Goal: Communication & Community: Answer question/provide support

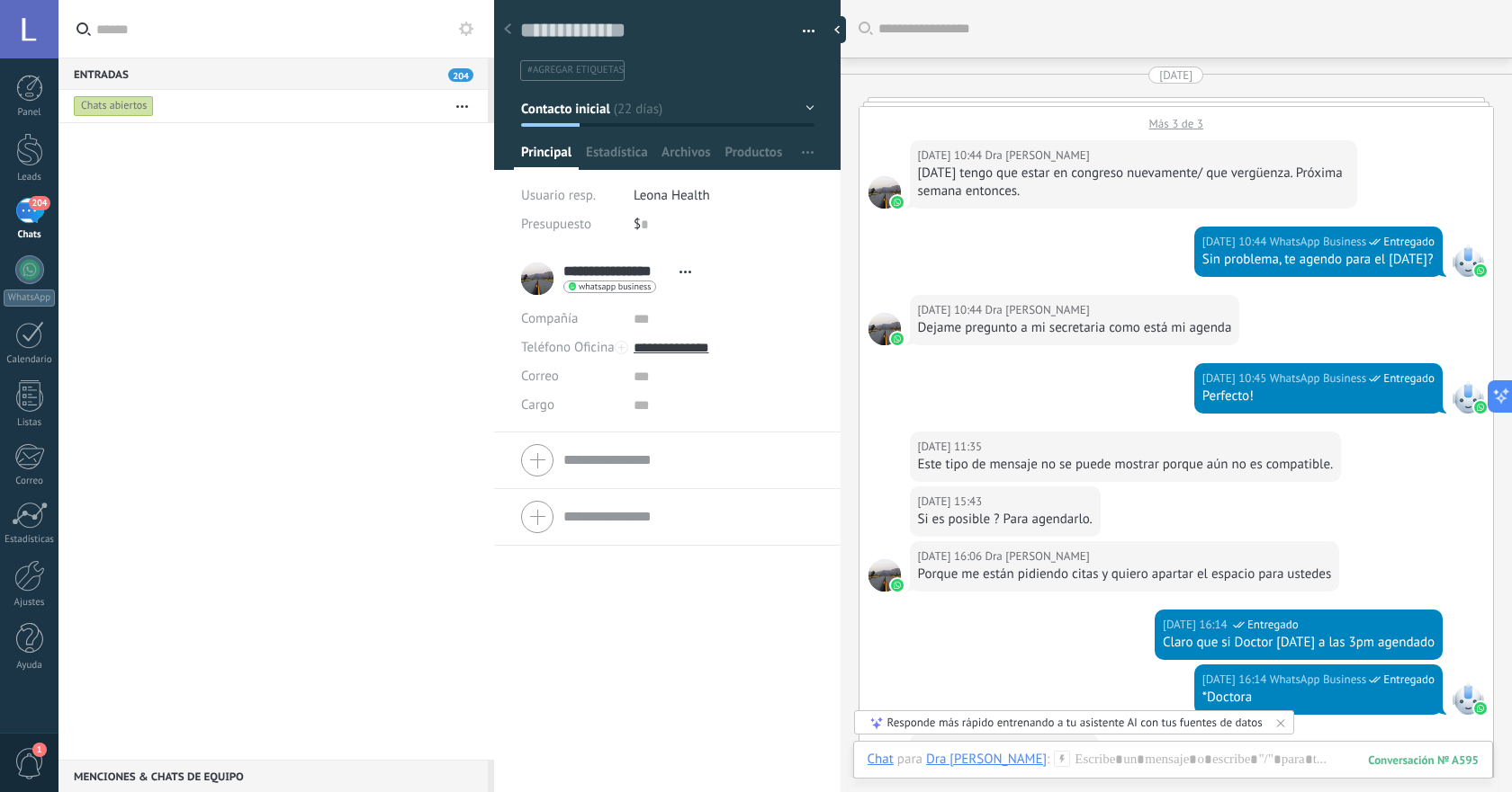
scroll to position [27, 0]
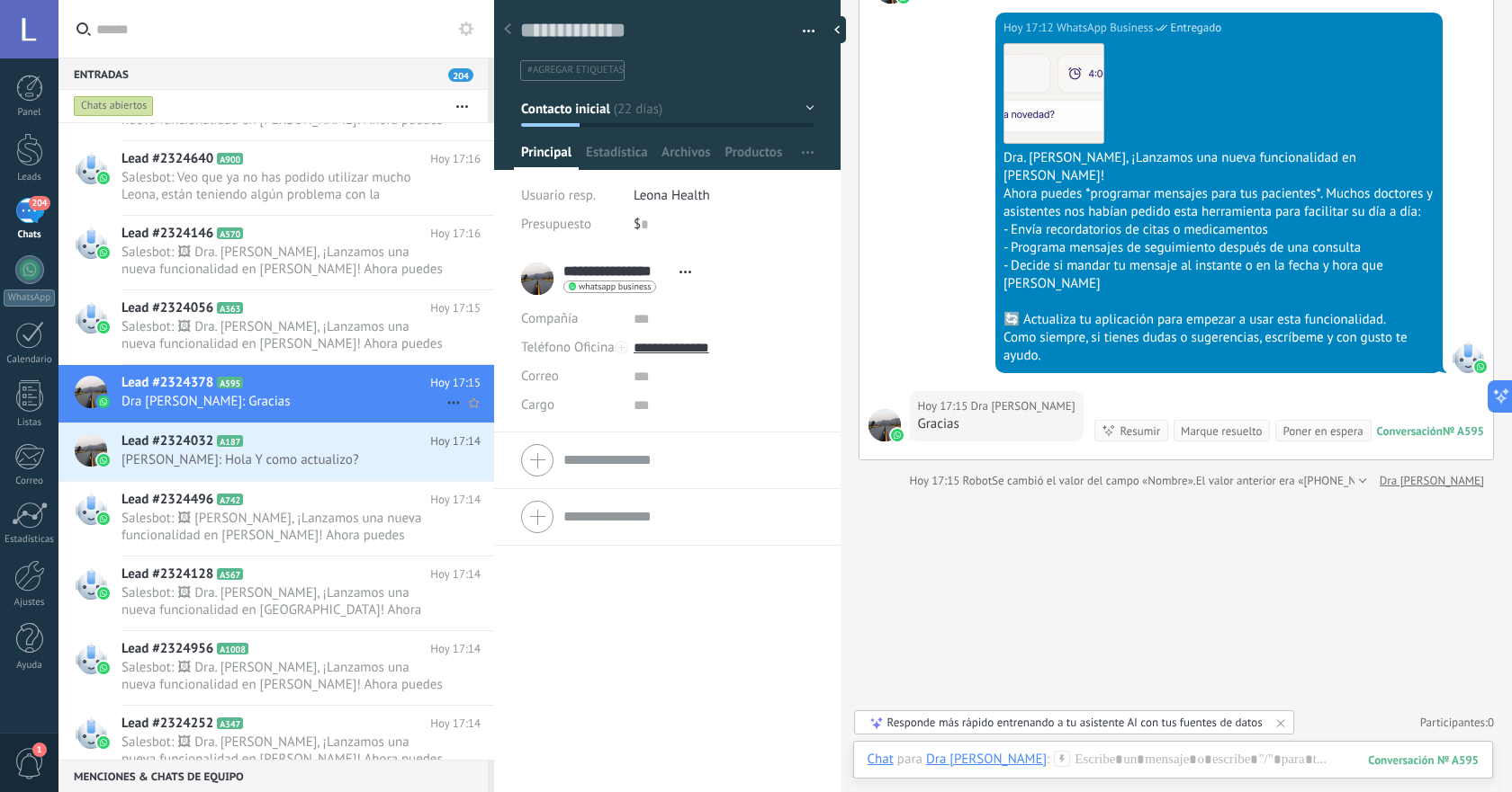
click at [443, 402] on icon at bounding box center [453, 403] width 22 height 22
click at [463, 415] on icon at bounding box center [459, 412] width 13 height 13
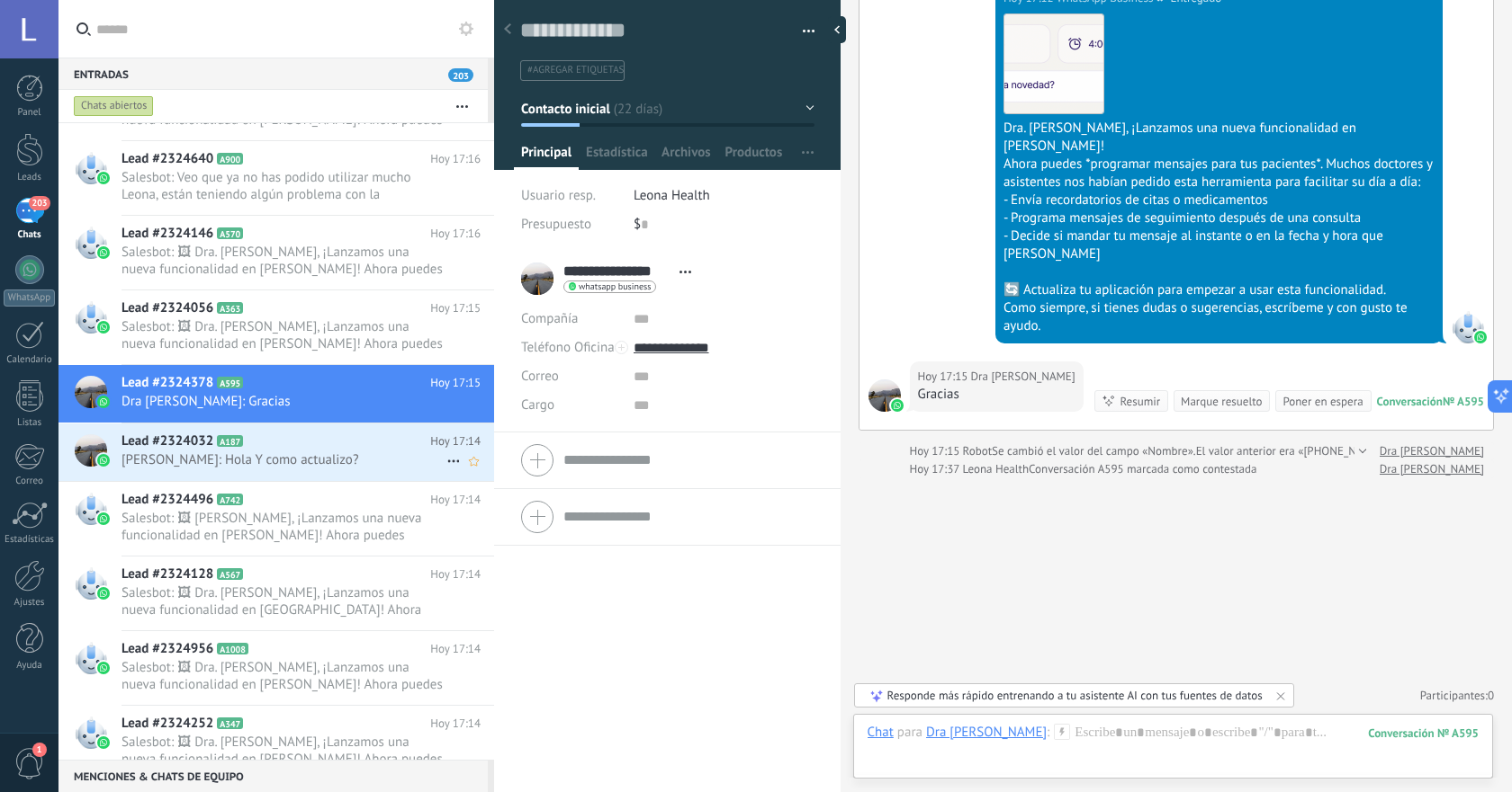
click at [305, 468] on span "[PERSON_NAME]: Hola Y como actualizo?" at bounding box center [284, 459] width 325 height 17
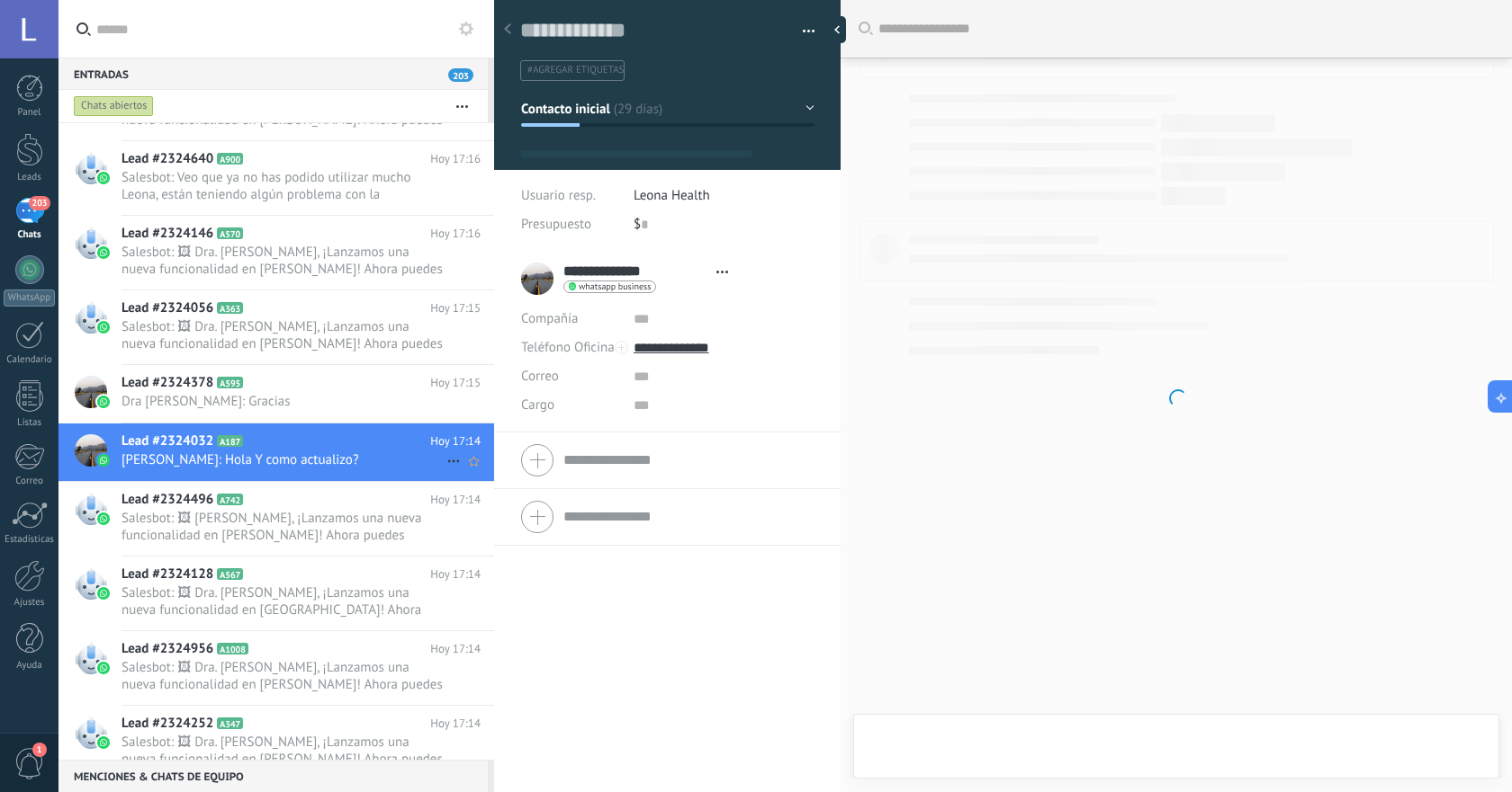
type textarea "**********"
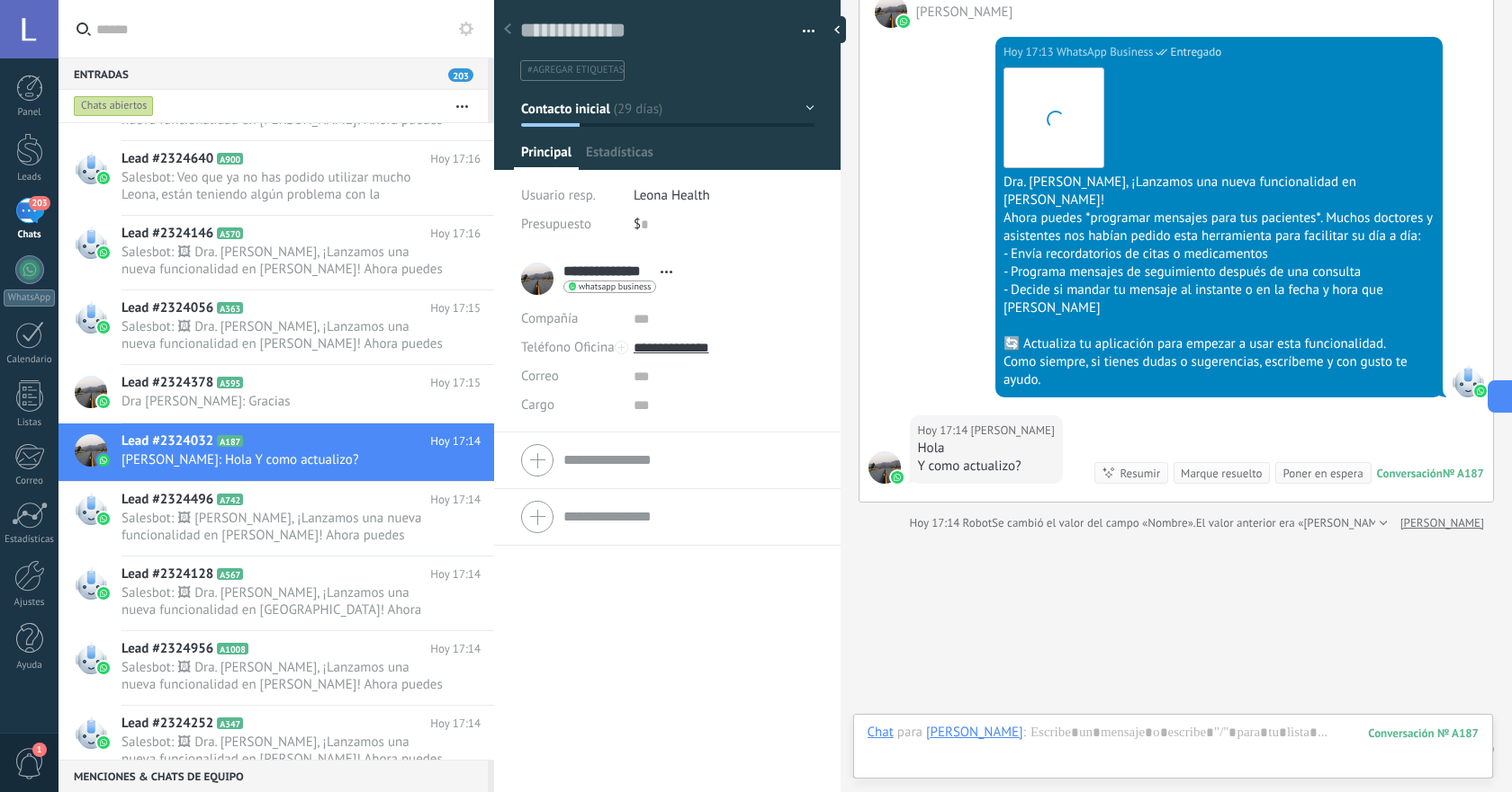
scroll to position [27, 0]
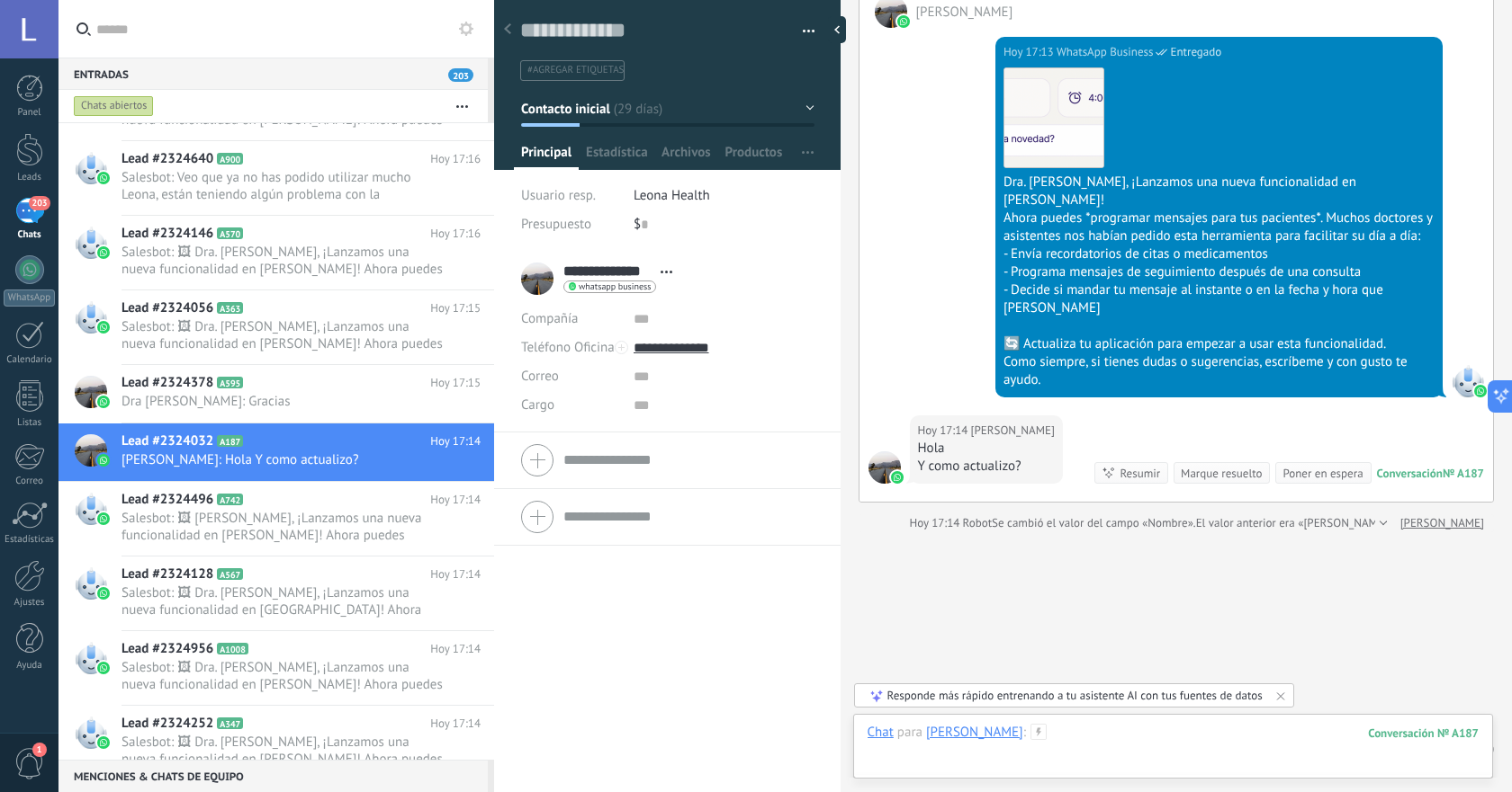
click at [1056, 739] on div at bounding box center [1173, 750] width 611 height 54
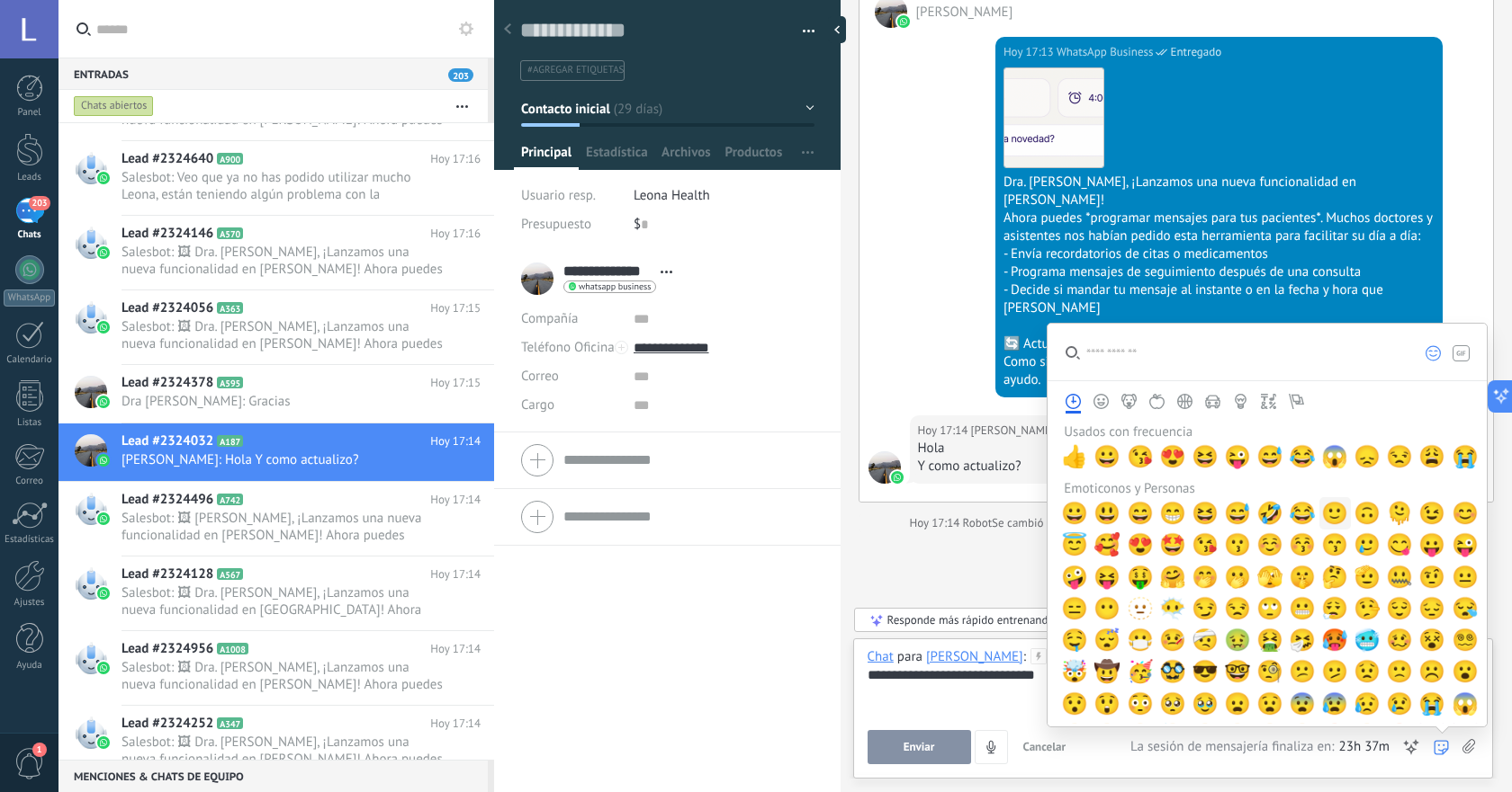
click at [1333, 514] on span "🙂" at bounding box center [1335, 514] width 27 height 26
click at [1027, 689] on div "**********" at bounding box center [1173, 682] width 611 height 68
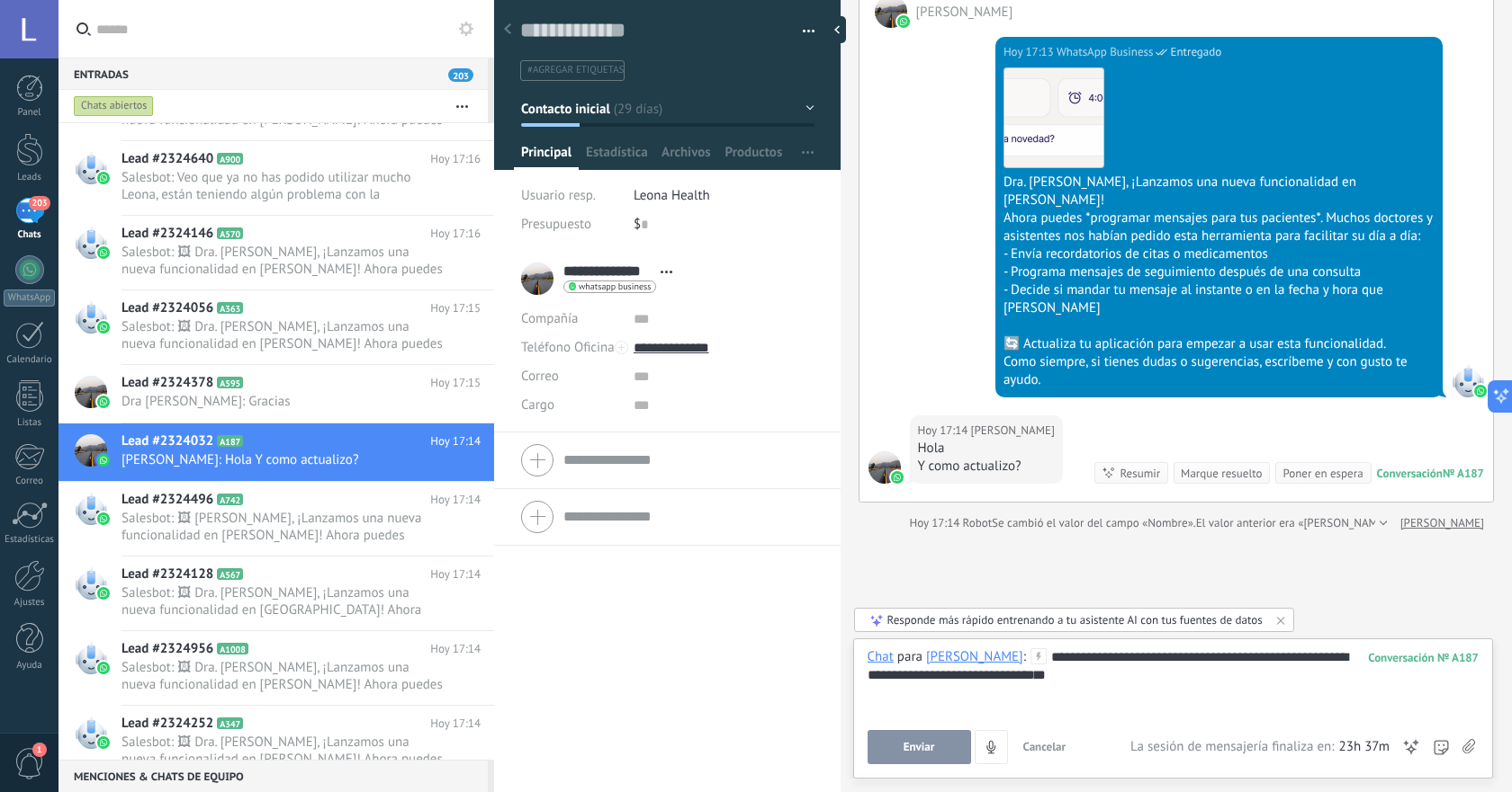
click at [943, 758] on button "Enviar" at bounding box center [918, 746] width 103 height 34
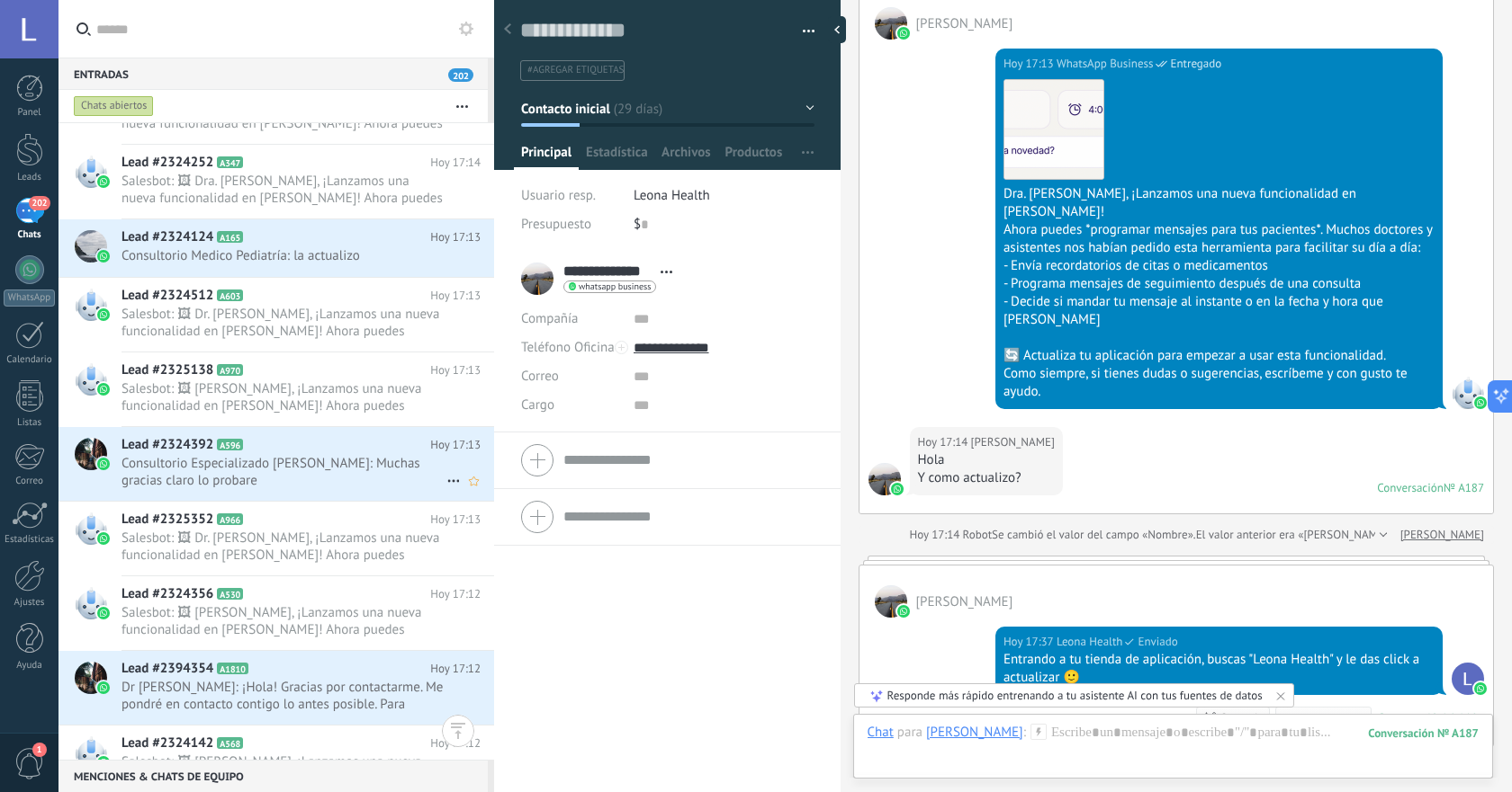
scroll to position [2383, 0]
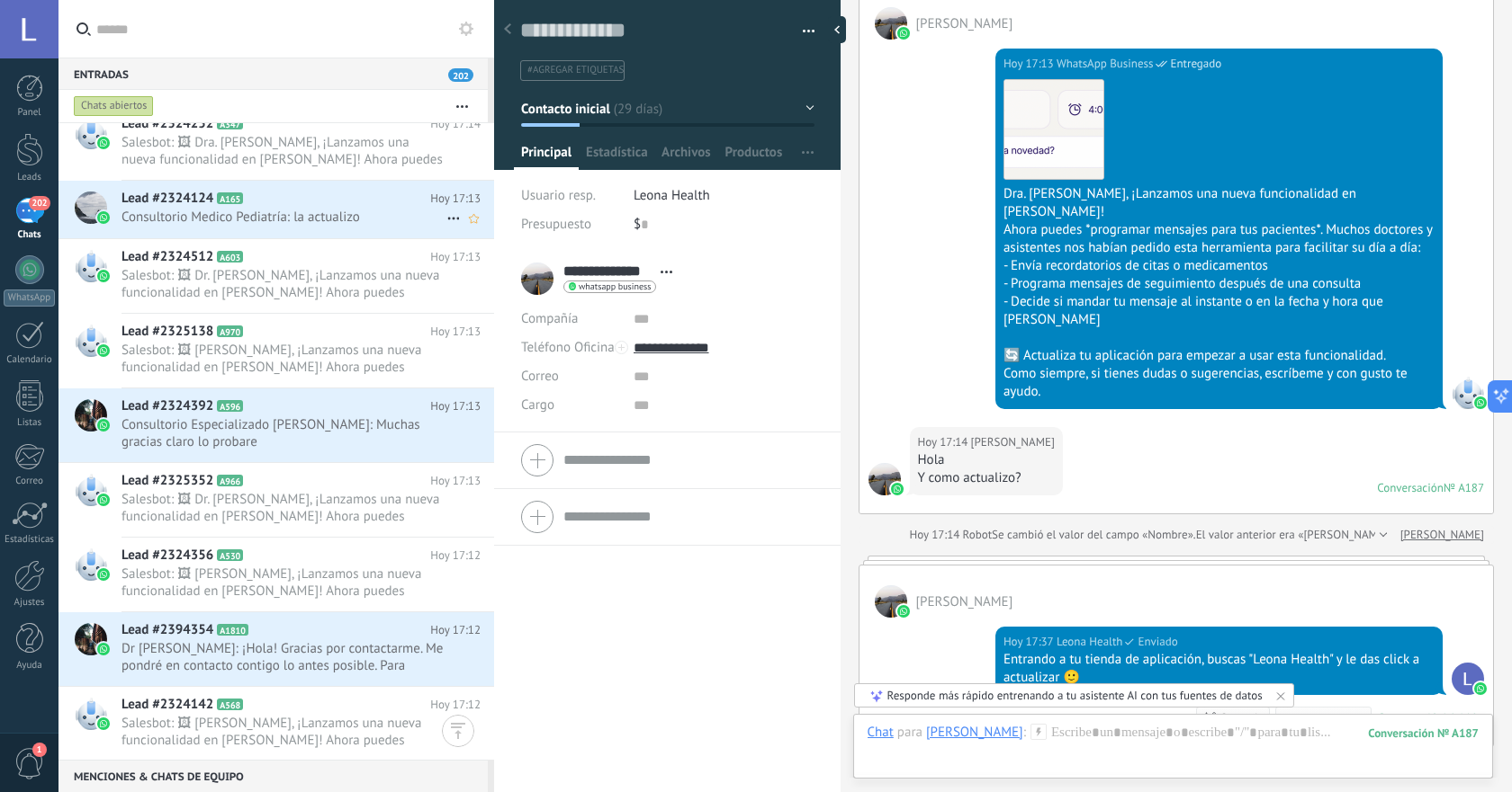
click at [300, 211] on span "Consultorio Medico Pediatría: la actualizo" at bounding box center [284, 217] width 325 height 17
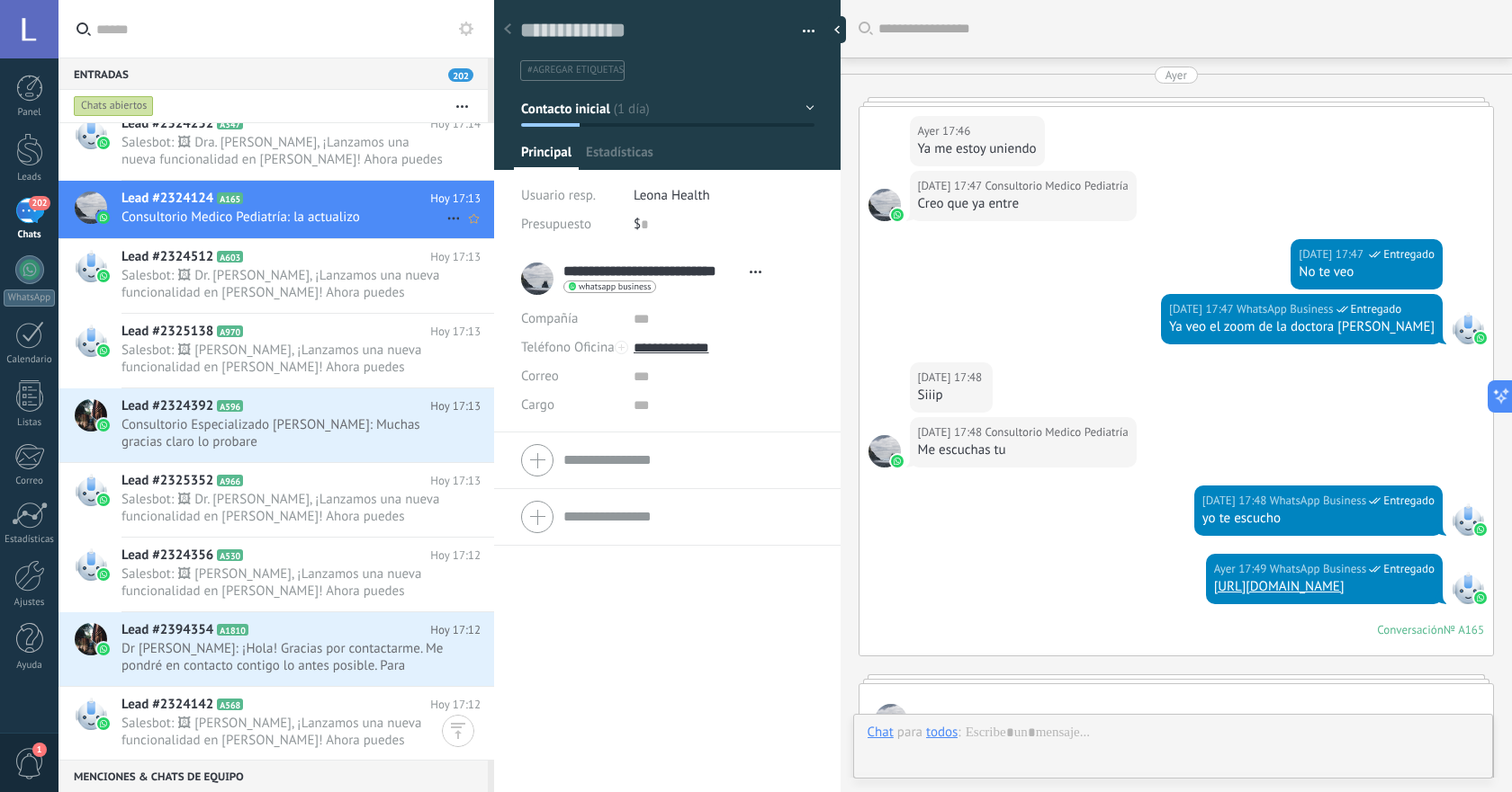
scroll to position [1655, 0]
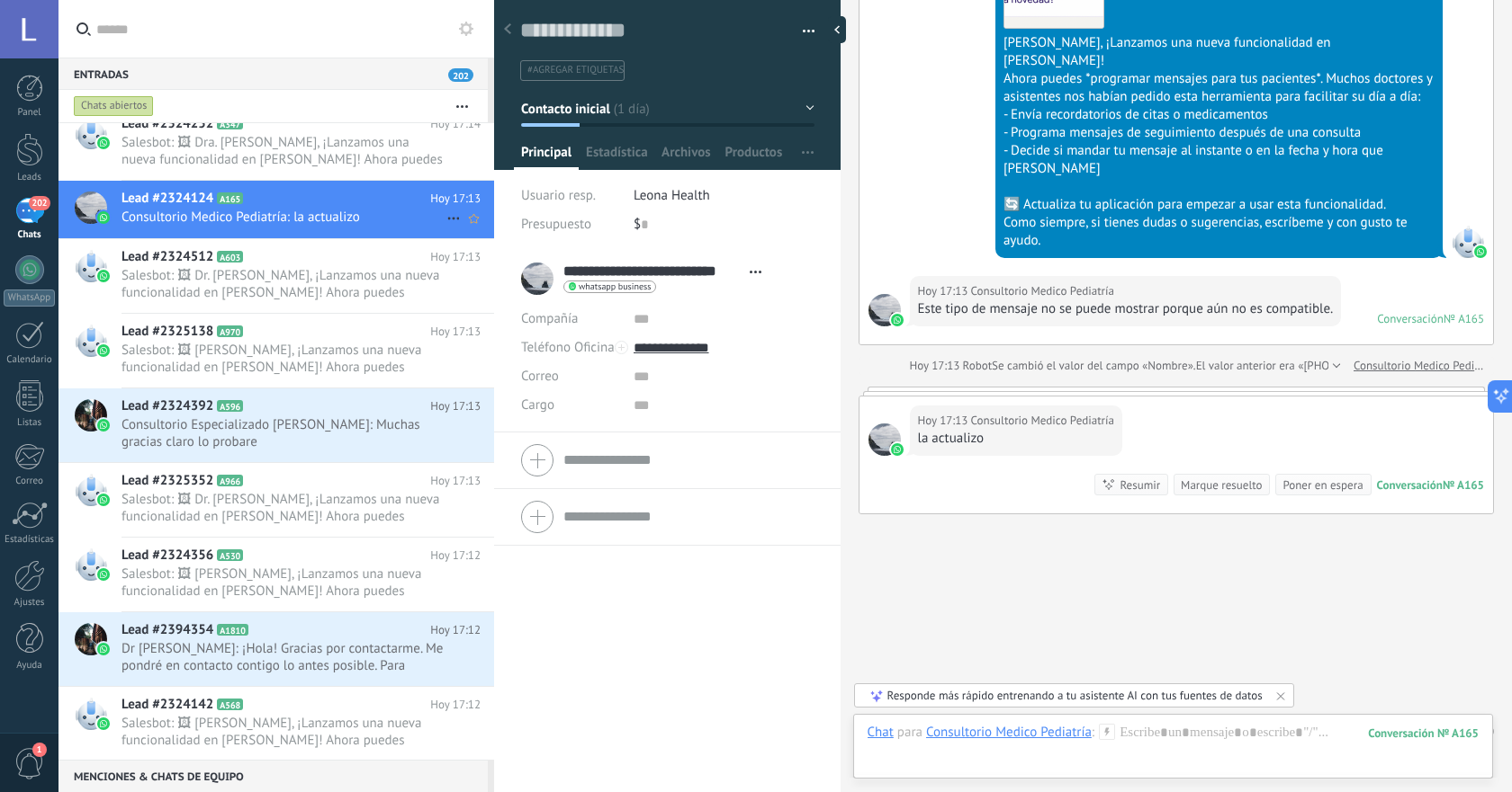
click at [449, 217] on icon at bounding box center [453, 219] width 22 height 22
click at [518, 231] on span "[PERSON_NAME] respondió" at bounding box center [551, 227] width 158 height 36
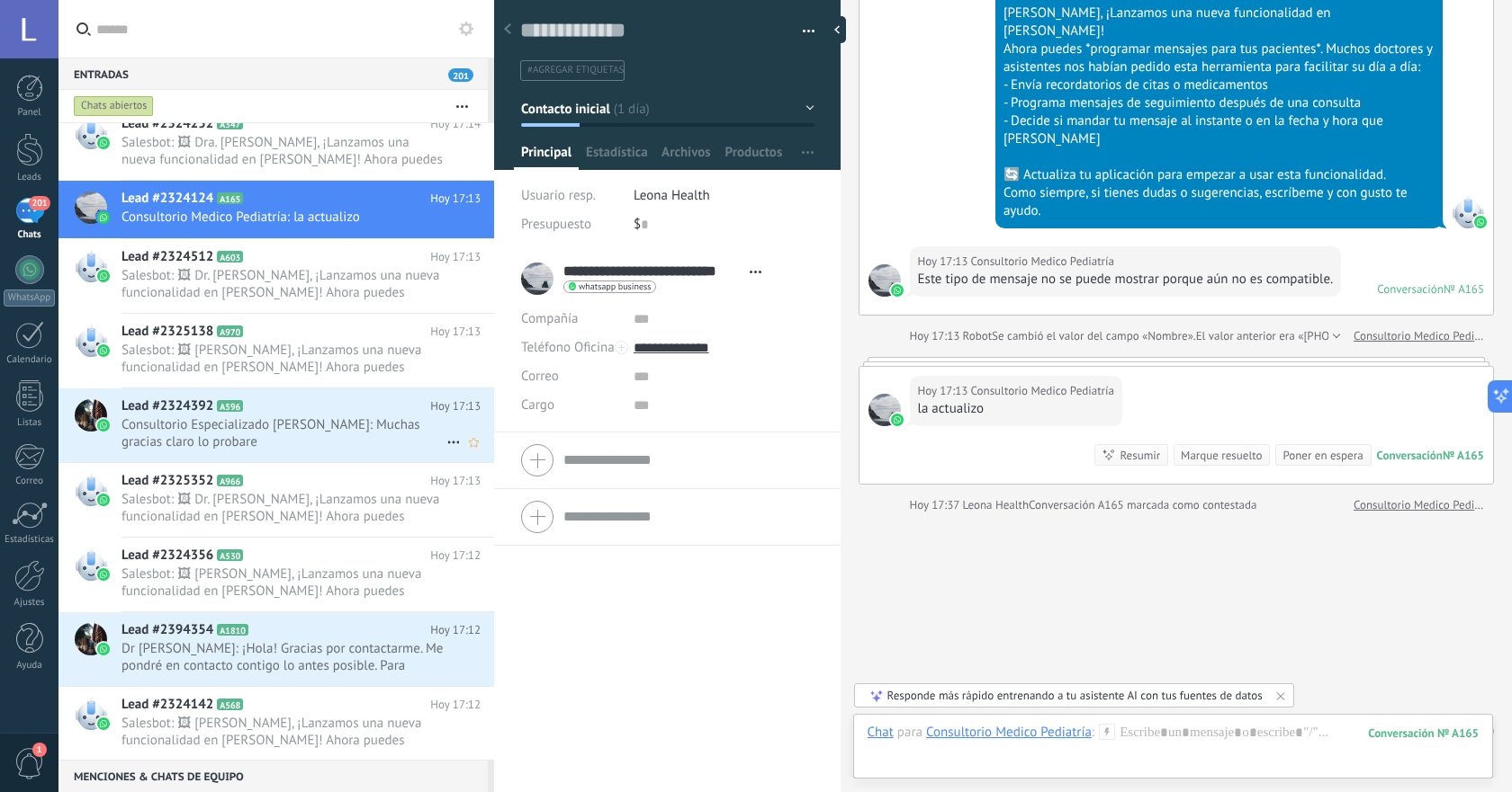
click at [283, 436] on span "Consultorio Especializado [PERSON_NAME]: Muchas gracias claro lo probare" at bounding box center [284, 433] width 325 height 34
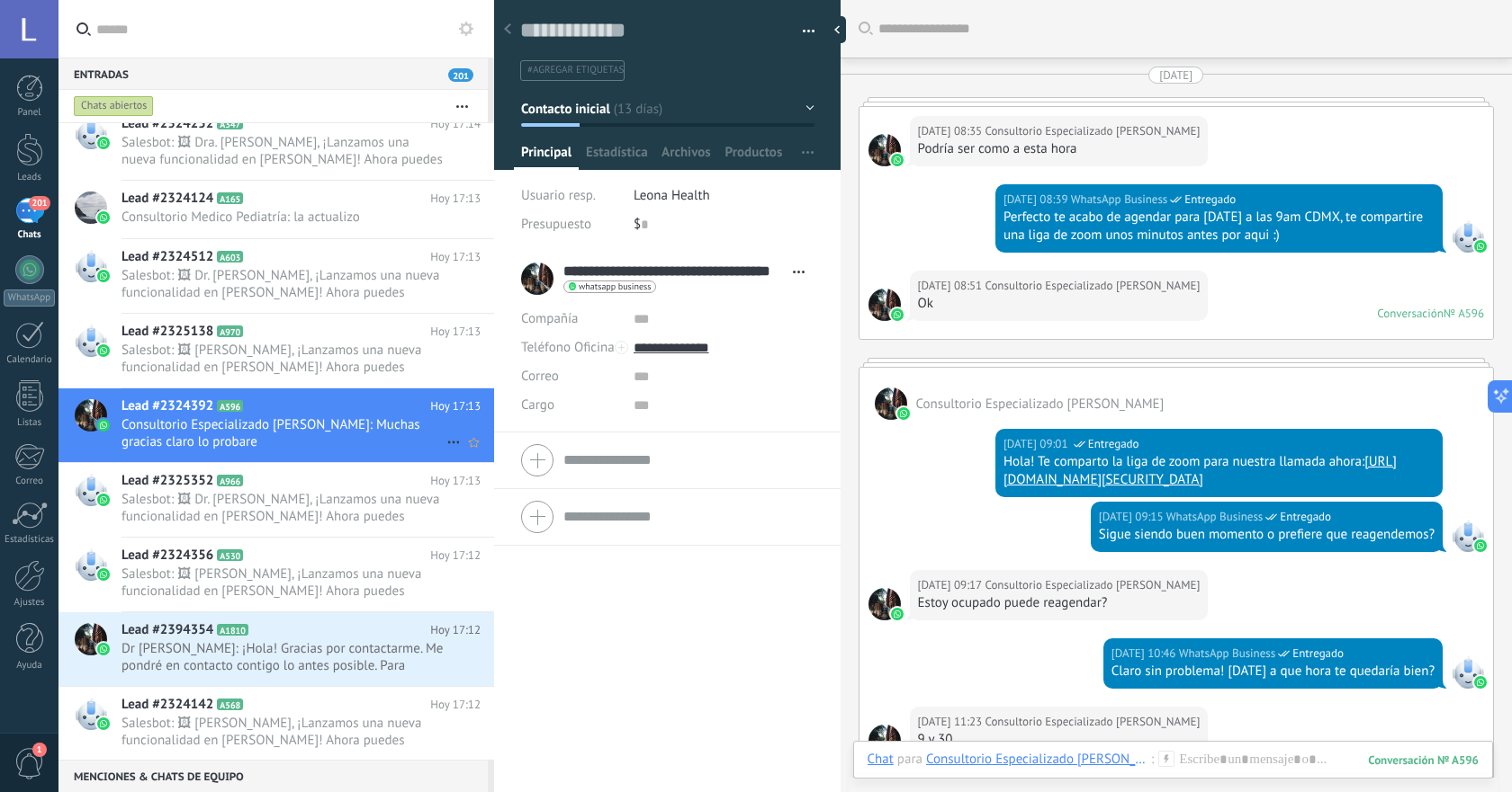
scroll to position [3164, 0]
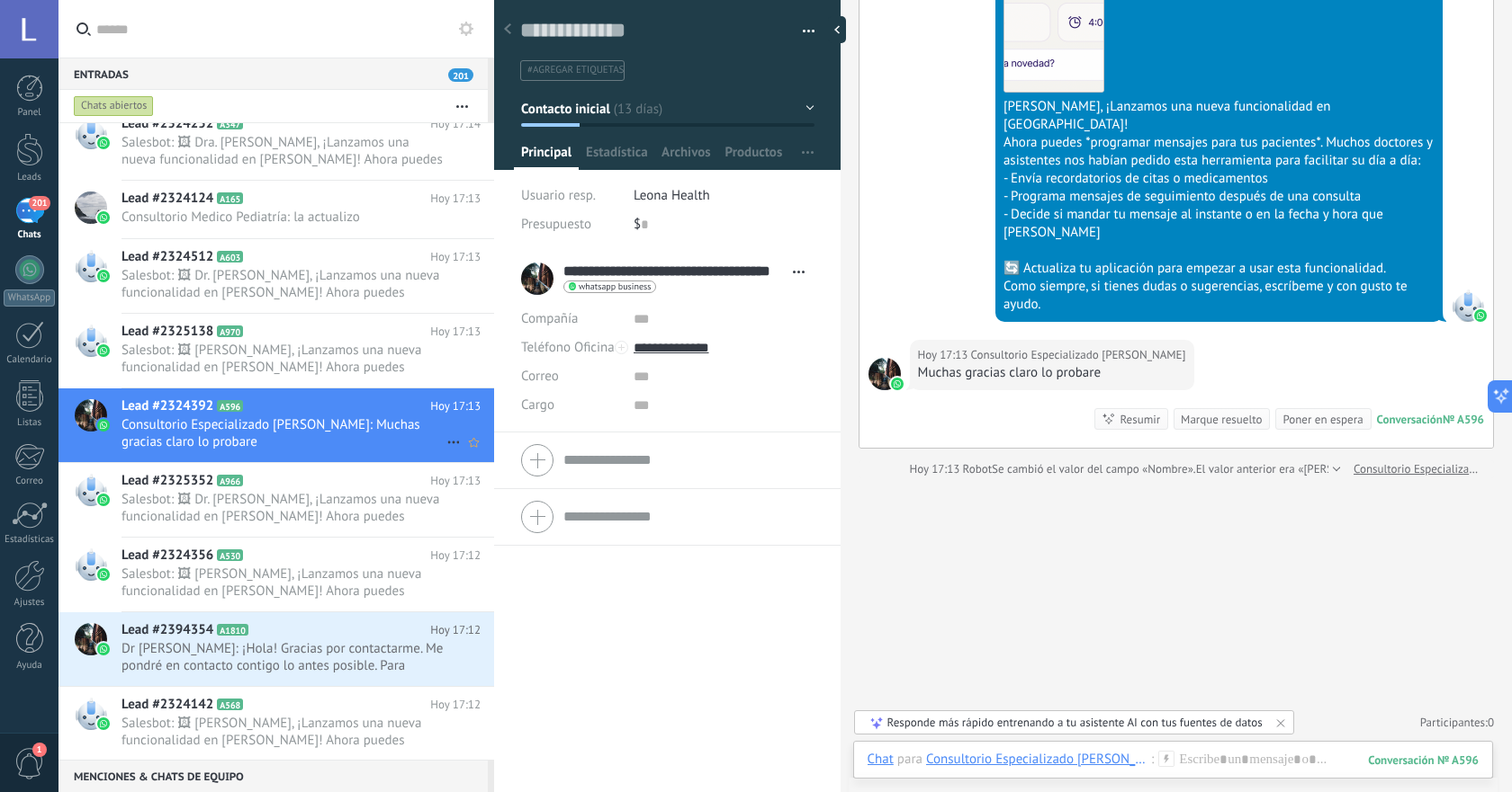
click at [442, 446] on icon at bounding box center [453, 443] width 22 height 22
click at [471, 453] on div "[PERSON_NAME] respondió" at bounding box center [540, 451] width 178 height 36
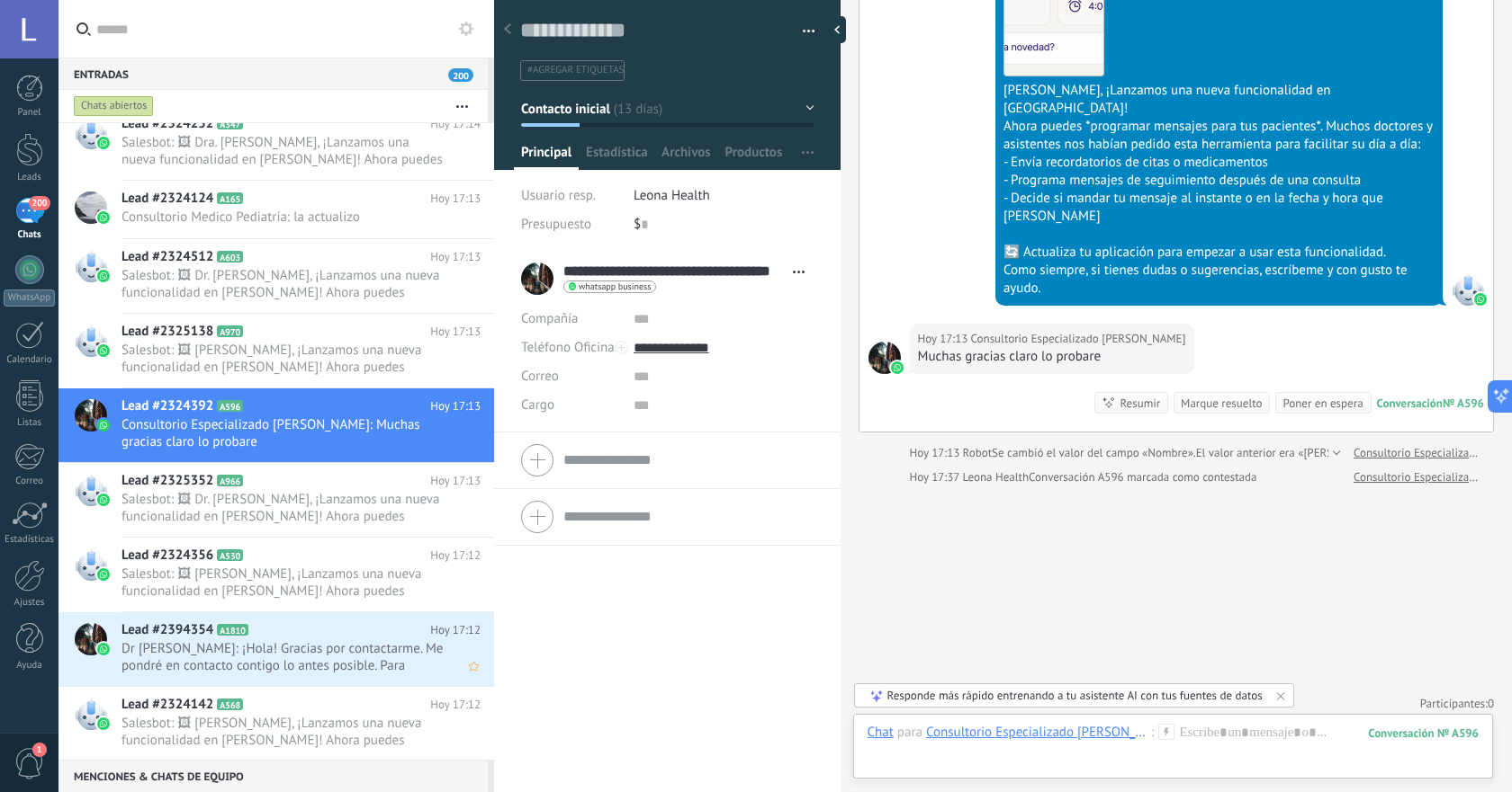
scroll to position [3189, 0]
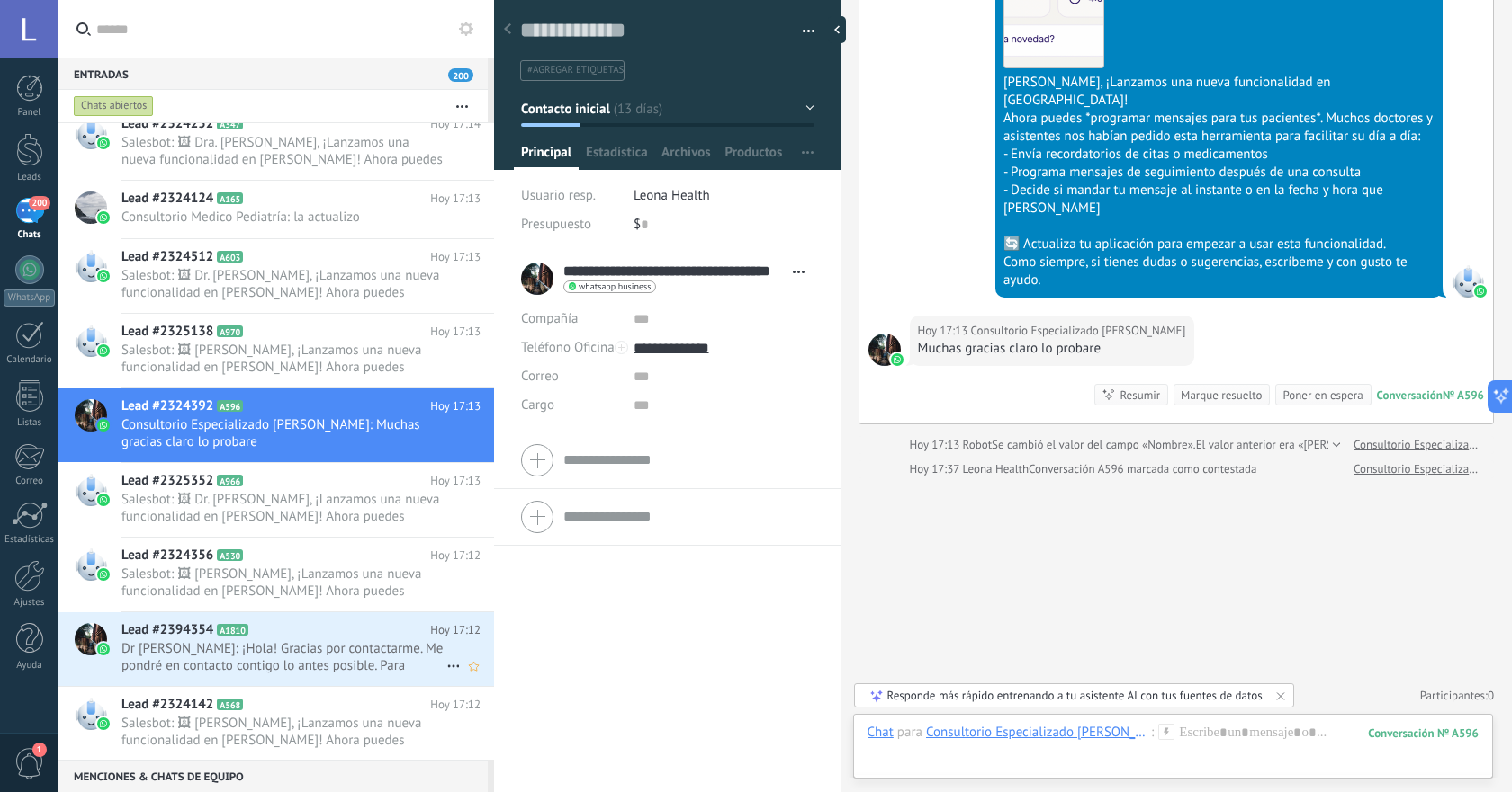
click at [314, 675] on div "Lead #2394354 A1810 [DATE] 17:12 Dr [PERSON_NAME]: ¡Hola! Gracias por contactar…" at bounding box center [307, 649] width 373 height 74
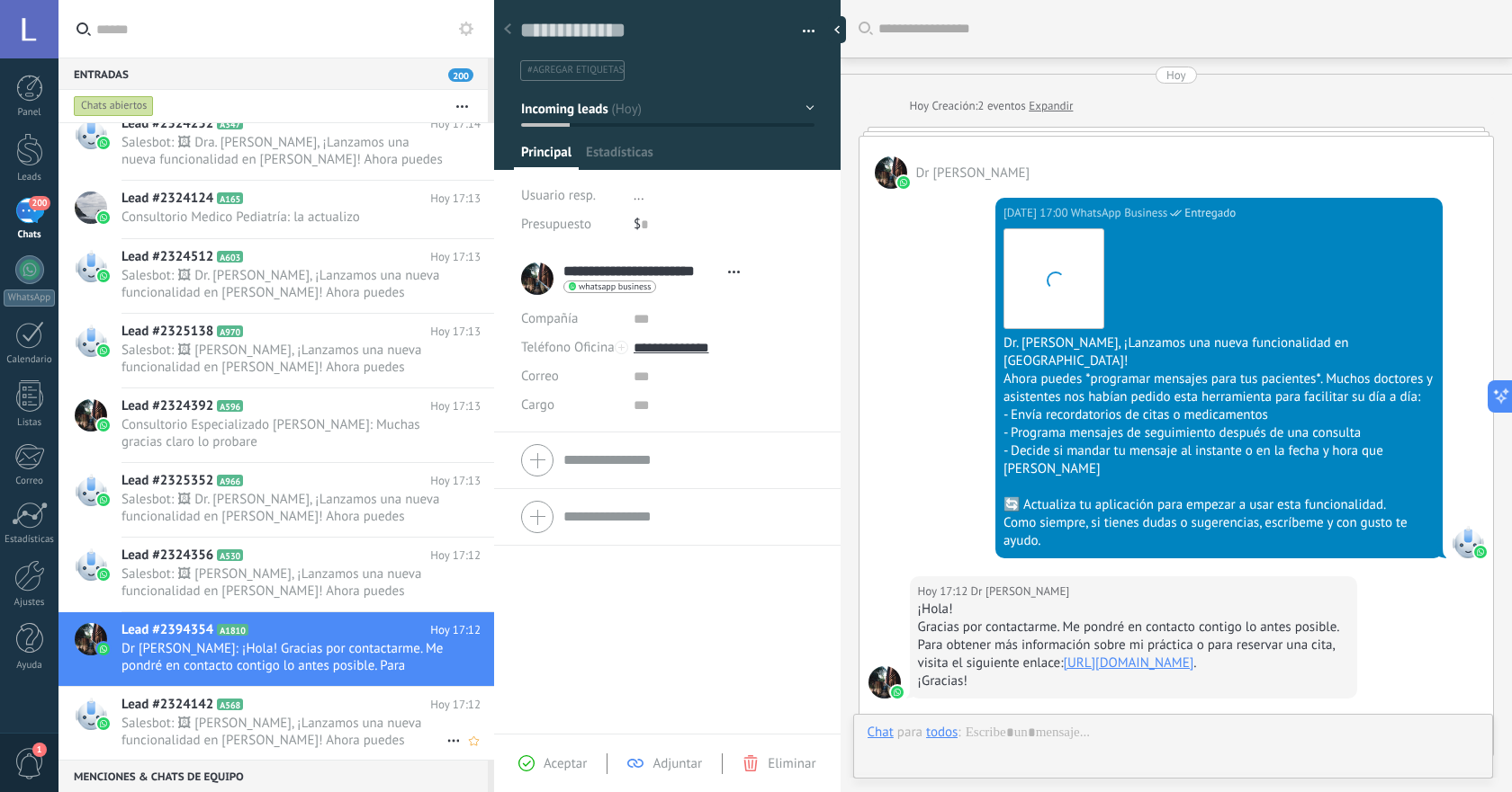
scroll to position [235, 0]
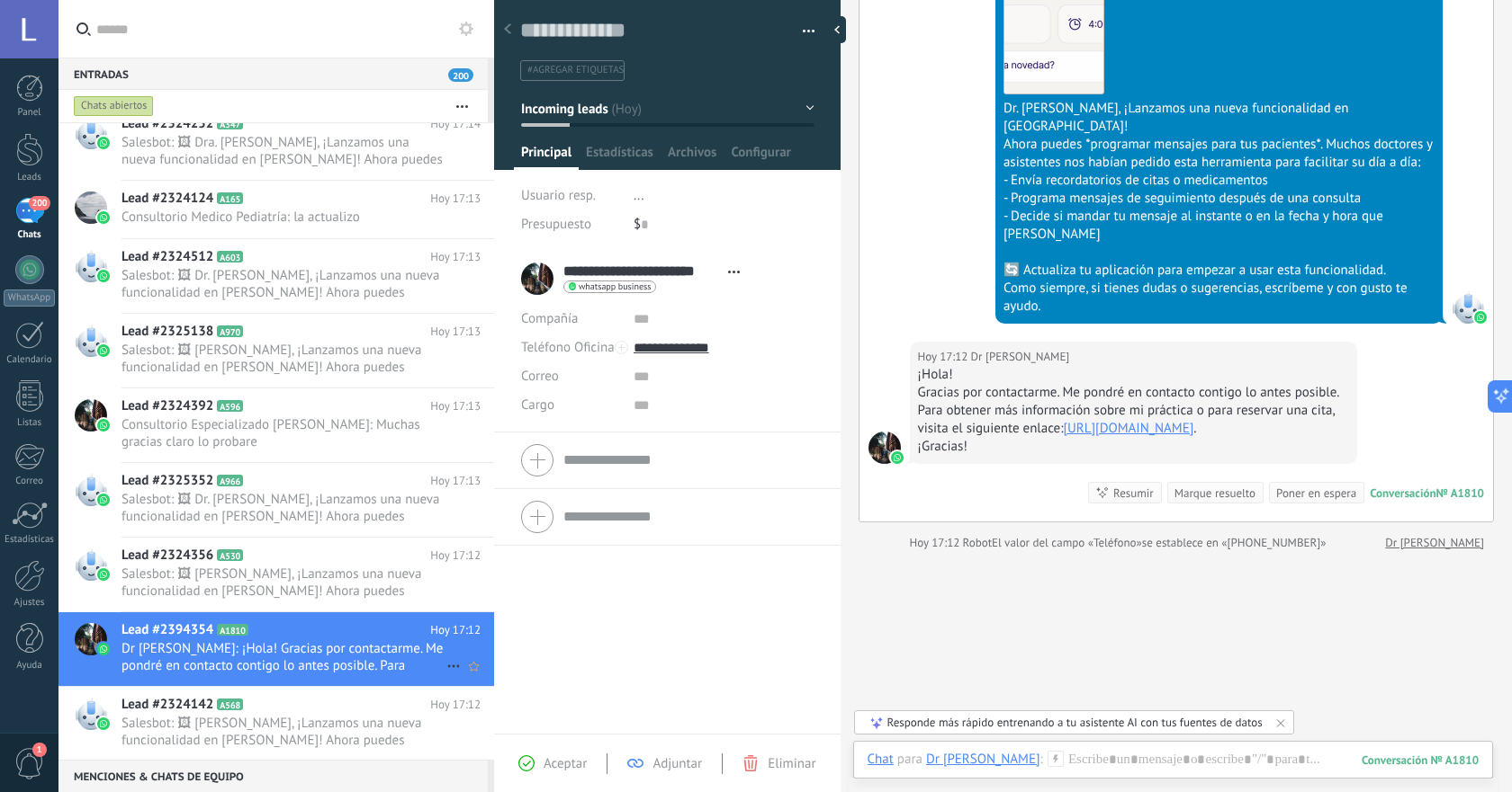
click at [445, 671] on icon at bounding box center [453, 666] width 22 height 22
click at [456, 672] on icon at bounding box center [459, 675] width 13 height 13
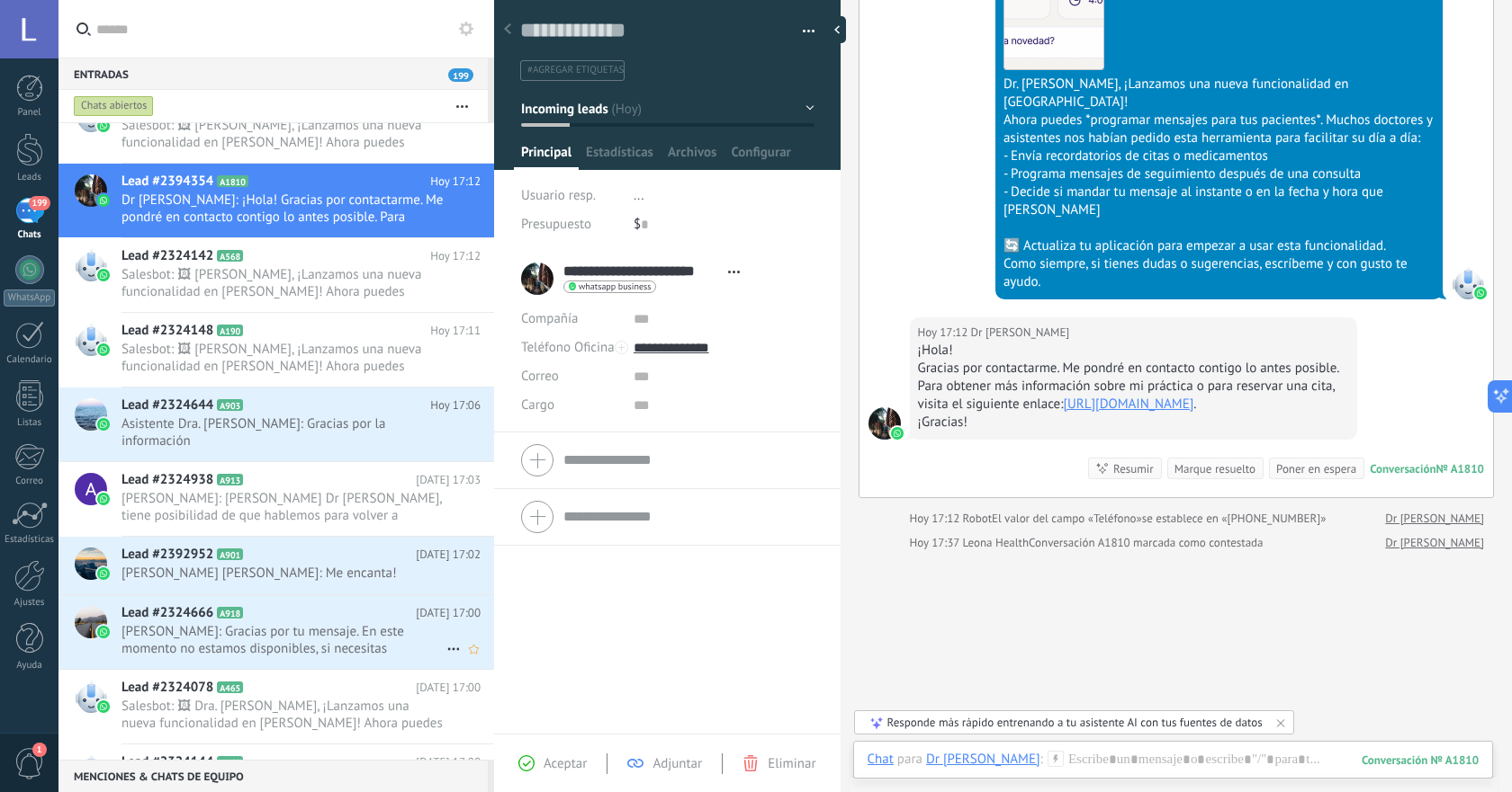
scroll to position [2833, 0]
click at [339, 446] on span "Asistente Dra. [PERSON_NAME]: Gracias por la información" at bounding box center [284, 431] width 325 height 34
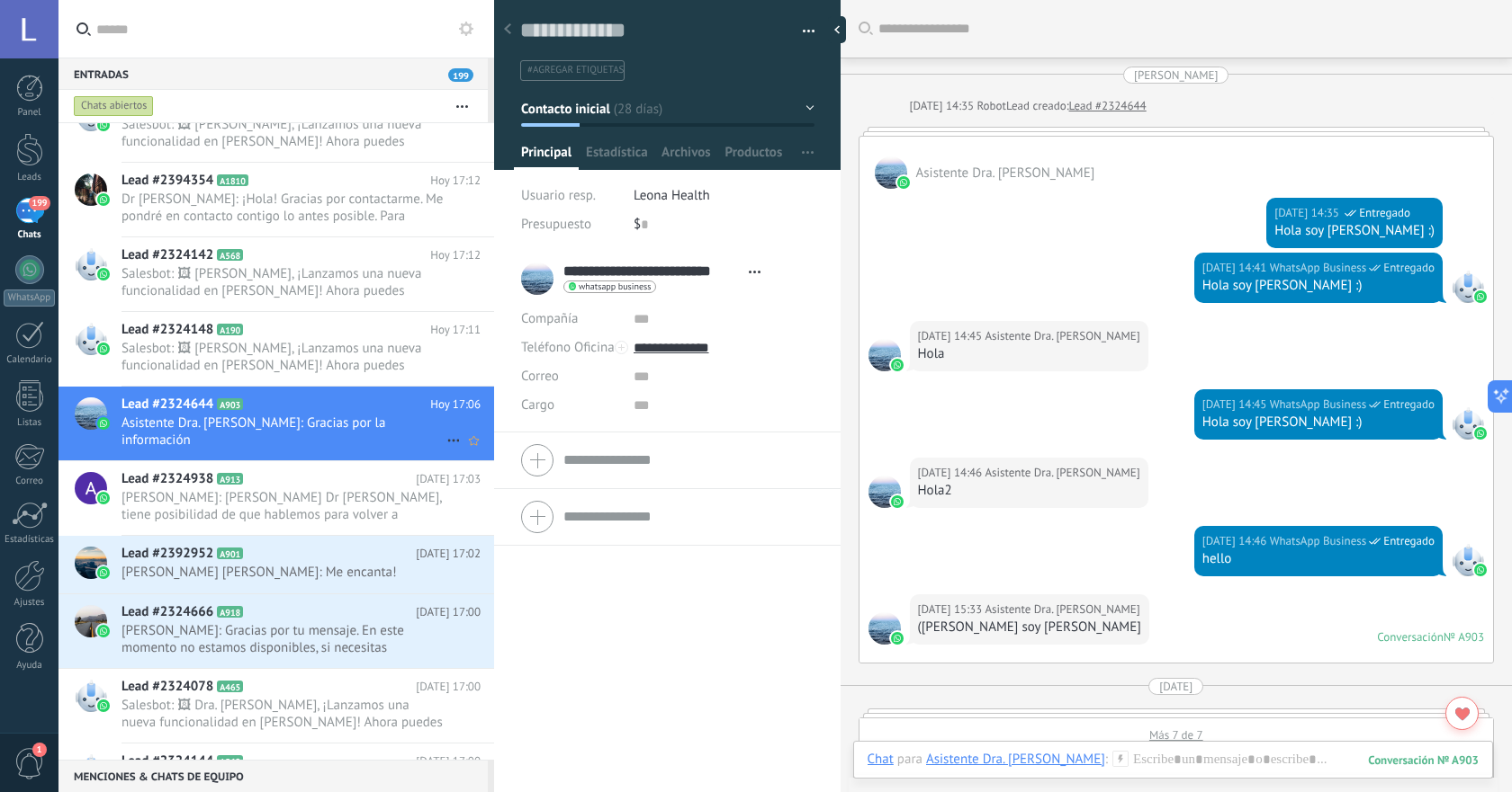
scroll to position [2469, 0]
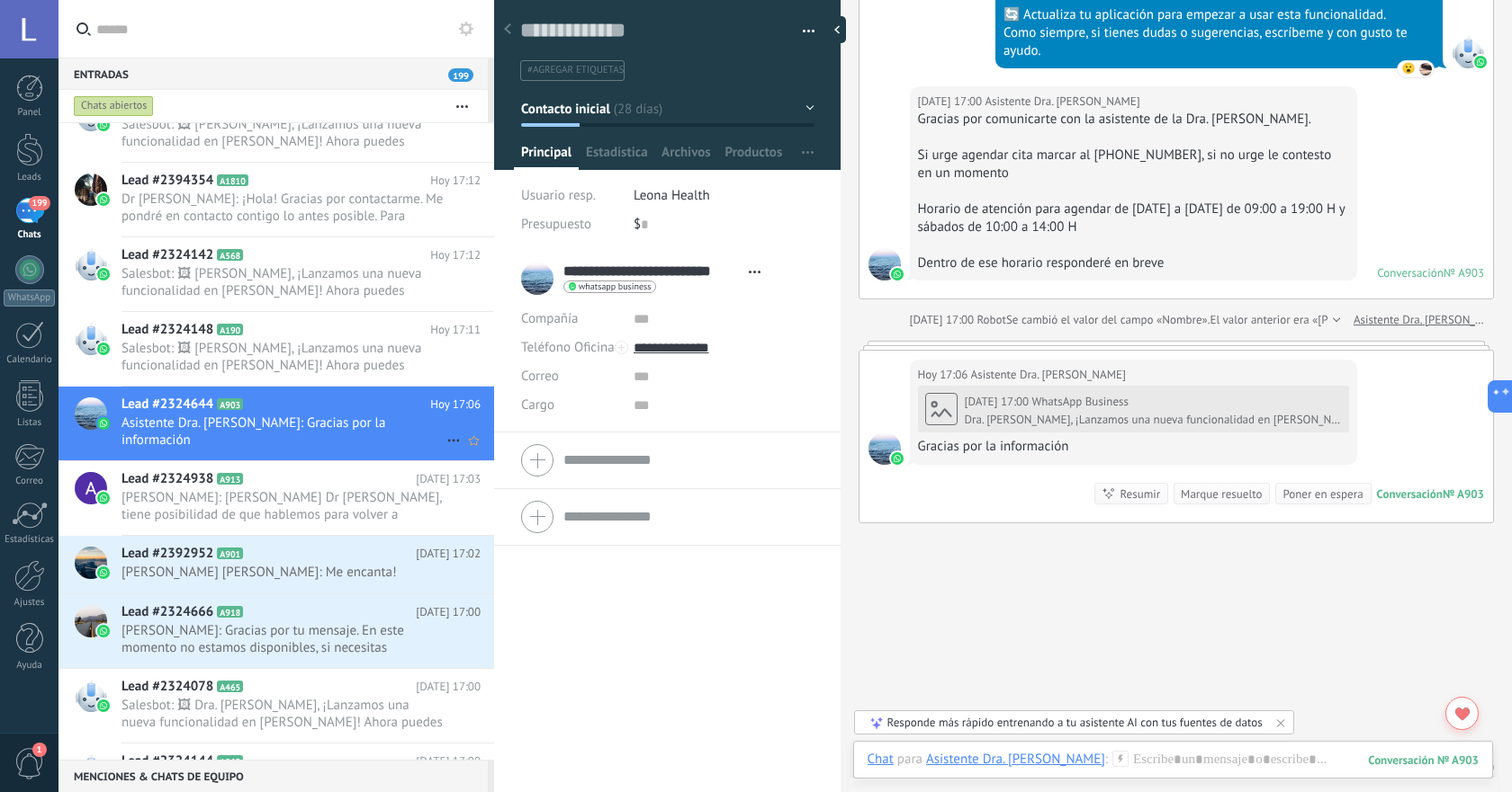
click at [447, 441] on use at bounding box center [452, 441] width 12 height 3
click at [480, 460] on span "[PERSON_NAME] respondió" at bounding box center [551, 449] width 158 height 36
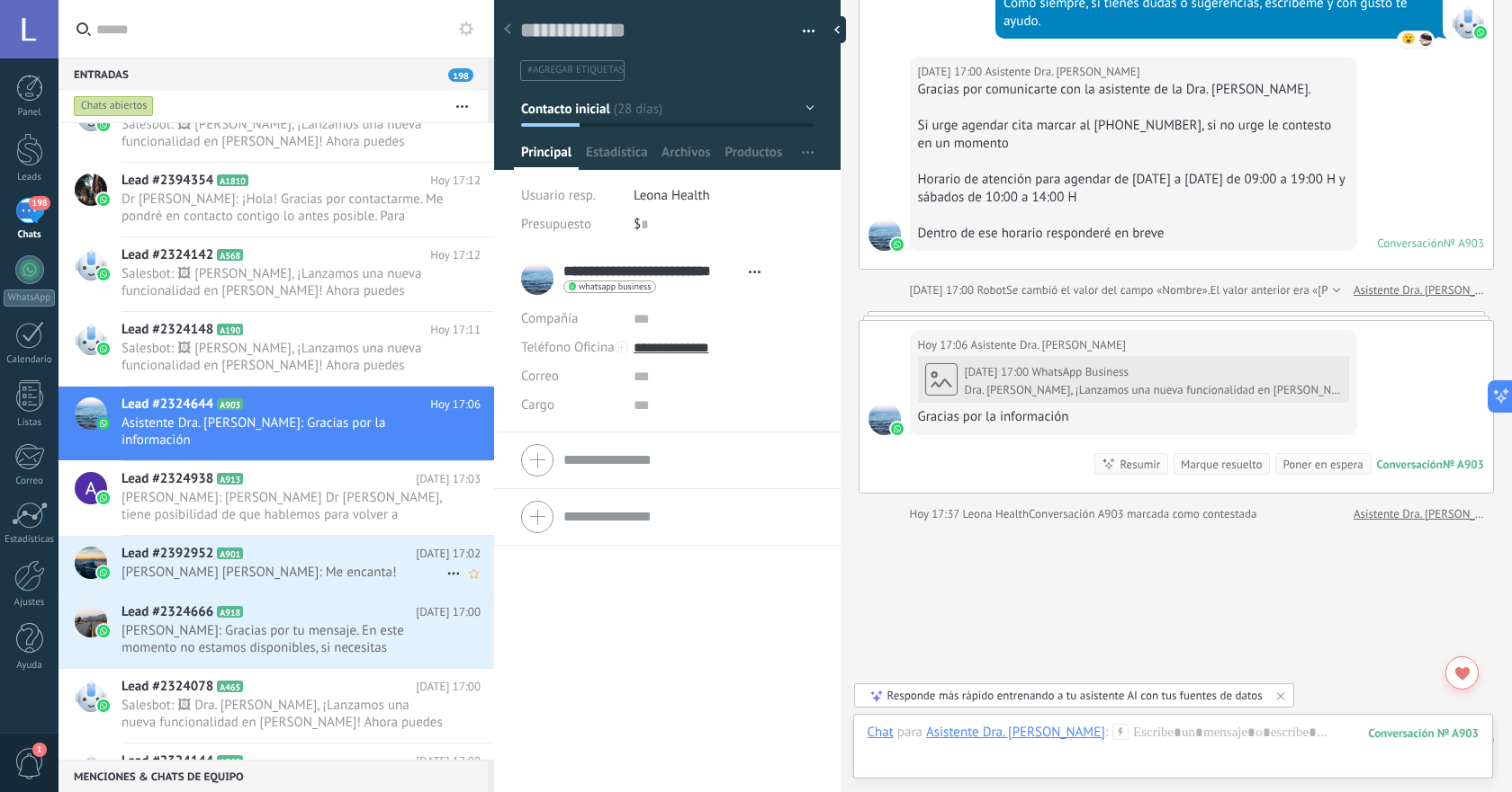
click at [323, 584] on div "Lead #2392952 A901 [DATE] 17:02 [PERSON_NAME] [PERSON_NAME]: Me encanta!" at bounding box center [307, 564] width 373 height 57
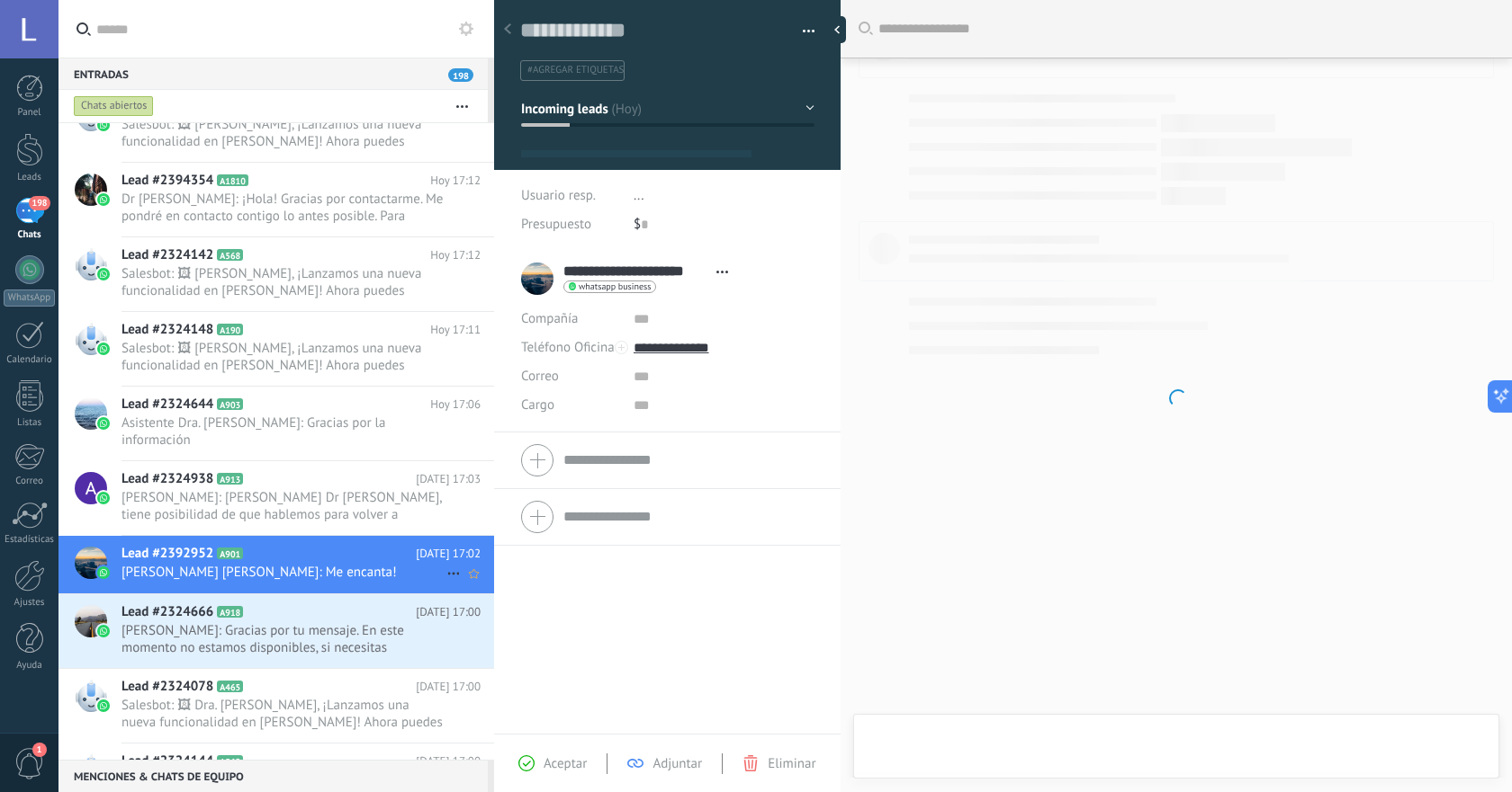
type textarea "**********"
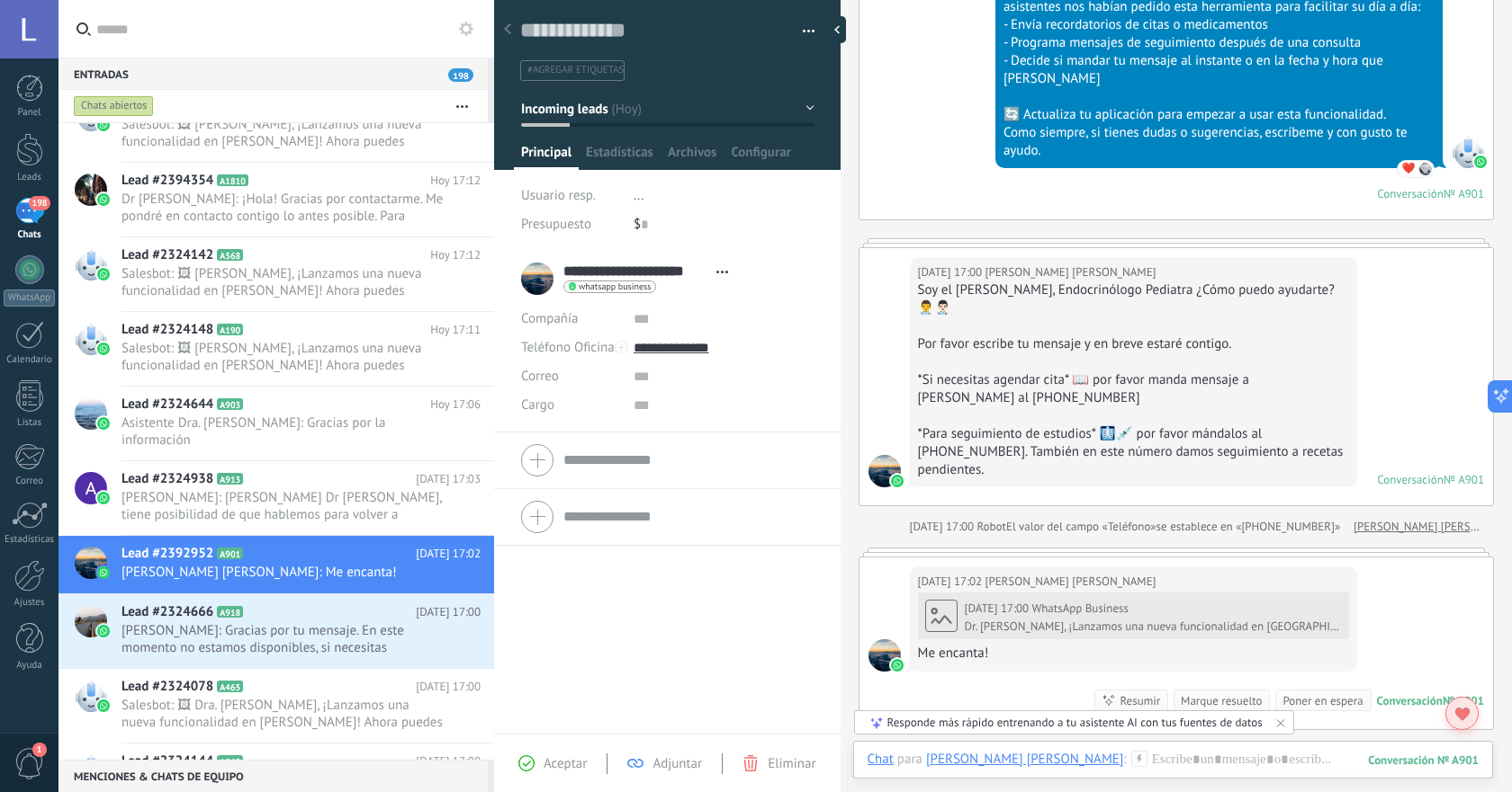
scroll to position [449, 0]
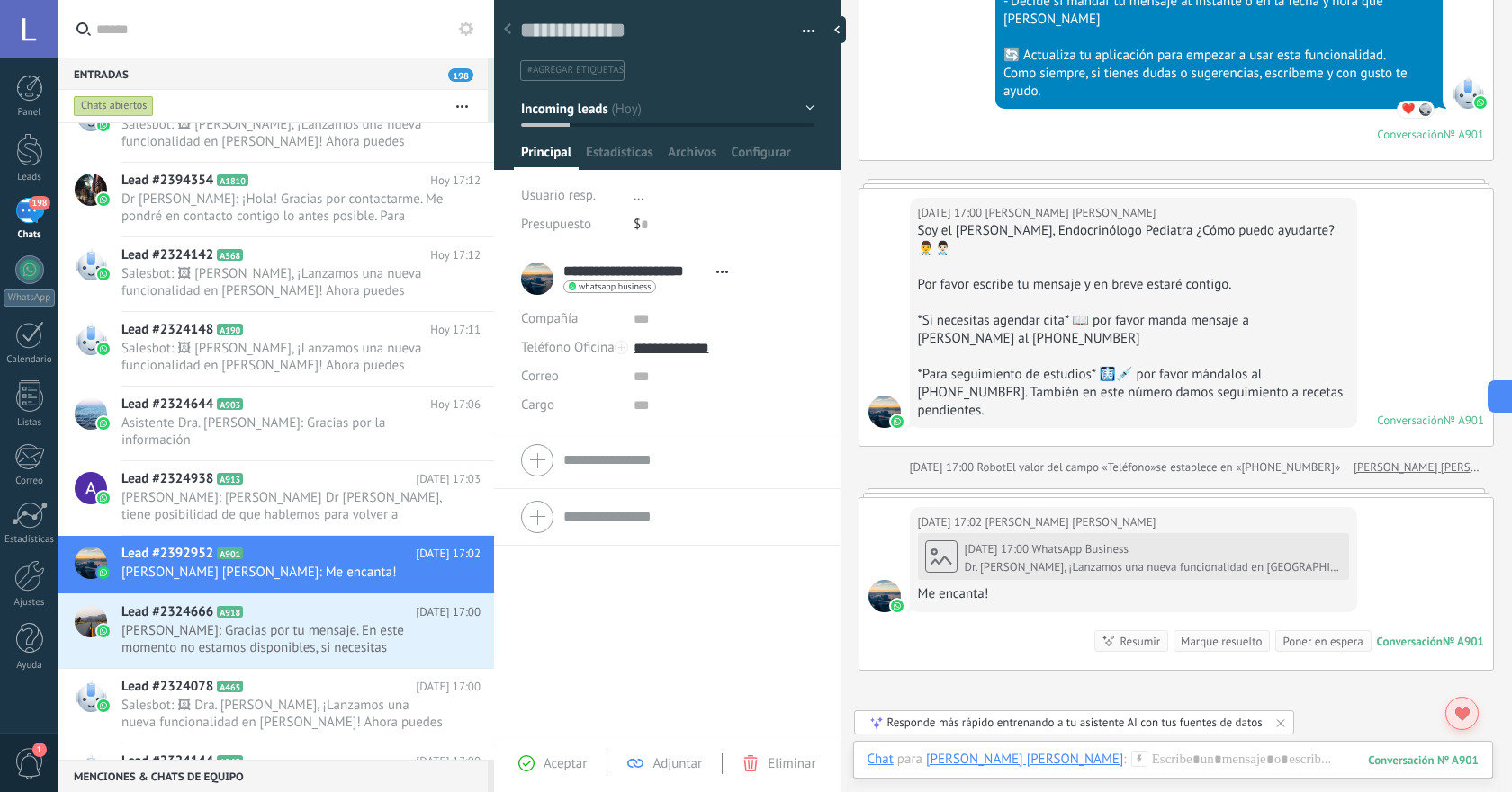
click at [1468, 716] on icon at bounding box center [1463, 715] width 15 height 14
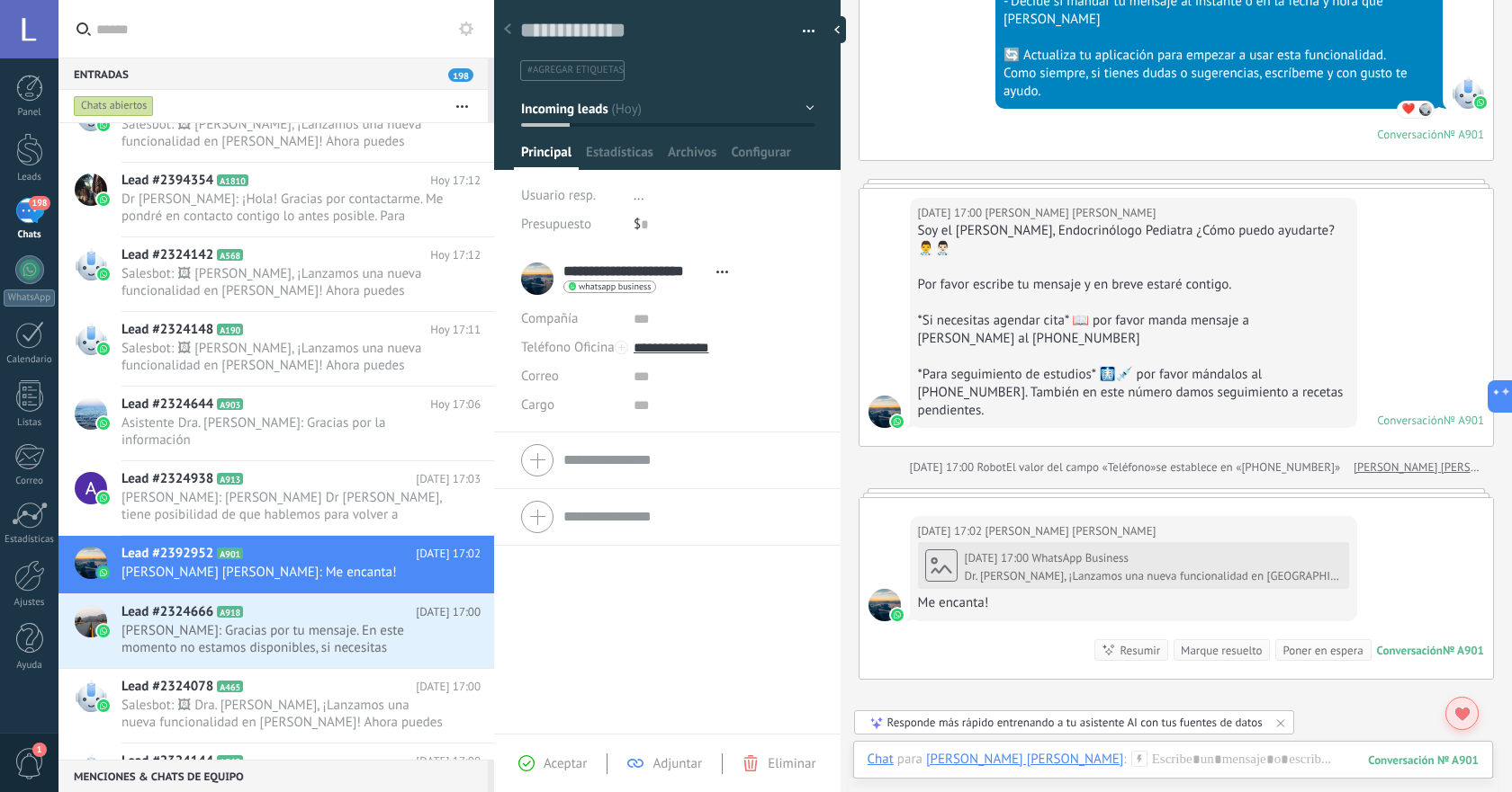
scroll to position [0, 0]
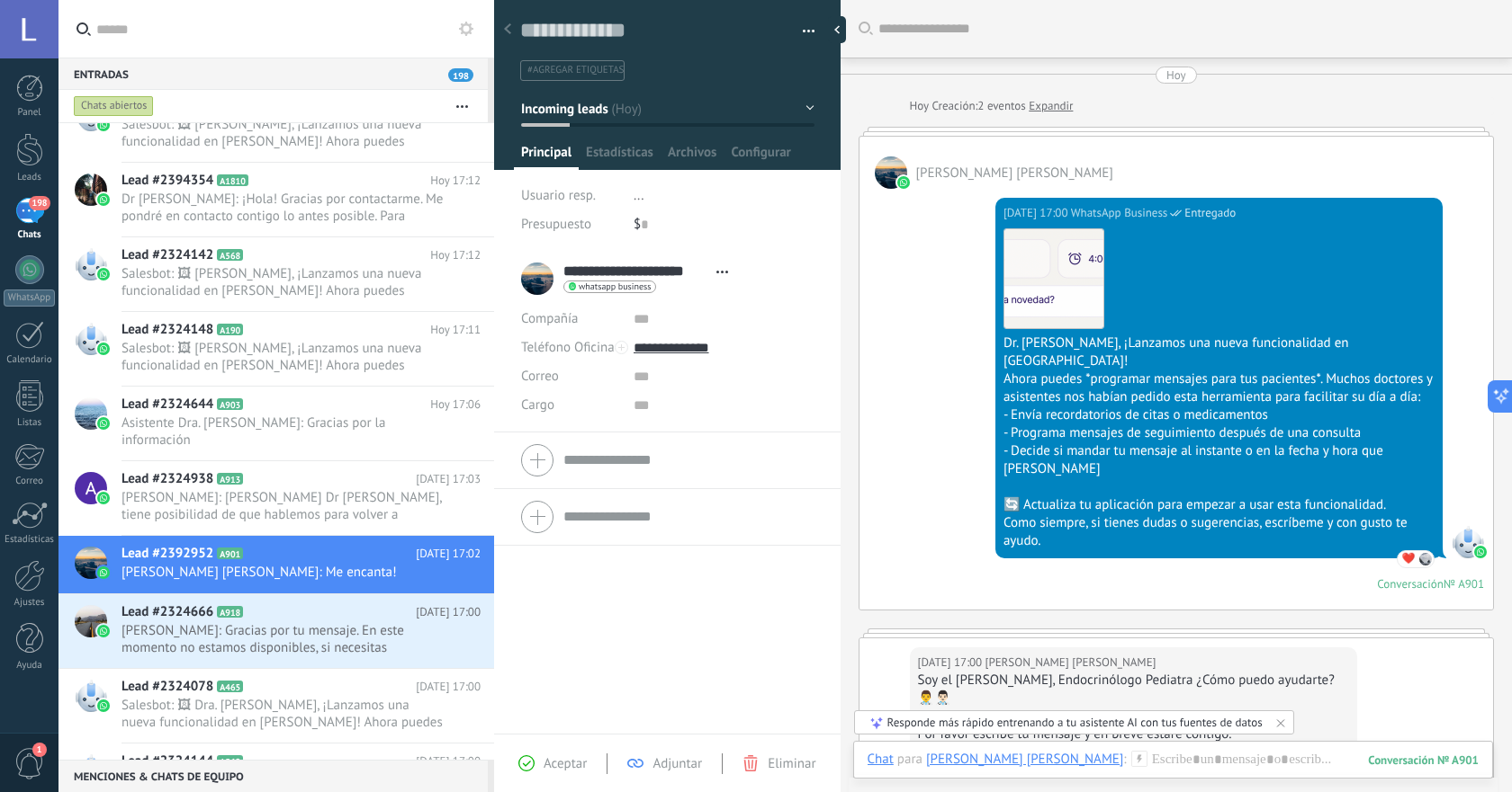
click at [1468, 716] on div "[DATE] 17:00 [PERSON_NAME] [PERSON_NAME] Soy el [PERSON_NAME], Endocrinólogo Pe…" at bounding box center [1175, 767] width 634 height 257
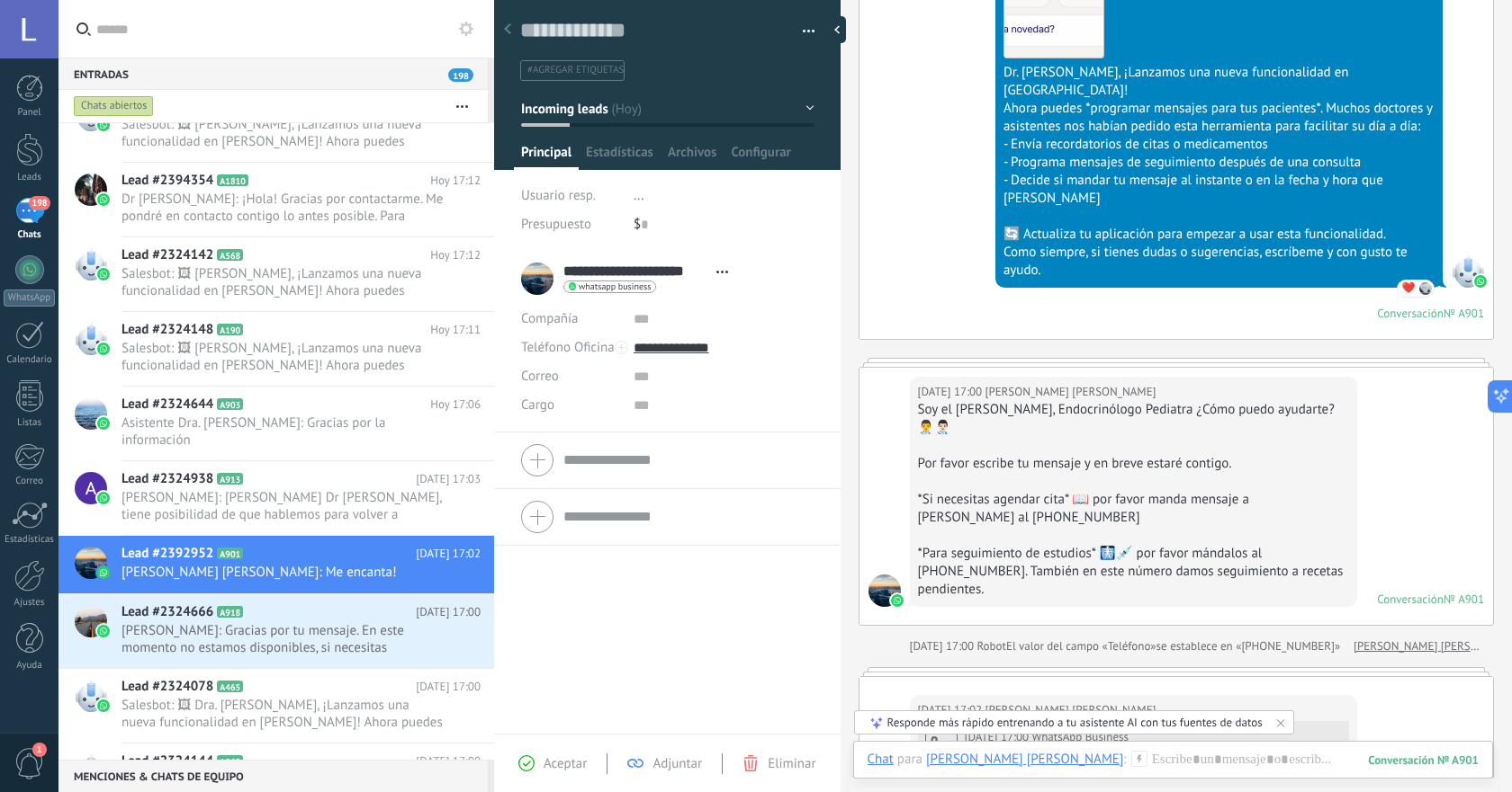
scroll to position [150, 0]
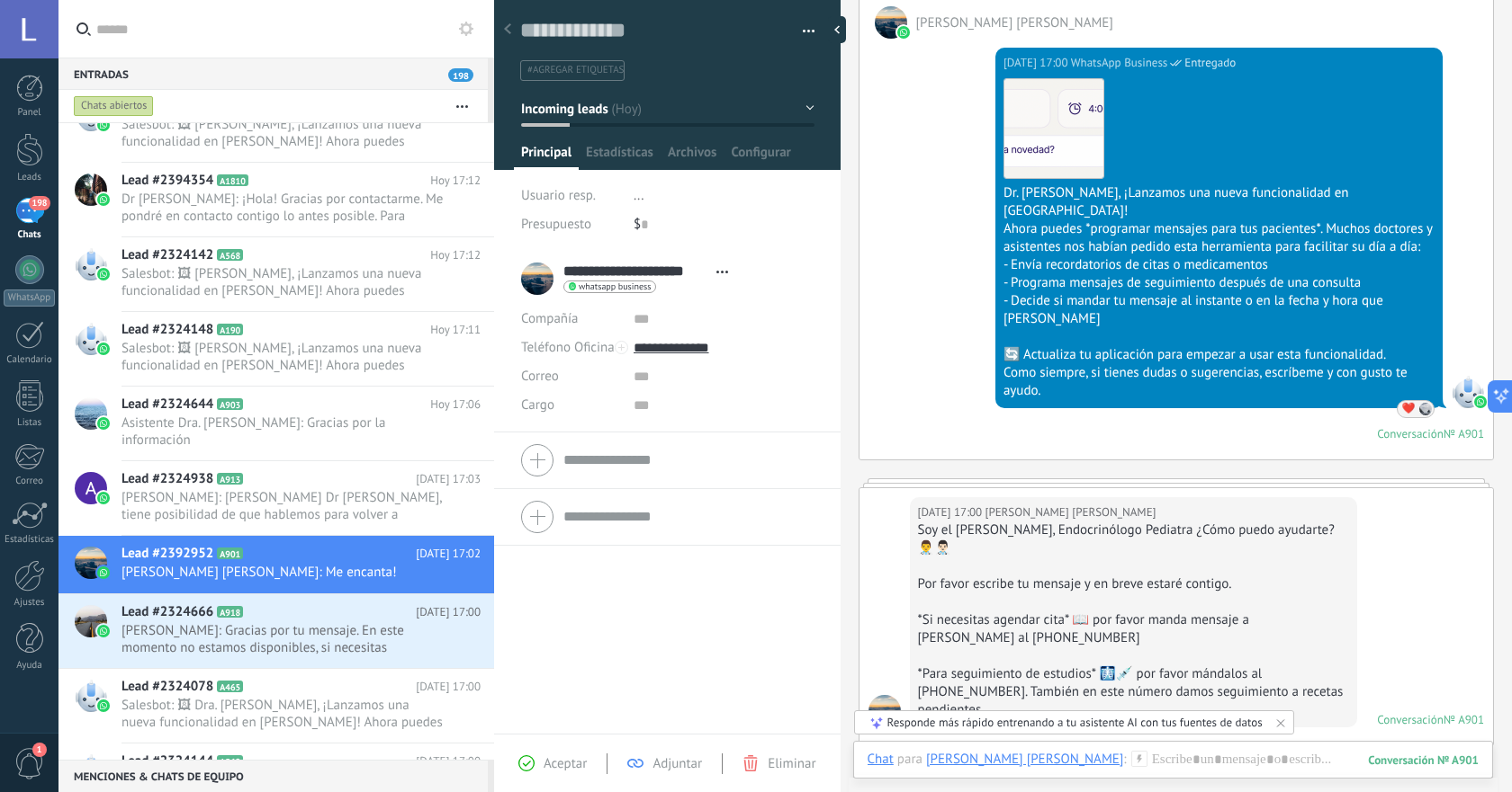
click at [1403, 409] on span "❤️" at bounding box center [1408, 409] width 14 height 0
click at [1351, 293] on div "- Decide si mandar tu mensaje al instante o en la fecha y hora que [PERSON_NAME]" at bounding box center [1218, 310] width 431 height 36
click at [1391, 400] on div "❤️ [PERSON_NAME] [PERSON_NAME]" at bounding box center [1222, 409] width 431 height 18
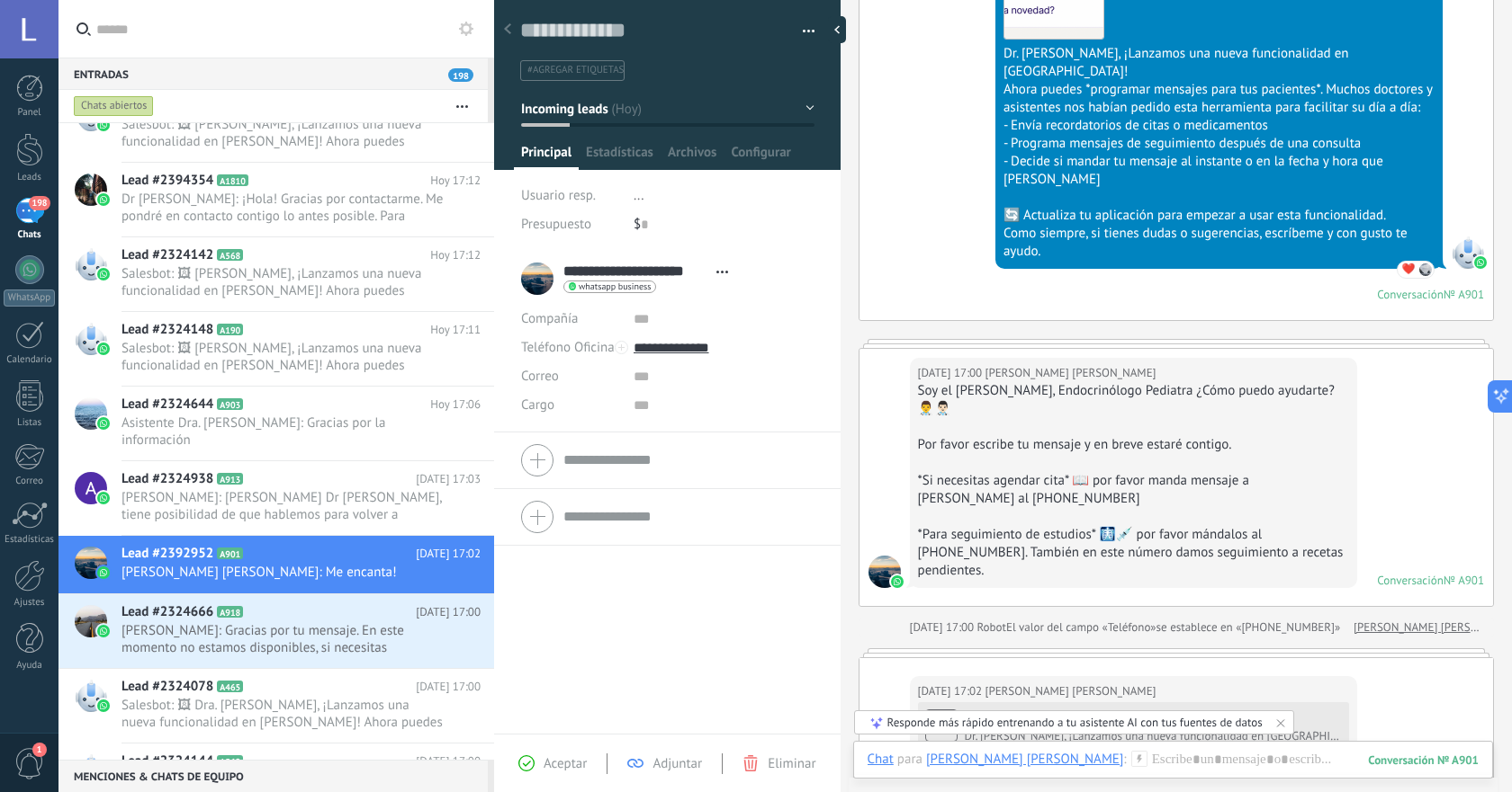
scroll to position [300, 0]
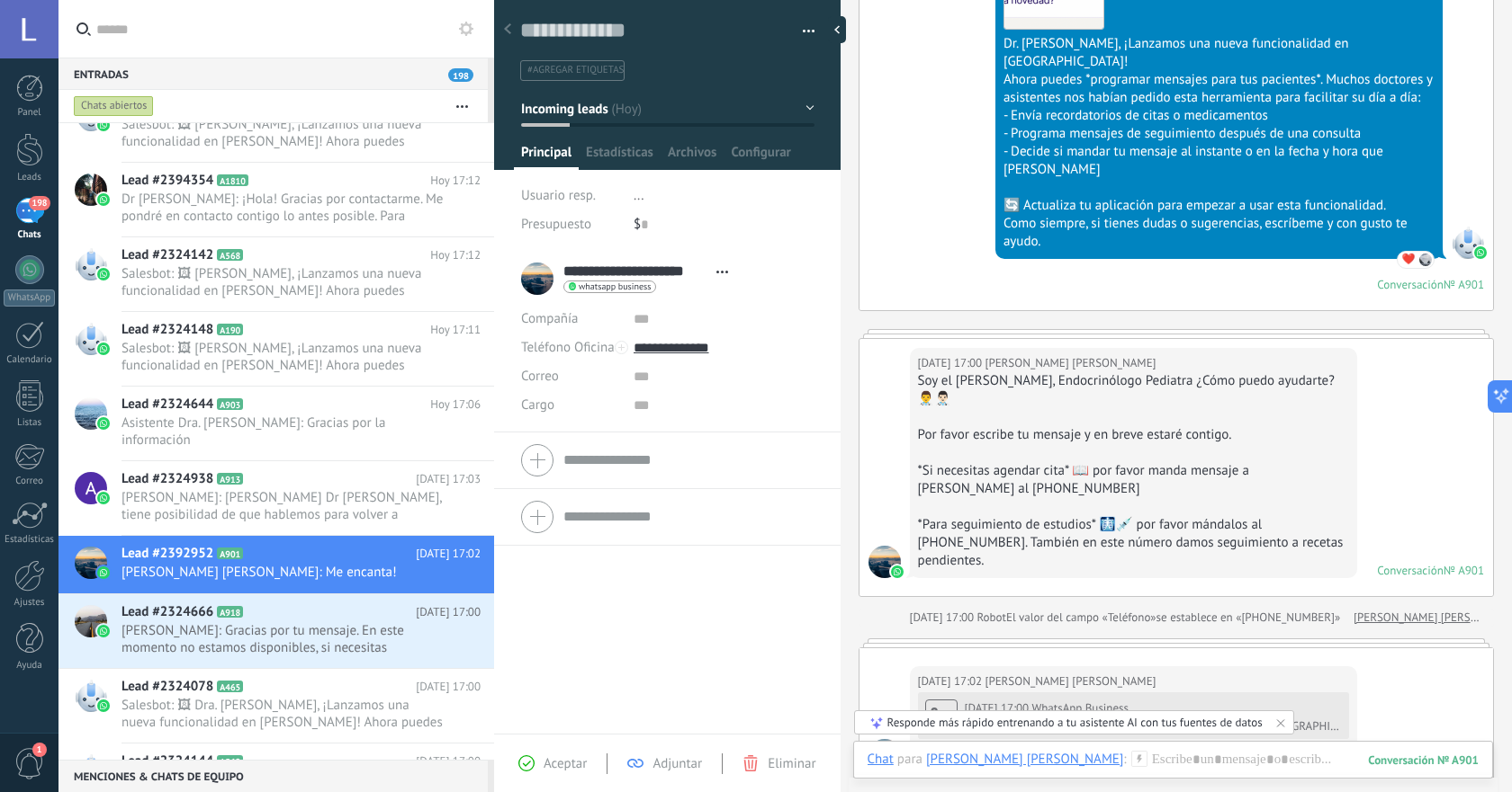
click at [1193, 666] on div "[DATE] 17:02 [PERSON_NAME] [PERSON_NAME] [DATE] 17:00 WhatsApp Business Dr. [PE…" at bounding box center [1134, 718] width 447 height 105
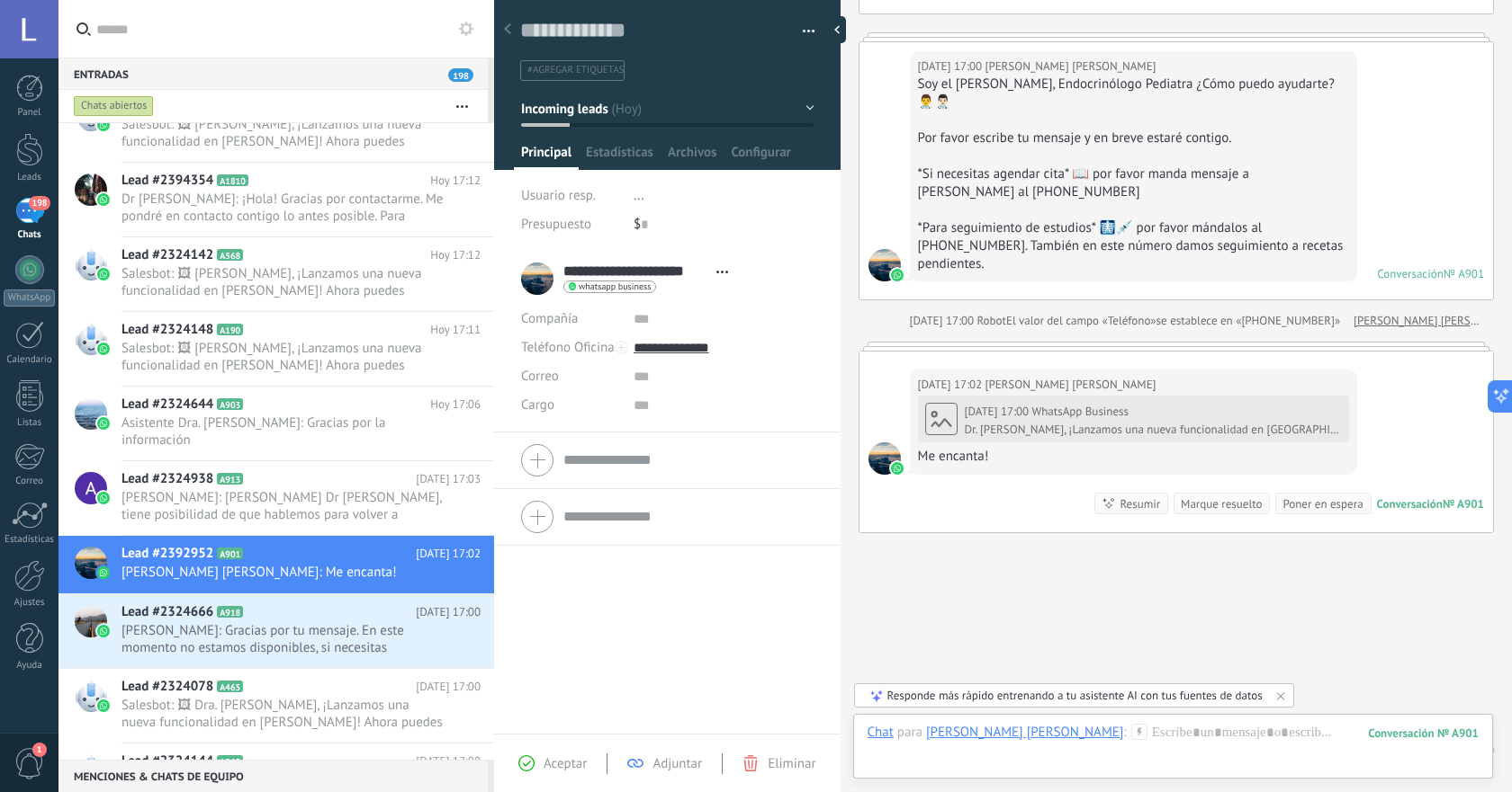
scroll to position [597, 0]
click at [986, 417] on div "[DATE] 17:02 [PERSON_NAME] [PERSON_NAME] [DATE] 17:00 WhatsApp Business Dr. [PE…" at bounding box center [1134, 421] width 447 height 105
click at [1007, 447] on div "[DATE] 17:02 [PERSON_NAME] [PERSON_NAME] [DATE] 17:00 WhatsApp Business Dr. [PE…" at bounding box center [1175, 446] width 634 height 171
click at [1415, 360] on div "[DATE] 17:02 [PERSON_NAME] [PERSON_NAME] [DATE] 17:00 WhatsApp Business Dr. [PE…" at bounding box center [1175, 446] width 634 height 171
drag, startPoint x: 1424, startPoint y: 347, endPoint x: 1410, endPoint y: 312, distance: 37.7
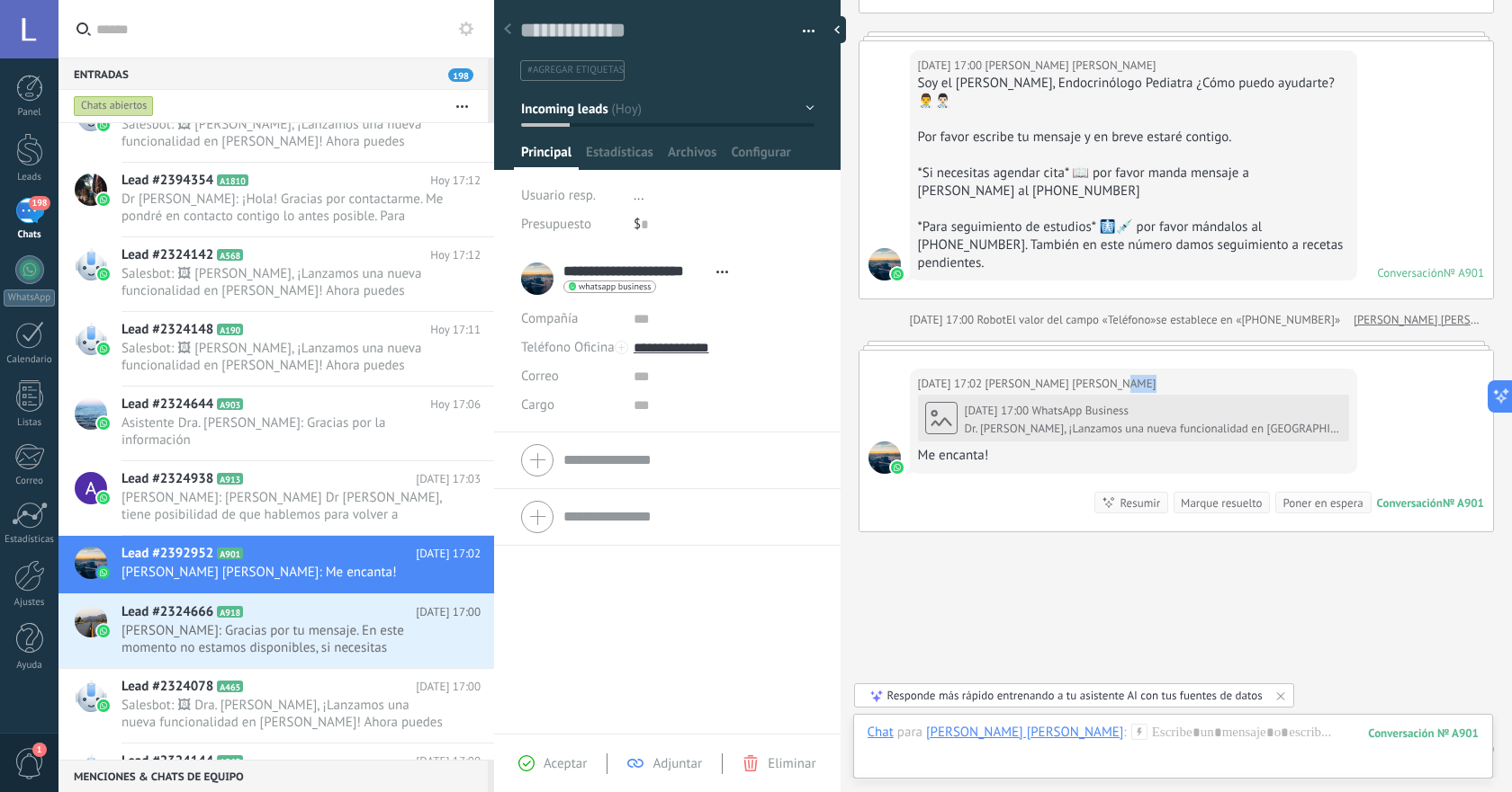
click at [1425, 360] on div "[DATE] 17:02 [PERSON_NAME] [PERSON_NAME] [DATE] 17:00 WhatsApp Business Dr. [PE…" at bounding box center [1175, 446] width 634 height 171
drag, startPoint x: 1427, startPoint y: 418, endPoint x: 1417, endPoint y: 457, distance: 40.3
click at [1427, 423] on div "[DATE] 17:02 [PERSON_NAME] [PERSON_NAME] [DATE] 17:00 WhatsApp Business Dr. [PE…" at bounding box center [1175, 446] width 634 height 171
click at [955, 449] on div "[DATE] 17:02 [PERSON_NAME] [PERSON_NAME] [DATE] 17:00 WhatsApp Business Dr. [PE…" at bounding box center [1175, 446] width 634 height 171
click at [859, 360] on div "[DATE] 17:02 [PERSON_NAME] [PERSON_NAME] [DATE] 17:00 WhatsApp Business Dr. [PE…" at bounding box center [1175, 446] width 634 height 171
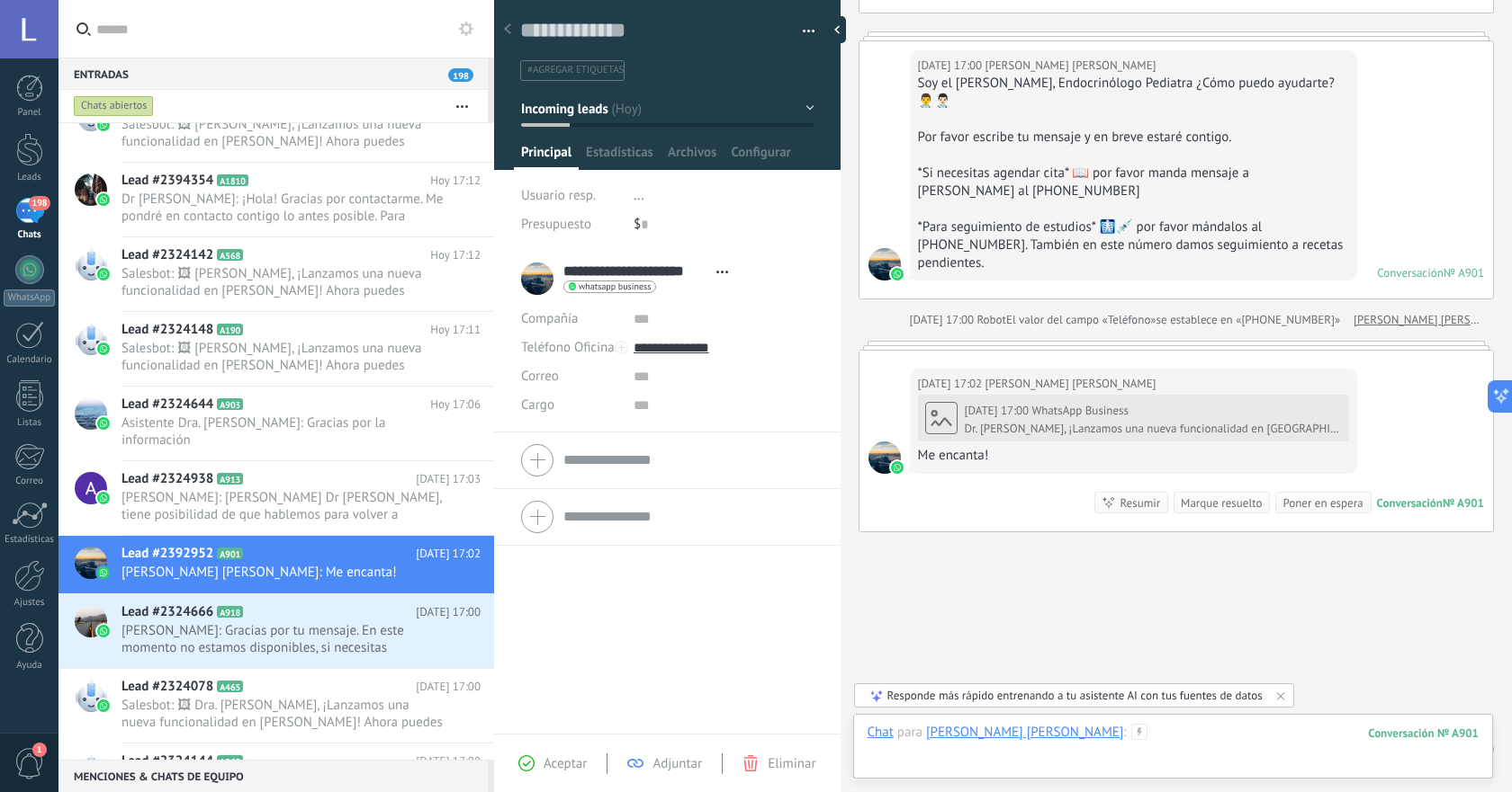
click at [1146, 735] on div at bounding box center [1173, 750] width 611 height 54
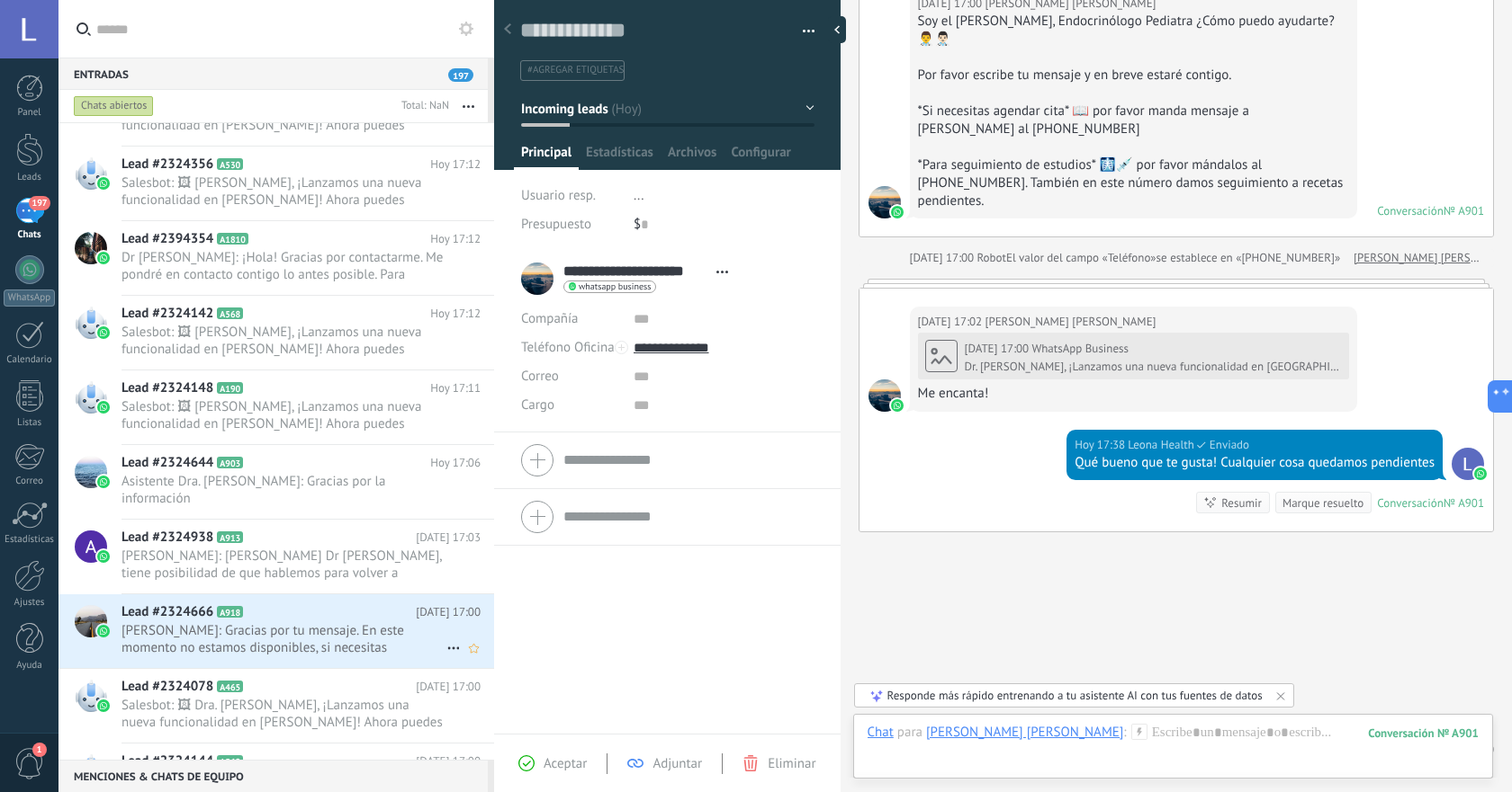
click at [321, 656] on div "Lead #2324666 A918 [DATE] 17:00 [PERSON_NAME]: Gracias por tu mensaje. En este …" at bounding box center [307, 631] width 373 height 74
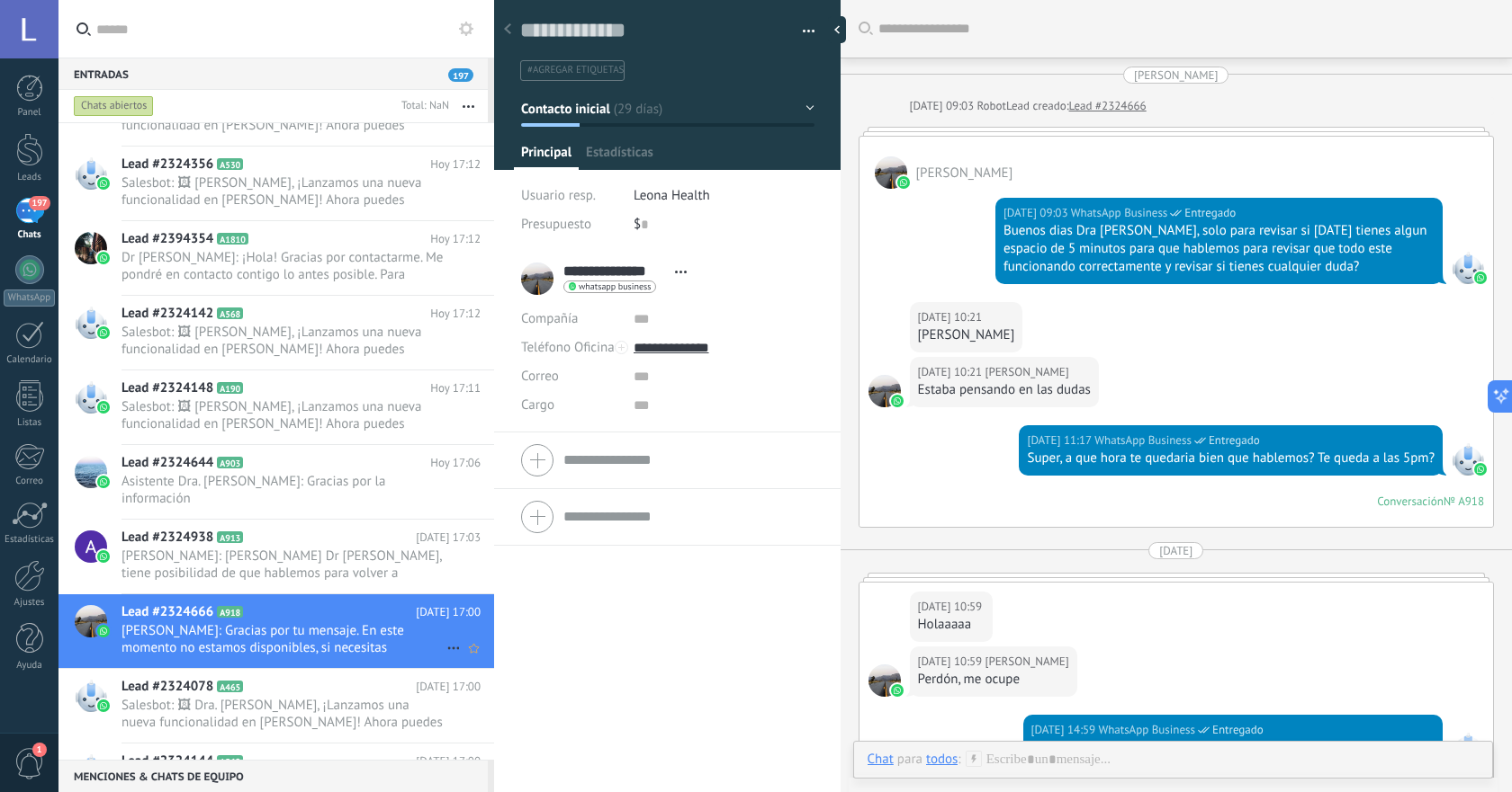
scroll to position [2751, 0]
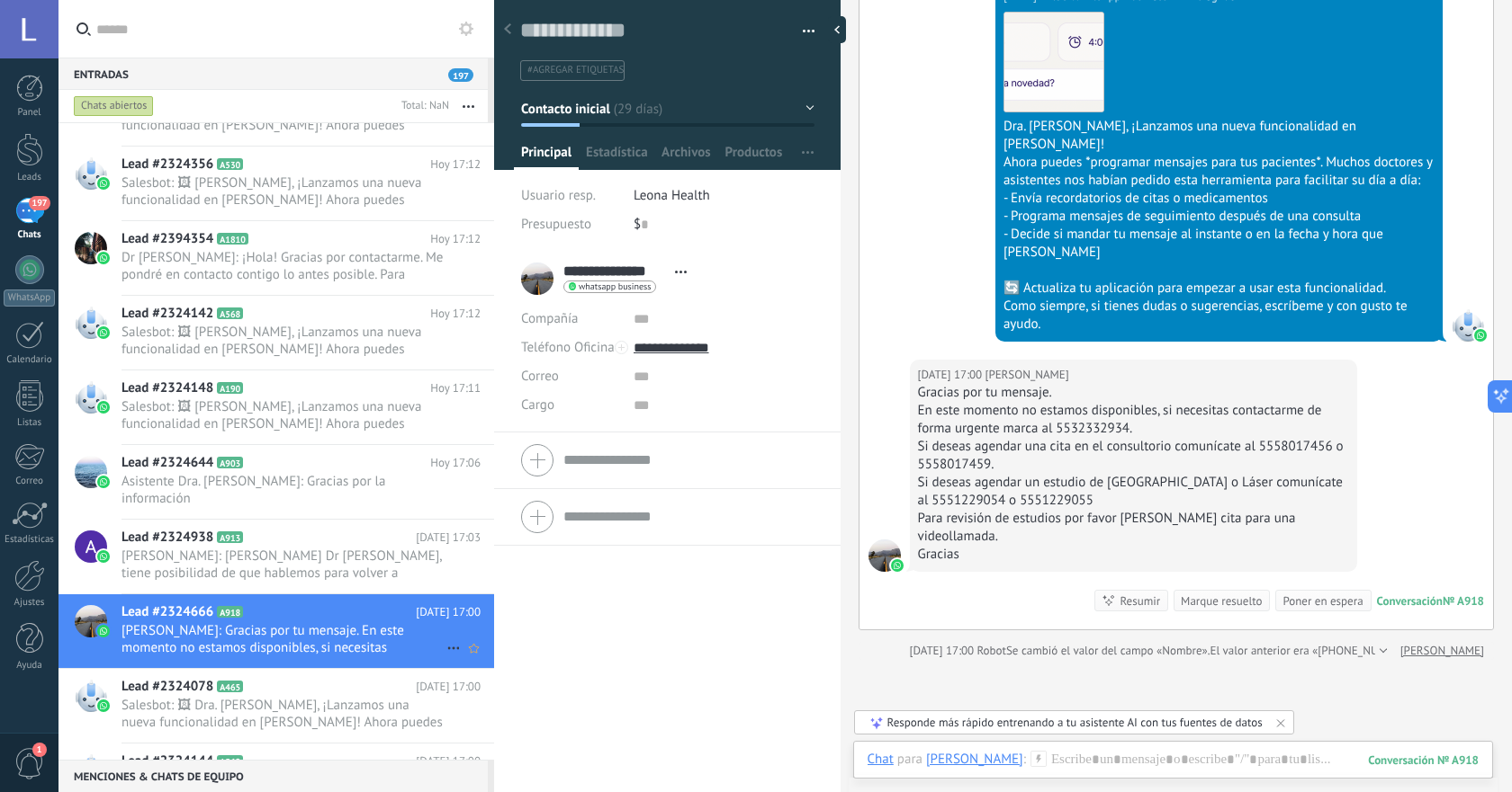
click at [442, 648] on icon at bounding box center [453, 649] width 22 height 22
click at [482, 653] on span "[PERSON_NAME] respondió" at bounding box center [551, 657] width 158 height 36
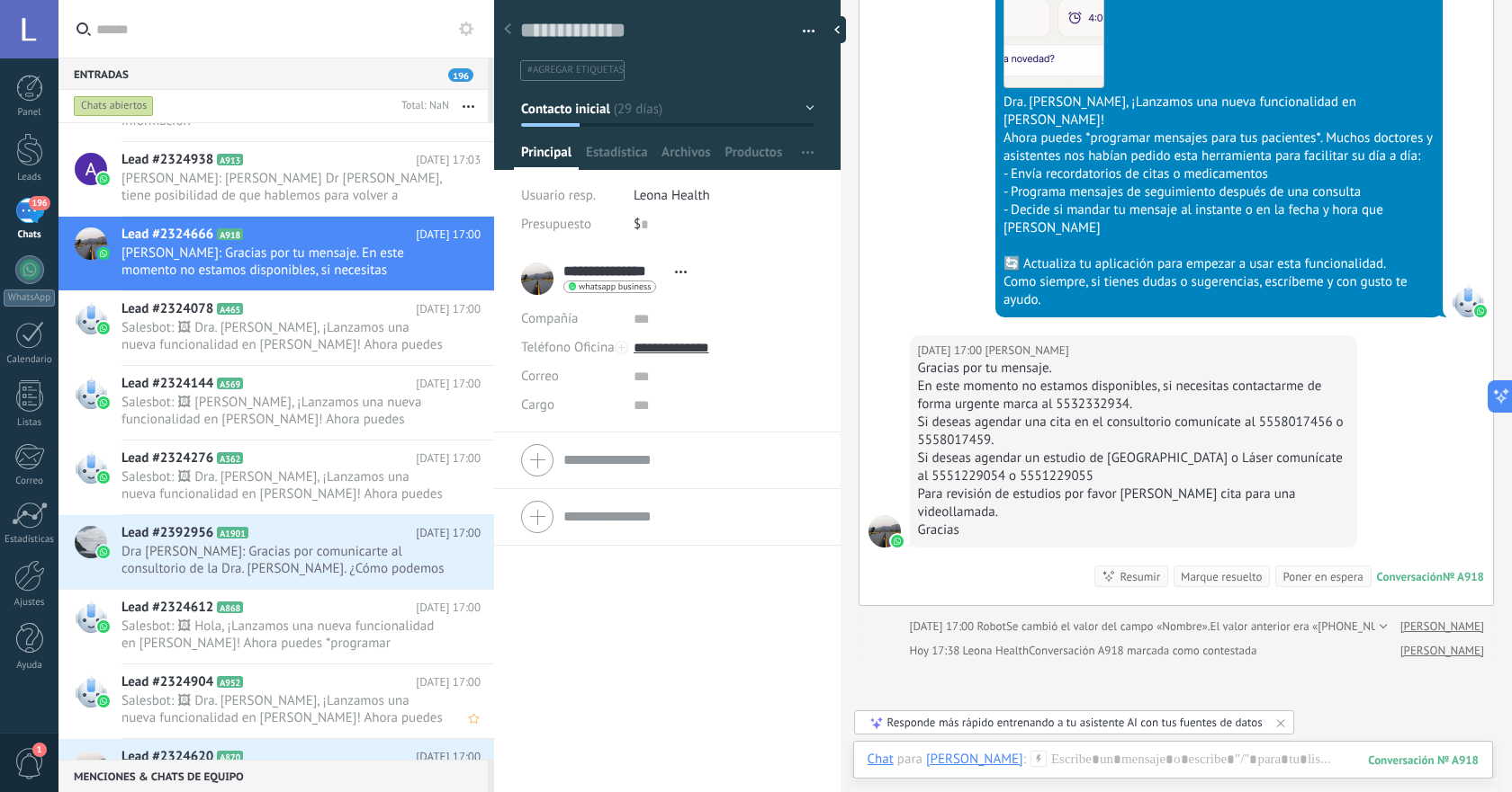
scroll to position [3431, 0]
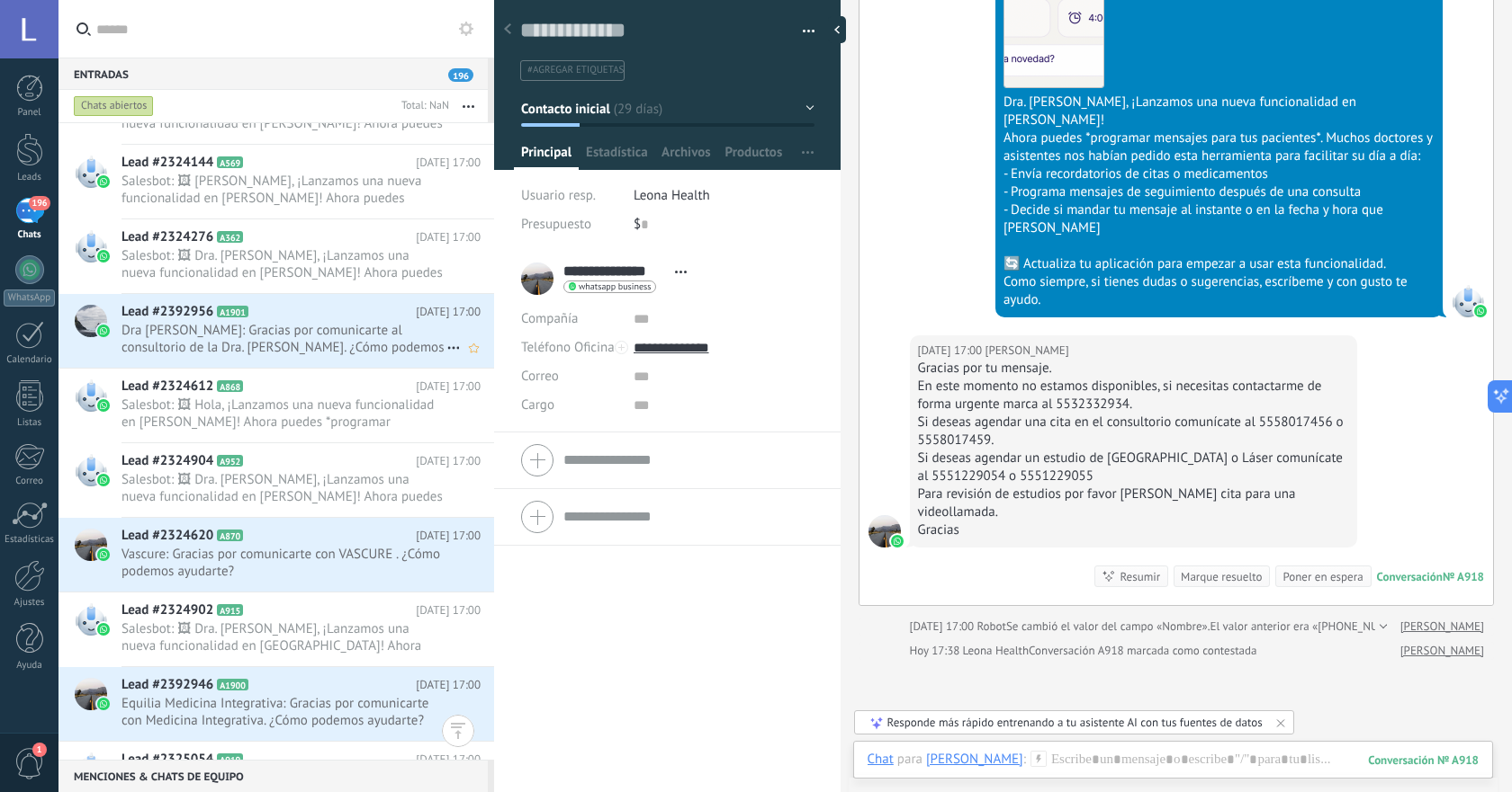
click at [328, 329] on span "Dra [PERSON_NAME]: Gracias por comunicarte al consultorio de la Dra. [PERSON_NA…" at bounding box center [284, 338] width 325 height 34
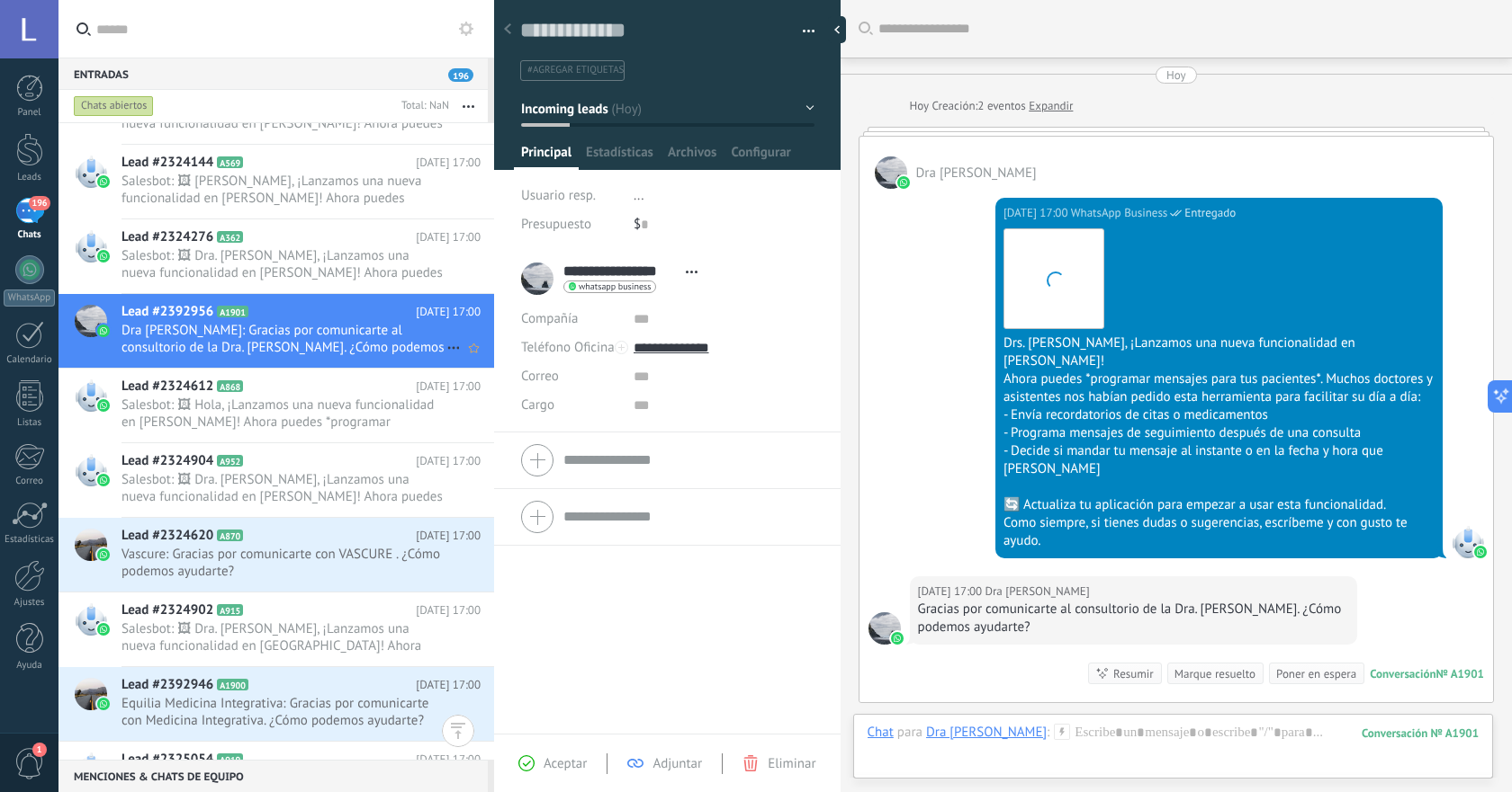
scroll to position [219, 0]
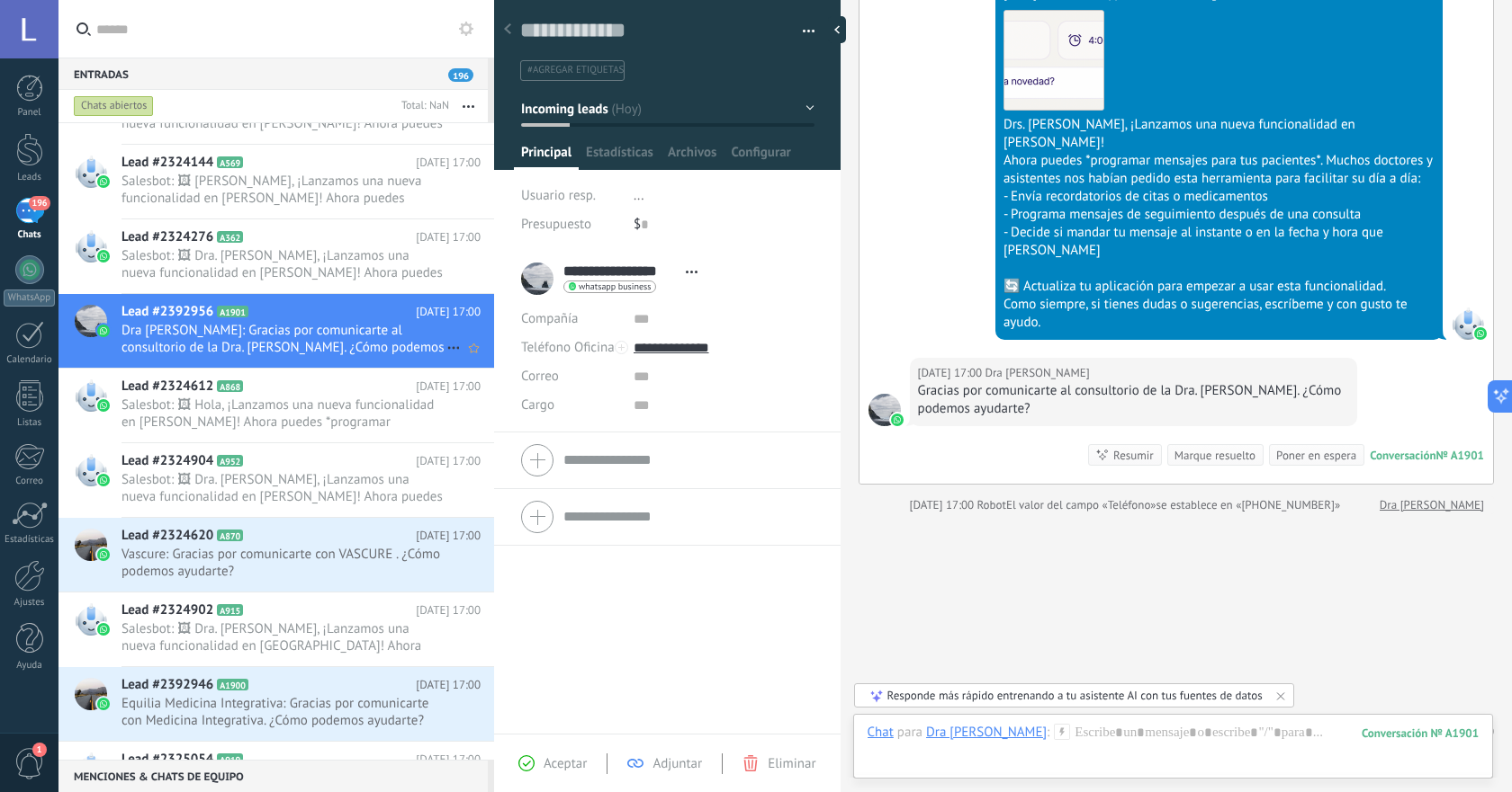
click at [453, 347] on icon at bounding box center [453, 348] width 22 height 22
click at [472, 368] on span "[PERSON_NAME] respondió" at bounding box center [551, 356] width 158 height 36
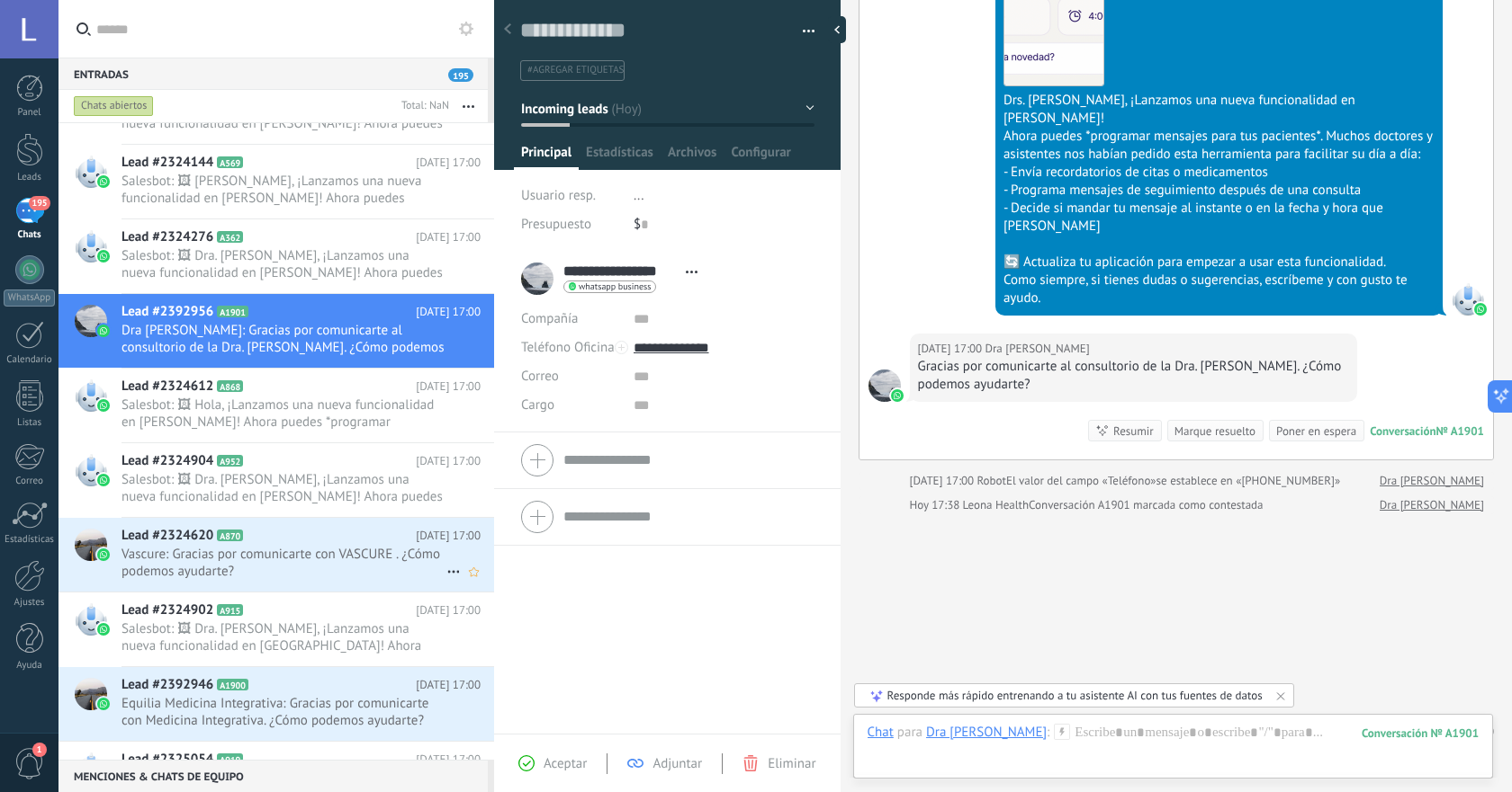
click at [445, 571] on icon at bounding box center [453, 572] width 22 height 22
click at [469, 585] on div "[PERSON_NAME] respondió" at bounding box center [540, 581] width 178 height 36
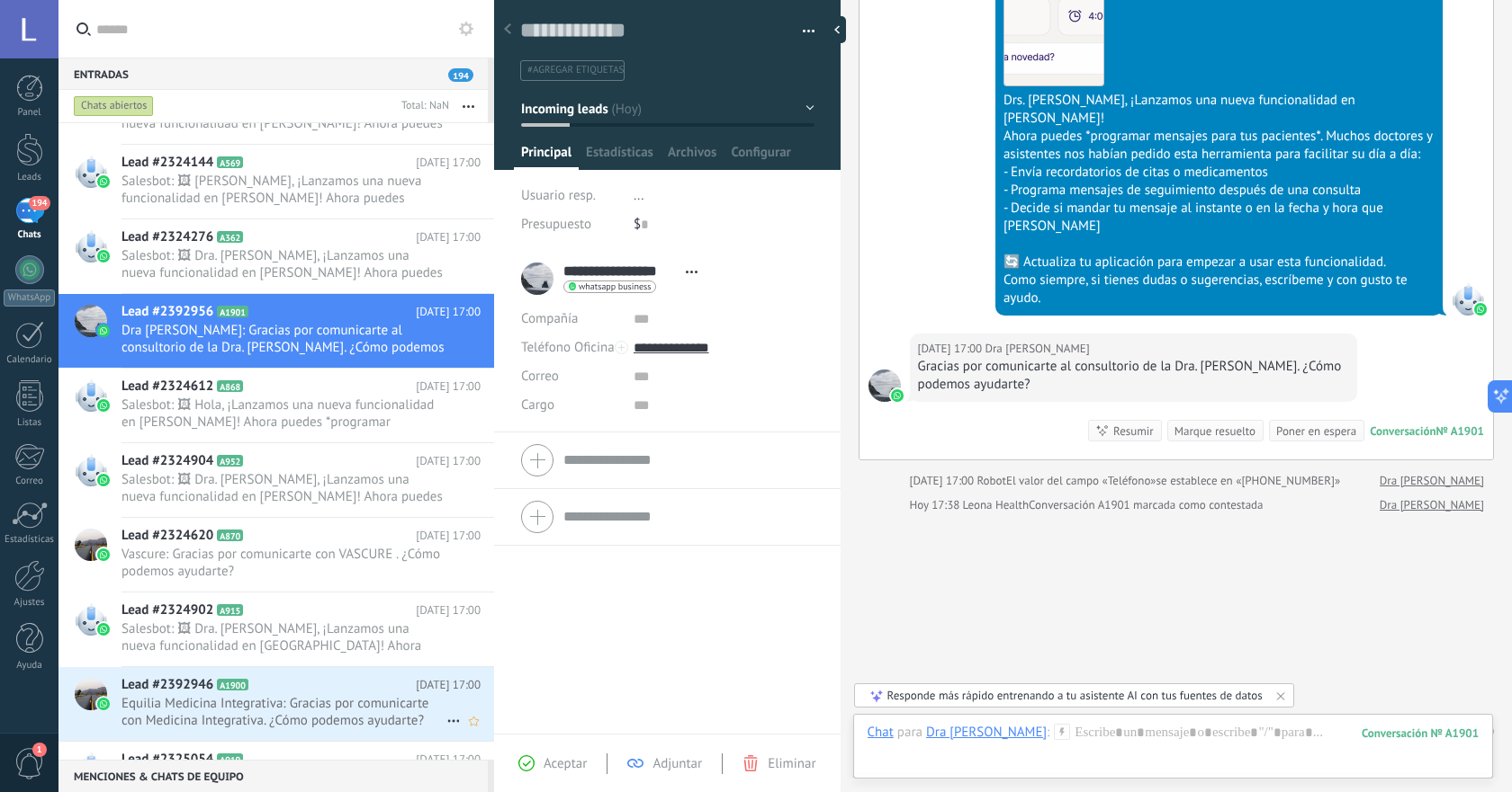
click at [443, 718] on icon at bounding box center [453, 722] width 22 height 22
click at [485, 718] on span "[PERSON_NAME] respondió" at bounding box center [551, 725] width 158 height 36
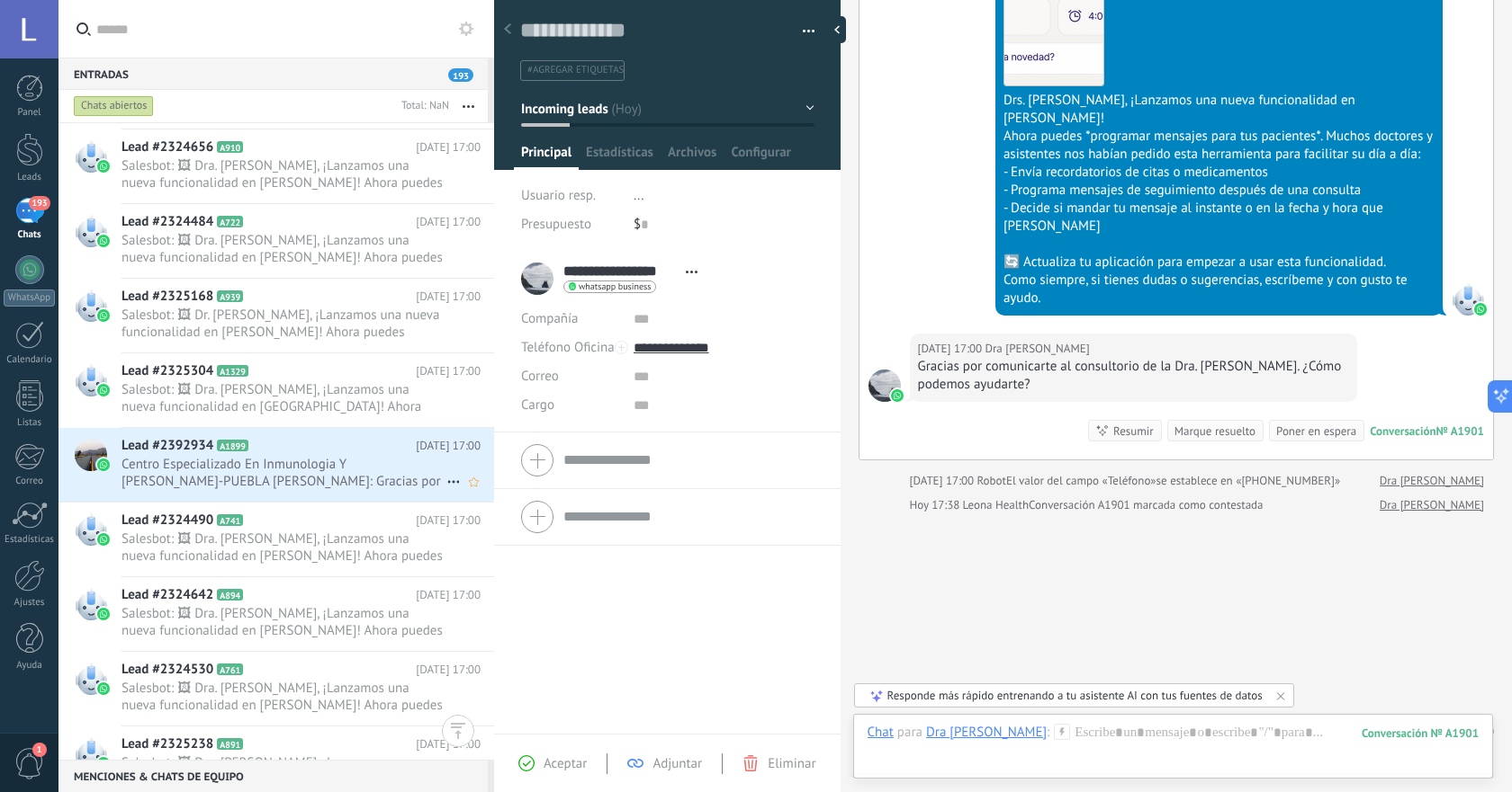
scroll to position [4181, 0]
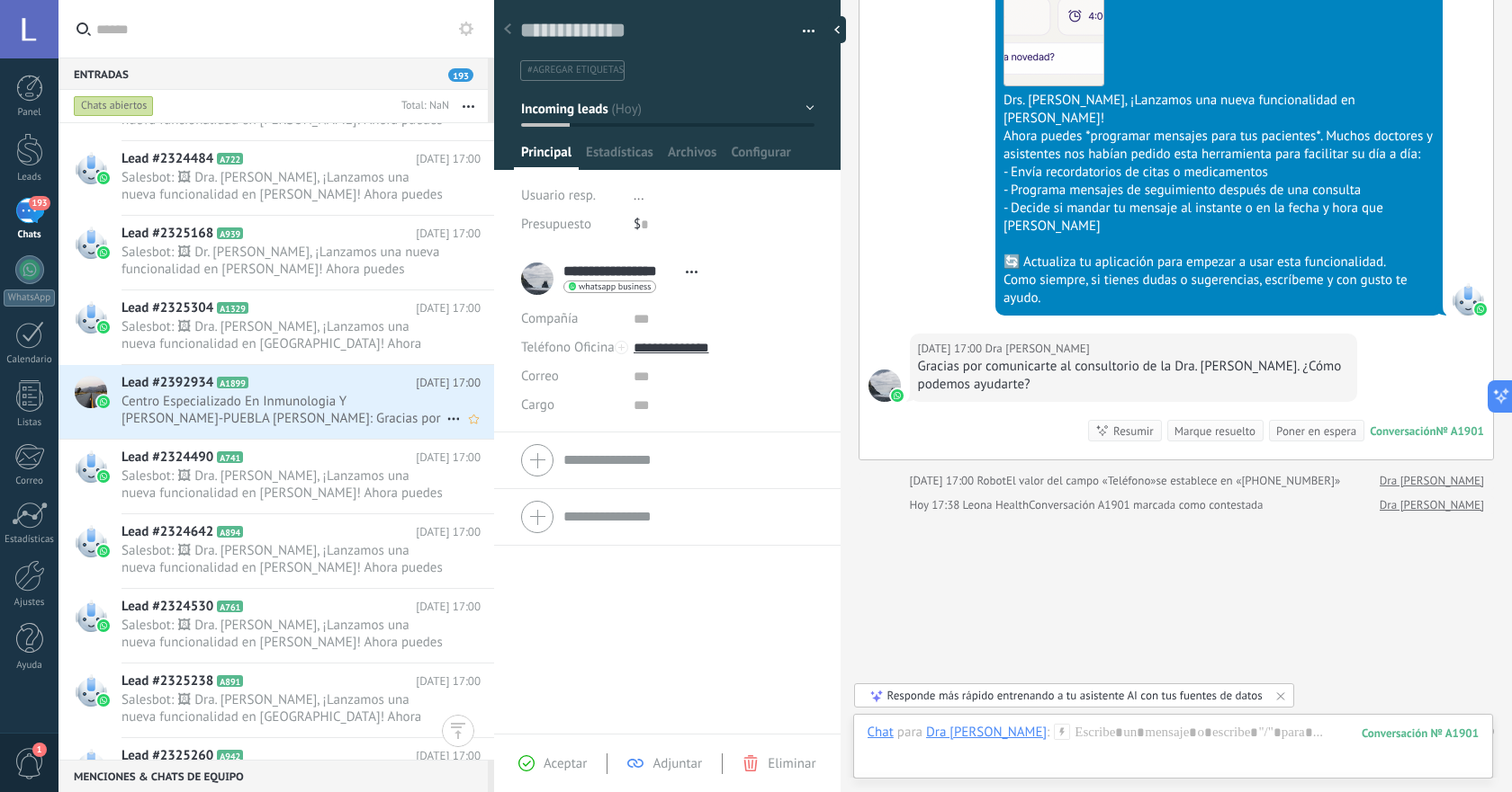
click at [392, 405] on span "Centro Especializado En Inmunologia Y [PERSON_NAME]-PUEBLA [PERSON_NAME]: Graci…" at bounding box center [284, 409] width 325 height 34
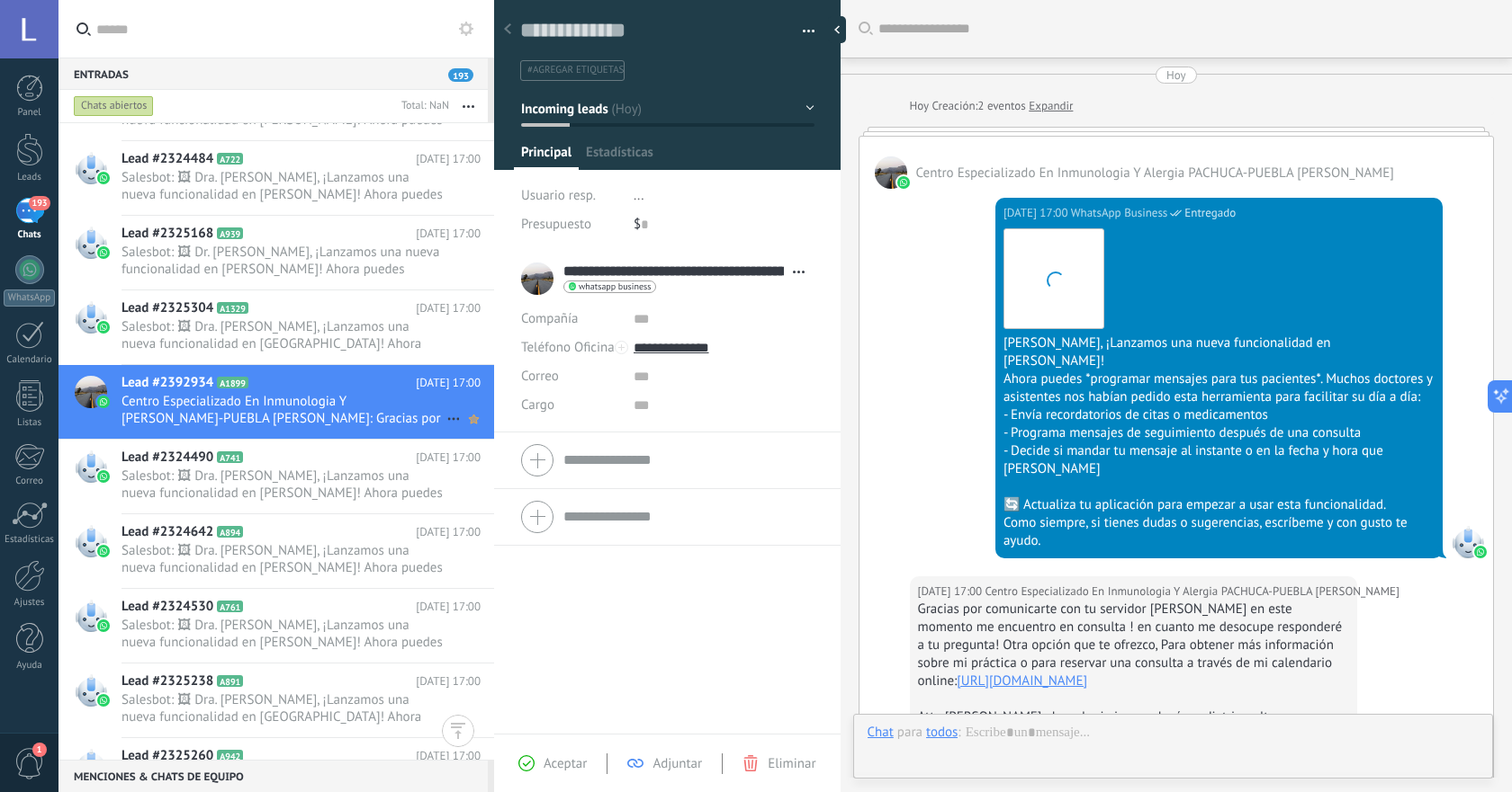
scroll to position [326, 0]
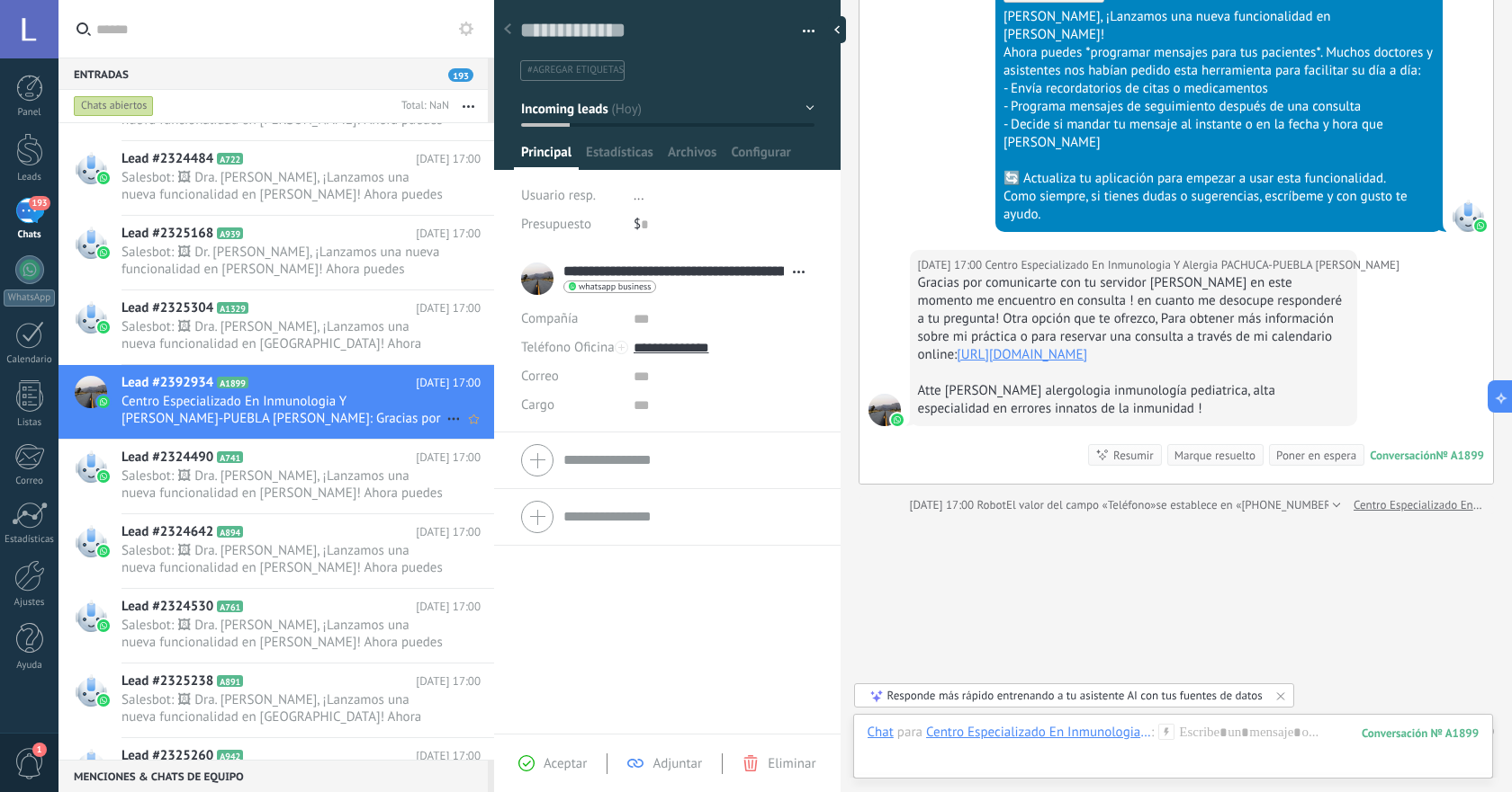
click at [449, 418] on icon at bounding box center [453, 419] width 22 height 22
click at [489, 433] on span "[PERSON_NAME] respondió" at bounding box center [551, 427] width 158 height 36
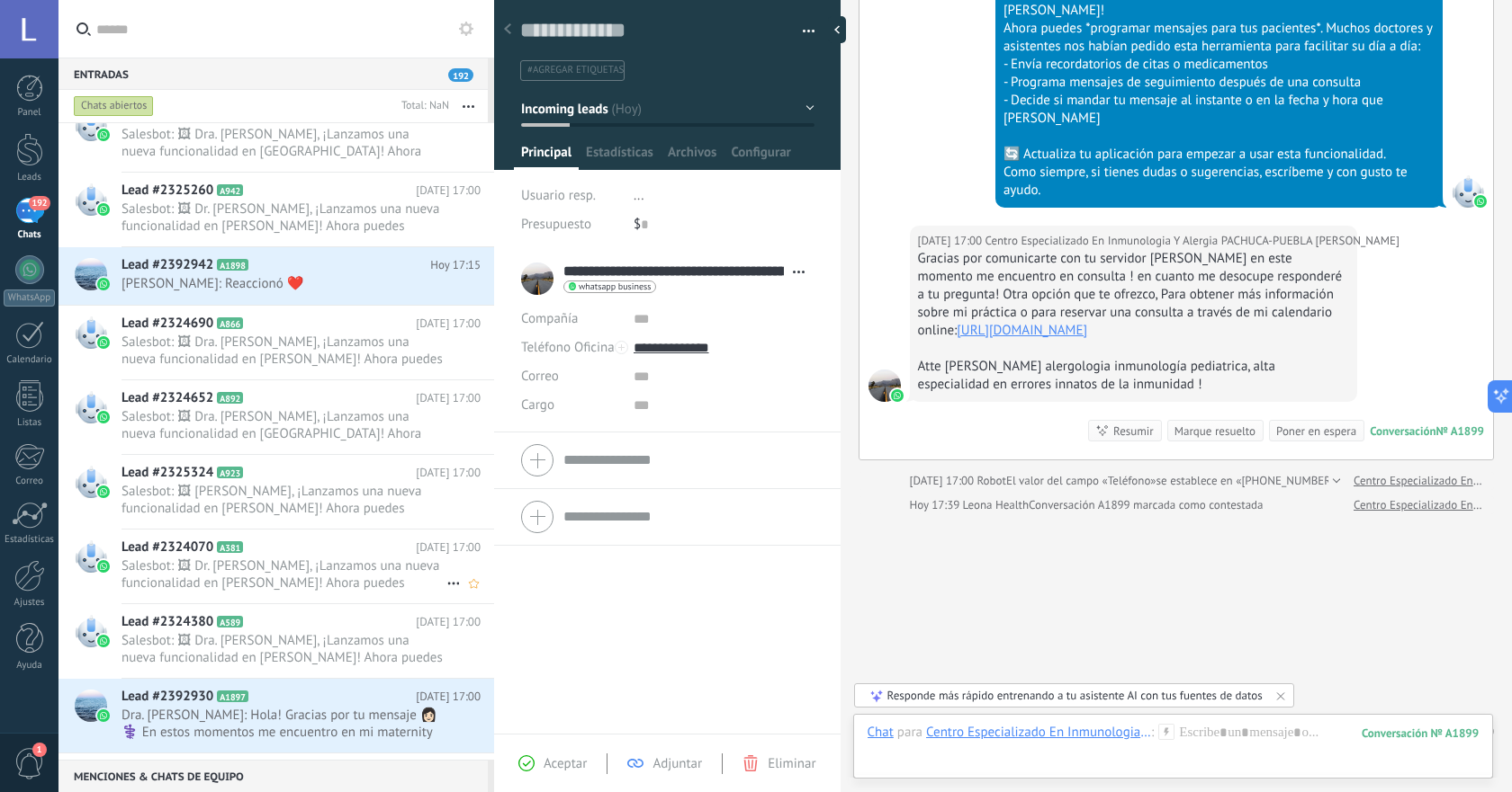
scroll to position [4781, 0]
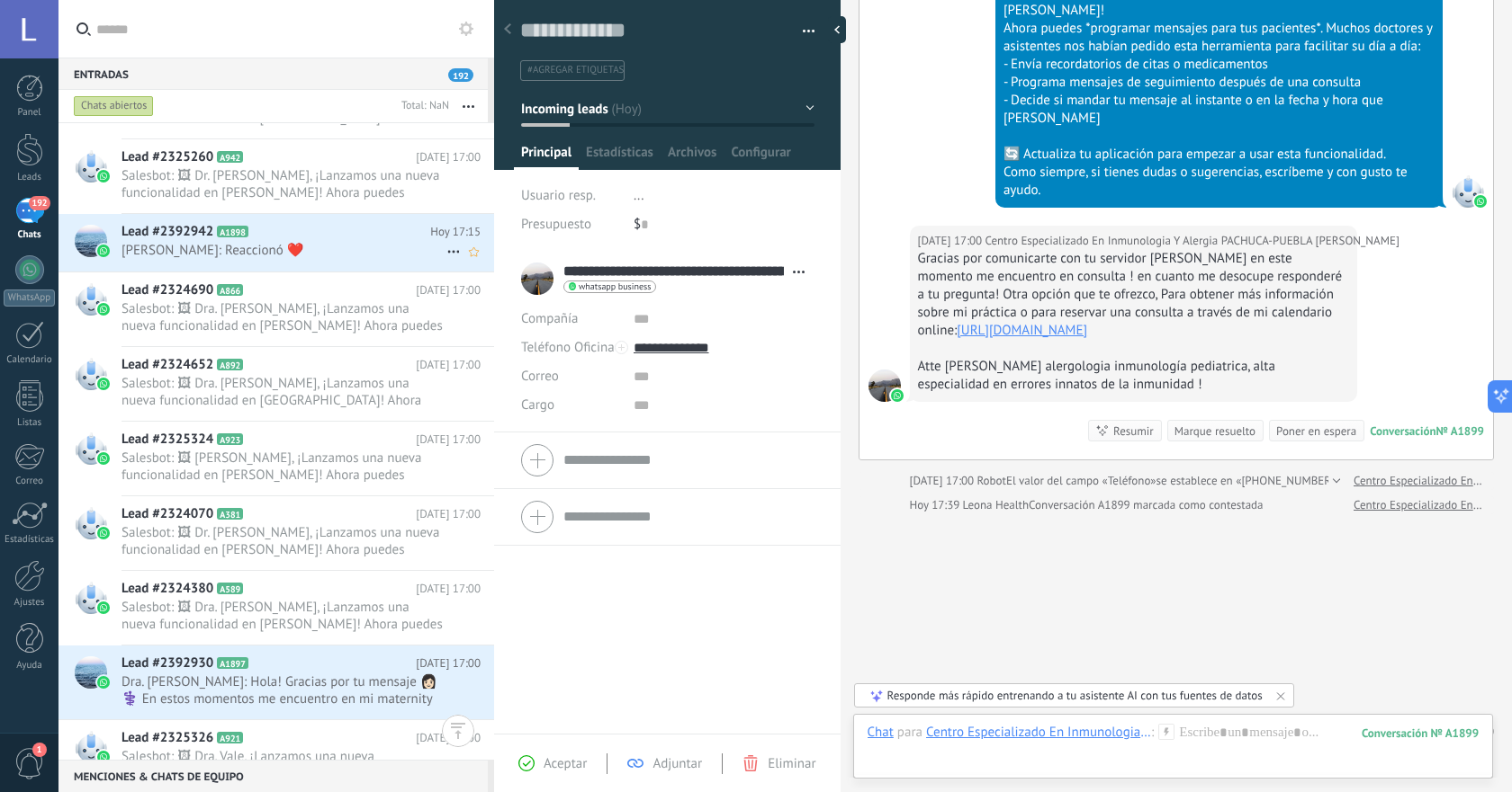
click at [358, 261] on div "Lead #2392942 A1898 [DATE] 17:15 [PERSON_NAME]: Reaccionó ❤️" at bounding box center [307, 242] width 373 height 57
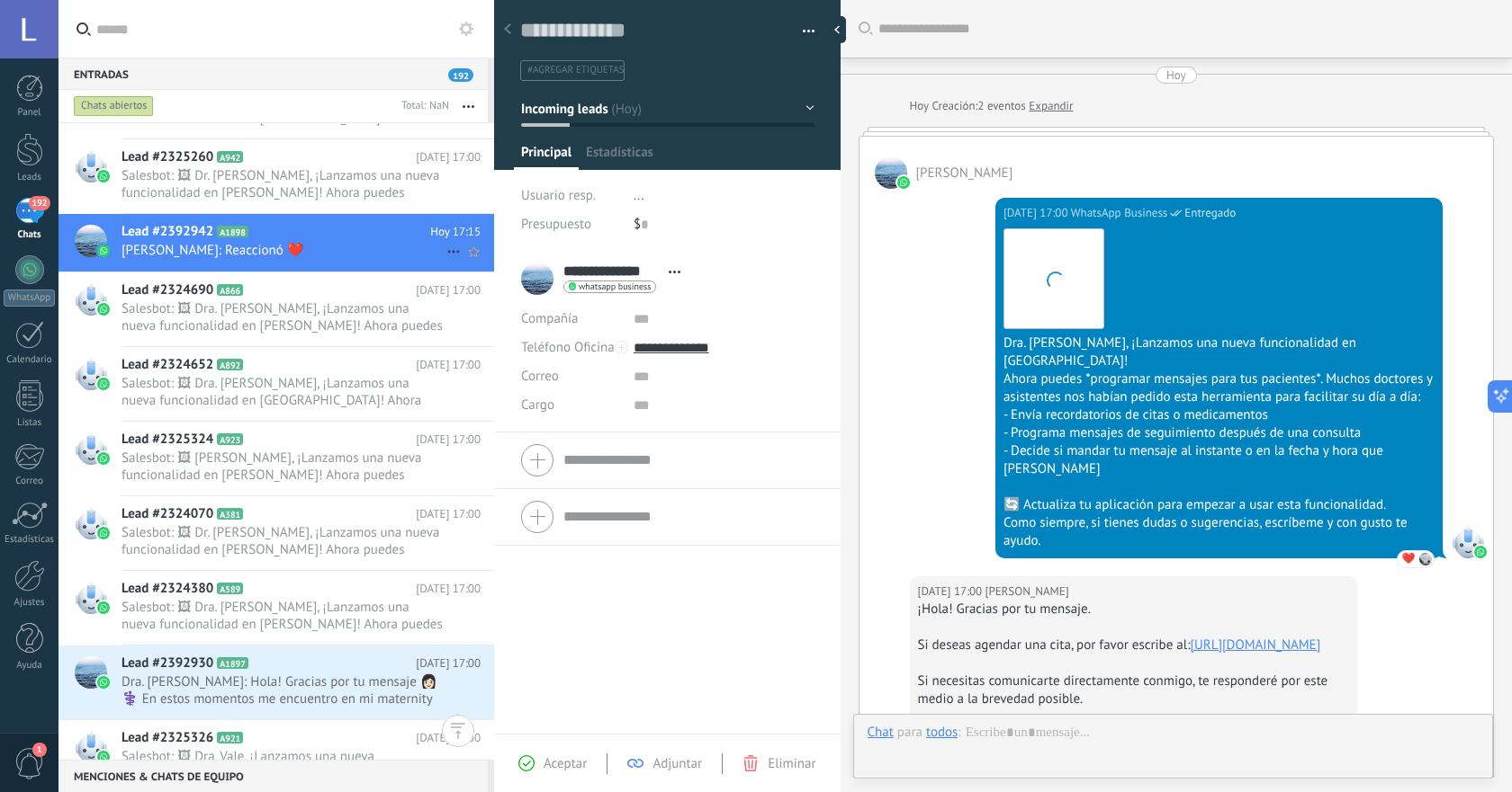
scroll to position [363, 0]
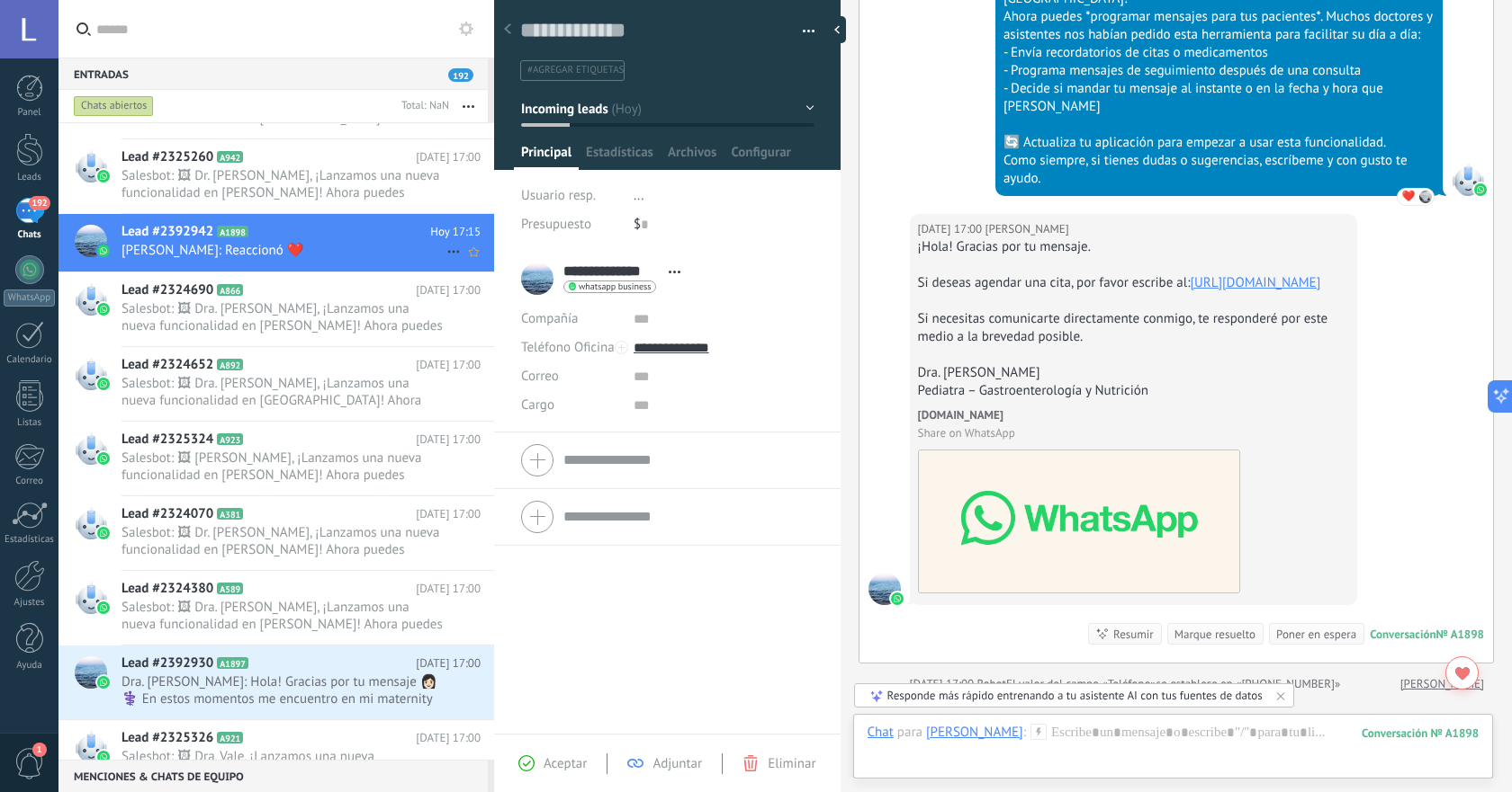
click at [450, 256] on icon at bounding box center [453, 252] width 22 height 22
drag, startPoint x: 478, startPoint y: 267, endPoint x: 477, endPoint y: 279, distance: 12.0
click at [478, 267] on span "[PERSON_NAME] respondió" at bounding box center [551, 260] width 158 height 36
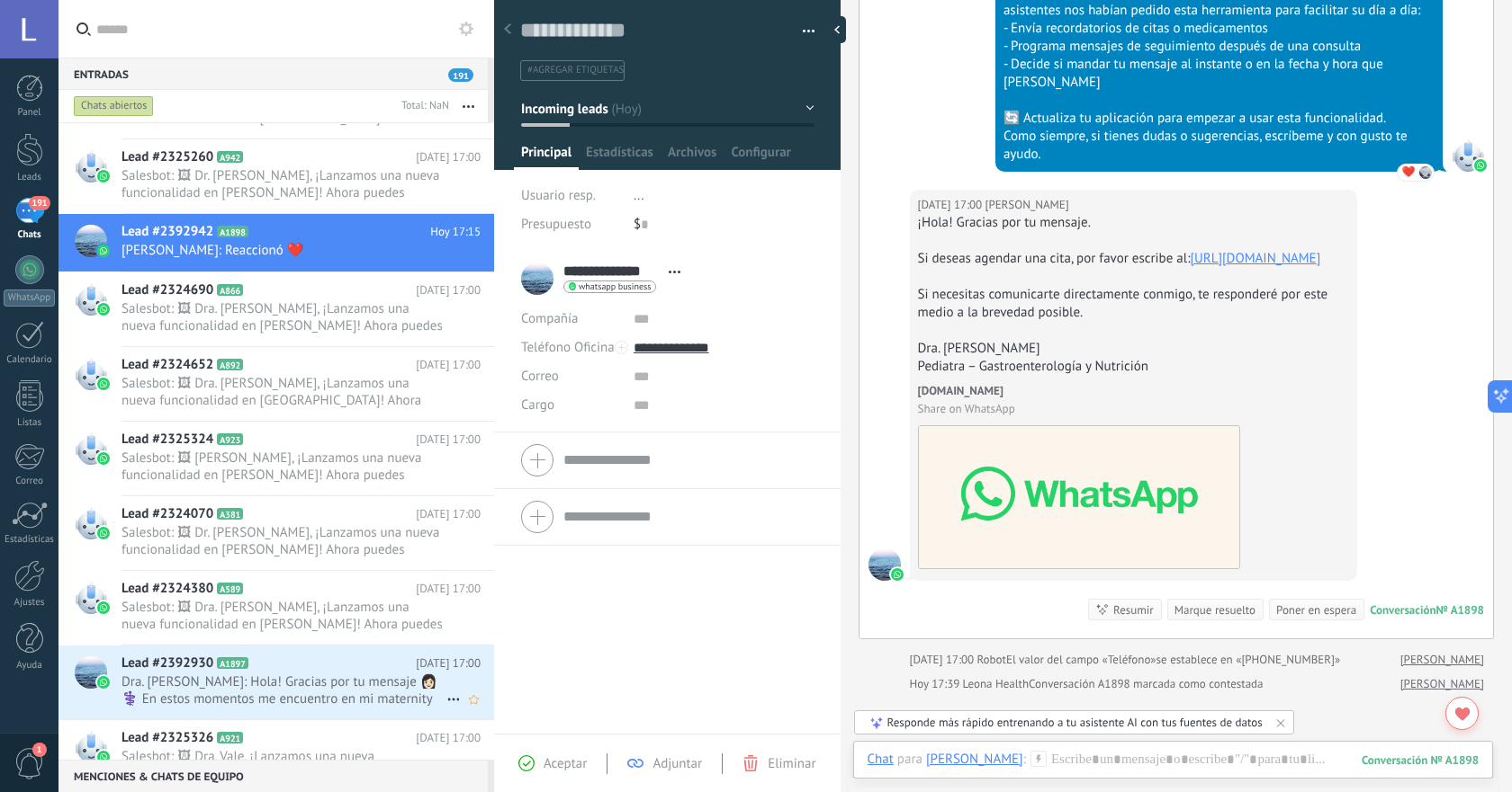
click at [351, 665] on h2 "Lead #2392930 A1897" at bounding box center [268, 663] width 295 height 18
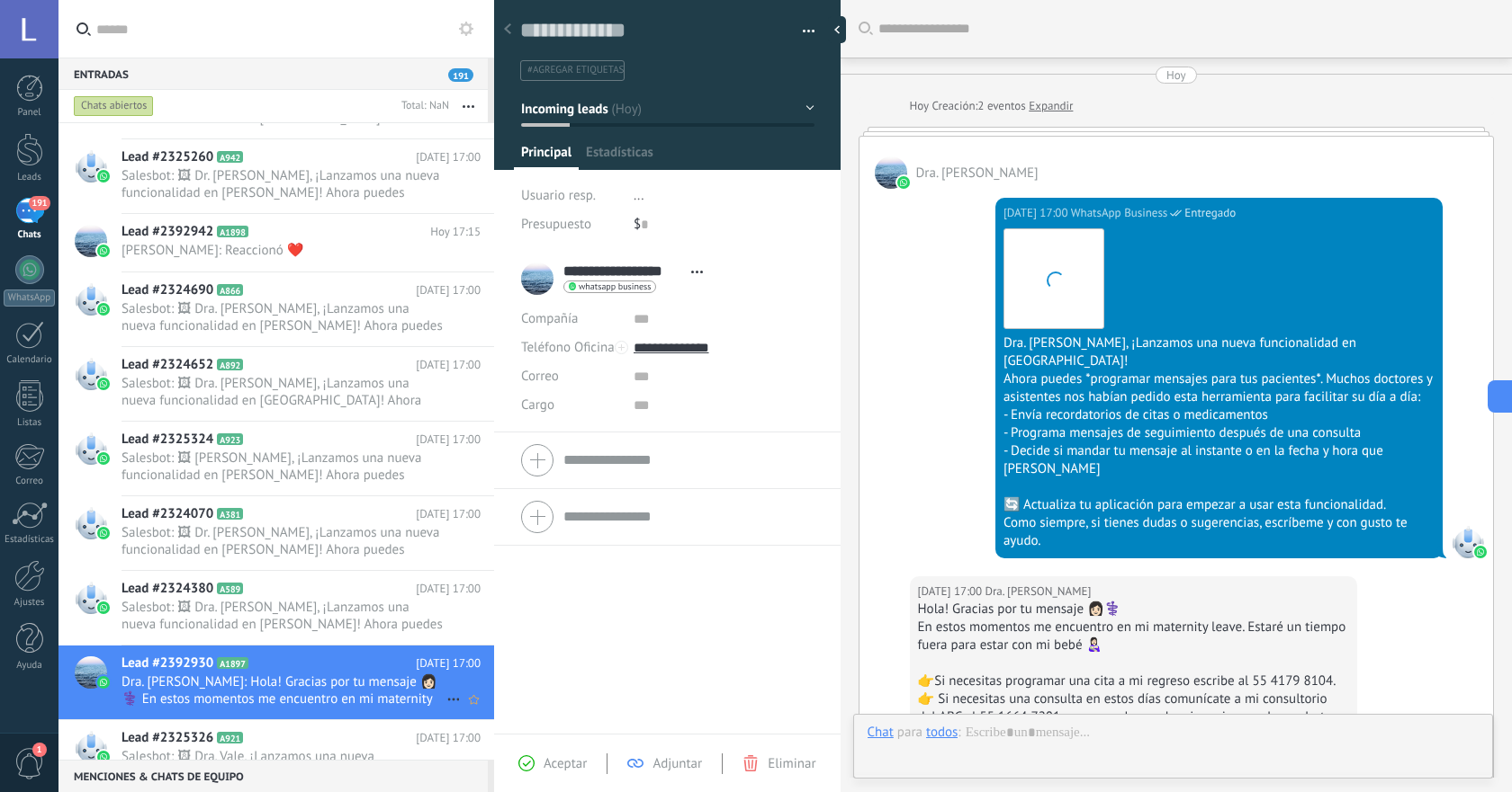
scroll to position [417, 0]
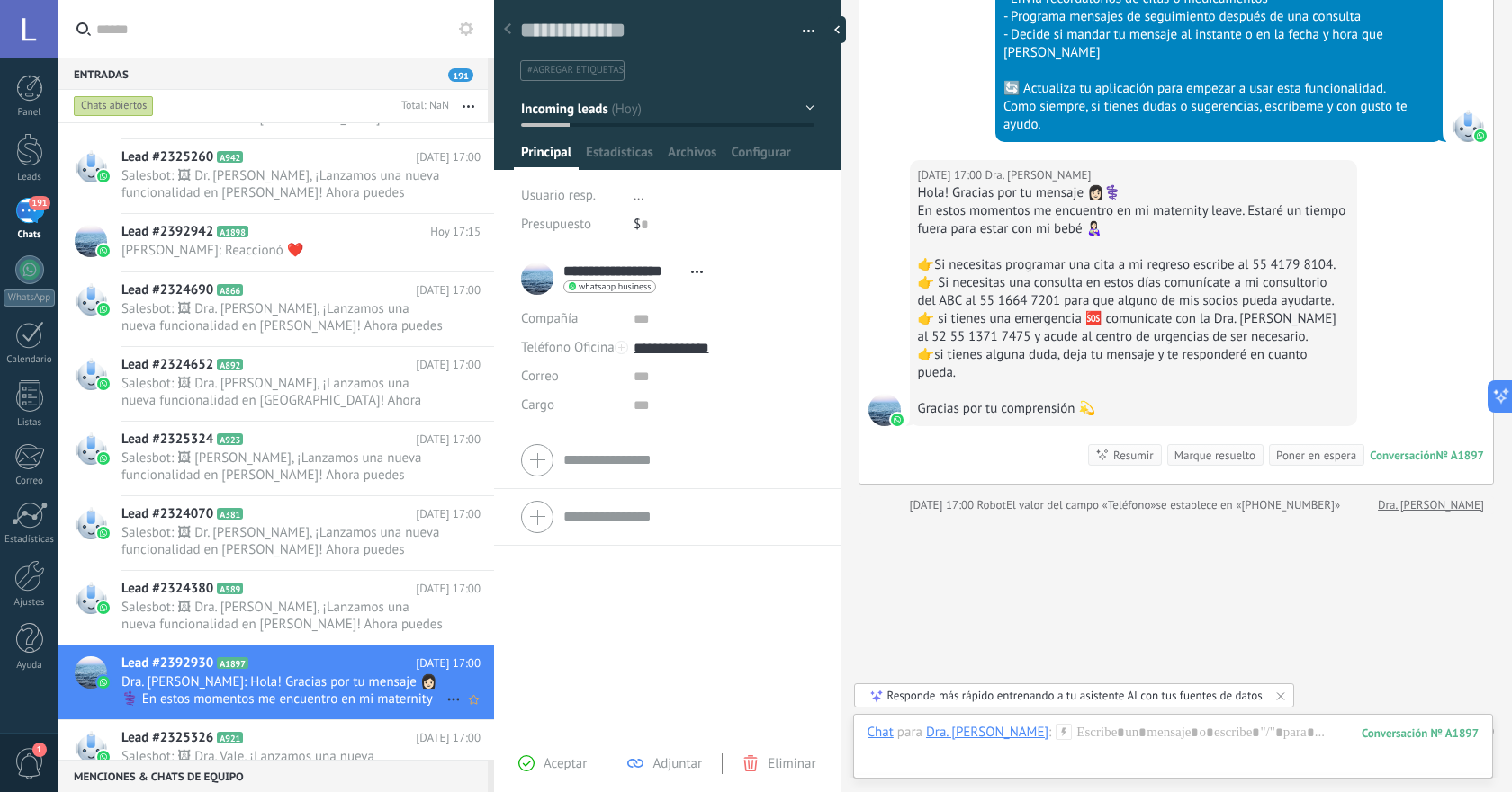
click at [450, 699] on icon at bounding box center [453, 700] width 22 height 22
click at [477, 701] on span "[PERSON_NAME] respondió" at bounding box center [551, 708] width 158 height 36
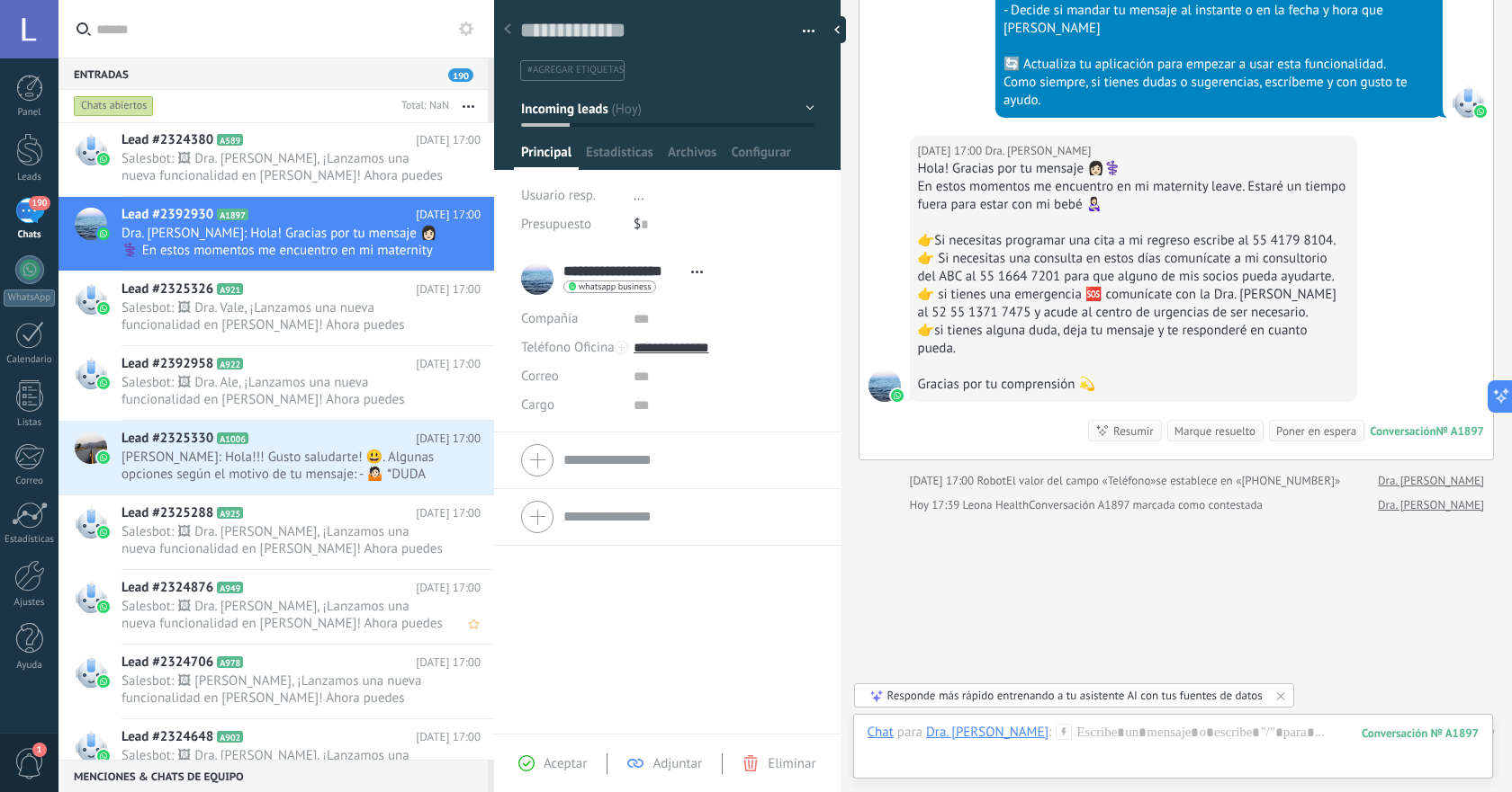
scroll to position [5230, 0]
click at [373, 477] on span "[PERSON_NAME]: Hola!!! Gusto saludarte! 😃. Algunas opciones según el motivo de …" at bounding box center [284, 464] width 325 height 34
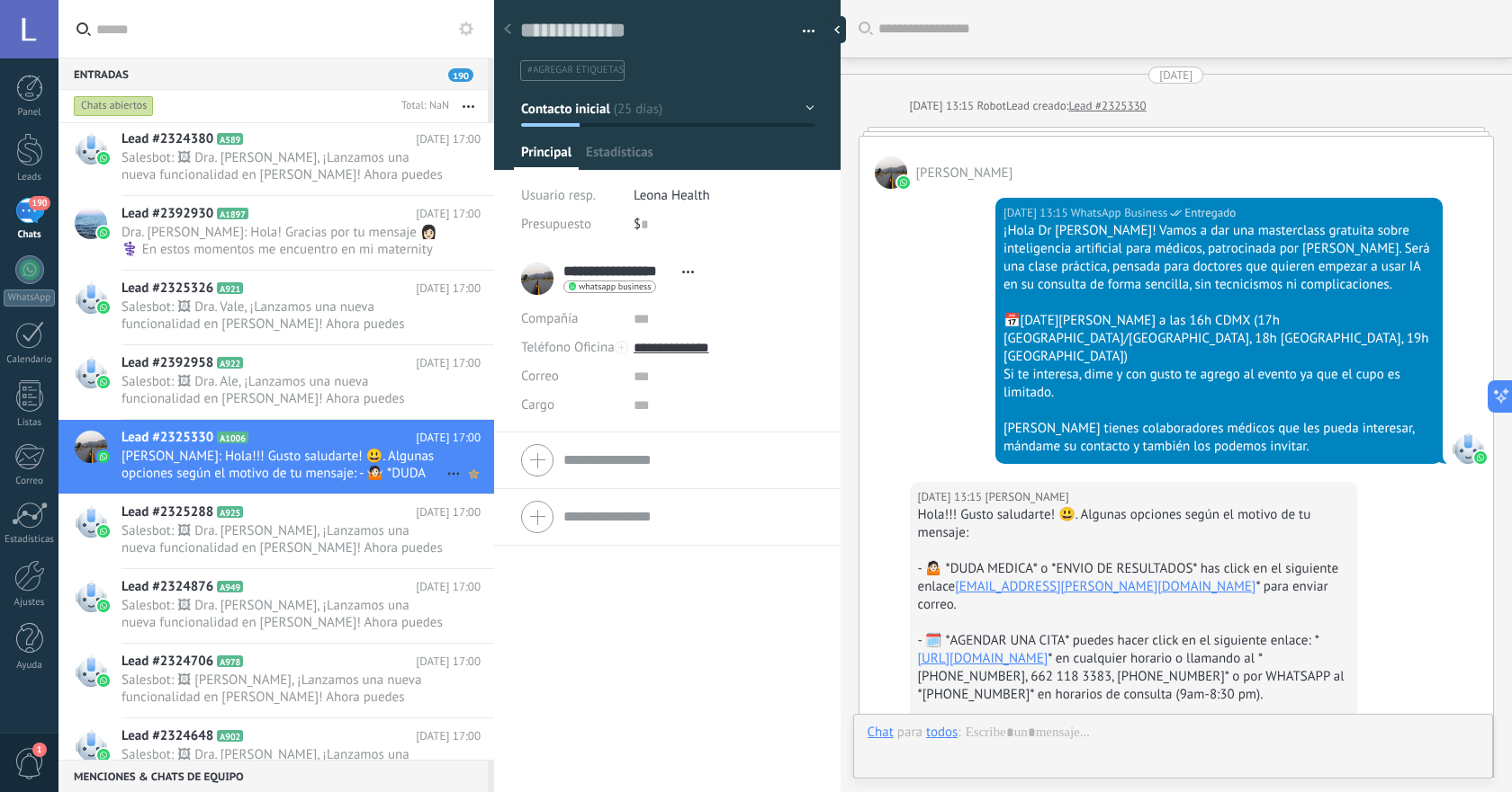
scroll to position [1486, 0]
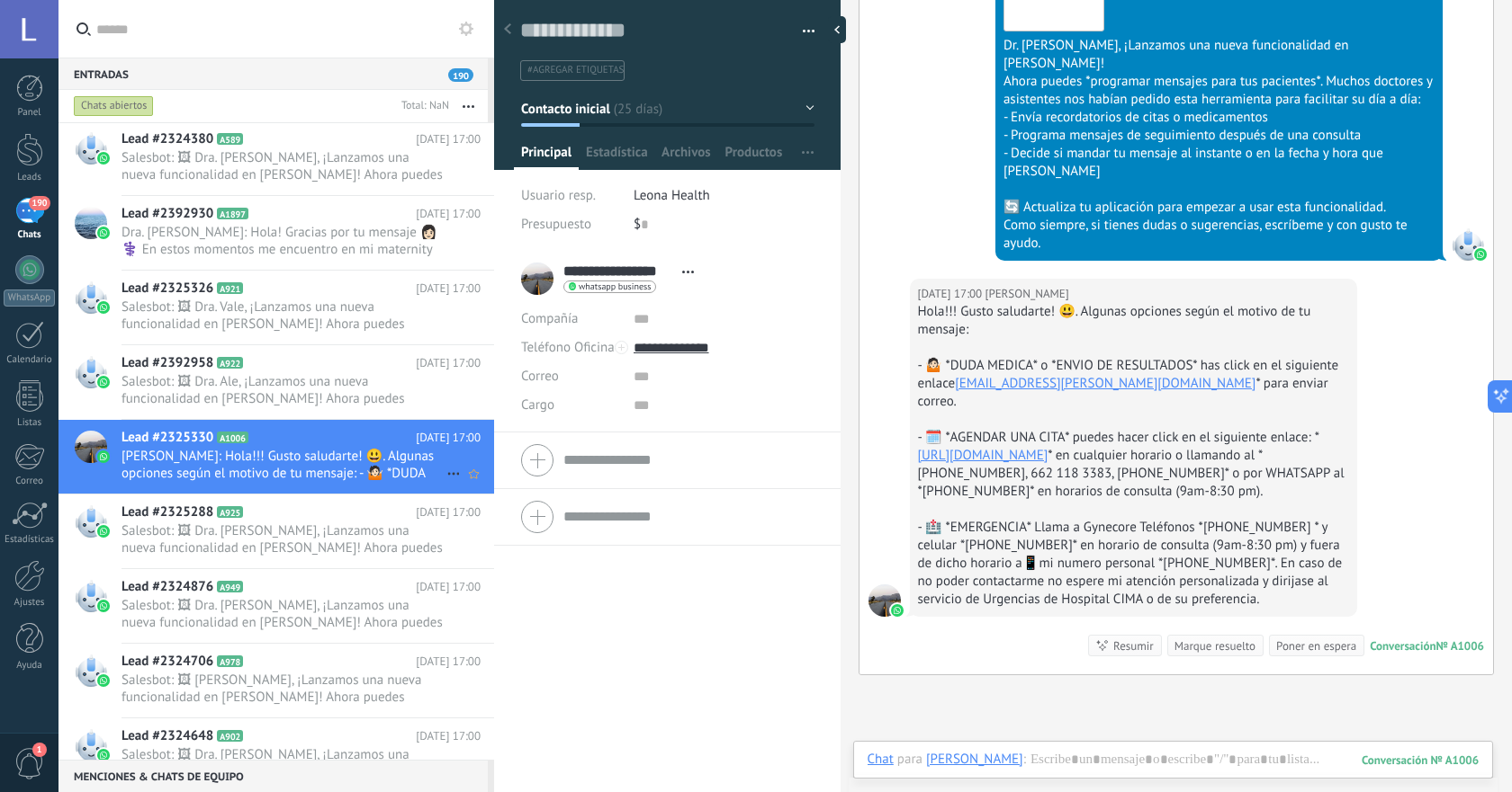
click at [442, 470] on icon at bounding box center [453, 474] width 22 height 22
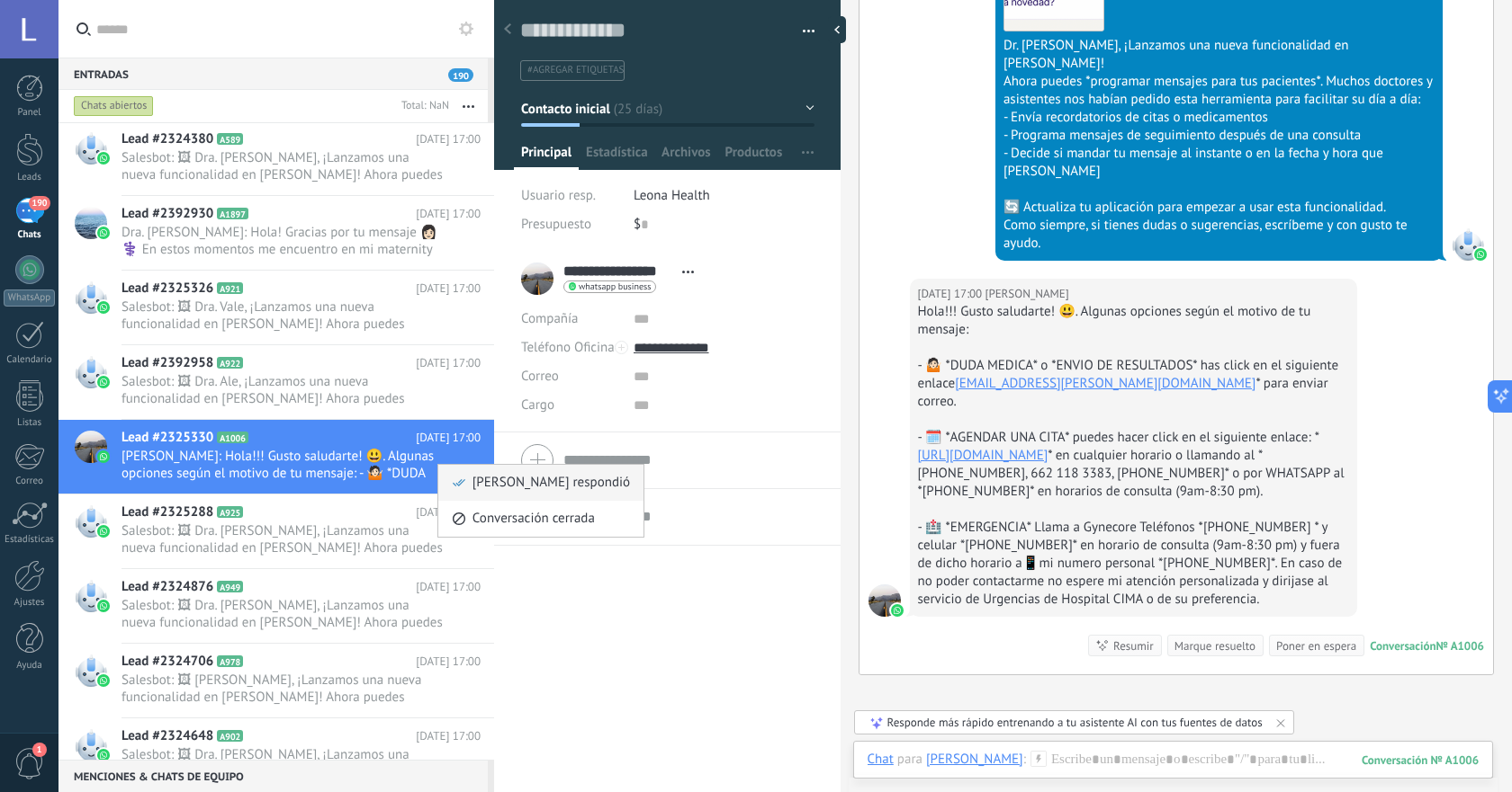
click at [472, 485] on span "[PERSON_NAME] respondió" at bounding box center [551, 482] width 158 height 36
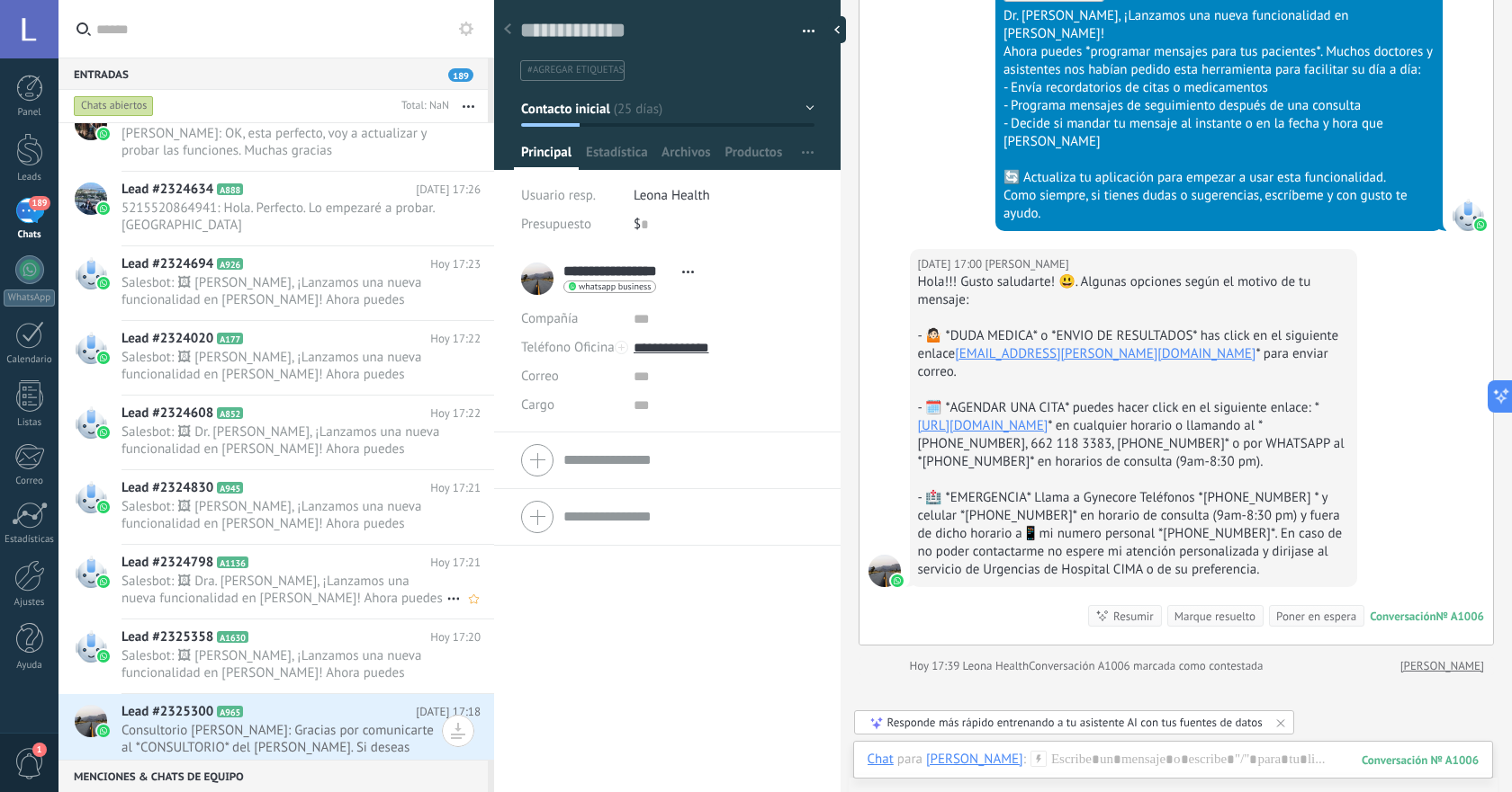
scroll to position [750, 0]
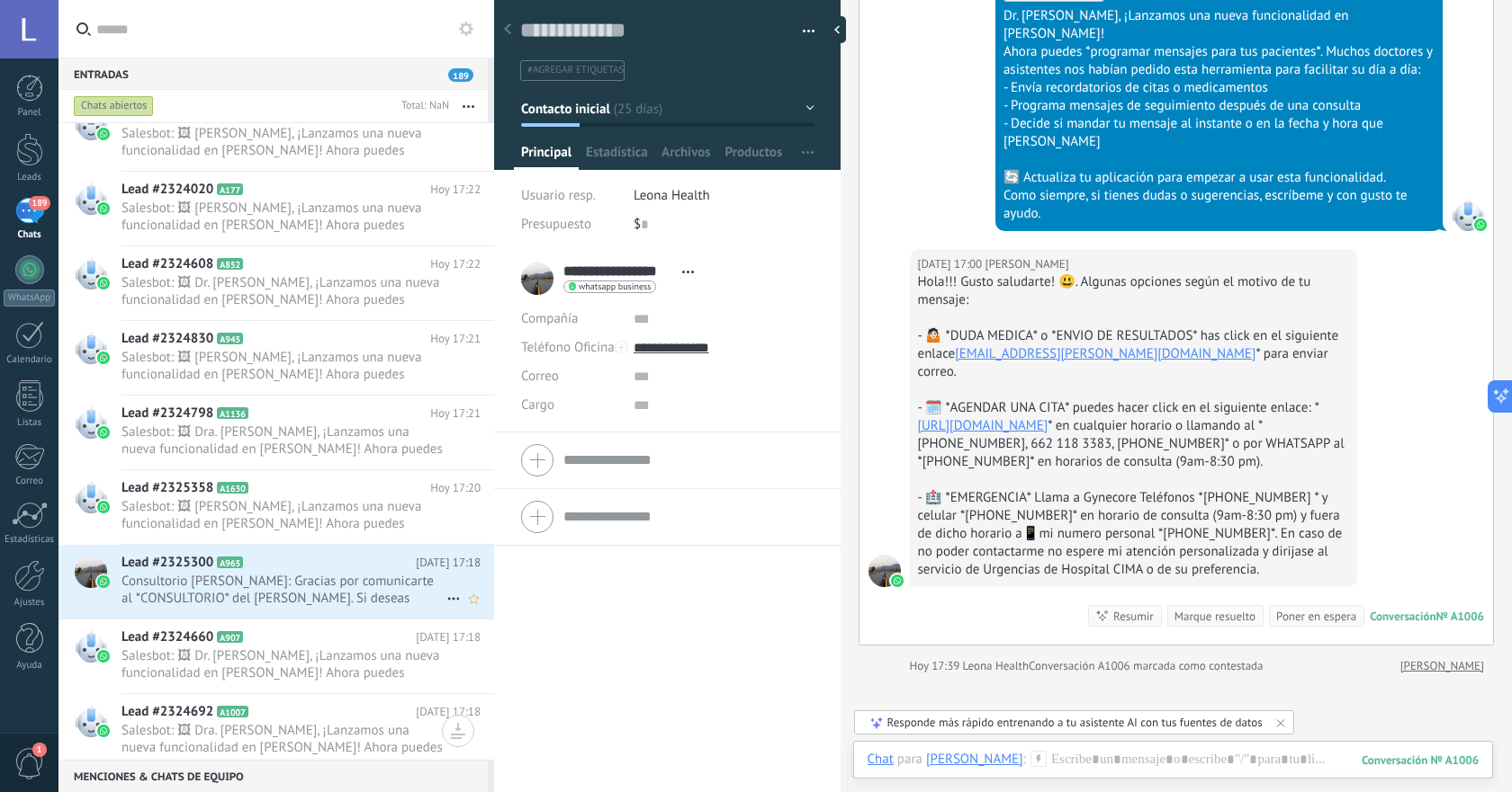
click at [331, 602] on span "Consultorio [PERSON_NAME]: Gracias por comunicarte al *CONSULTORIO* del [PERSON…" at bounding box center [284, 590] width 325 height 34
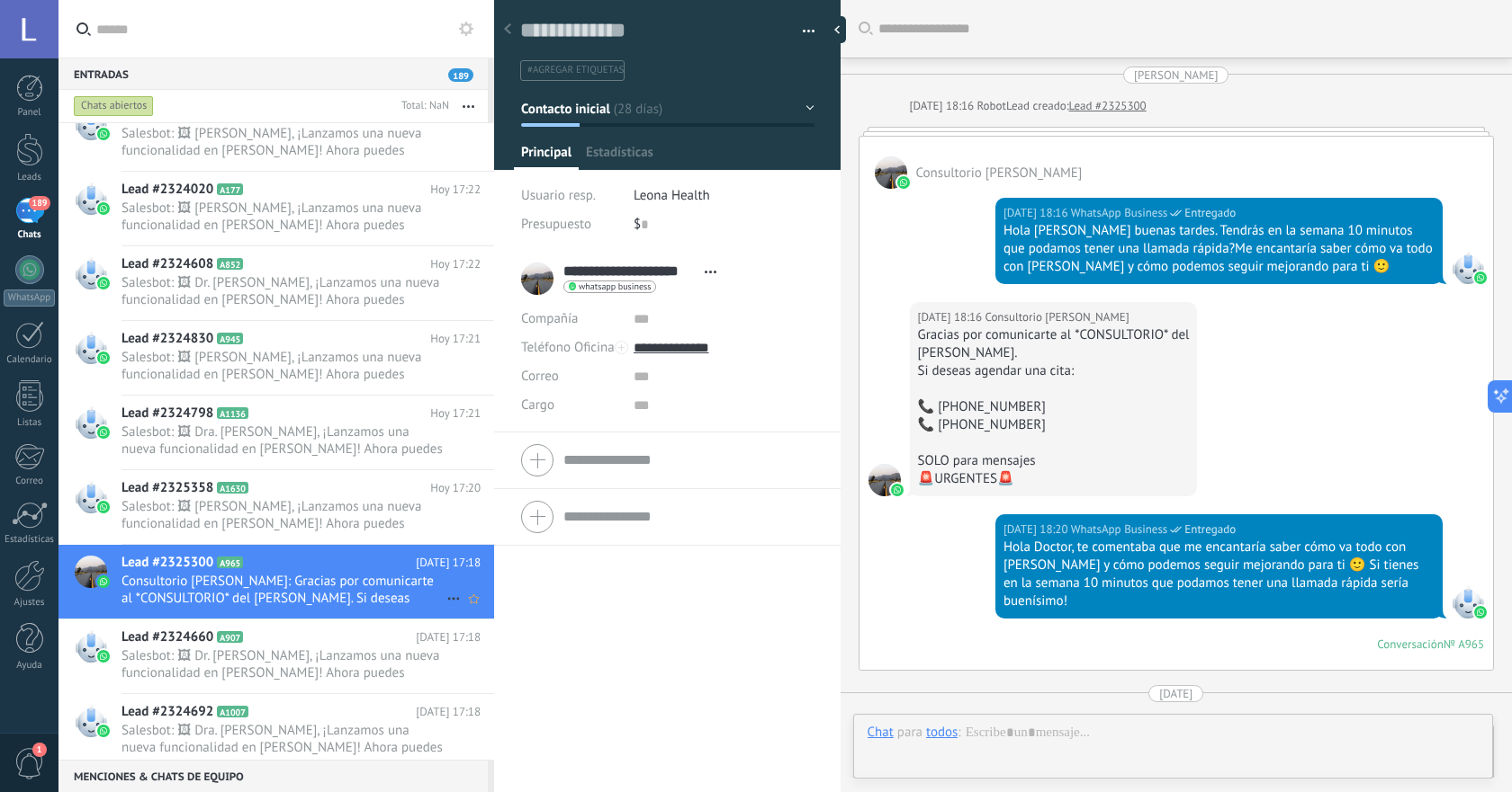
scroll to position [2309, 0]
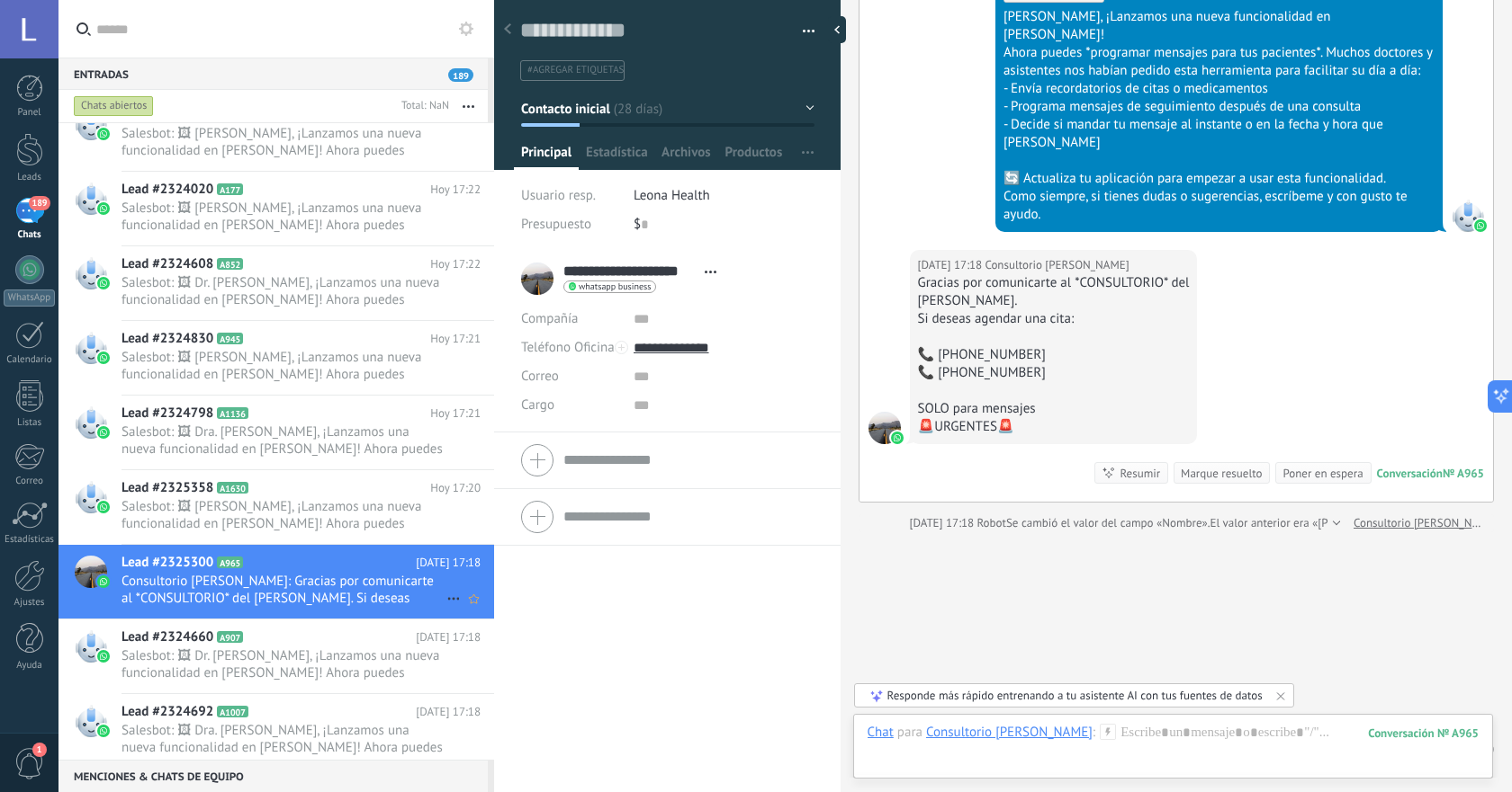
click at [450, 601] on icon at bounding box center [453, 599] width 22 height 22
click at [488, 601] on span "[PERSON_NAME] respondió" at bounding box center [551, 607] width 158 height 36
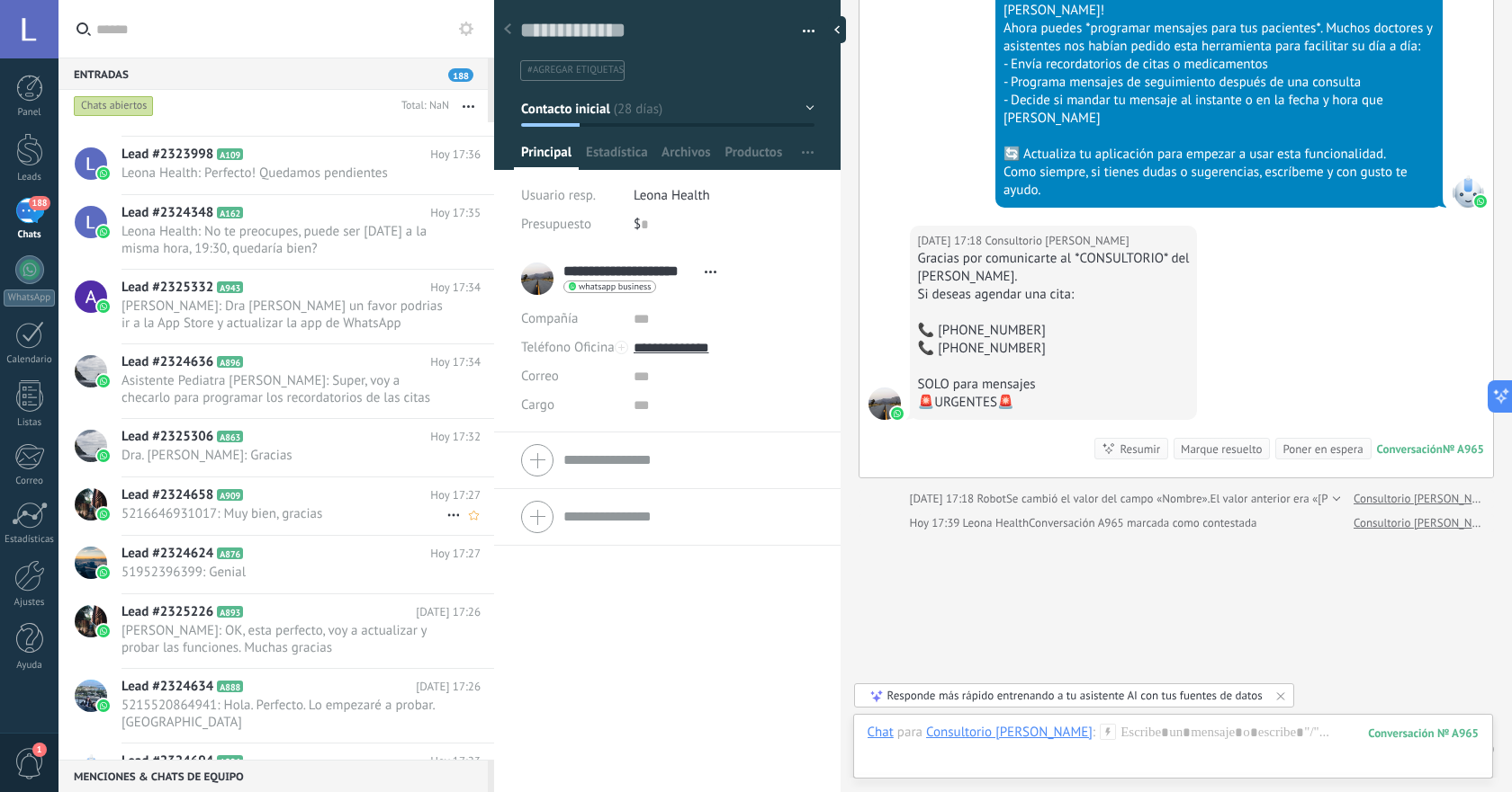
scroll to position [0, 0]
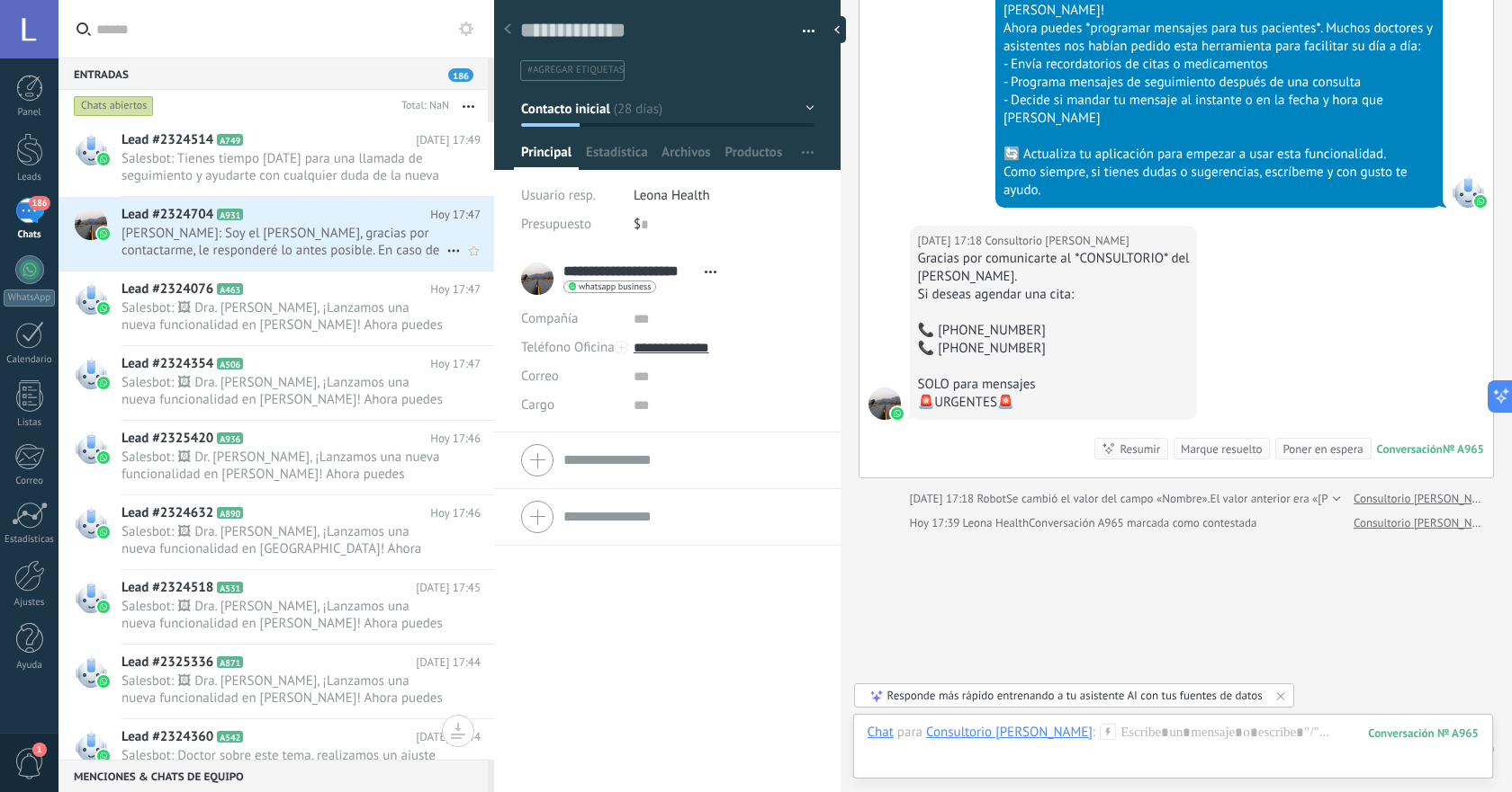
click at [388, 258] on span "[PERSON_NAME]: Soy el [PERSON_NAME], gracias por contactarme, le responderé lo …" at bounding box center [284, 242] width 325 height 34
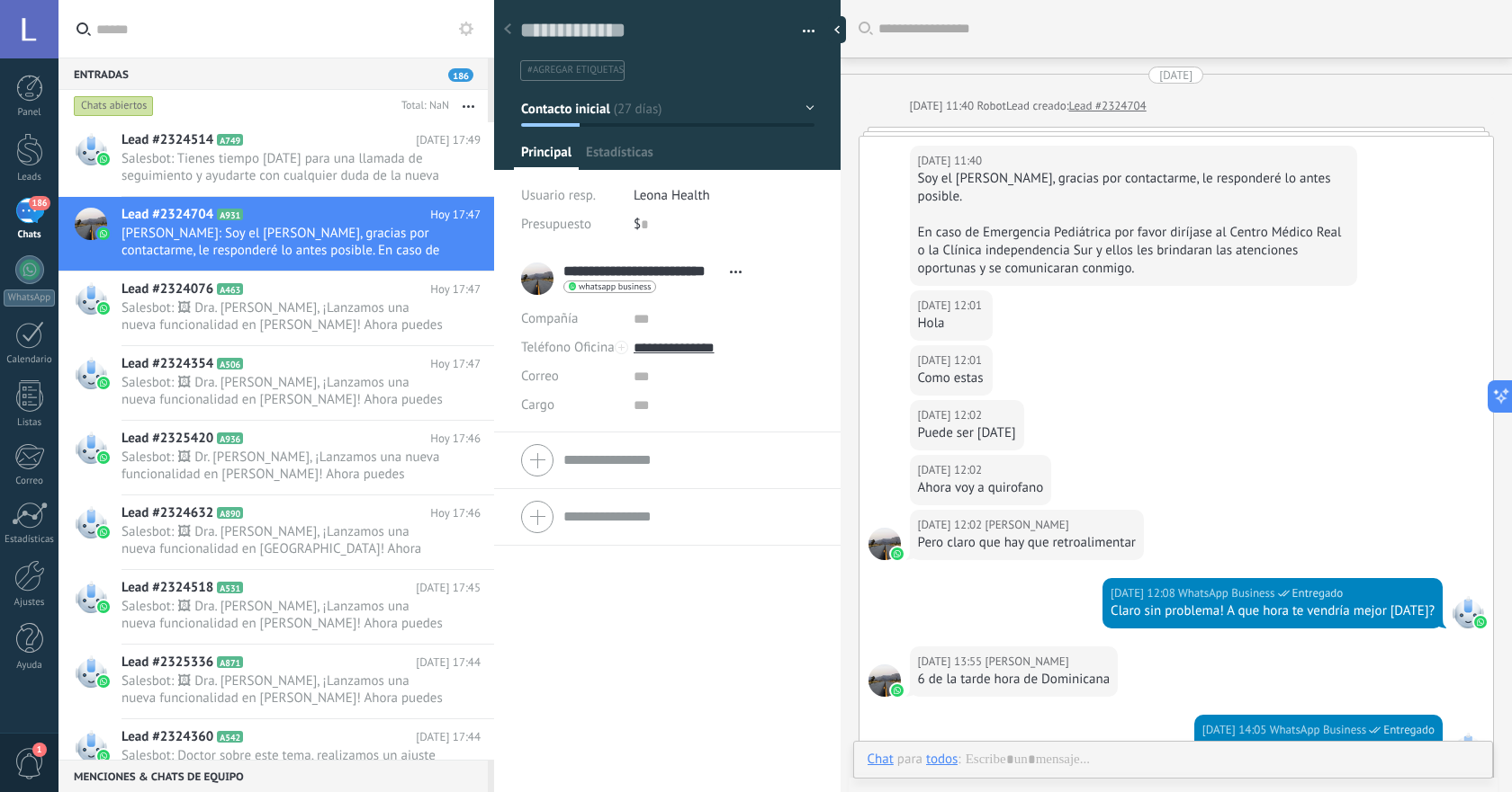
scroll to position [5320, 0]
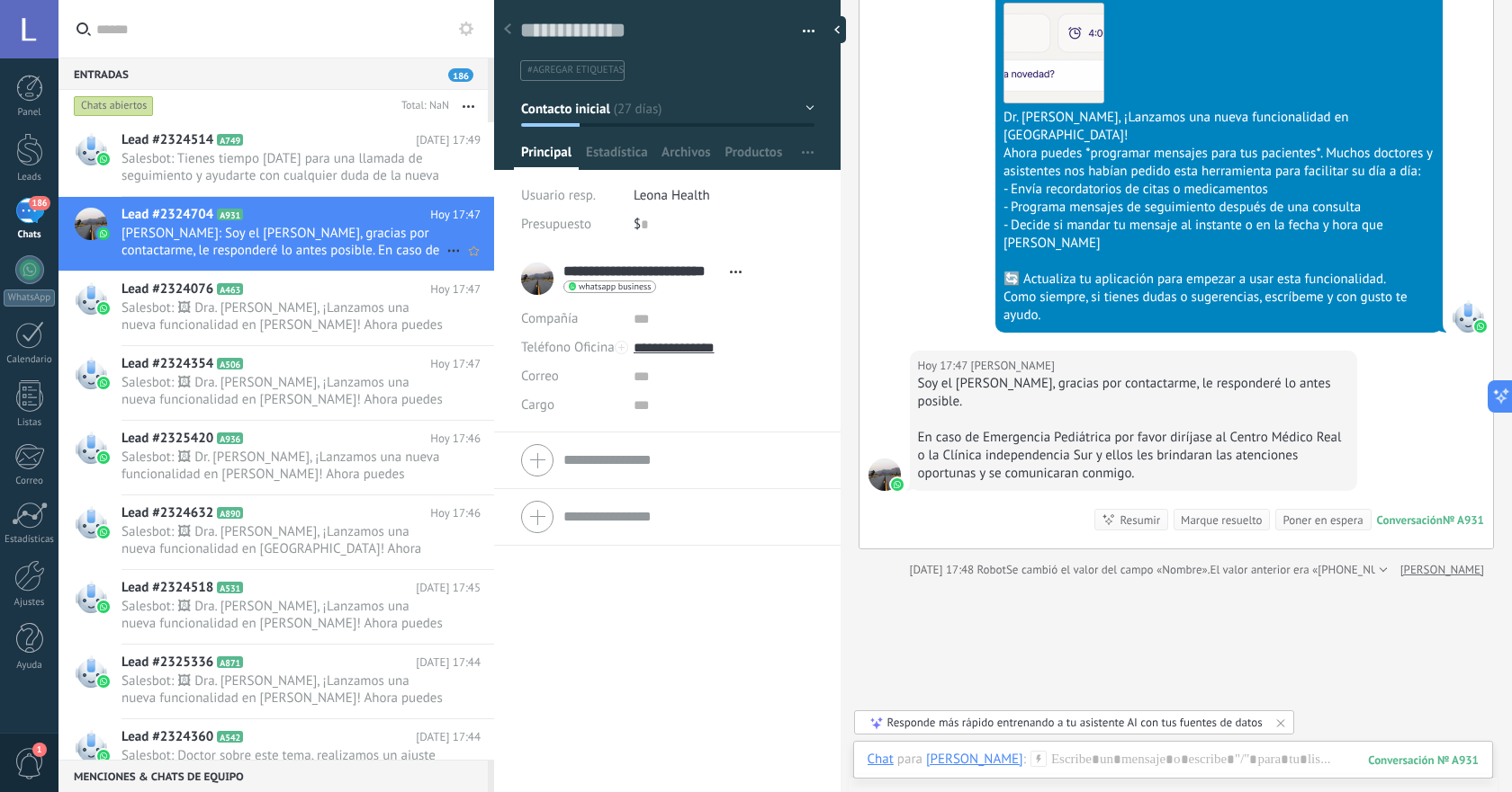
click at [442, 255] on icon at bounding box center [453, 251] width 22 height 22
click at [509, 271] on span "[PERSON_NAME] respondió" at bounding box center [551, 259] width 158 height 36
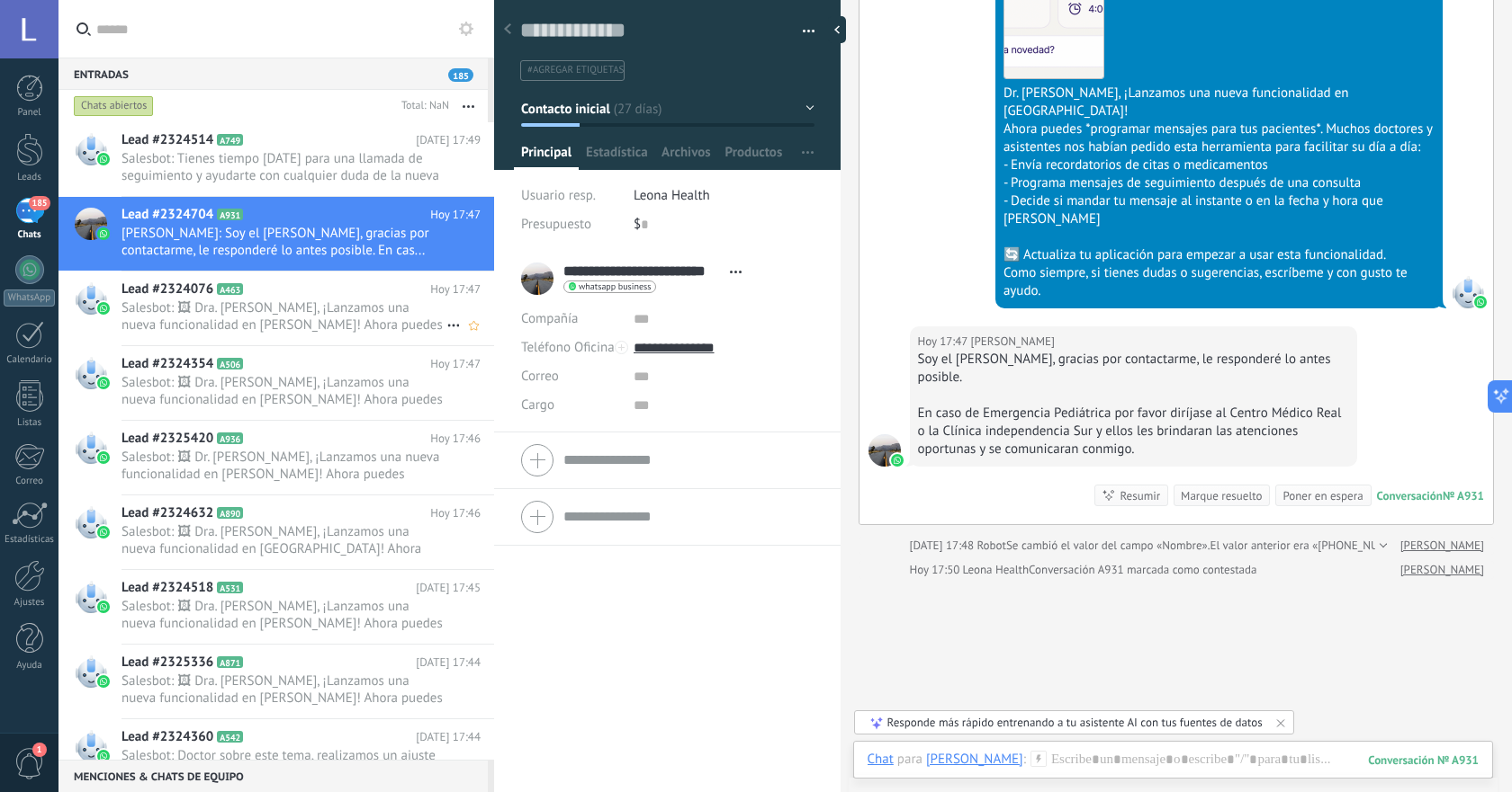
click at [363, 322] on span "Salesbot: 🖼 Dra. [PERSON_NAME], ¡Lanzamos una nueva funcionalidad en [PERSON_NA…" at bounding box center [284, 316] width 325 height 34
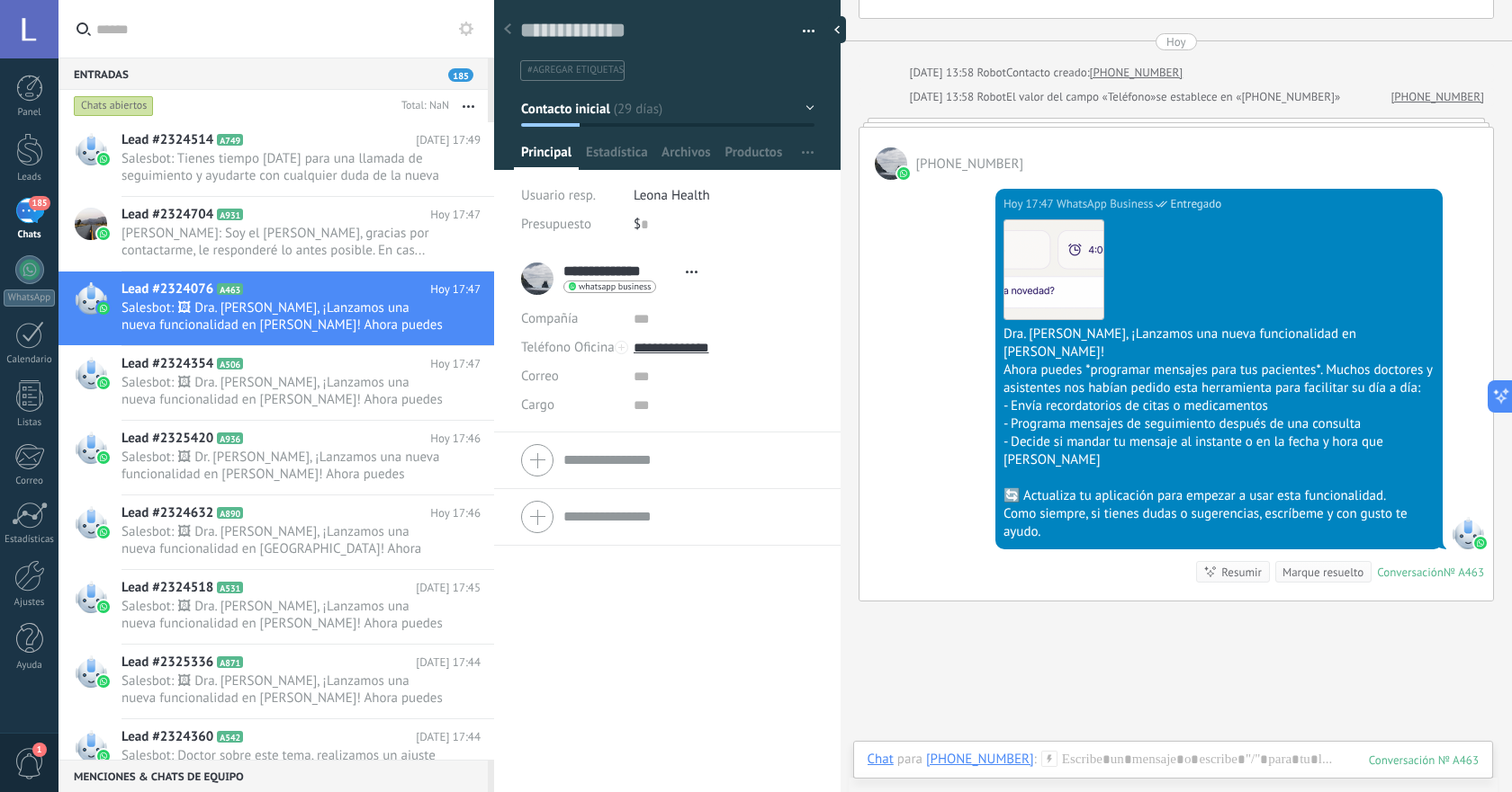
click at [38, 226] on link "185 Chats" at bounding box center [29, 219] width 58 height 43
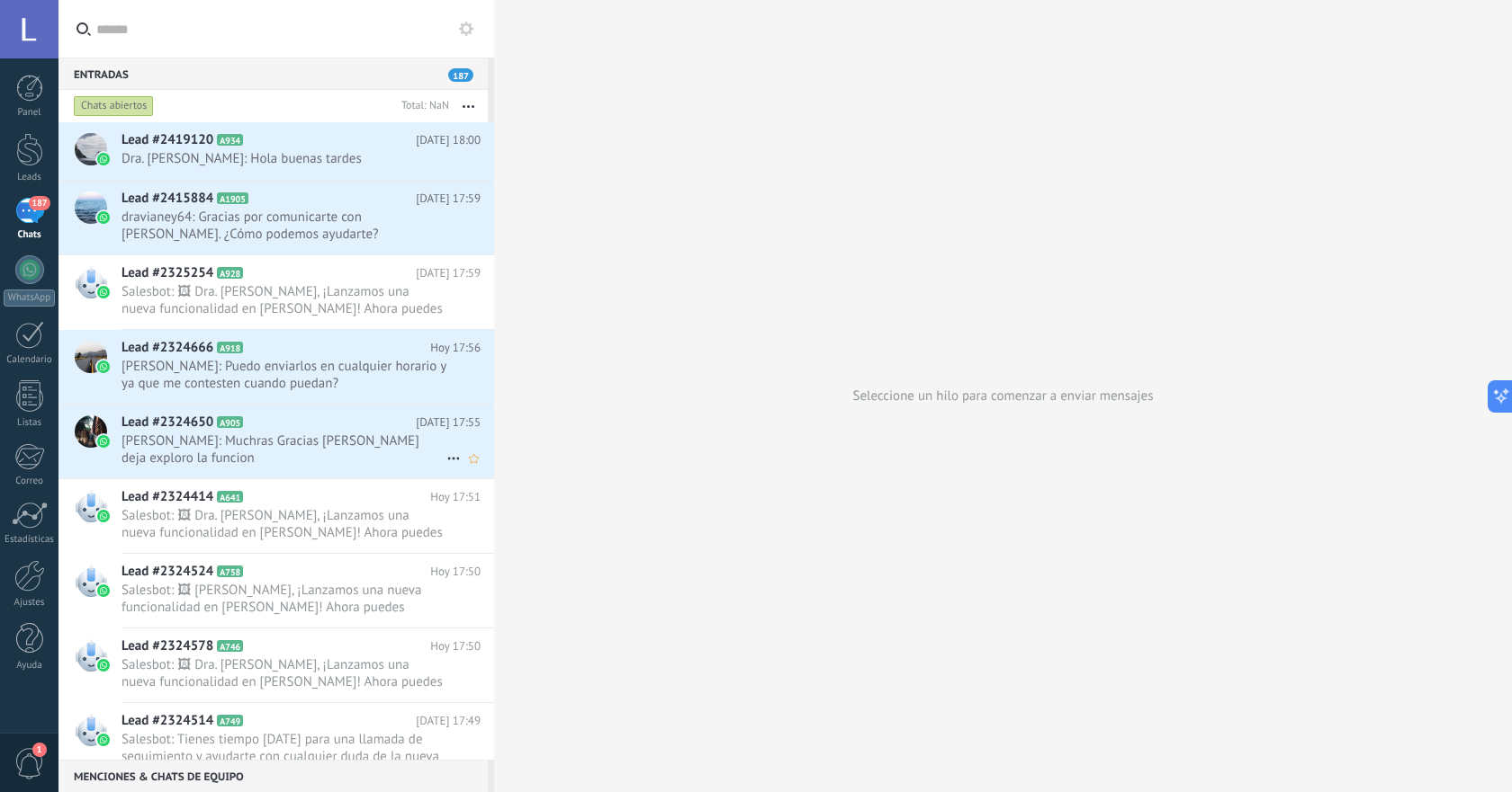
click at [326, 459] on span "‎[PERSON_NAME]: Muchras Gracias [PERSON_NAME] deja exploro la funcion" at bounding box center [284, 449] width 325 height 34
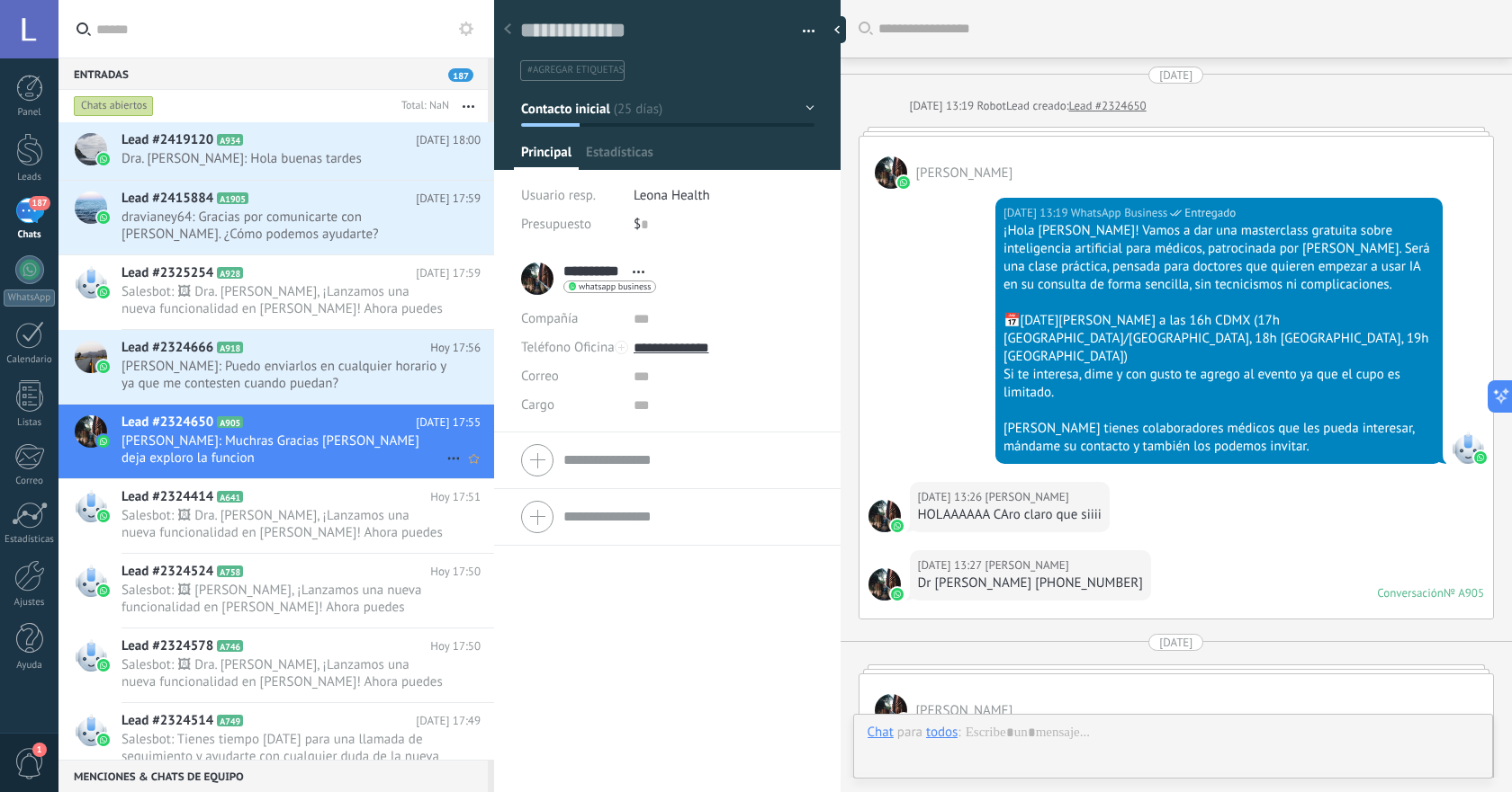
scroll to position [3845, 0]
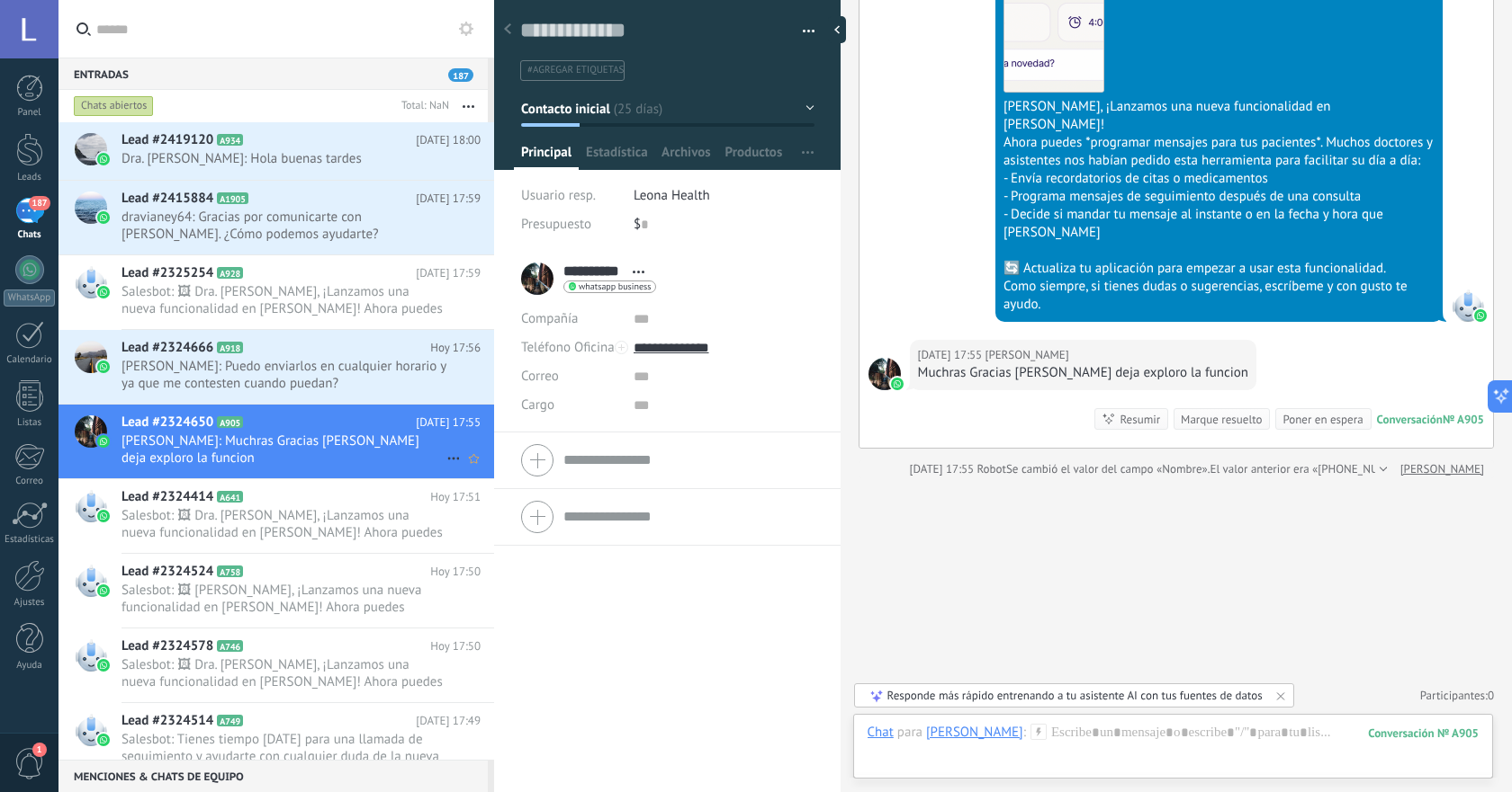
click at [449, 456] on icon at bounding box center [453, 458] width 22 height 22
click at [532, 470] on span "[PERSON_NAME] respondió" at bounding box center [551, 467] width 158 height 36
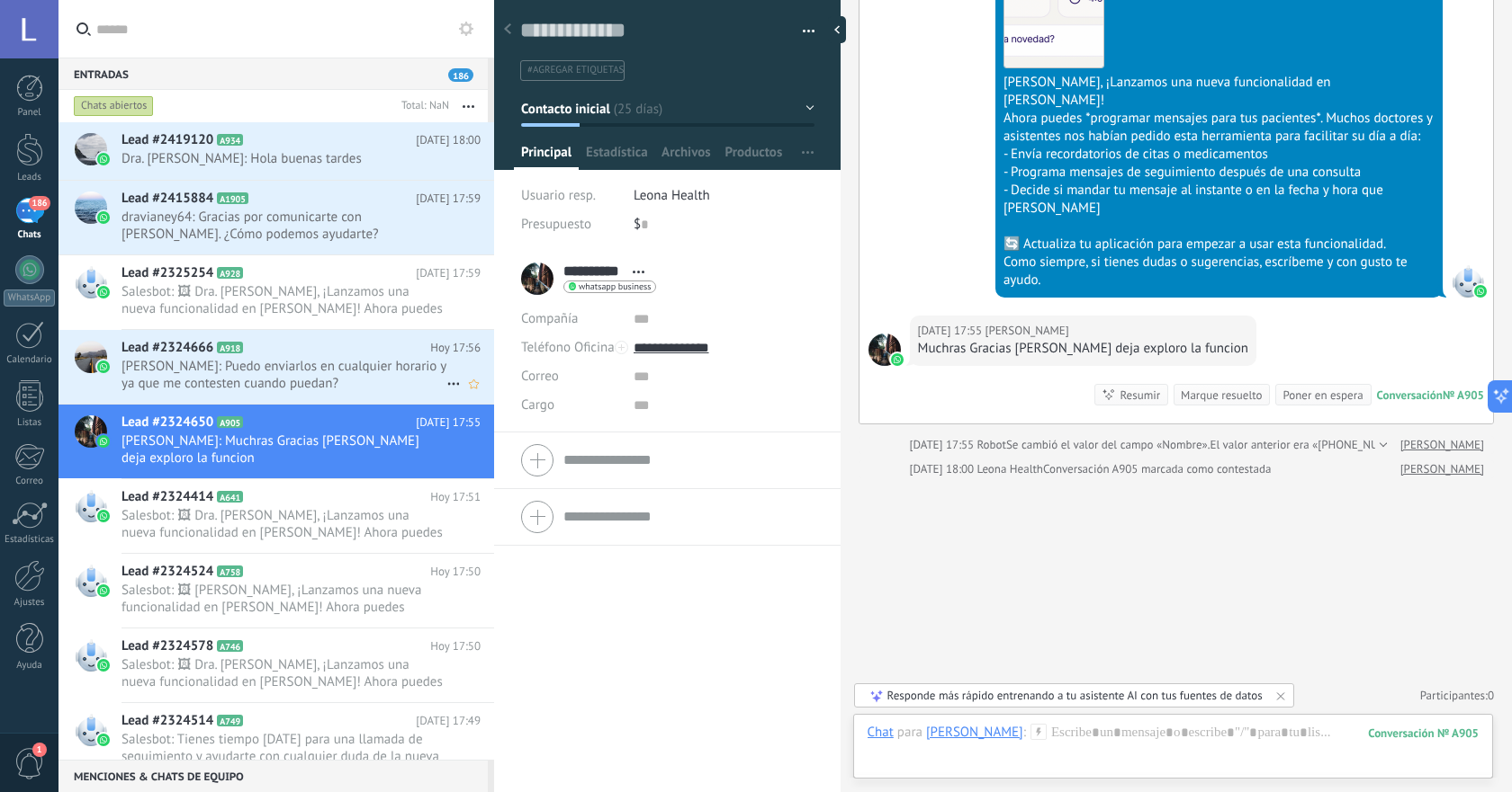
click at [374, 384] on span "[PERSON_NAME]: Puedo enviarlos en cualquier horario y ya que me contesten cuand…" at bounding box center [284, 375] width 325 height 34
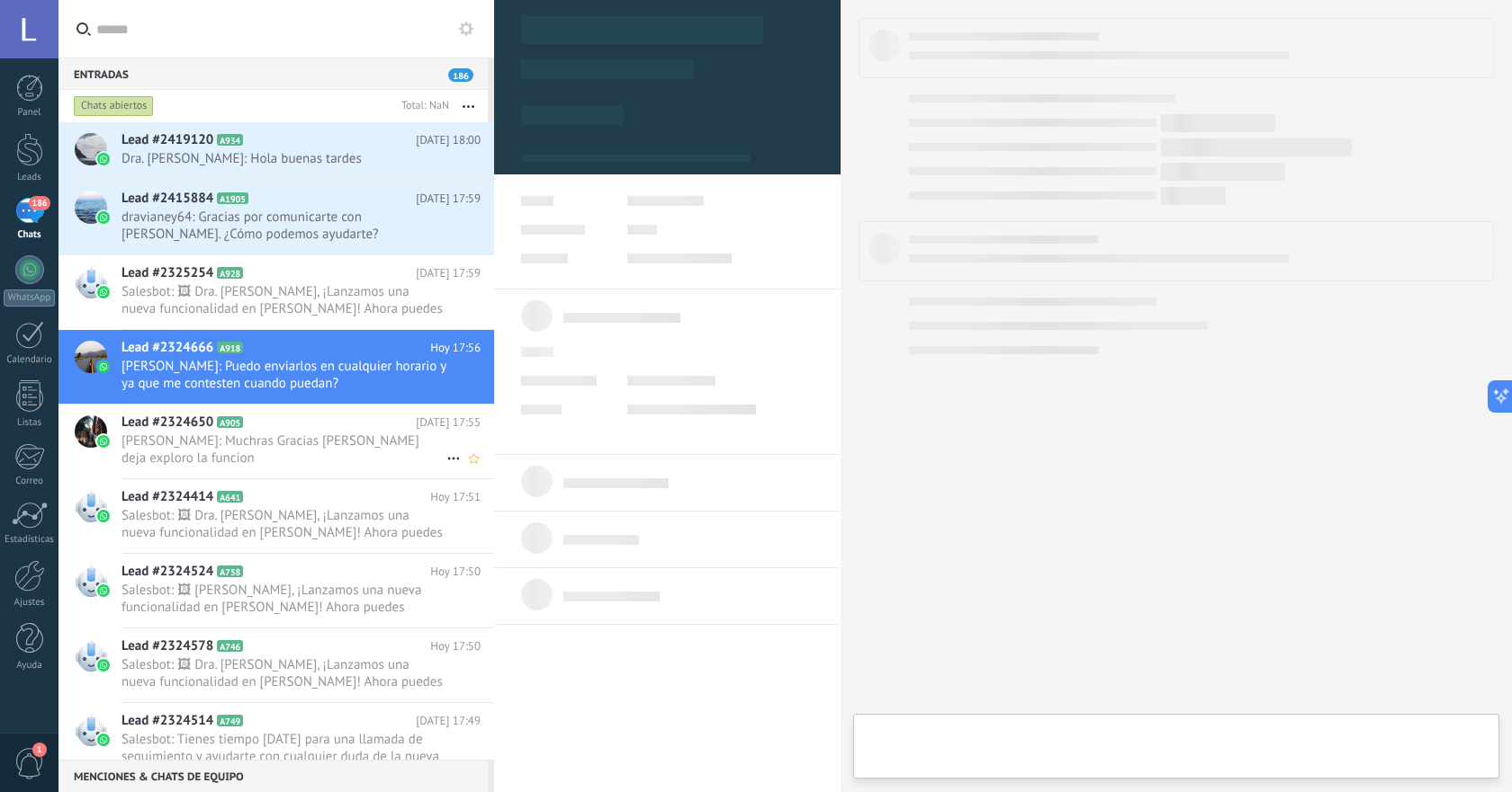
type textarea "**********"
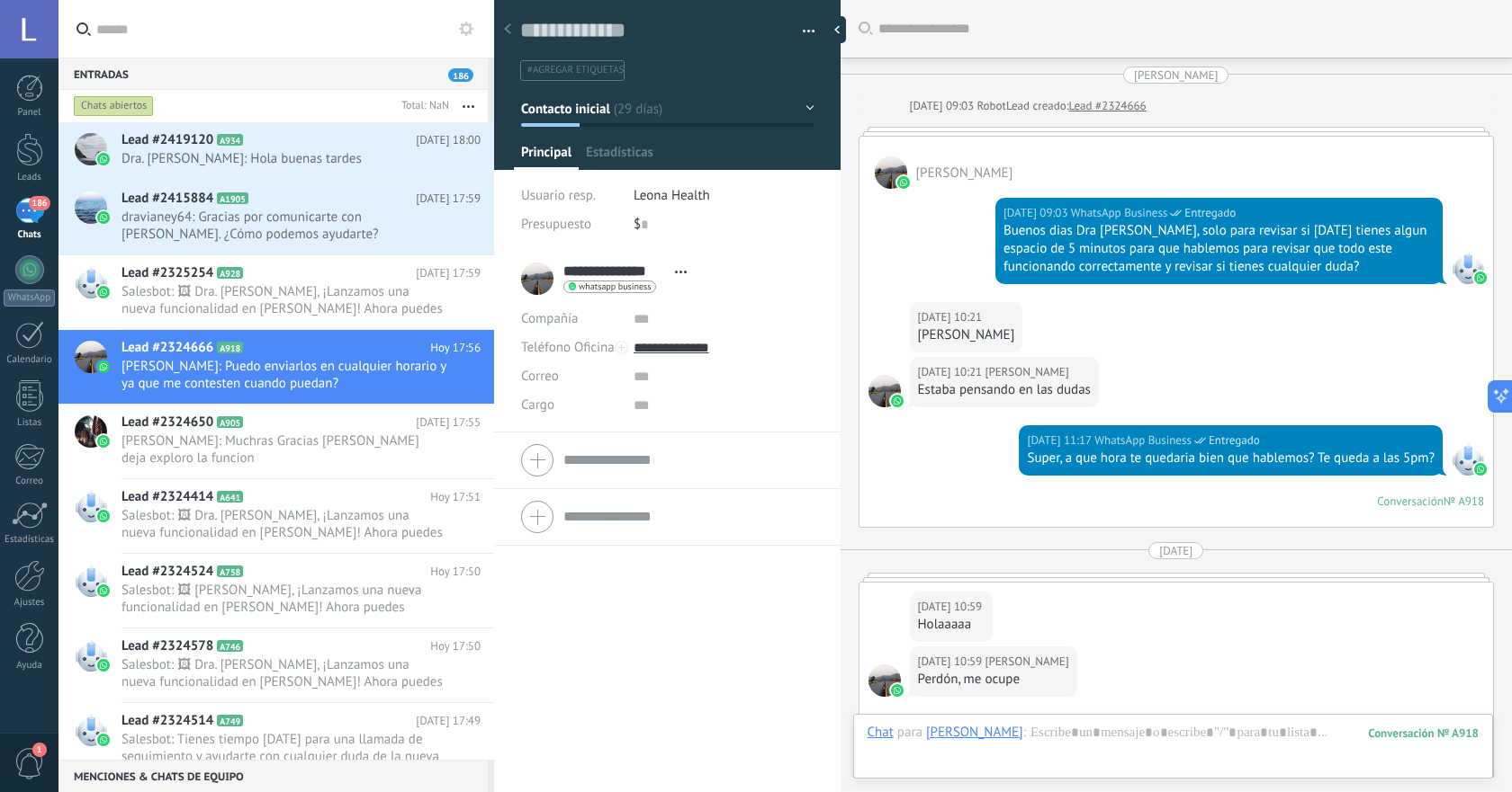
scroll to position [3094, 0]
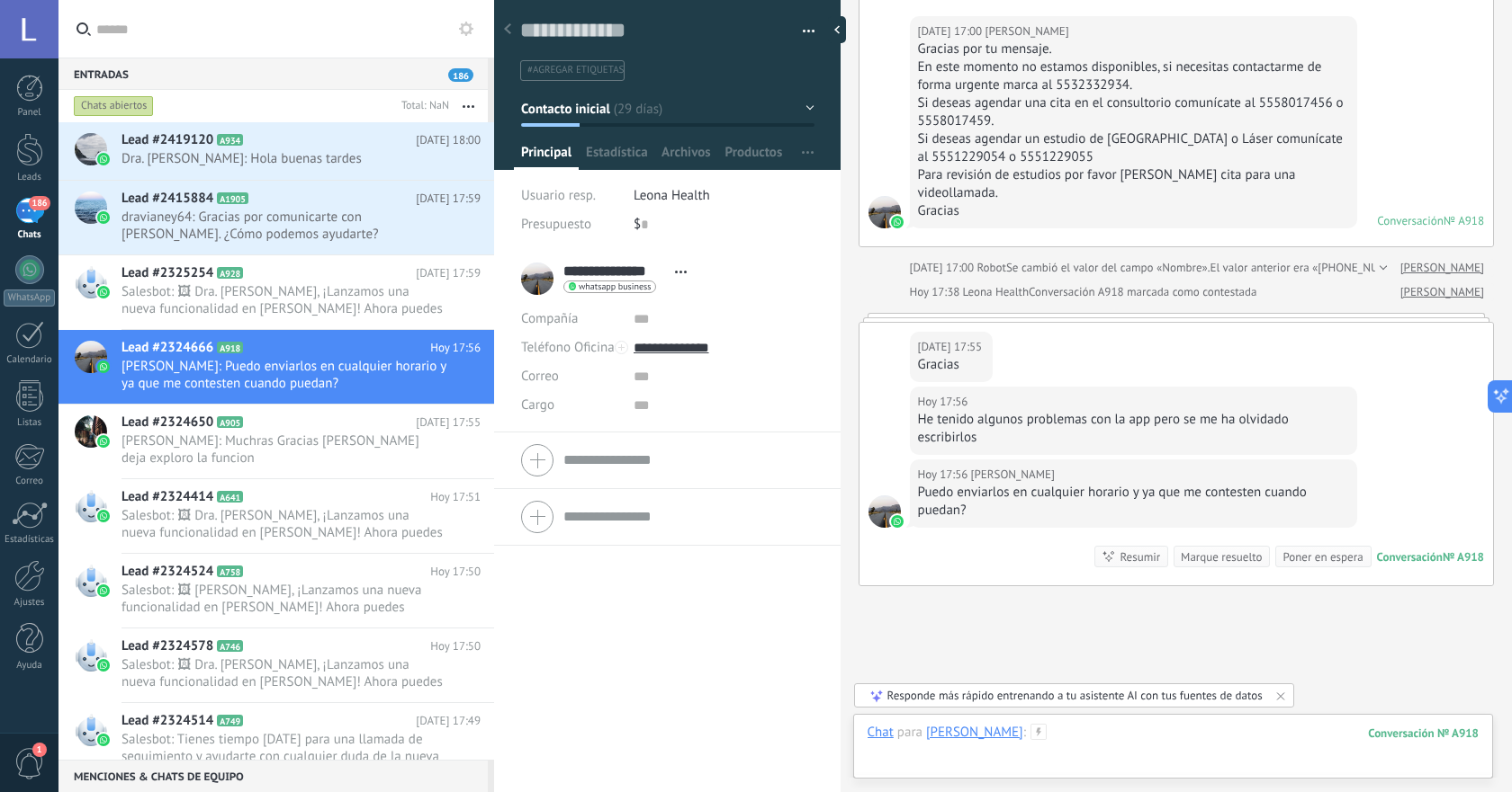
click at [1113, 766] on div at bounding box center [1173, 750] width 611 height 54
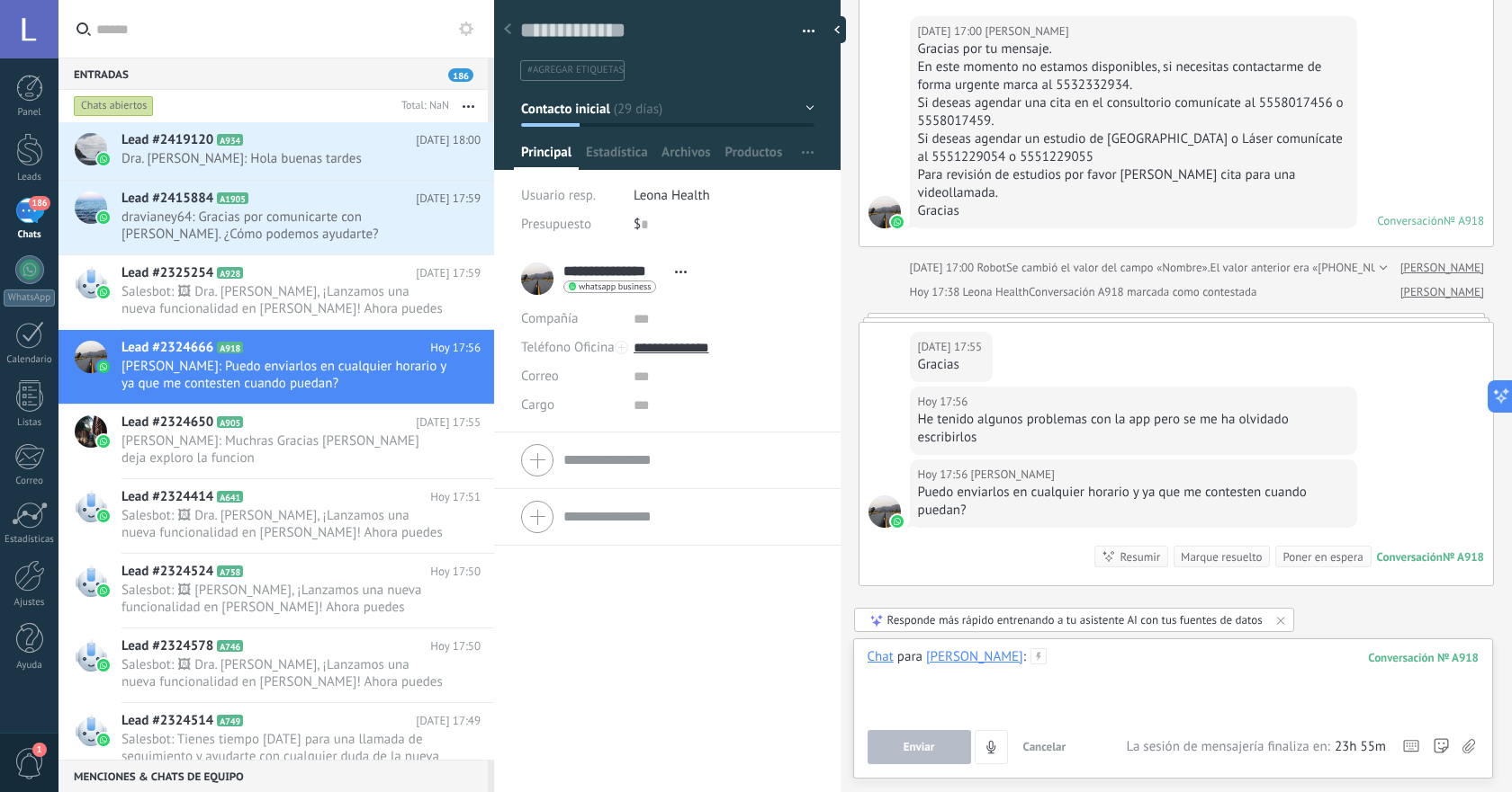
click at [1156, 685] on div at bounding box center [1173, 682] width 611 height 68
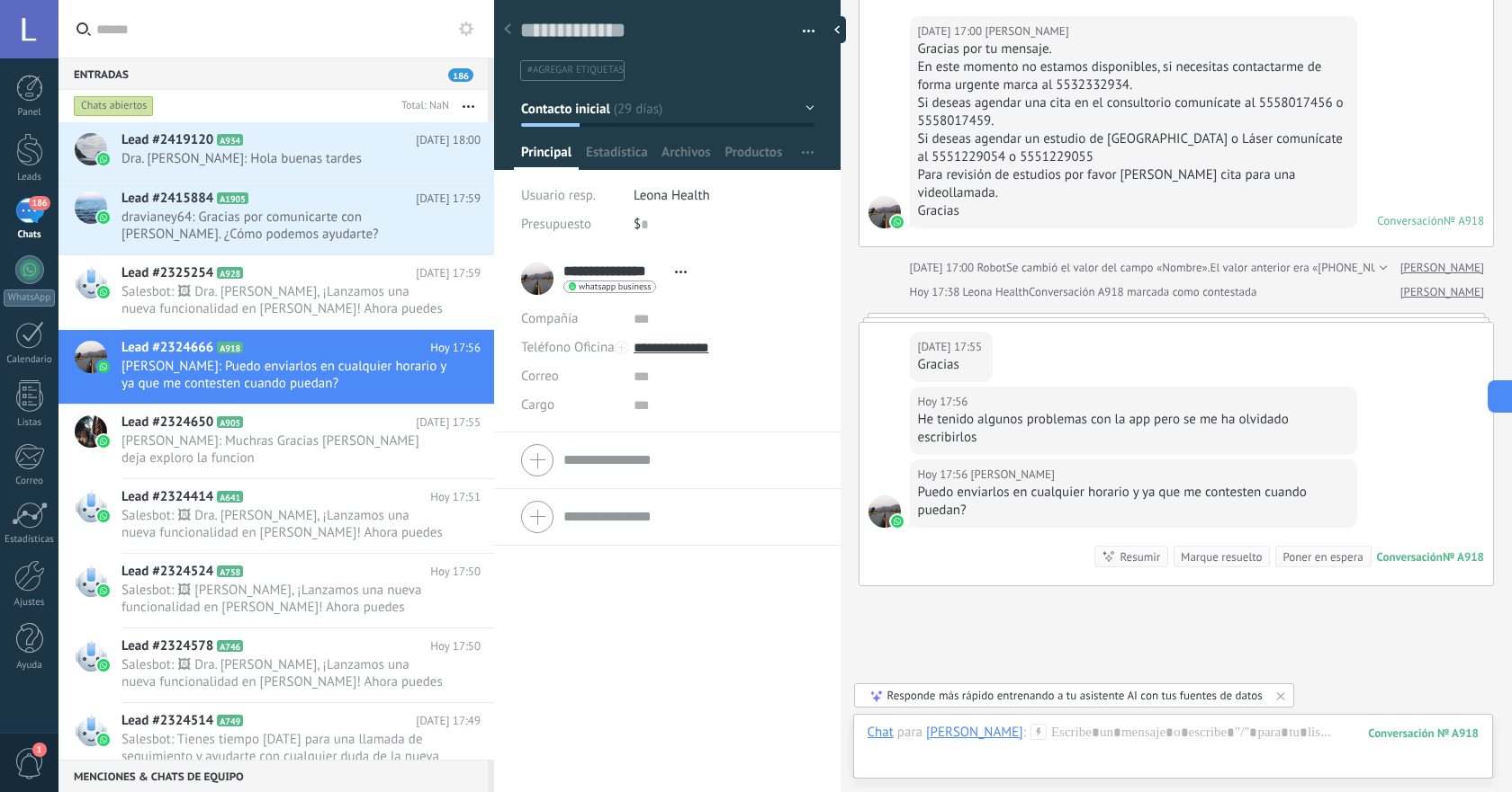
scroll to position [3055, 0]
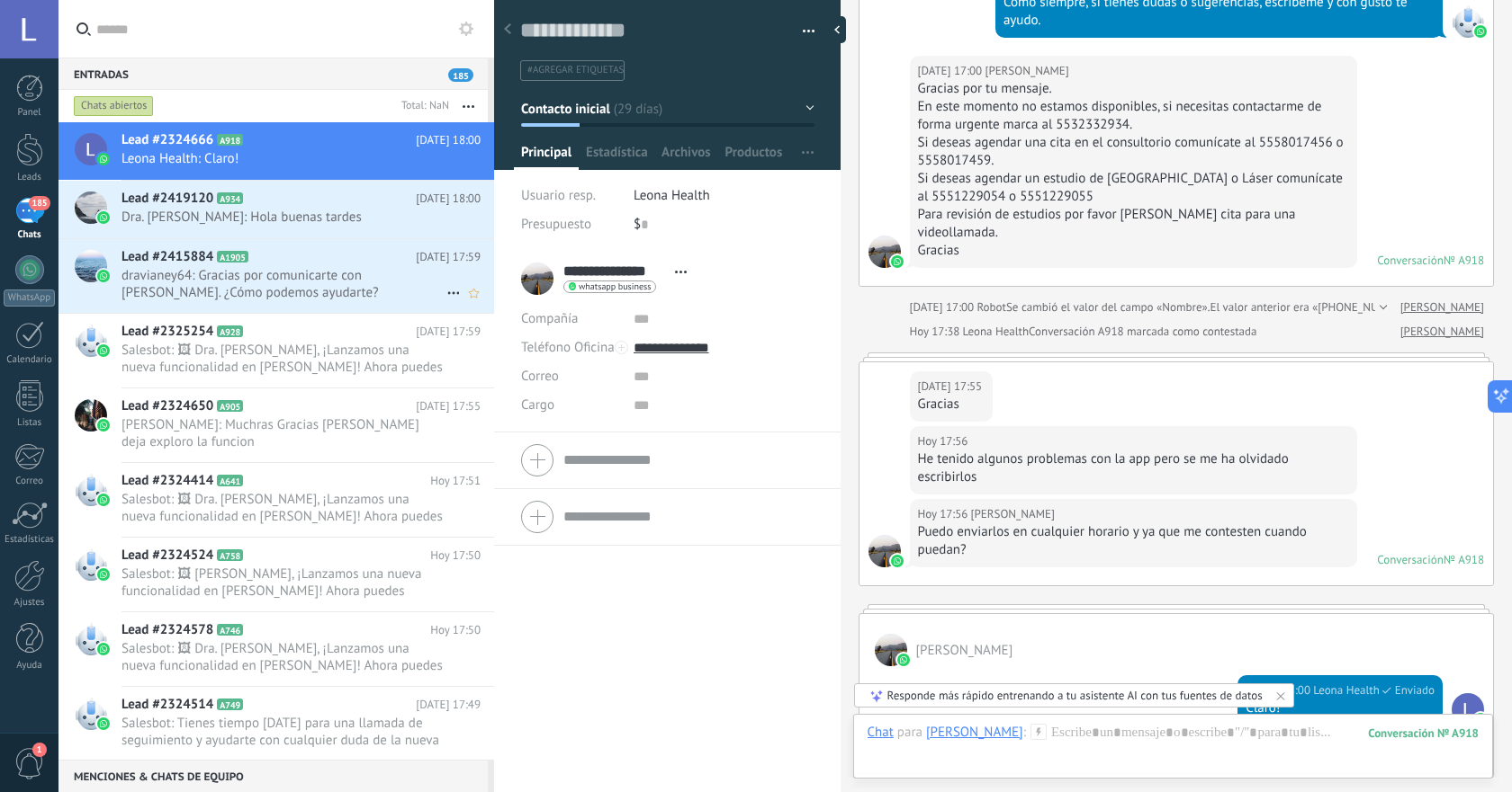
click at [338, 273] on span "dravianey64: Gracias por comunicarte con [PERSON_NAME]. ¿Cómo podemos ayudarte?" at bounding box center [284, 283] width 325 height 34
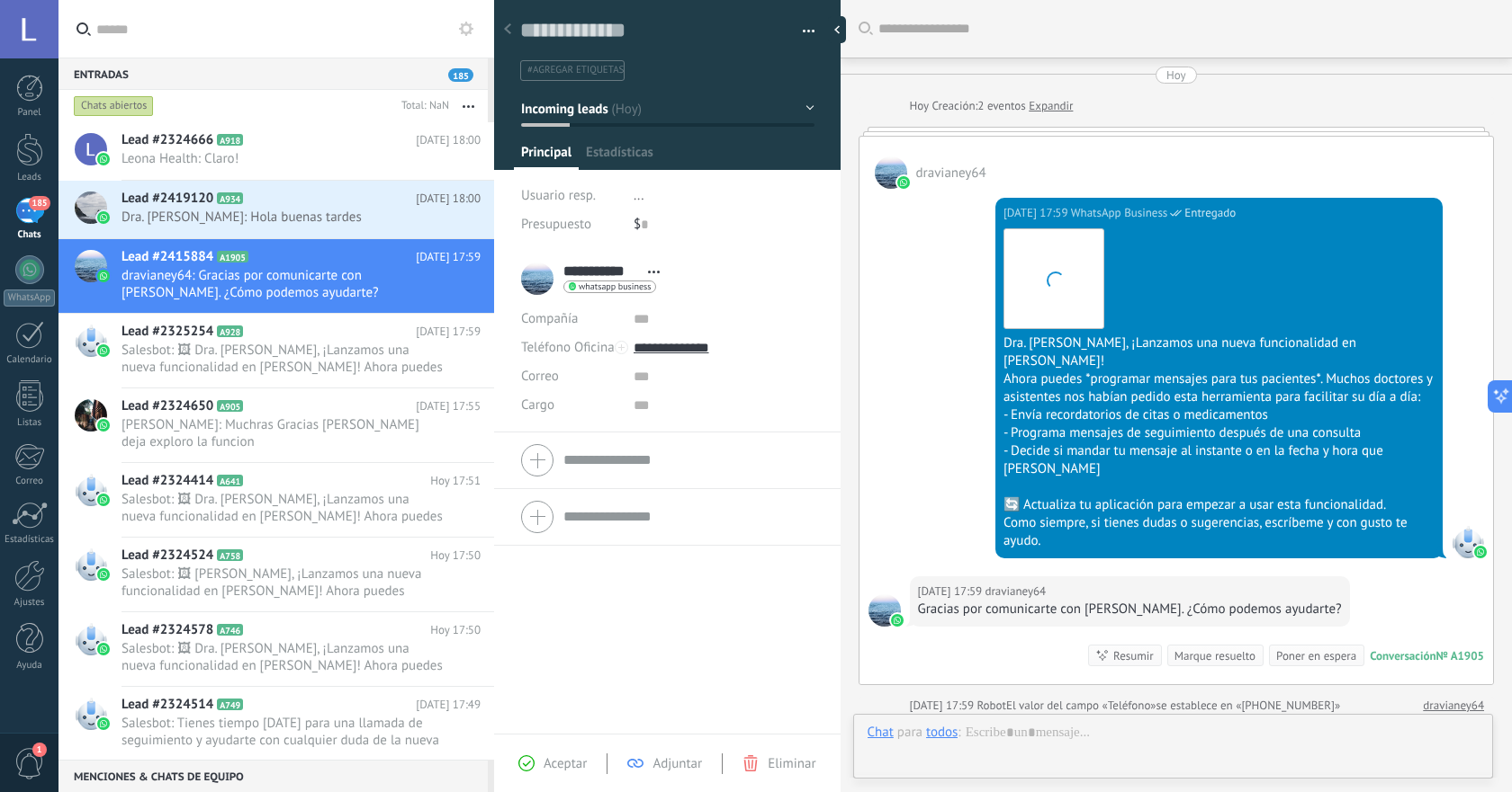
scroll to position [219, 0]
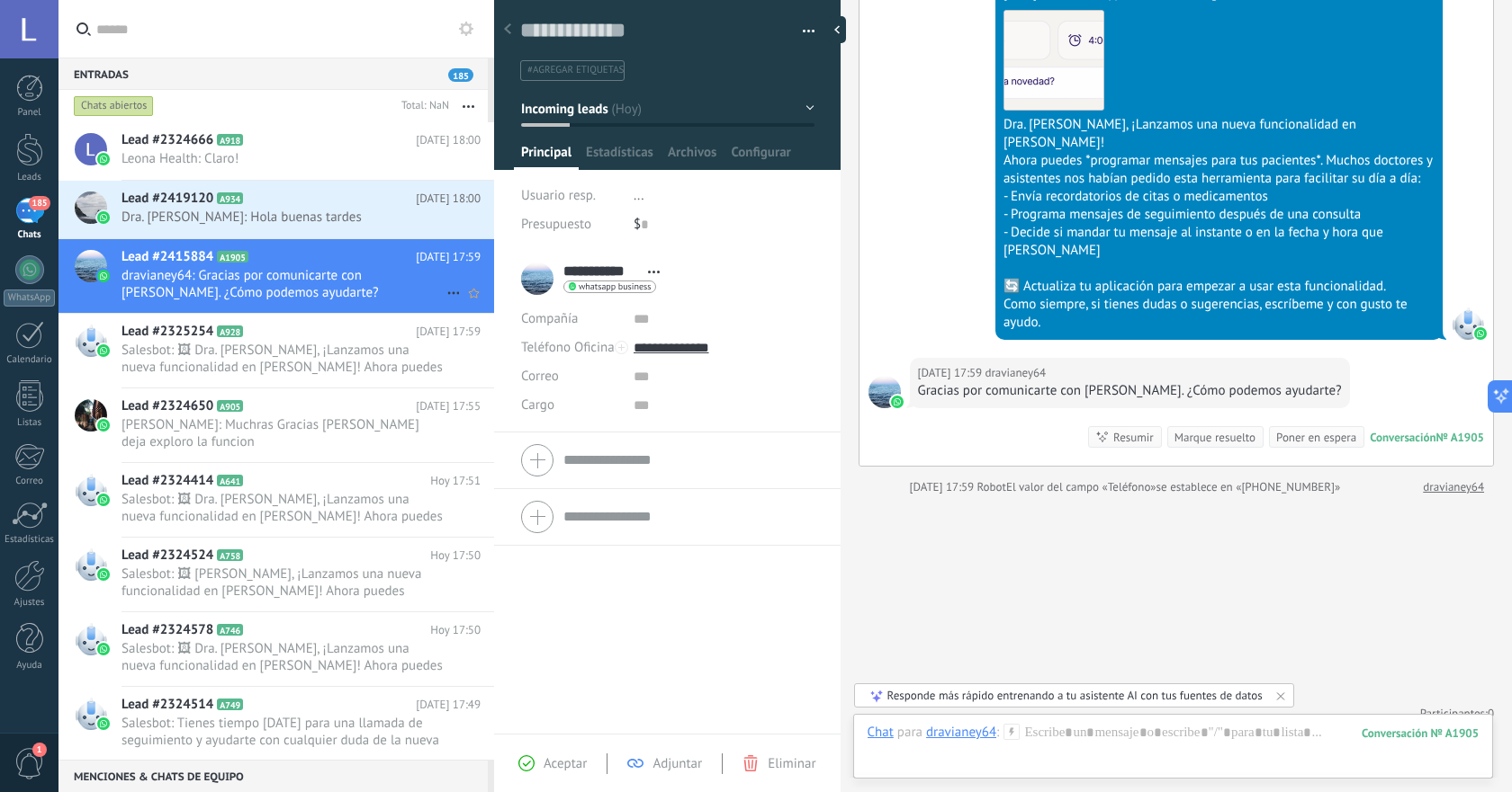
click at [442, 289] on icon at bounding box center [453, 293] width 22 height 22
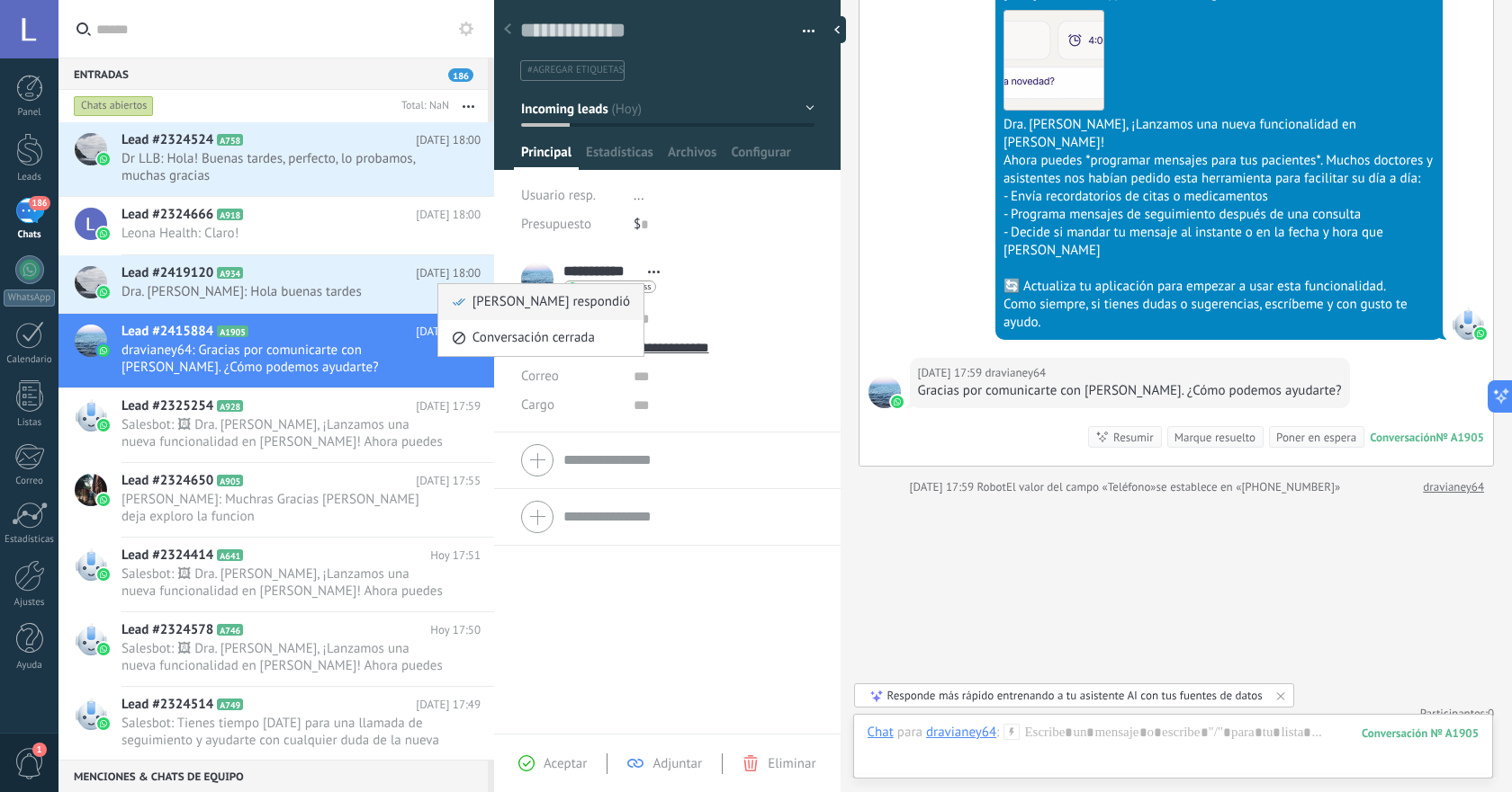
click at [500, 306] on span "[PERSON_NAME] respondió" at bounding box center [551, 302] width 158 height 36
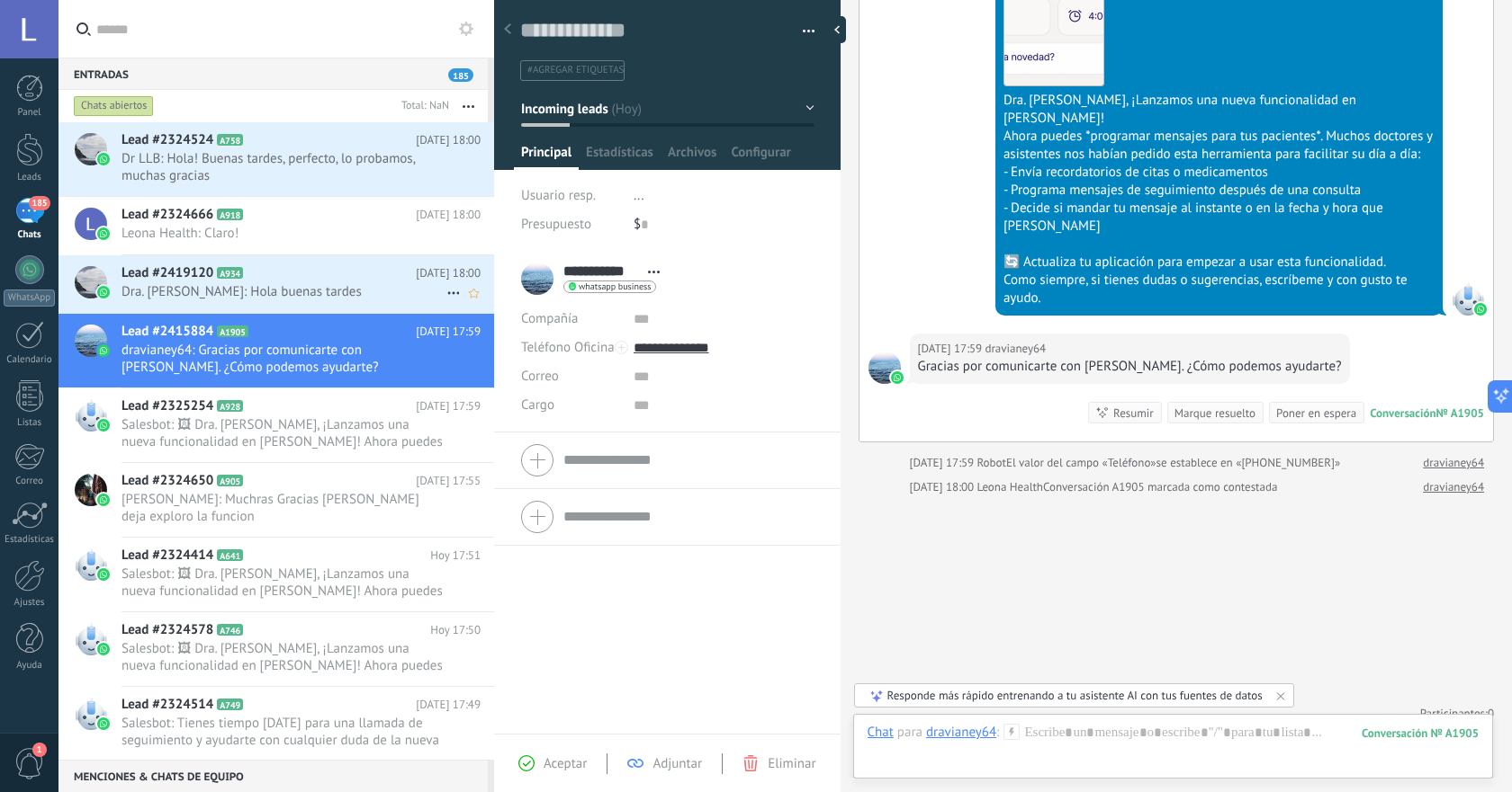
click at [327, 288] on span "Dra. [PERSON_NAME]: Hola buenas tardes" at bounding box center [284, 292] width 325 height 17
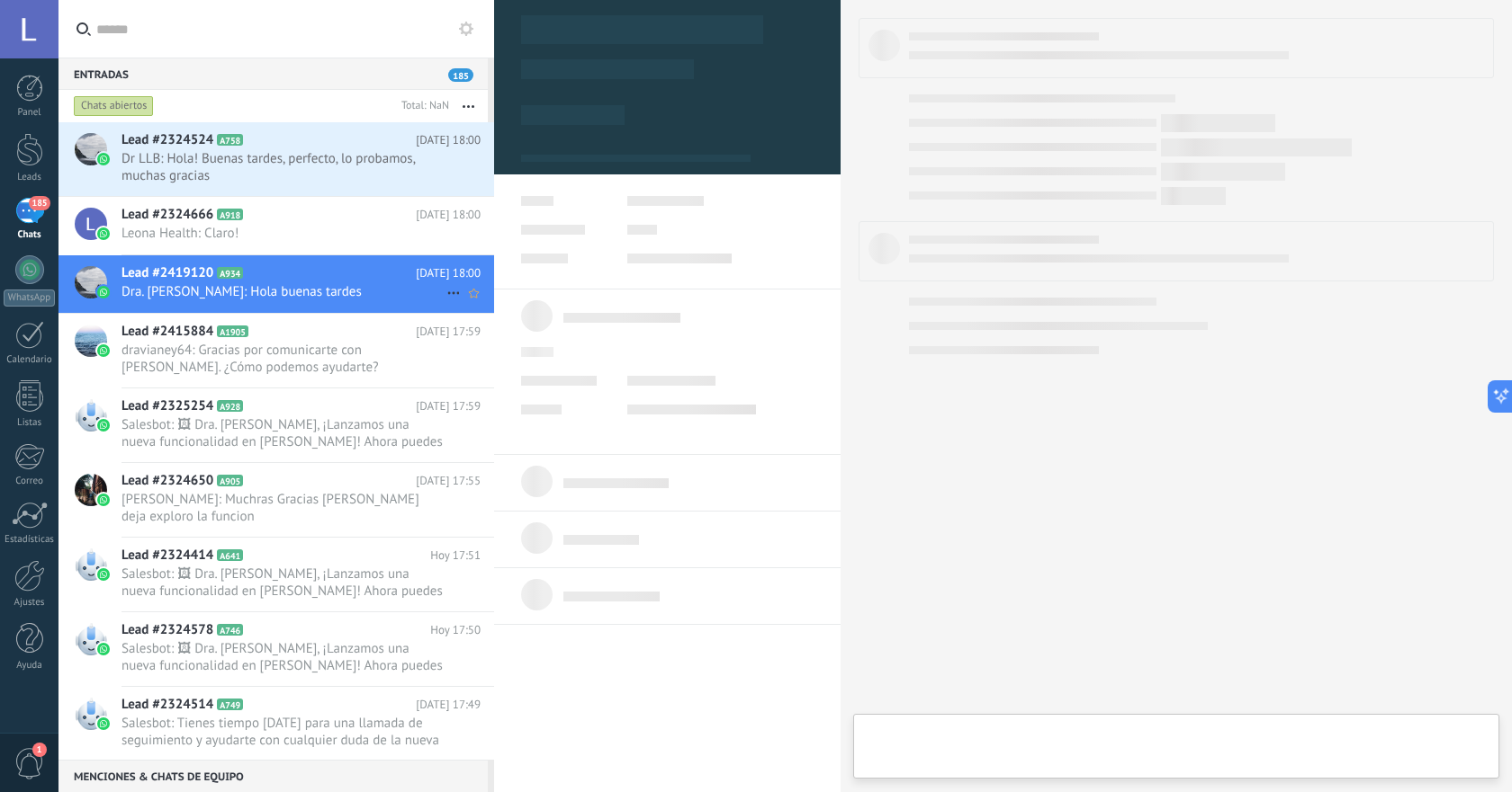
type textarea "**********"
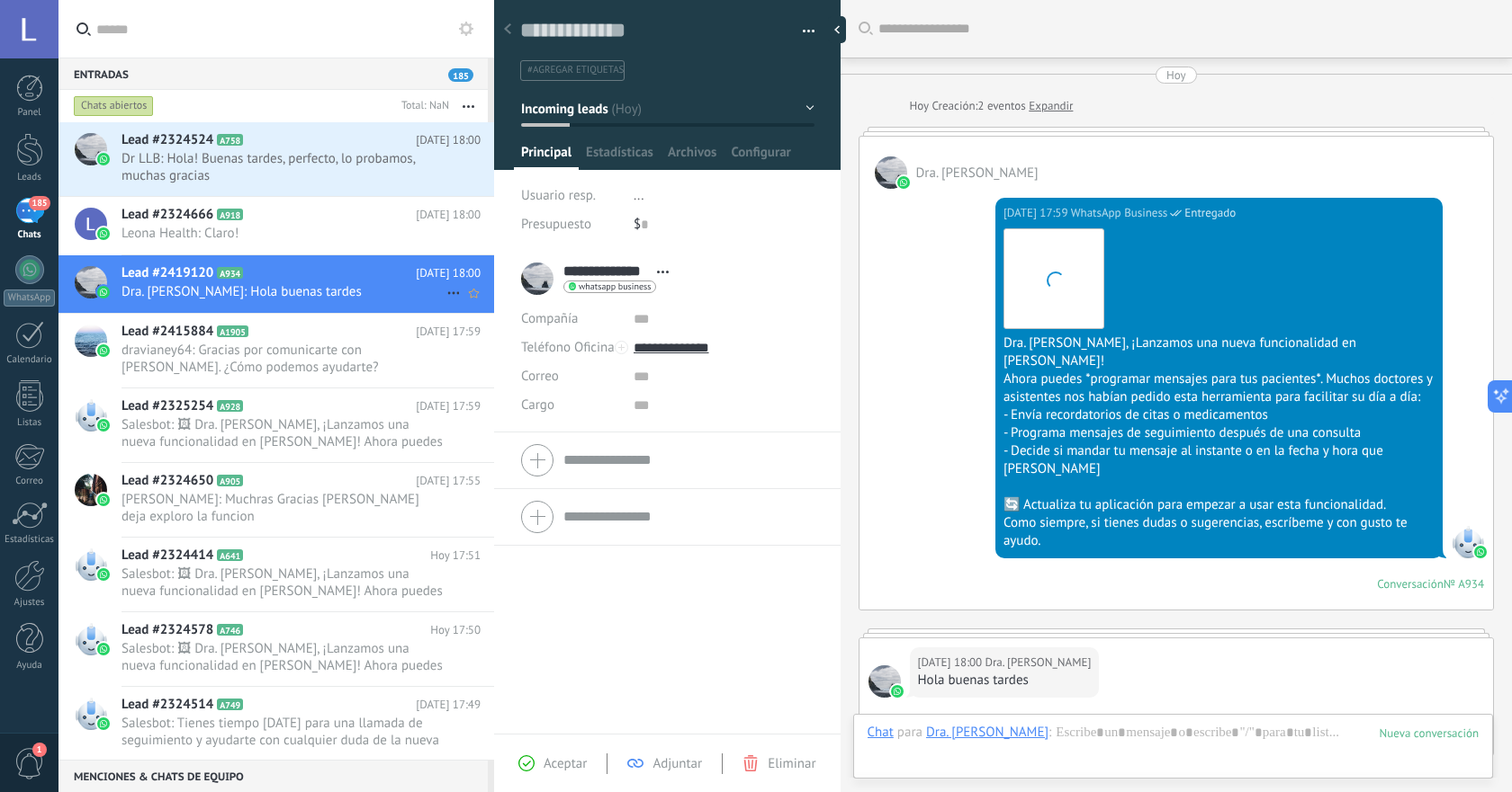
scroll to position [232, 0]
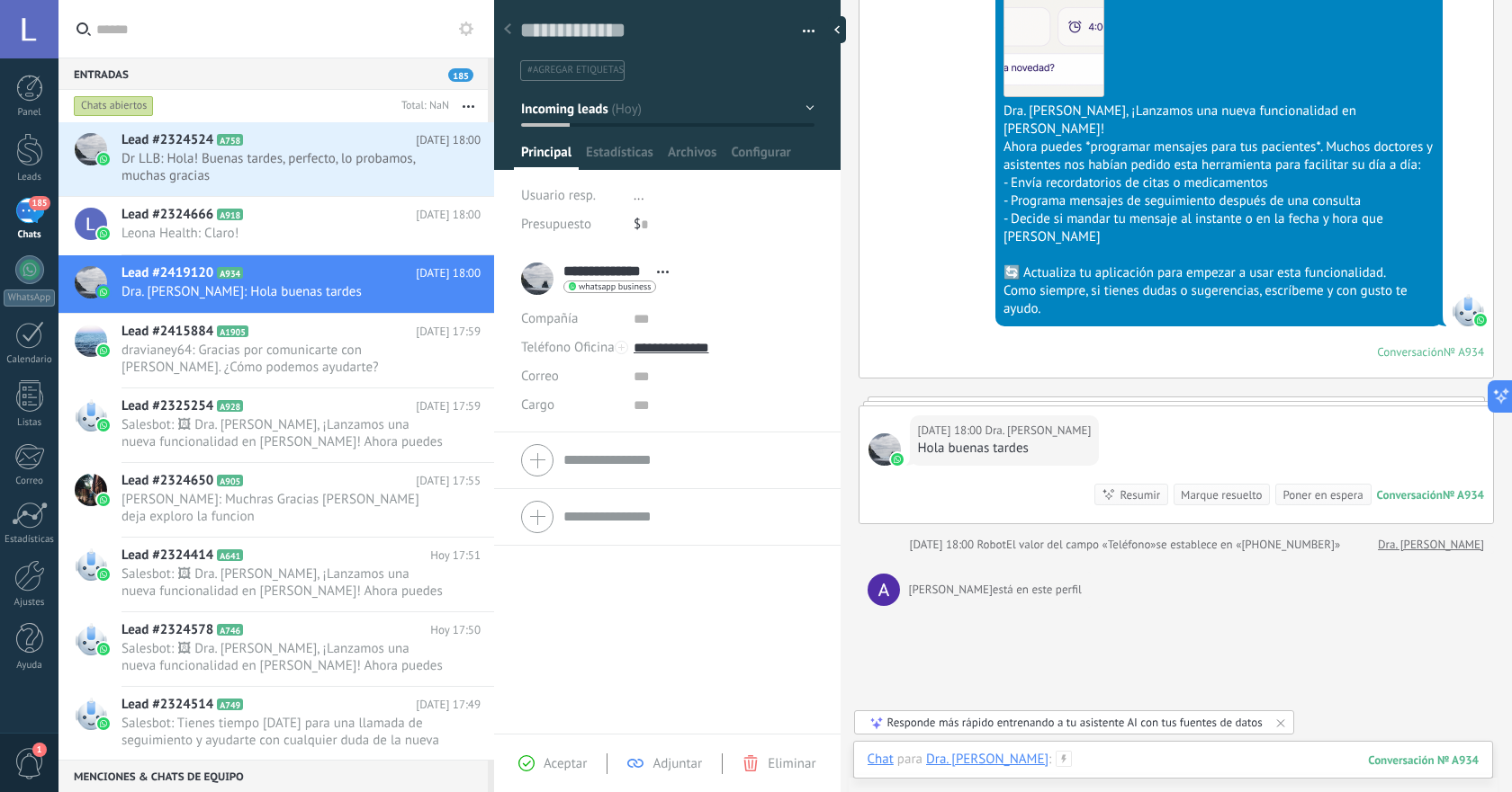
click at [1081, 754] on div at bounding box center [1173, 777] width 611 height 54
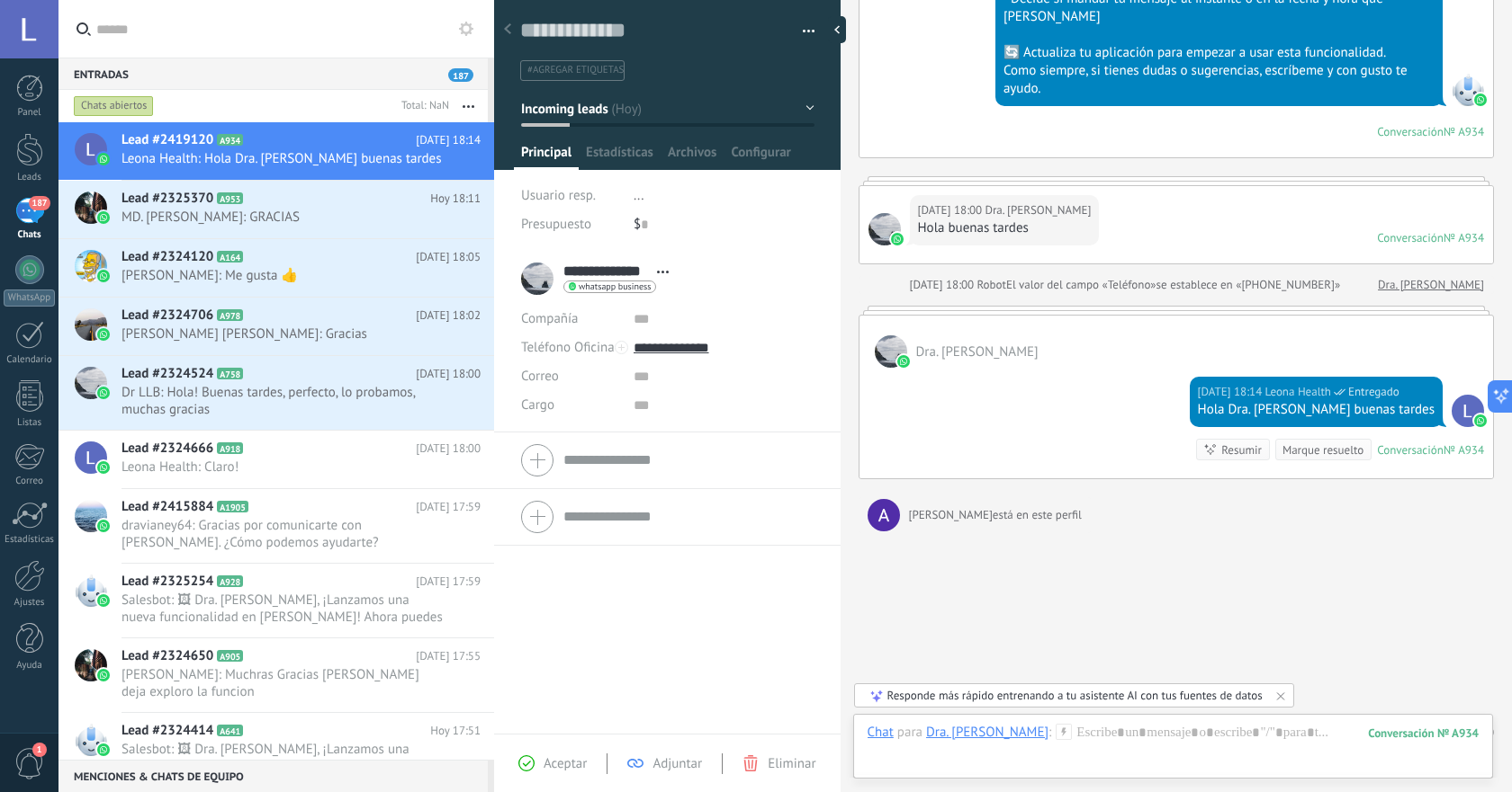
scroll to position [453, 0]
click at [326, 214] on span "MD. [PERSON_NAME]: GRACIAS" at bounding box center [284, 217] width 325 height 17
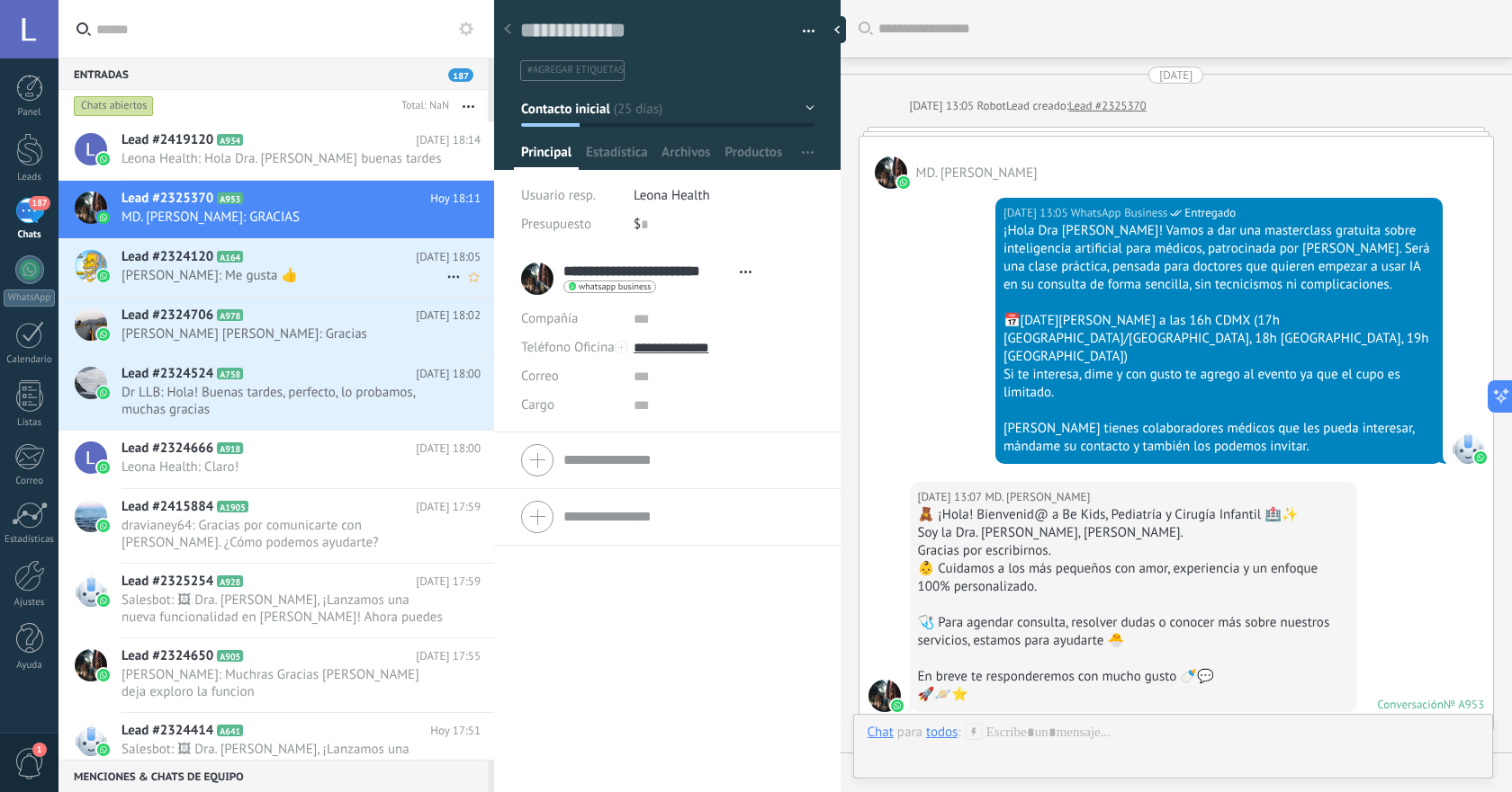
scroll to position [1397, 0]
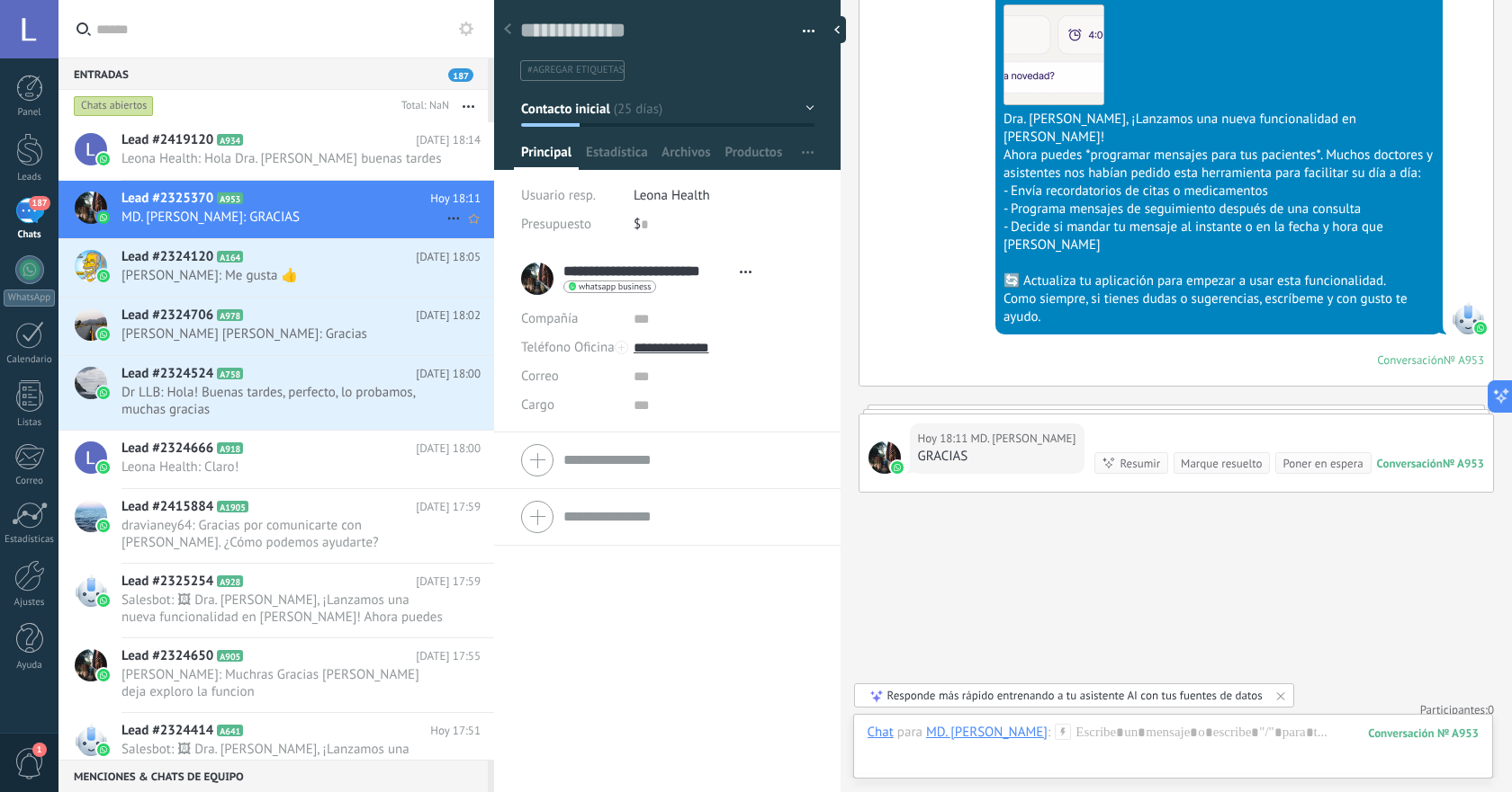
click at [451, 216] on icon at bounding box center [453, 219] width 22 height 22
click at [499, 231] on span "[PERSON_NAME] respondió" at bounding box center [551, 227] width 158 height 36
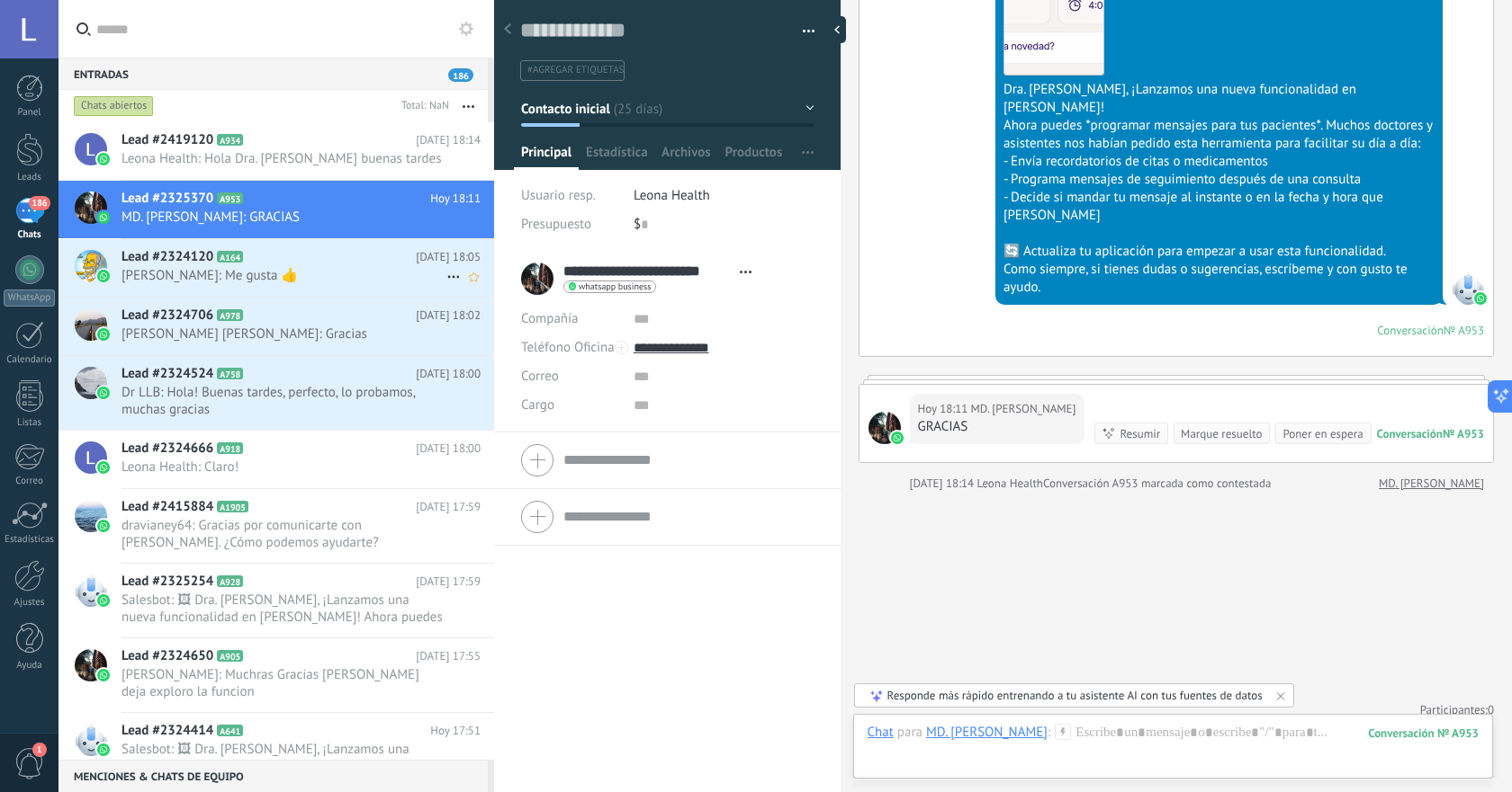
click at [325, 270] on span "[PERSON_NAME]: Me gusta 👍" at bounding box center [284, 275] width 325 height 17
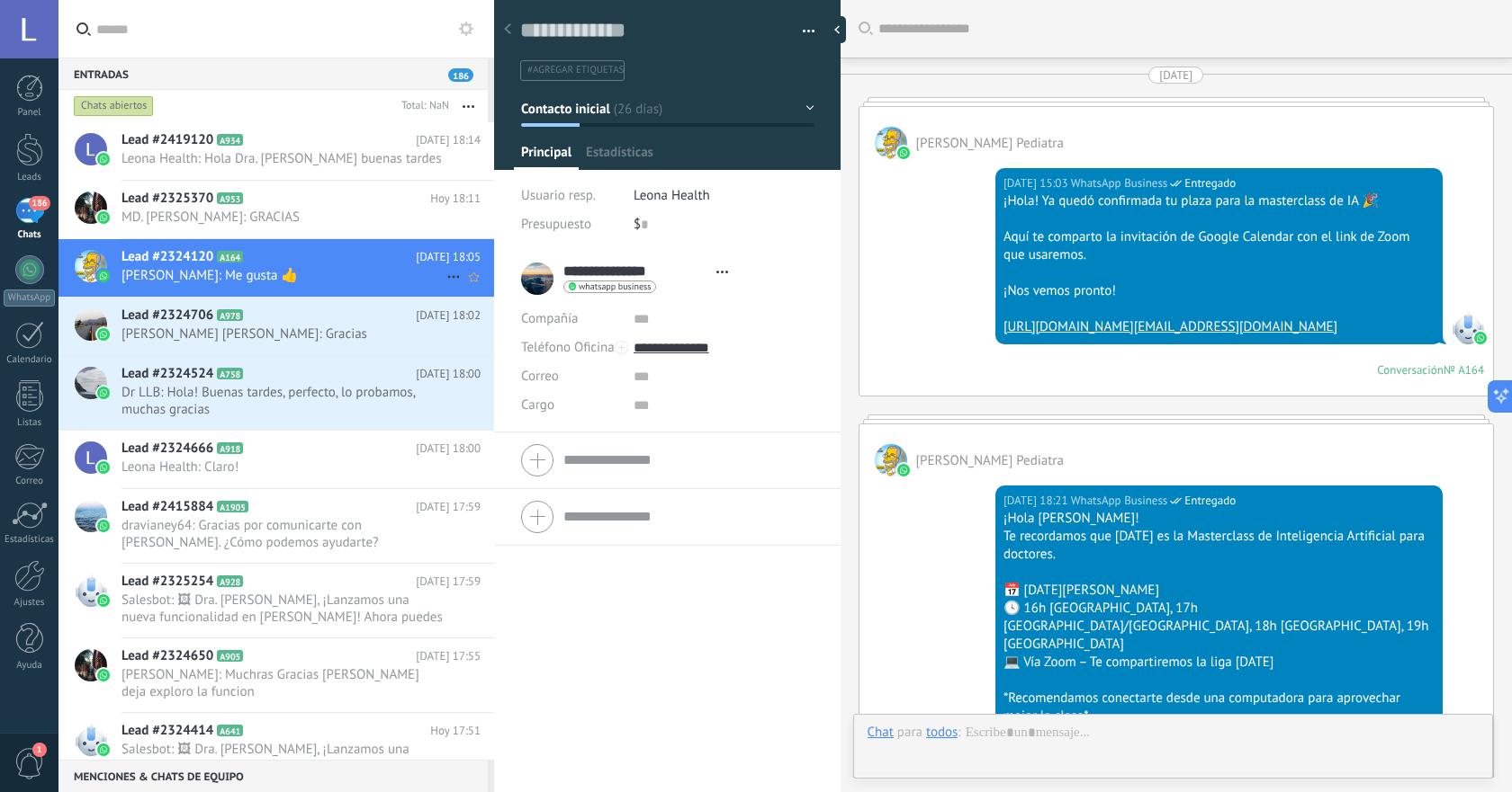
type textarea "**********"
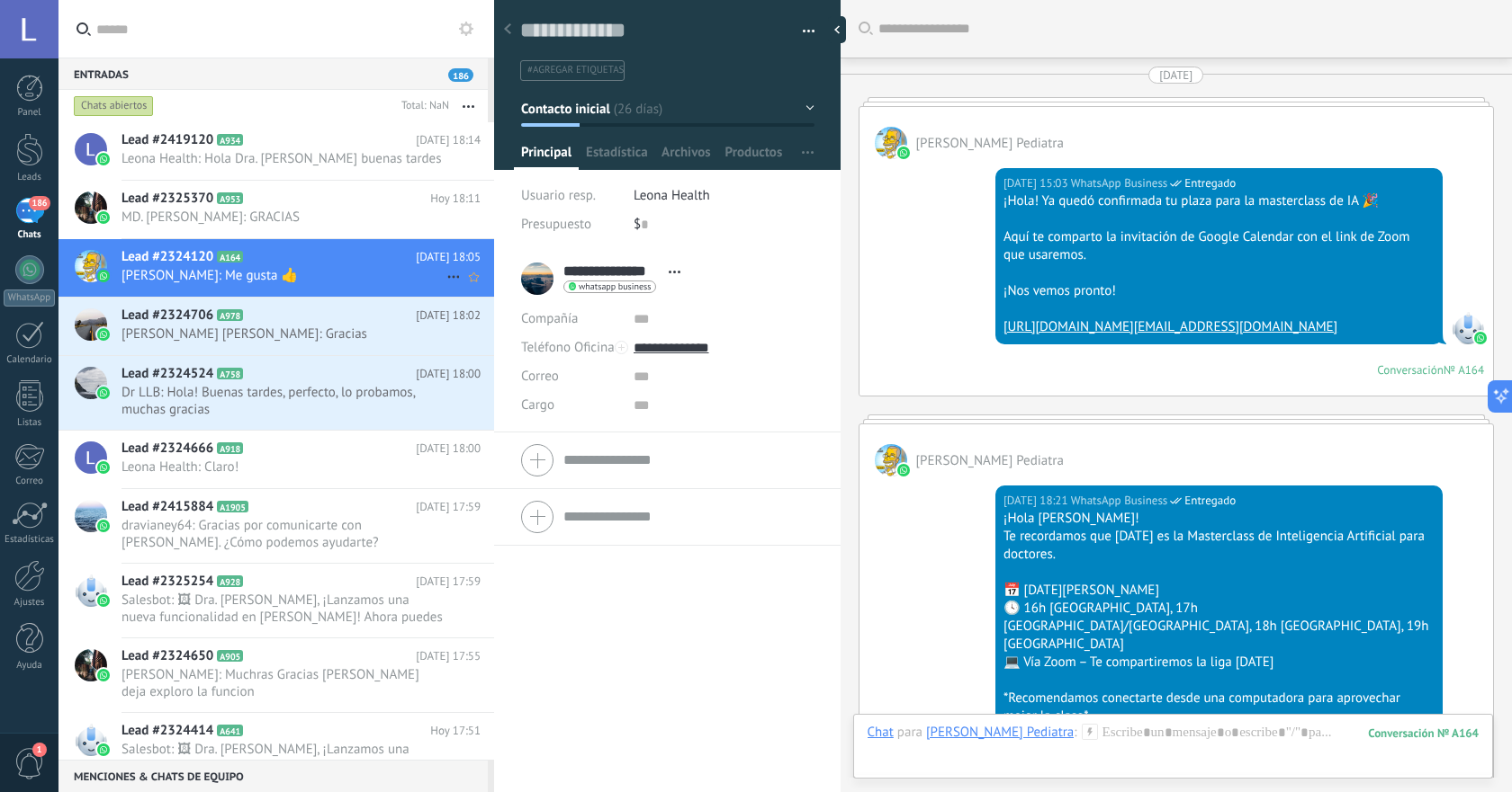
scroll to position [5411, 0]
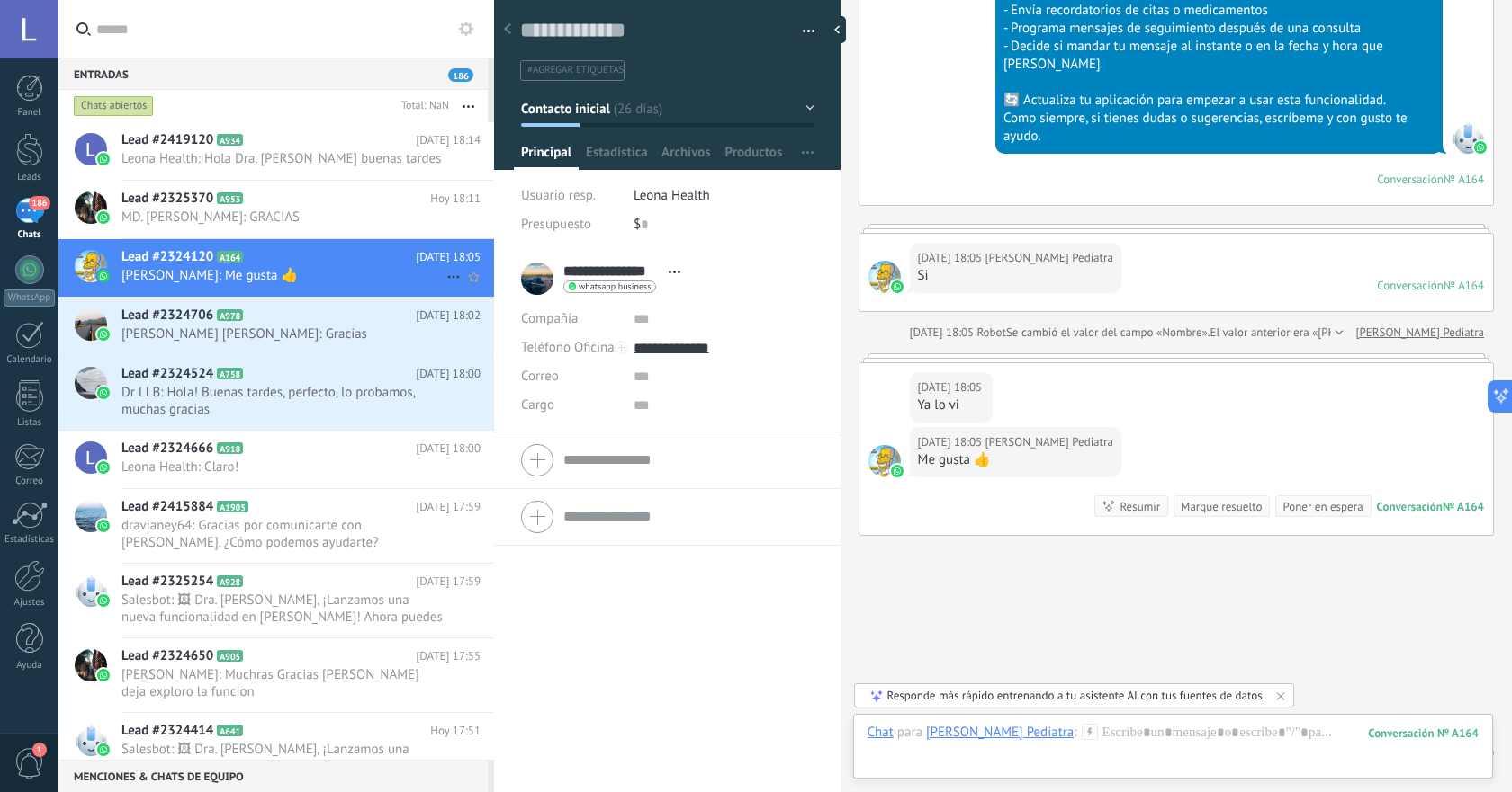
click at [447, 277] on use at bounding box center [452, 277] width 12 height 3
click at [481, 291] on span "[PERSON_NAME] respondió" at bounding box center [551, 285] width 158 height 36
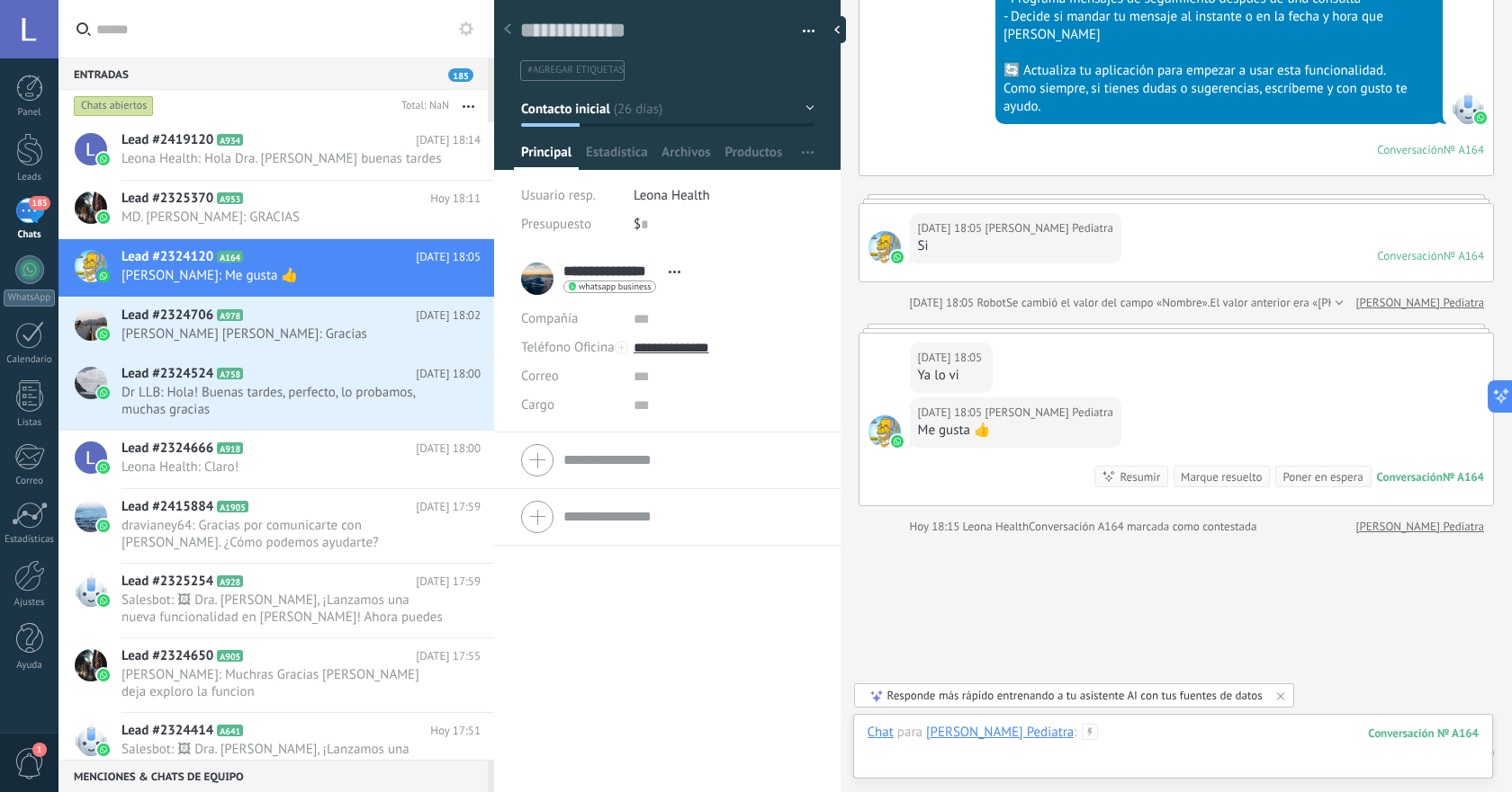
click at [1094, 746] on div at bounding box center [1173, 750] width 611 height 54
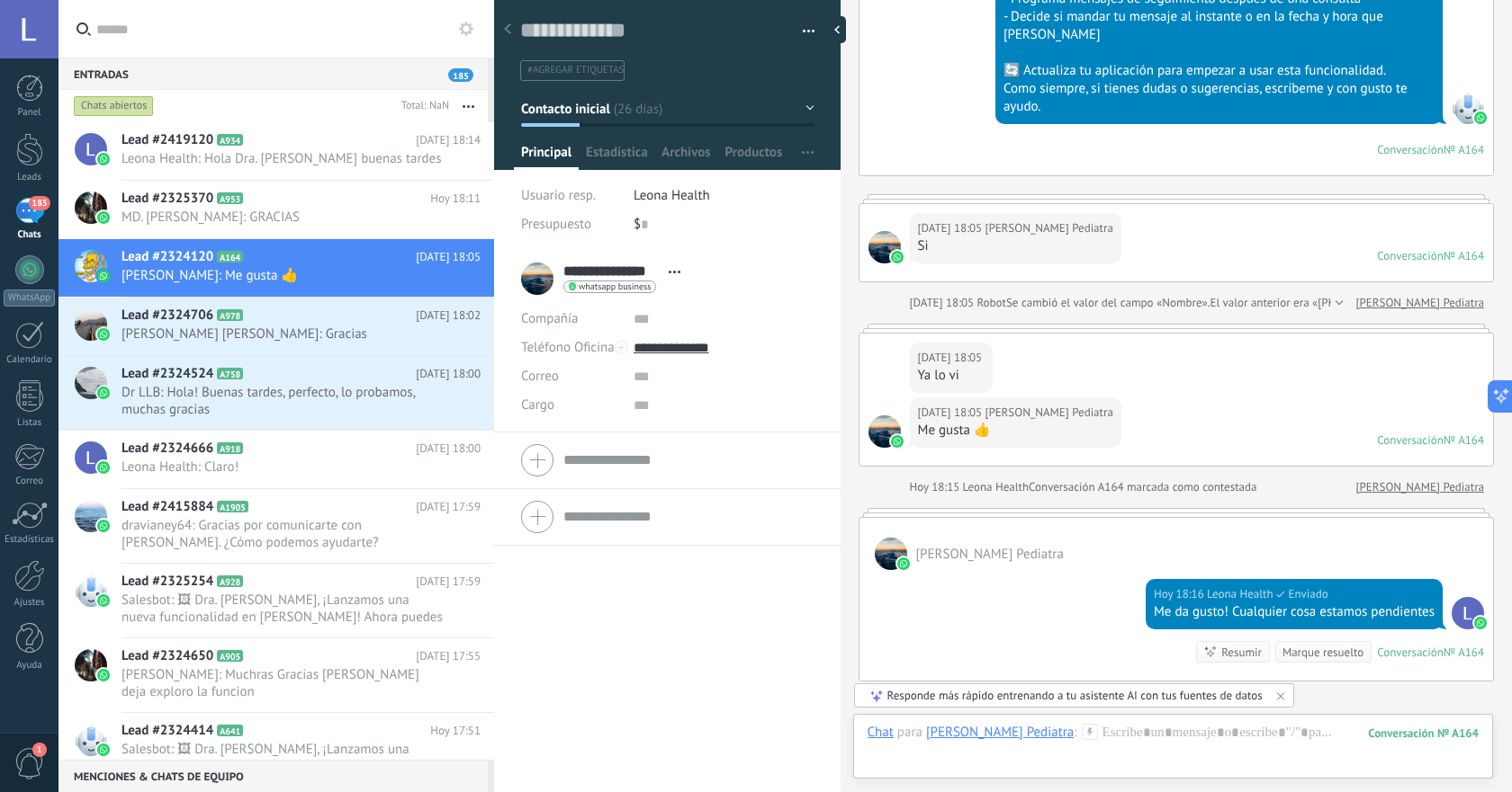
scroll to position [5429, 0]
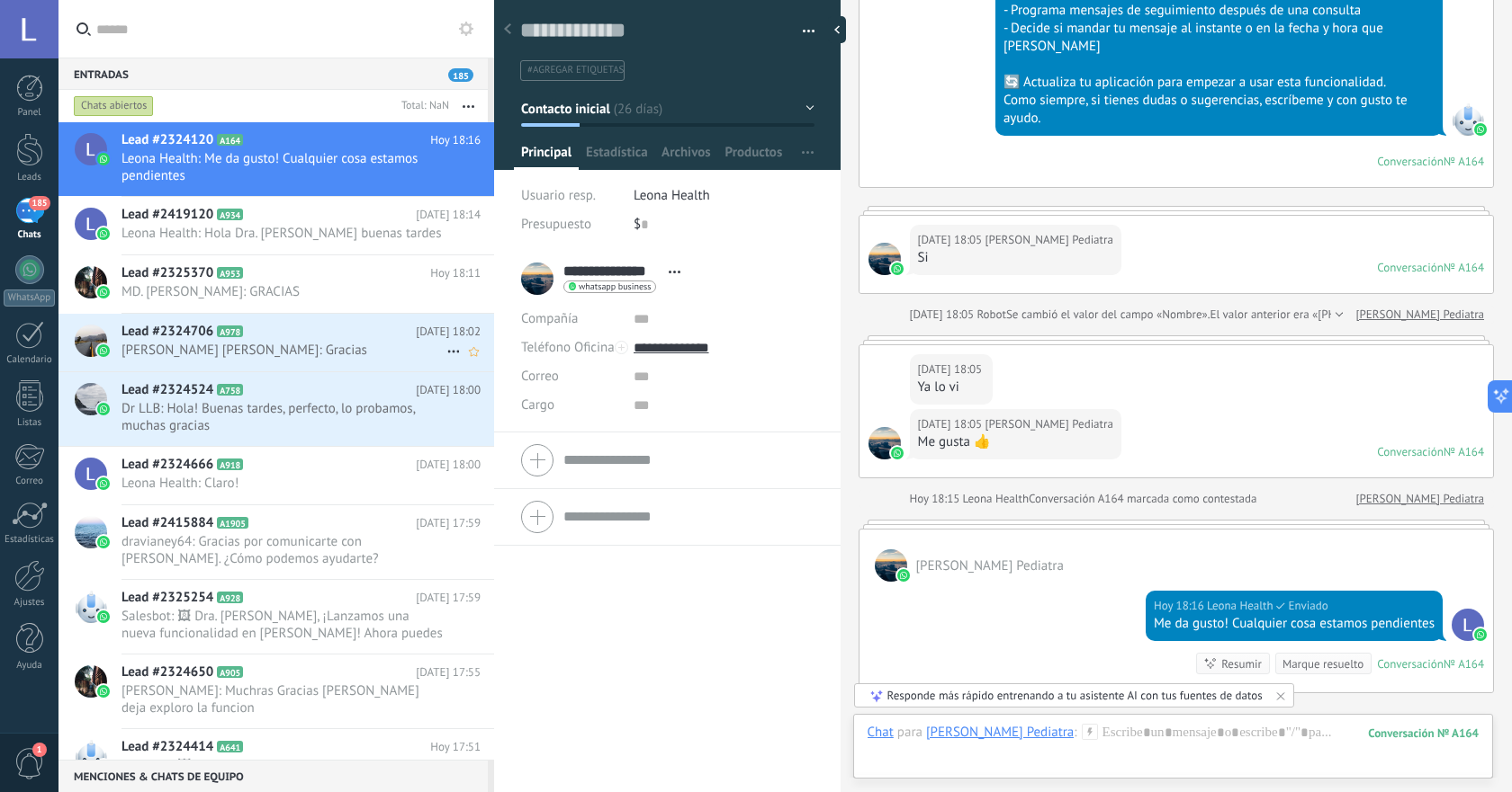
click at [341, 354] on span "[PERSON_NAME] [PERSON_NAME]: Gracias" at bounding box center [284, 350] width 325 height 17
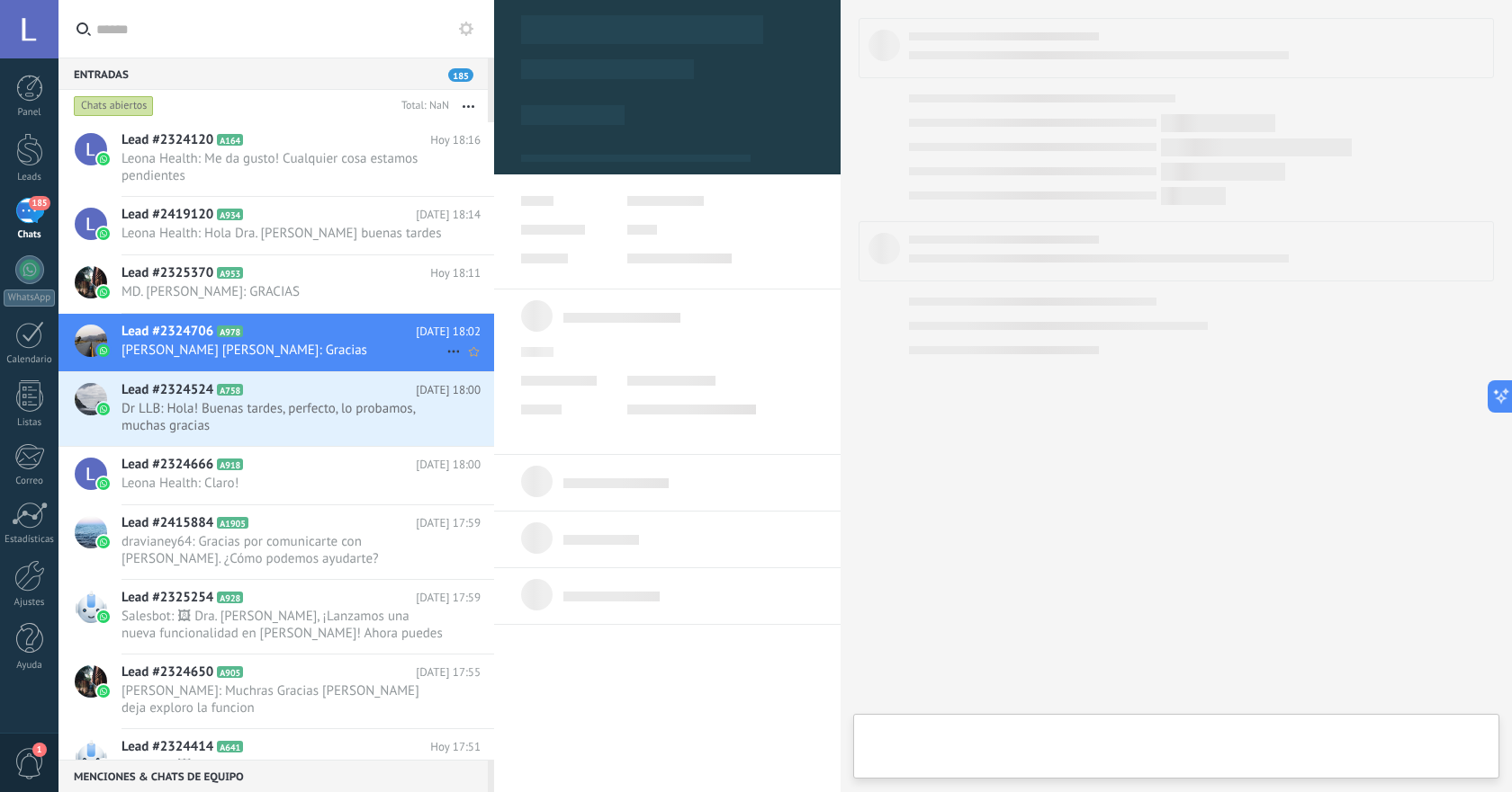
type textarea "**********"
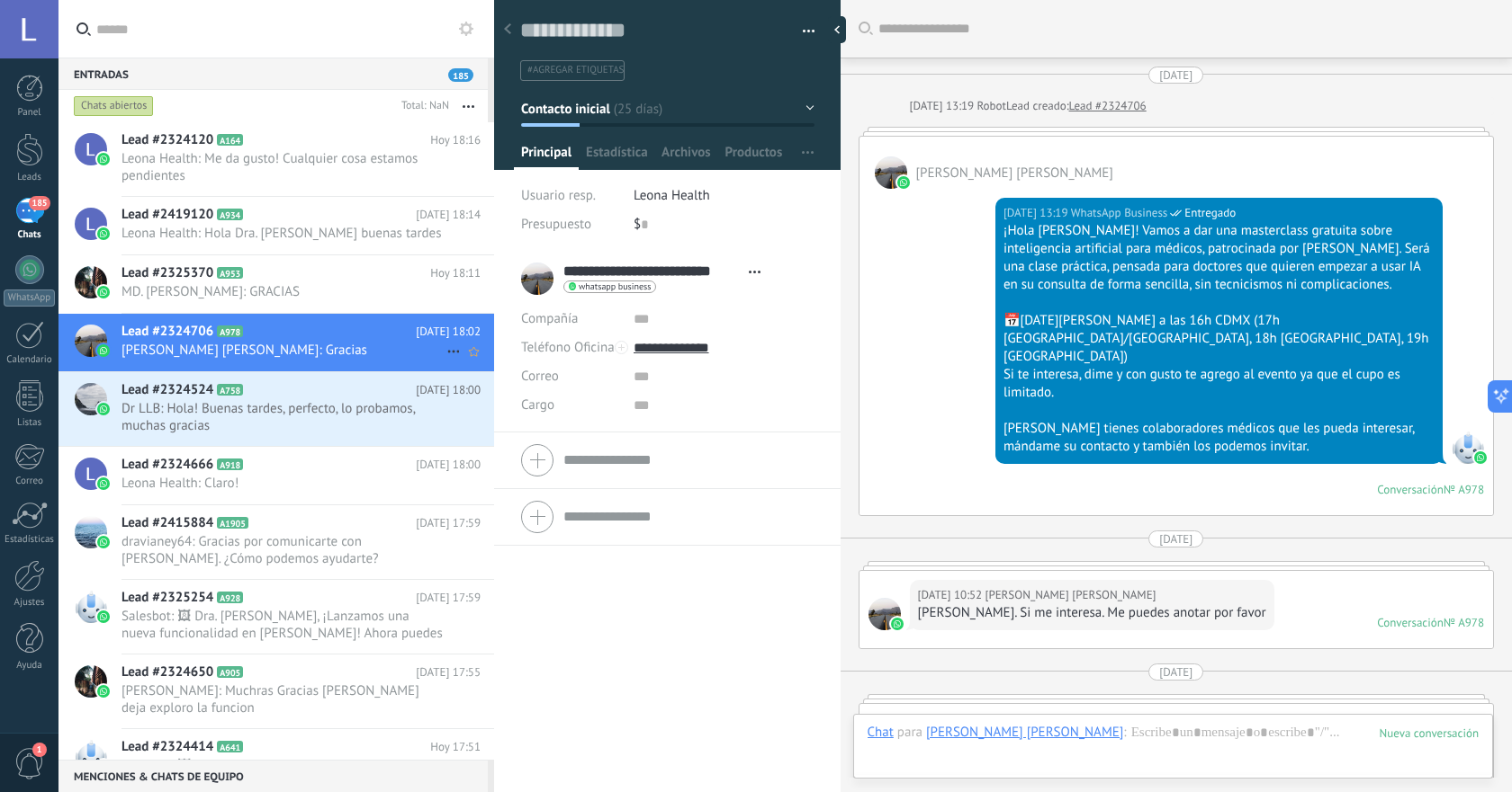
scroll to position [3207, 0]
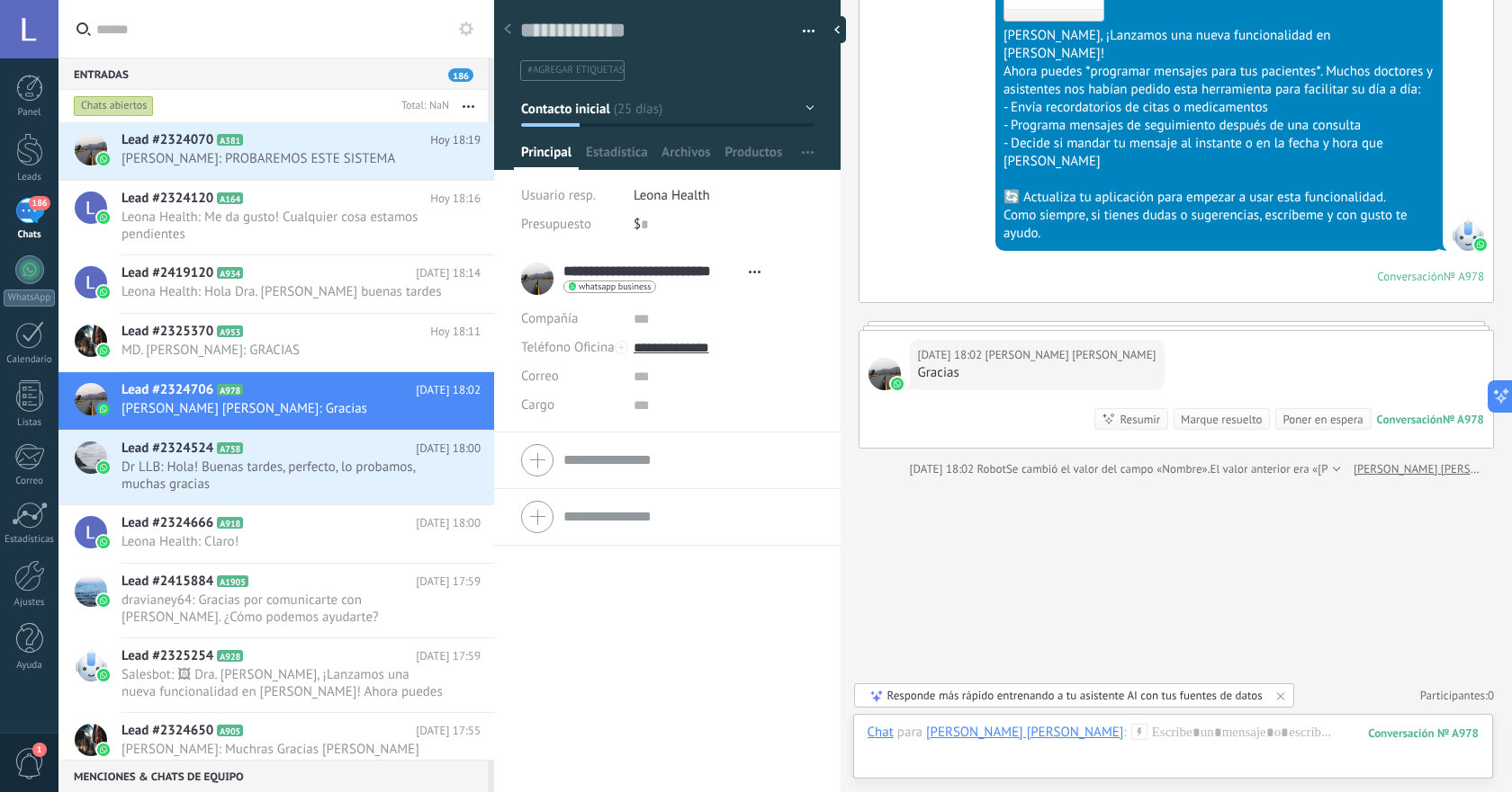
click at [132, 21] on input "text" at bounding box center [286, 28] width 379 height 57
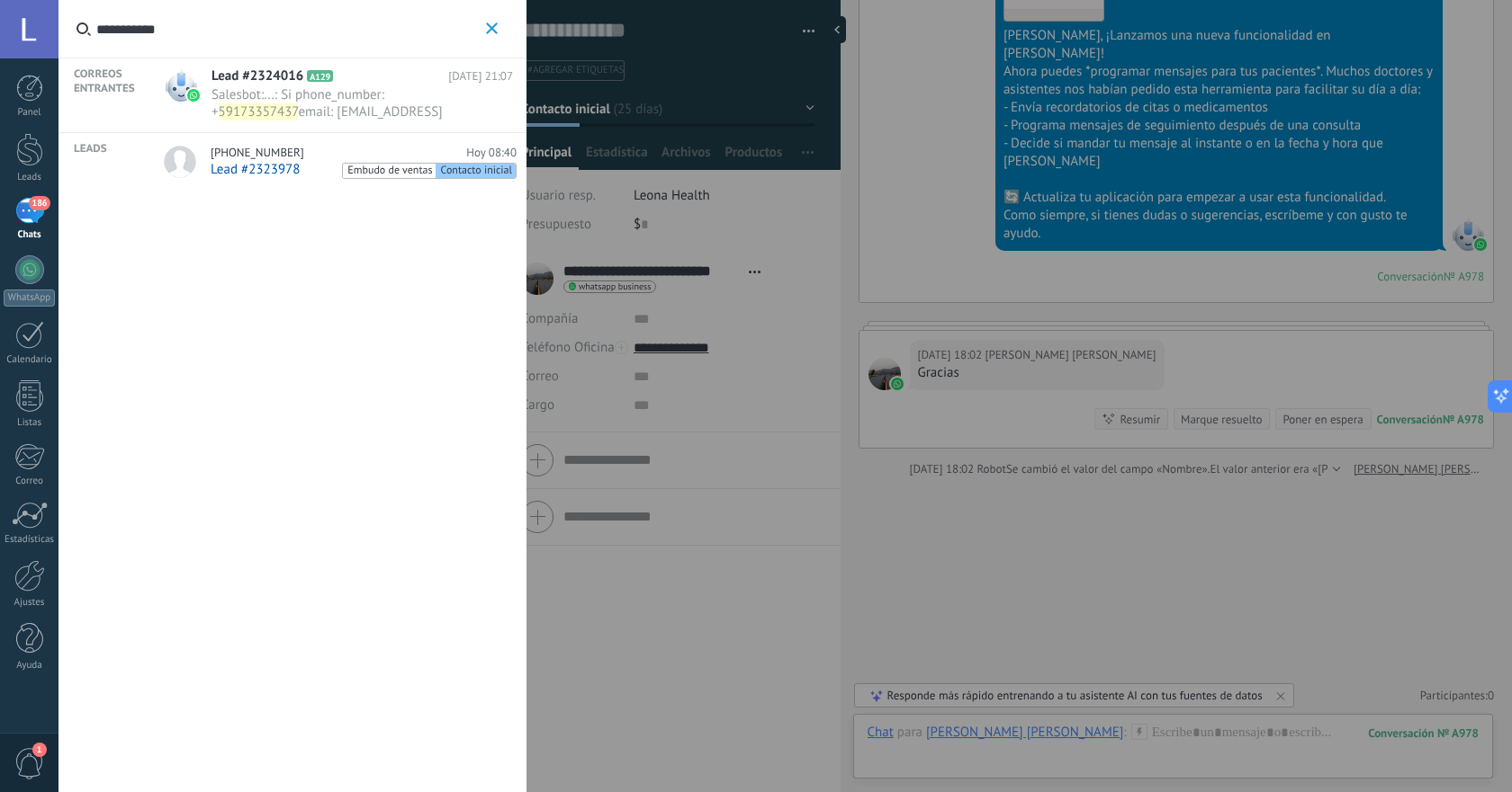
type input "**********"
click at [357, 114] on span "Salesbot : ... : Si phone_number: + [PHONE_NUMBER] email: [EMAIL_ADDRESS][DOMAI…" at bounding box center [345, 103] width 267 height 34
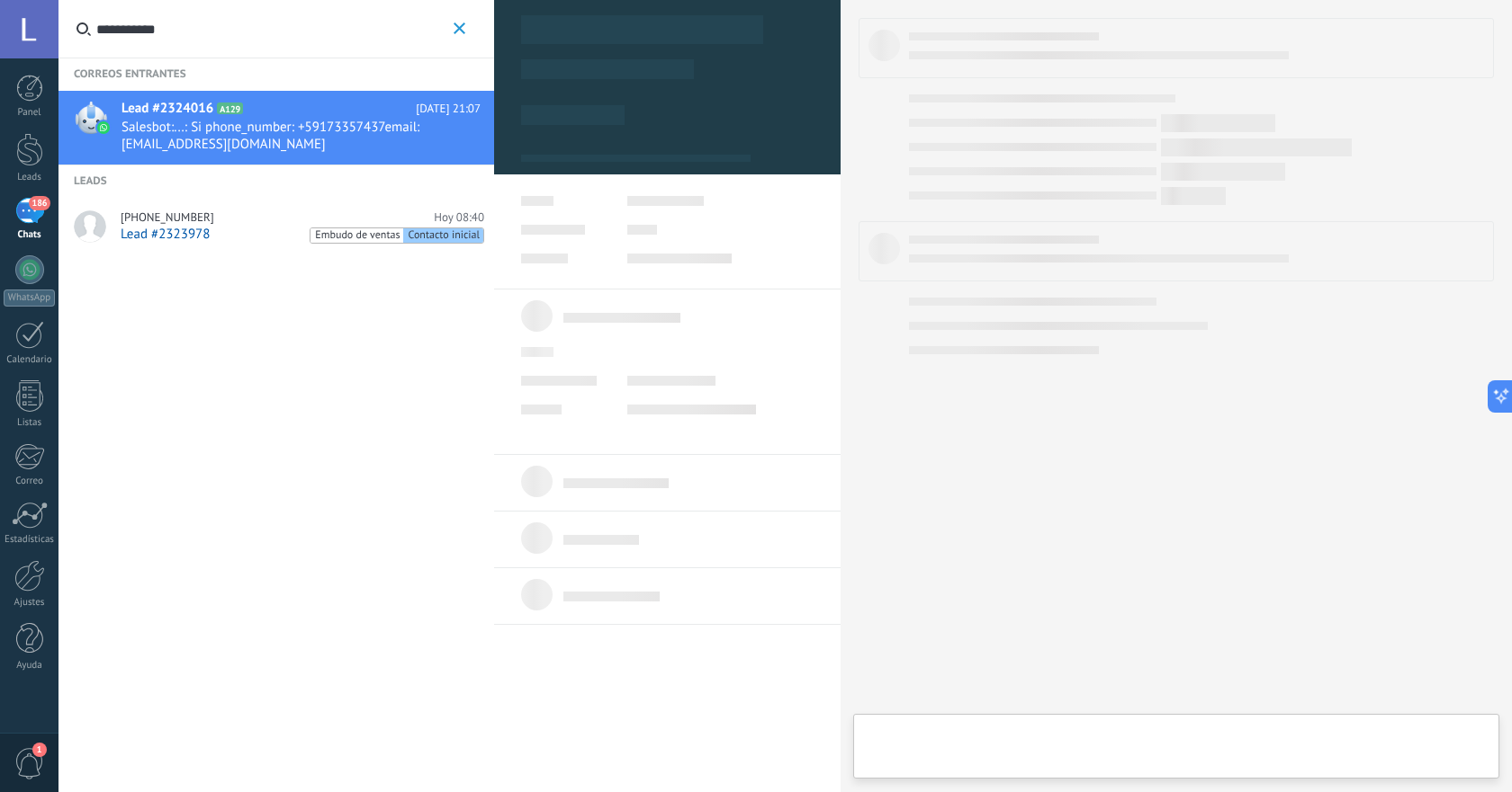
type textarea "**********"
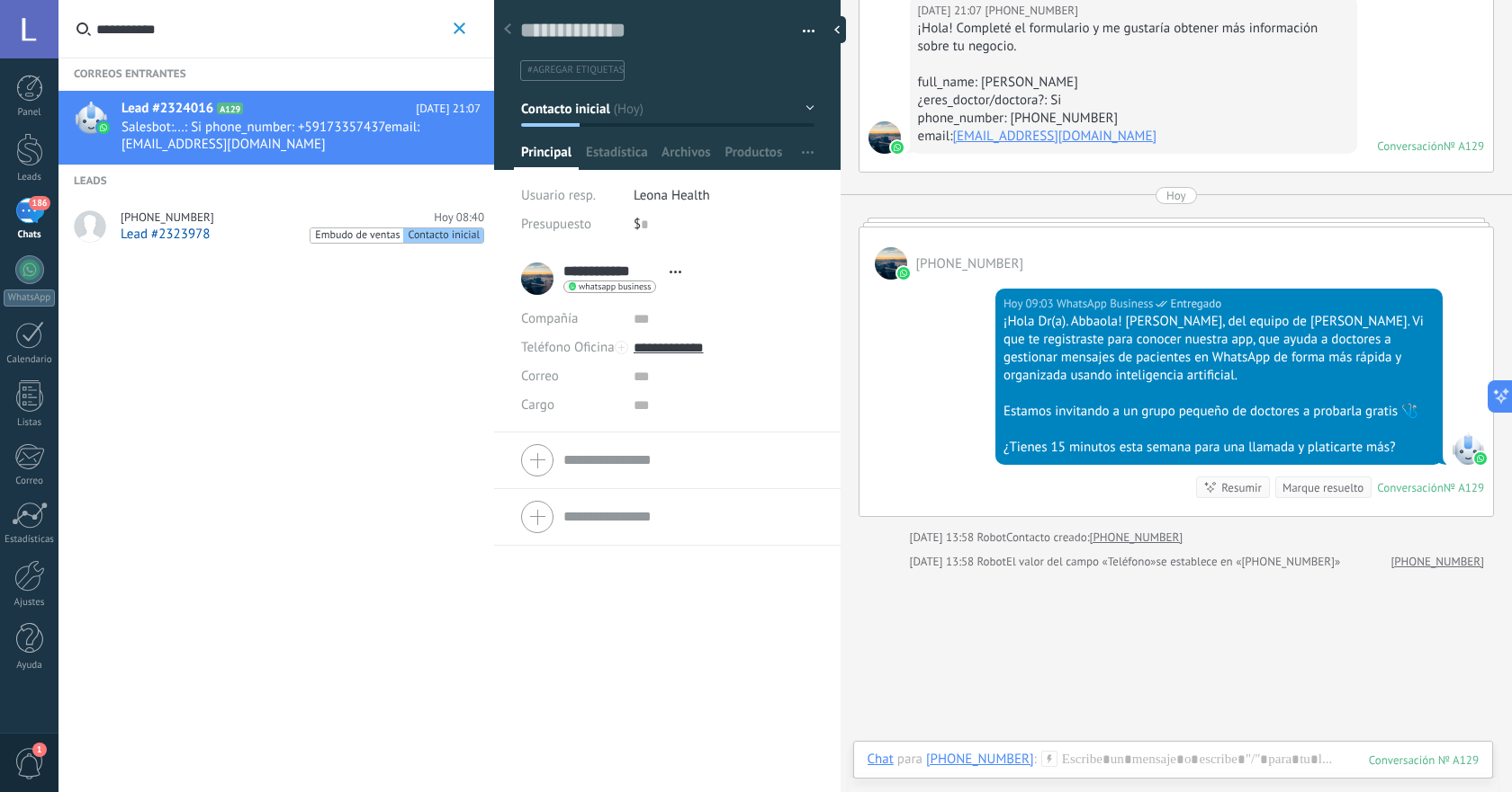
scroll to position [242, 0]
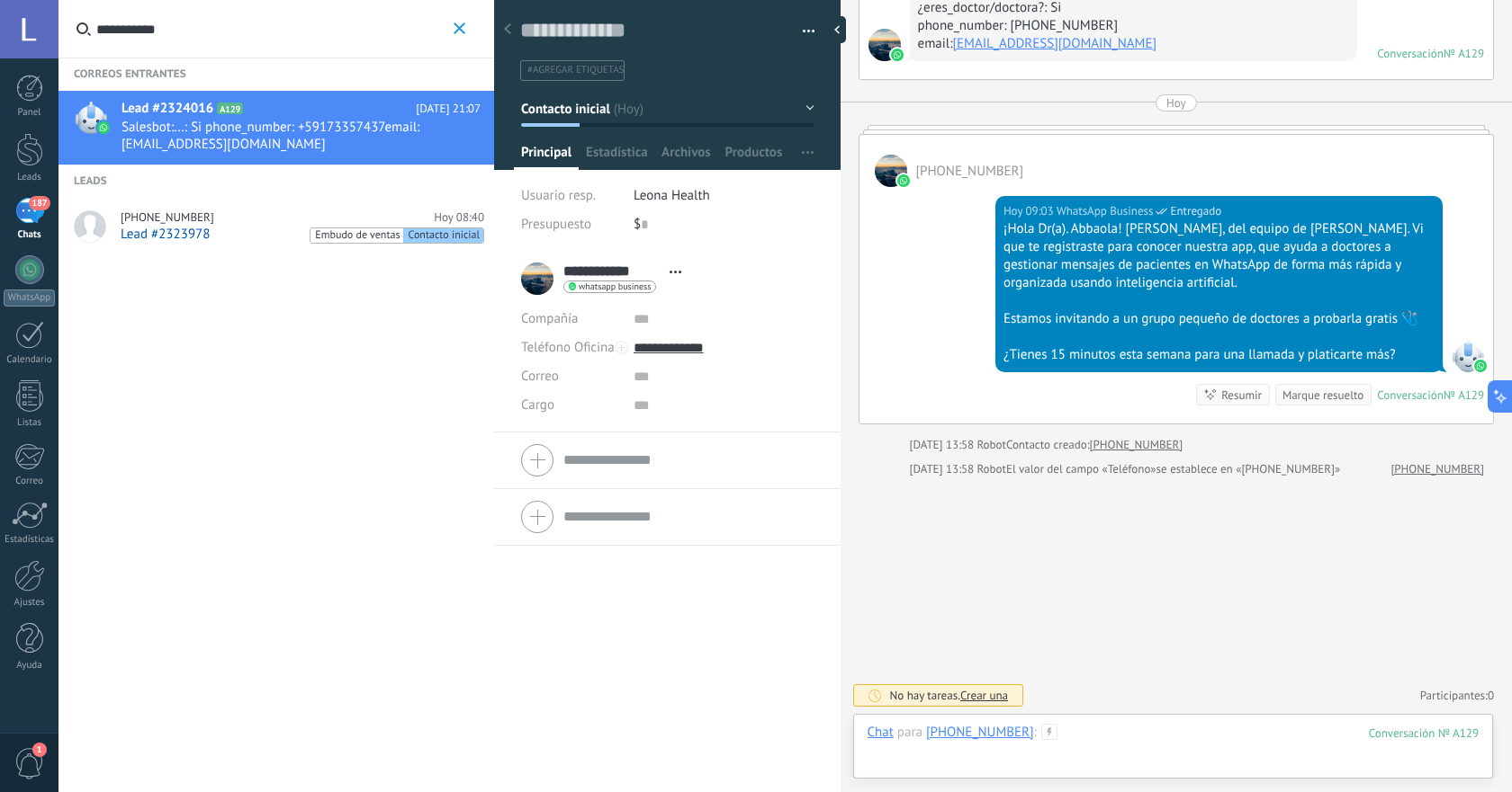
click at [1103, 736] on div at bounding box center [1173, 750] width 611 height 54
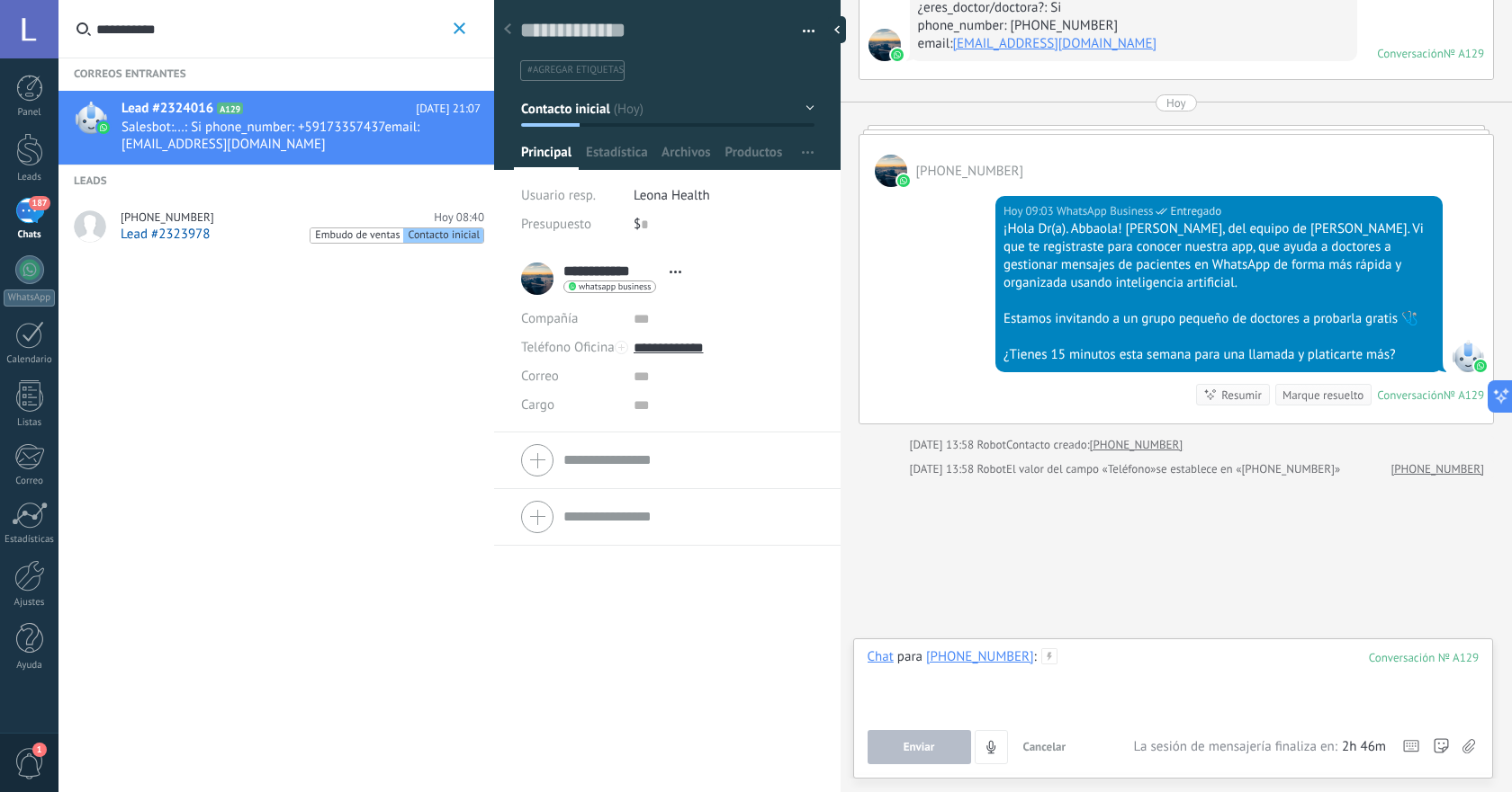
paste div
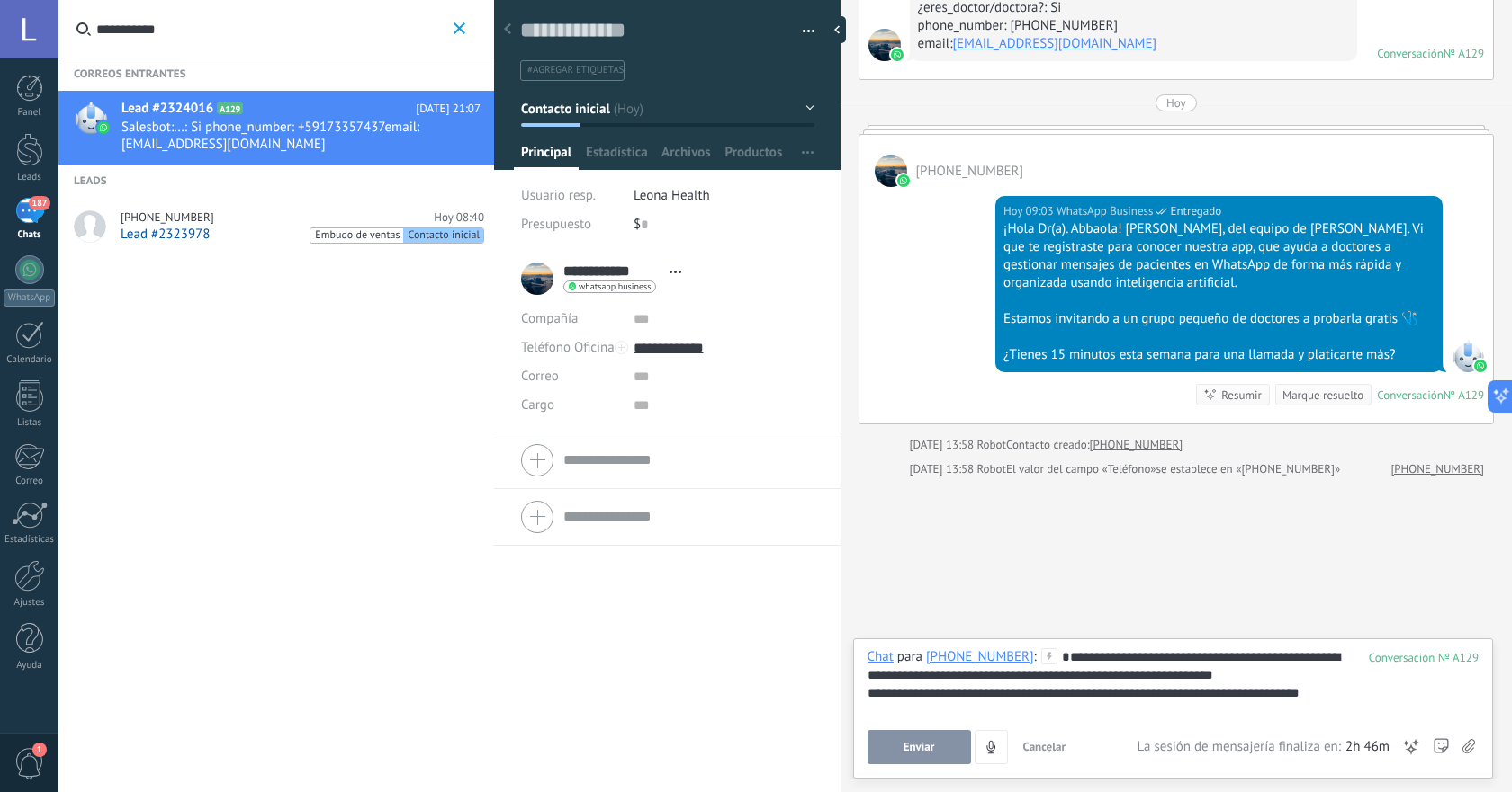
click at [1288, 684] on div "**********" at bounding box center [1173, 682] width 611 height 68
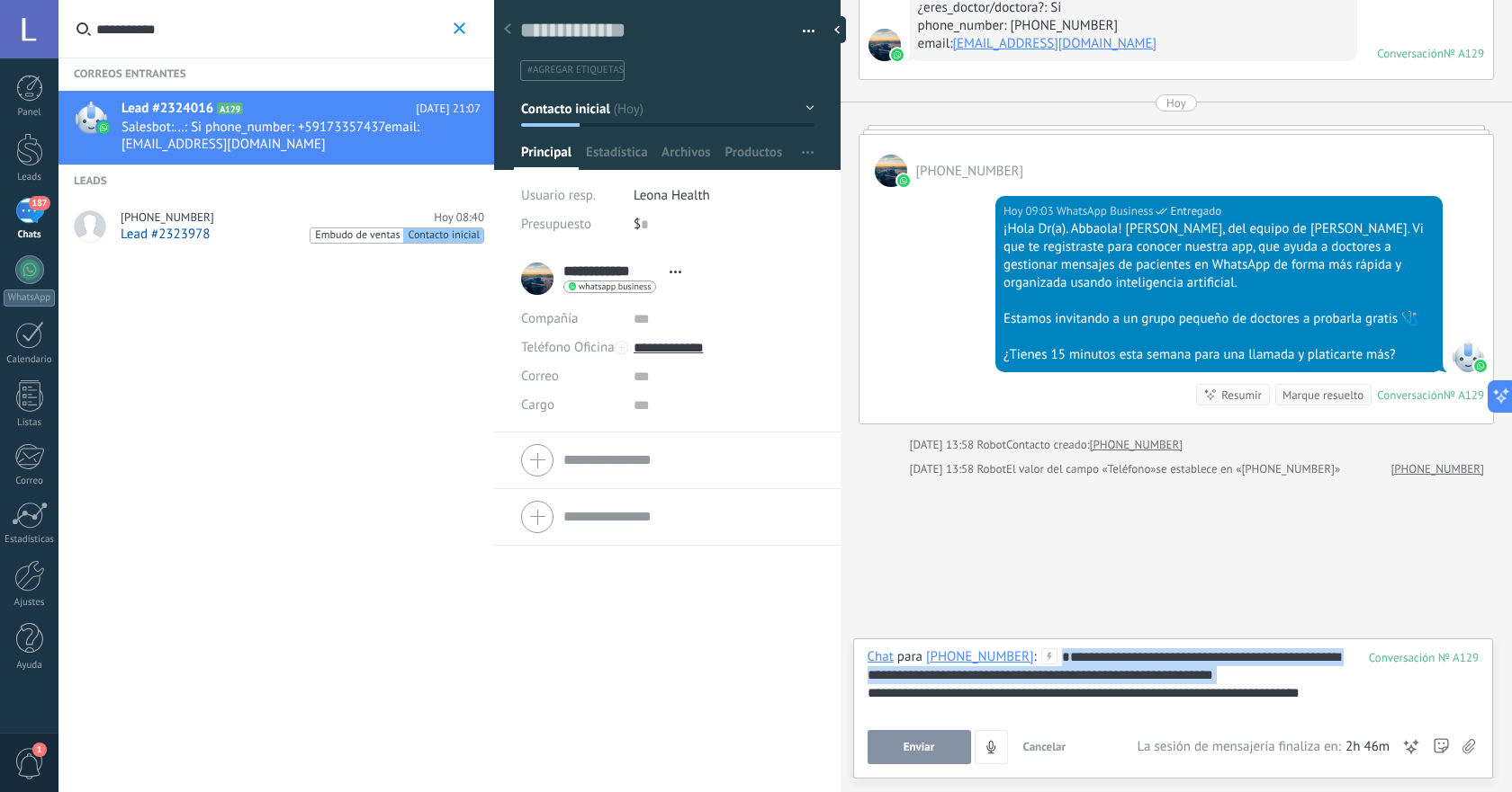
click at [1288, 684] on div "**********" at bounding box center [1173, 682] width 611 height 68
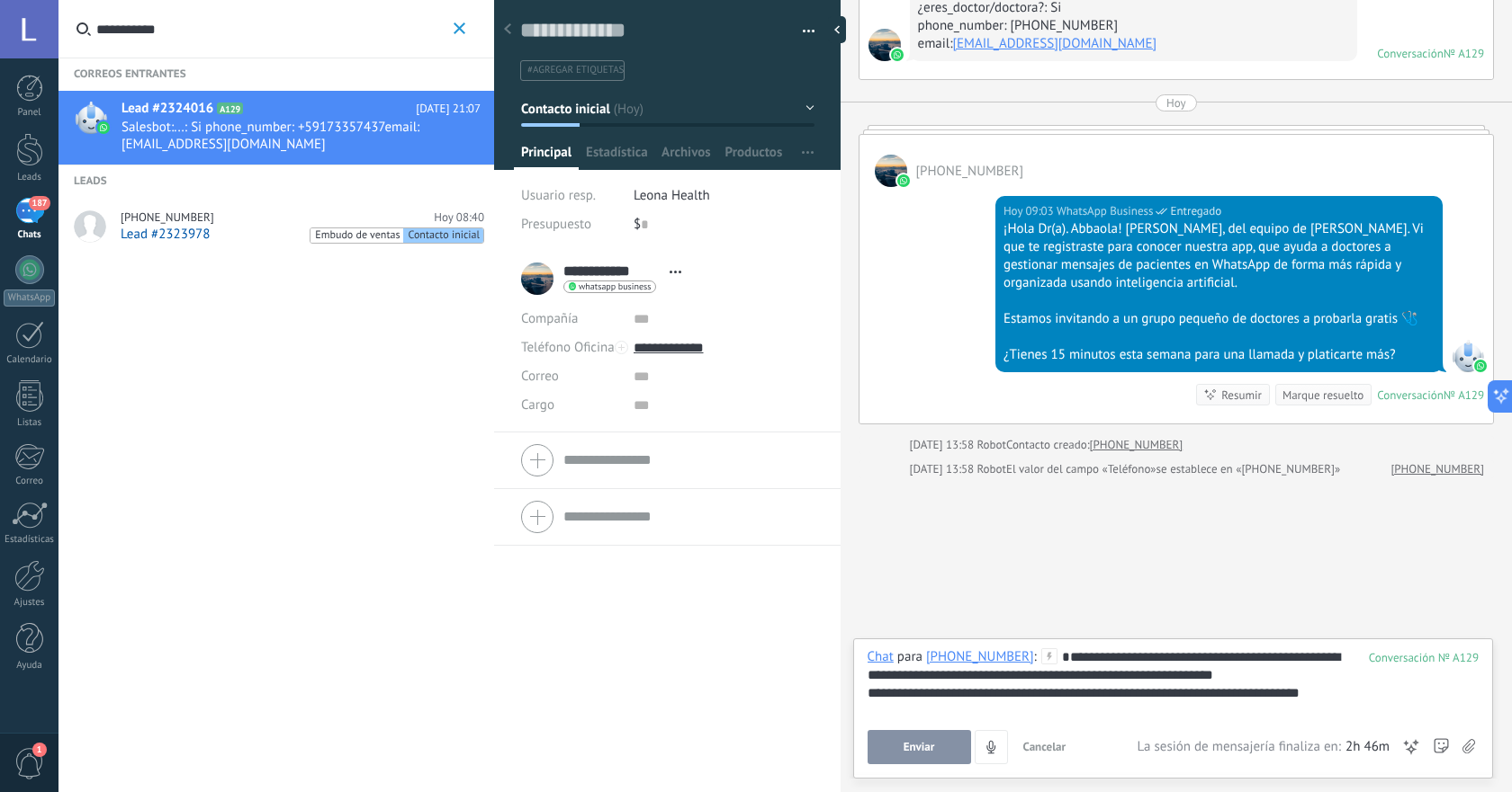
click at [1271, 688] on div "**********" at bounding box center [1173, 694] width 611 height 18
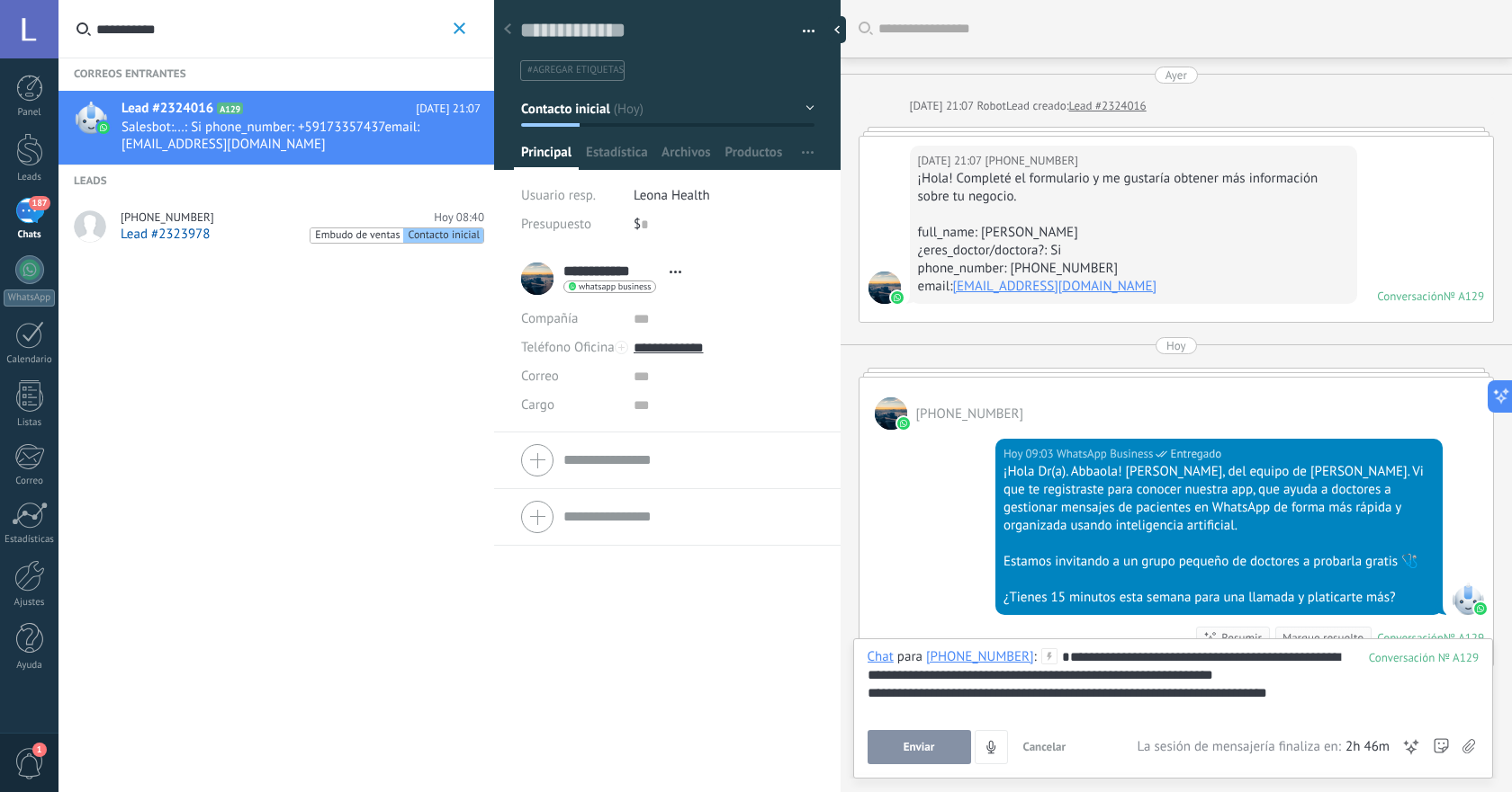
scroll to position [27, 0]
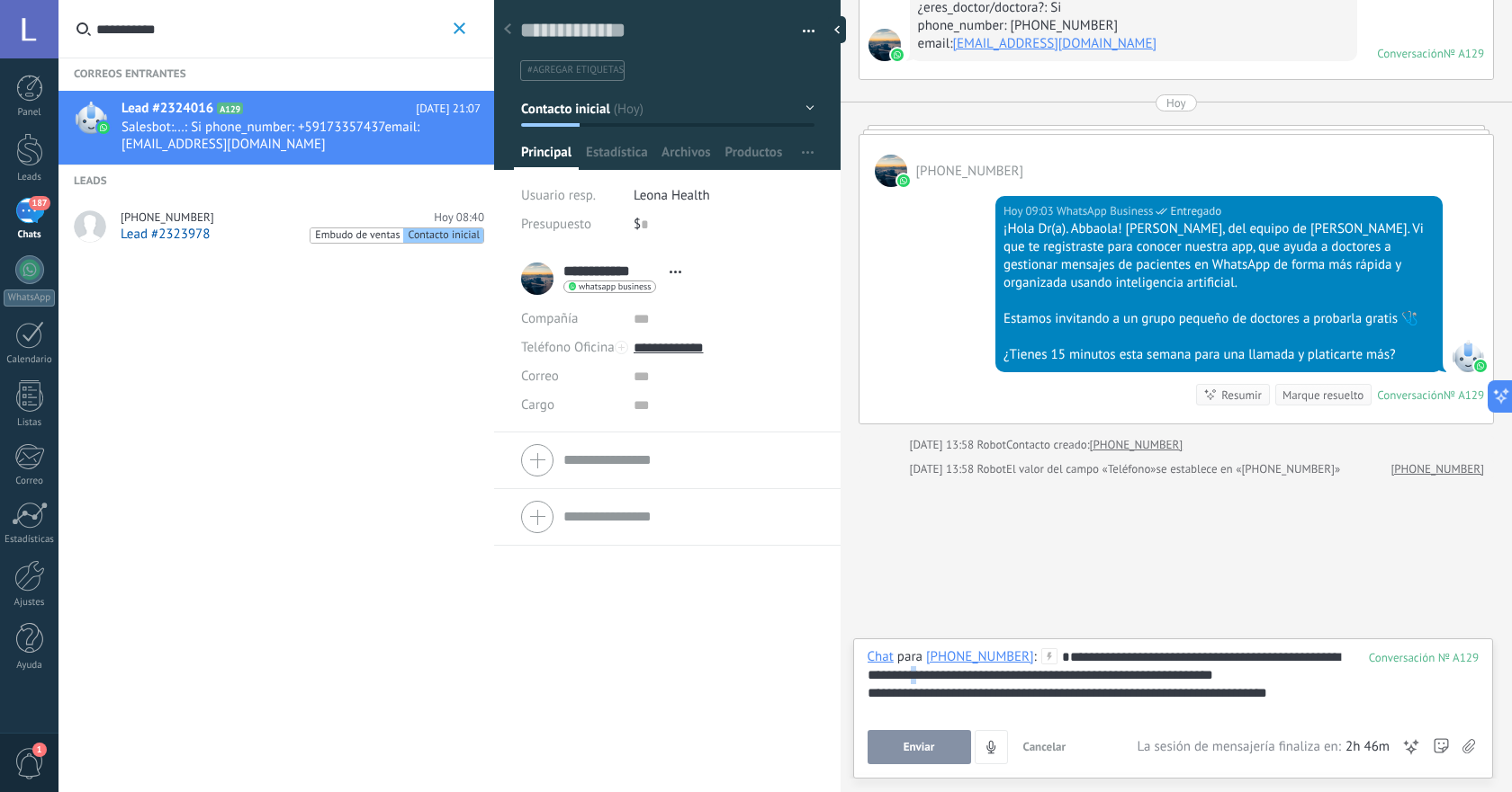
click at [936, 677] on div "**********" at bounding box center [1173, 682] width 611 height 68
click at [1110, 684] on div "**********" at bounding box center [1173, 694] width 611 height 18
click at [924, 750] on span "Enviar" at bounding box center [919, 747] width 32 height 13
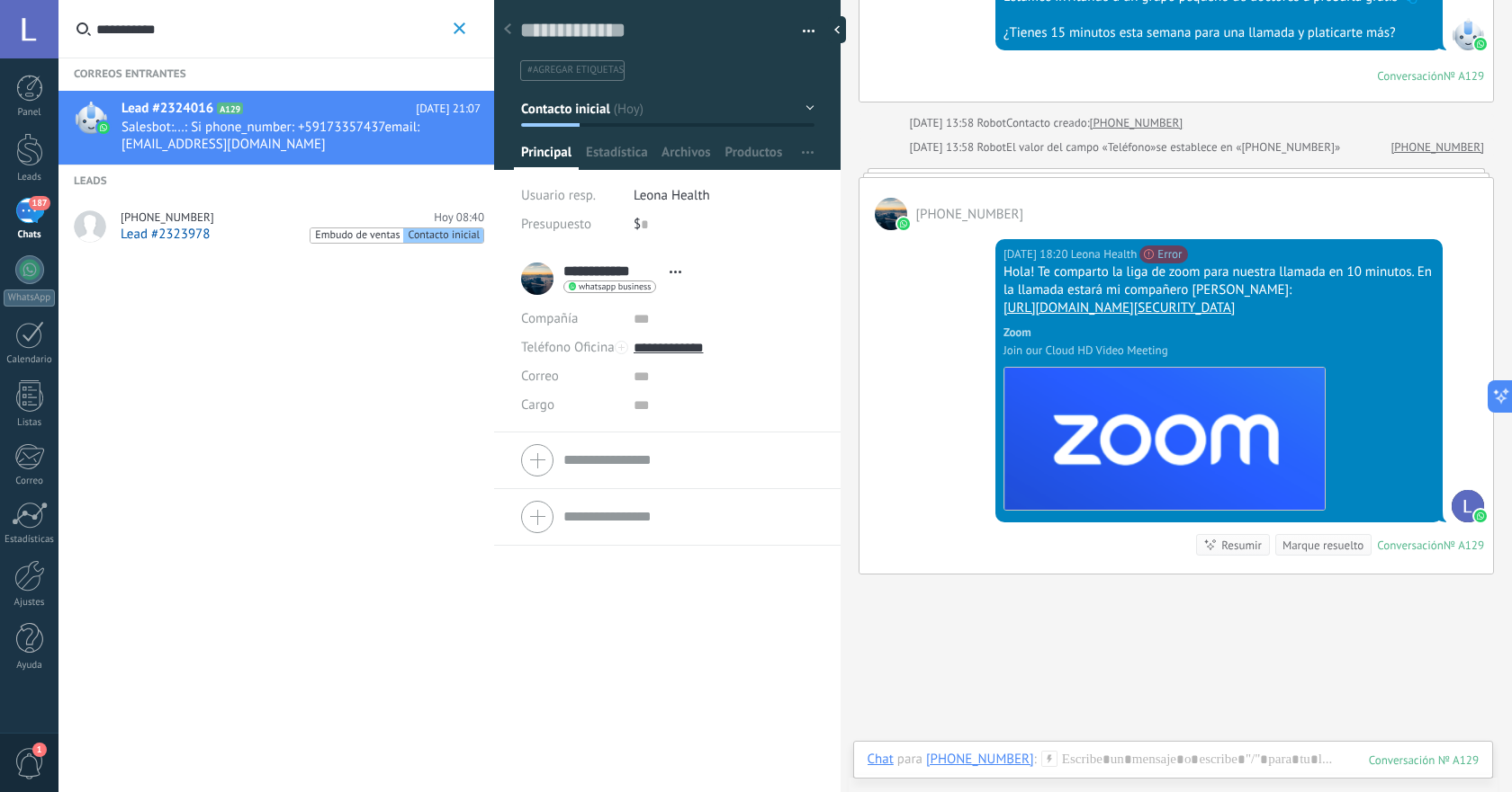
scroll to position [529, 0]
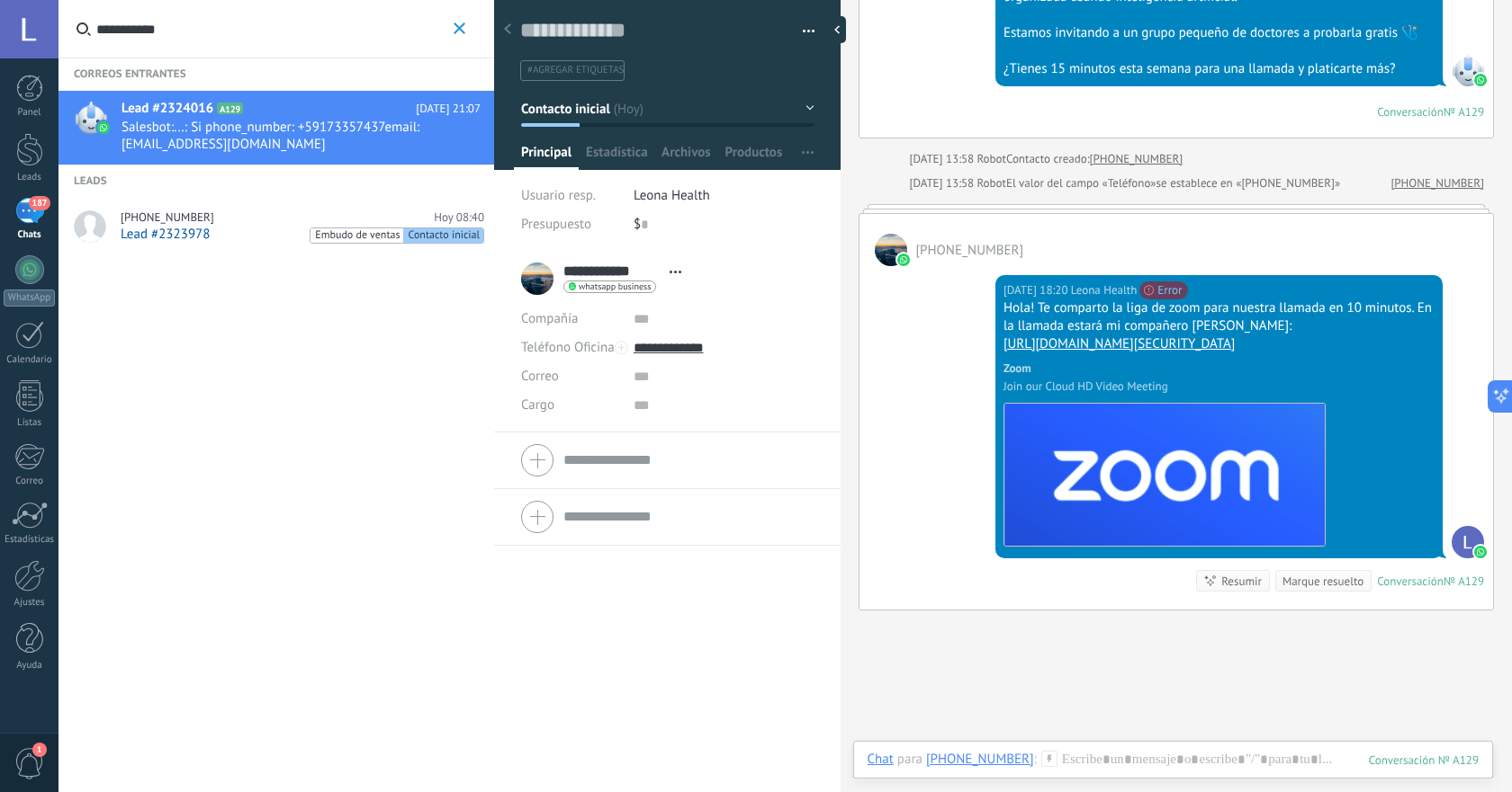
drag, startPoint x: 1288, startPoint y: 365, endPoint x: 990, endPoint y: 311, distance: 302.9
click at [990, 311] on div "Hoy 18:20 Leona Health No se puede enviar tu mensaje. El destinatario ha estado…" at bounding box center [1175, 437] width 634 height 344
copy div "Hola! Te comparto la liga de zoom para nuestra llamada en 10 minutos. En la lla…"
click at [1053, 652] on div "Buscar Carga más Ayer Ayer 21:07 Robot Lead creado: Lead #2324016 Ayer 21:07 +5…" at bounding box center [1176, 198] width 671 height 1454
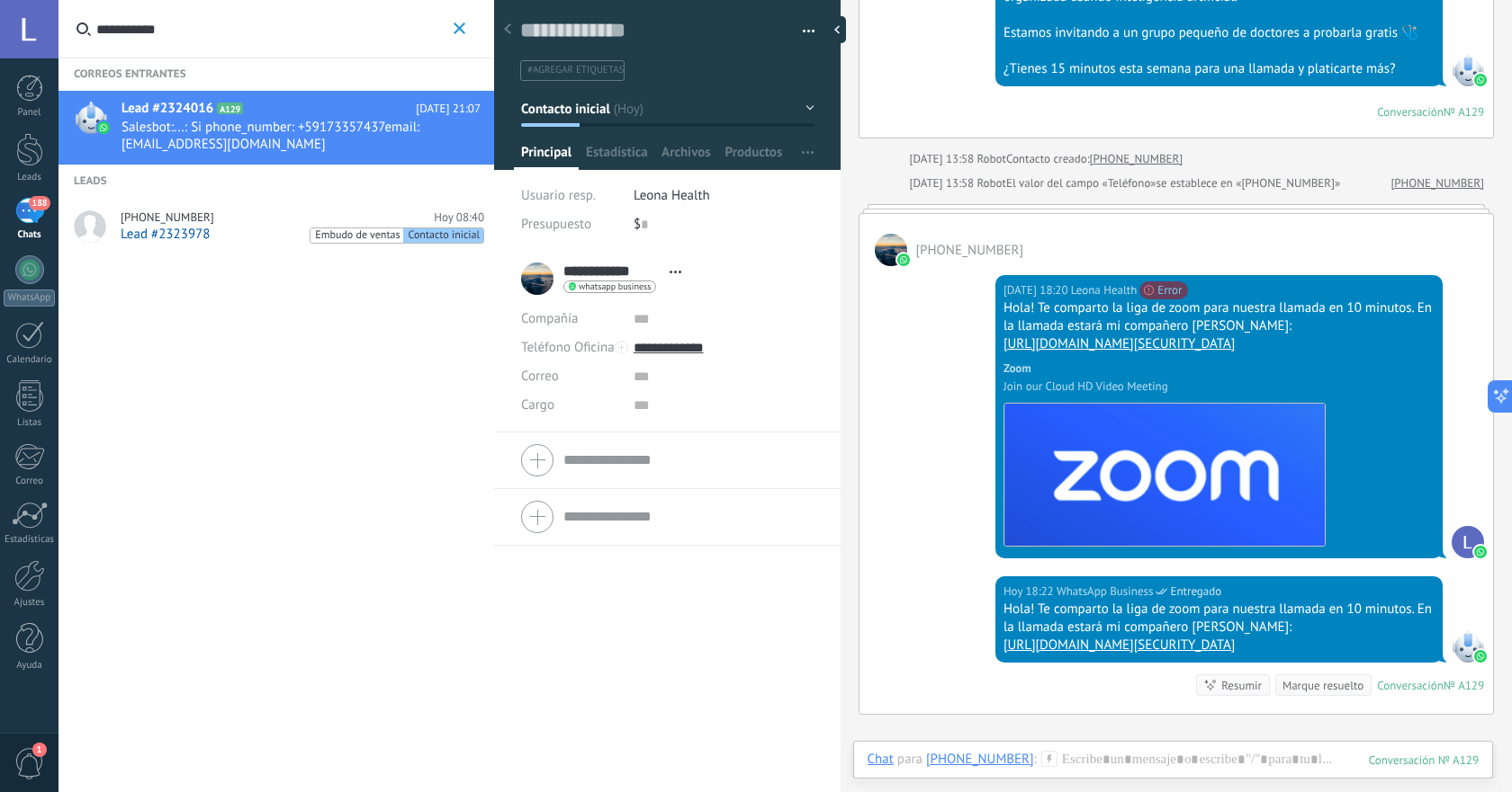
scroll to position [654, 0]
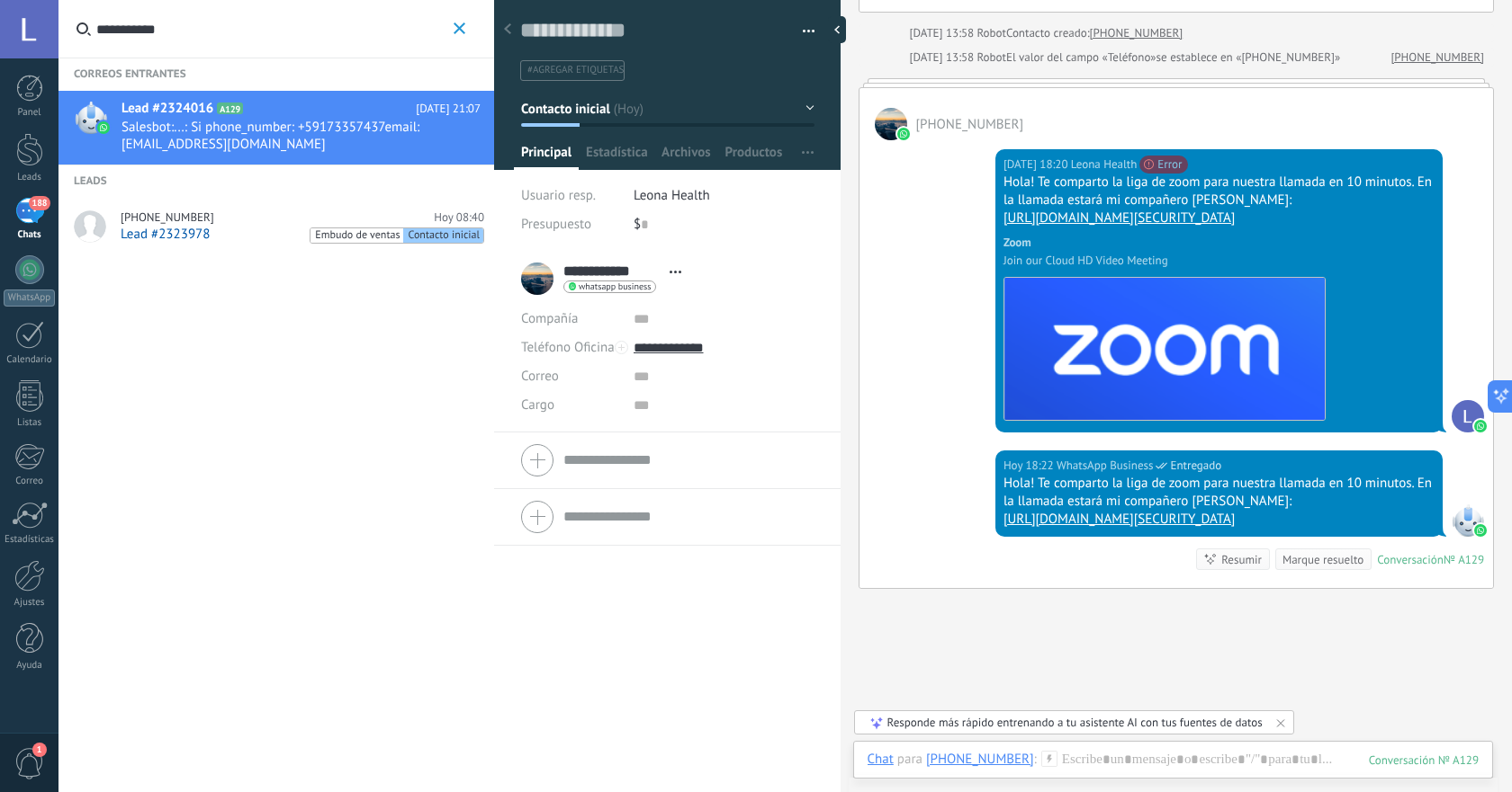
click at [457, 37] on button "**********" at bounding box center [459, 29] width 21 height 23
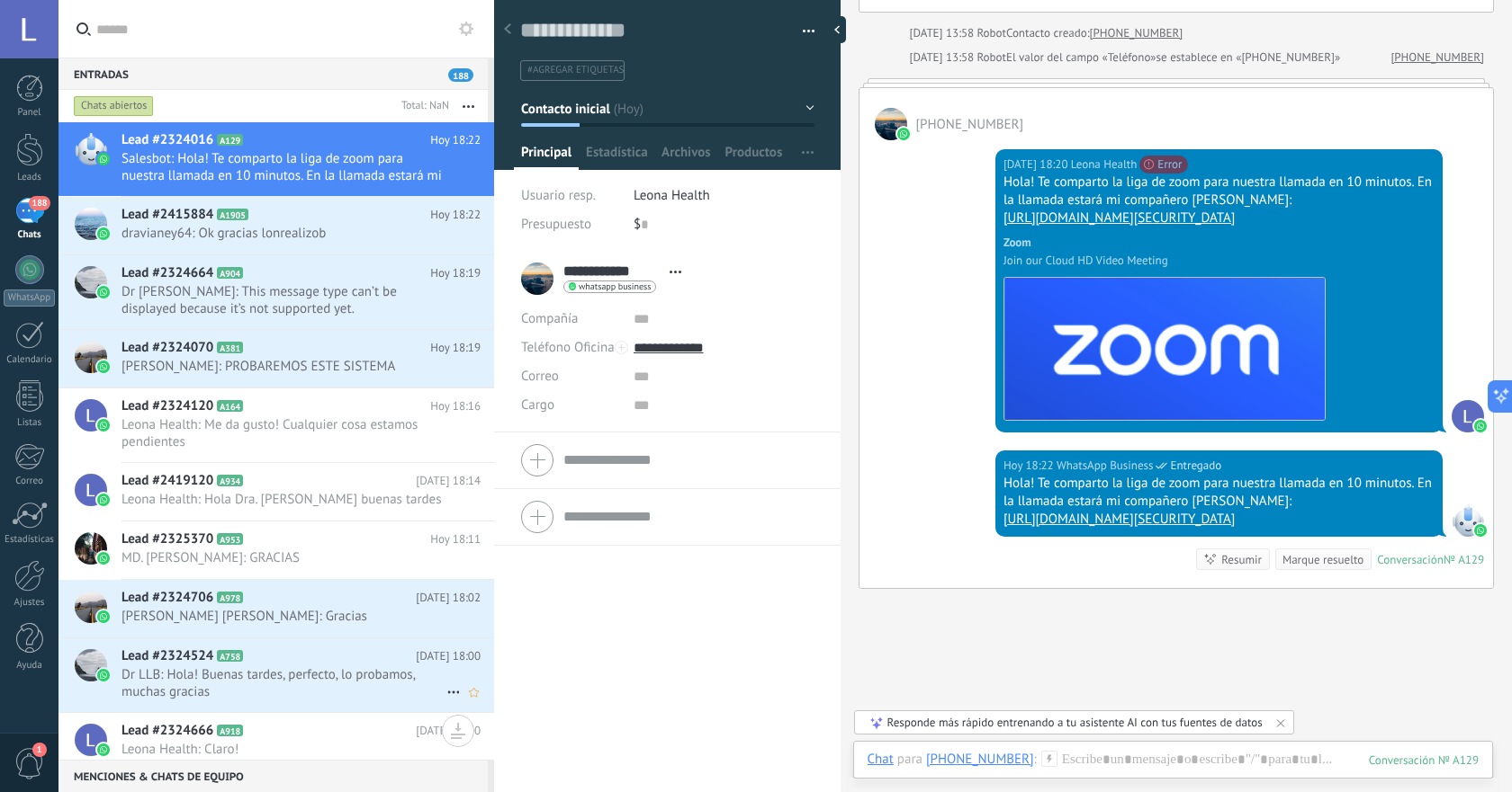
click at [323, 701] on span "Dr LLB: Hola! Buenas tardes, perfecto, lo probamos, muchas gracias" at bounding box center [284, 683] width 325 height 34
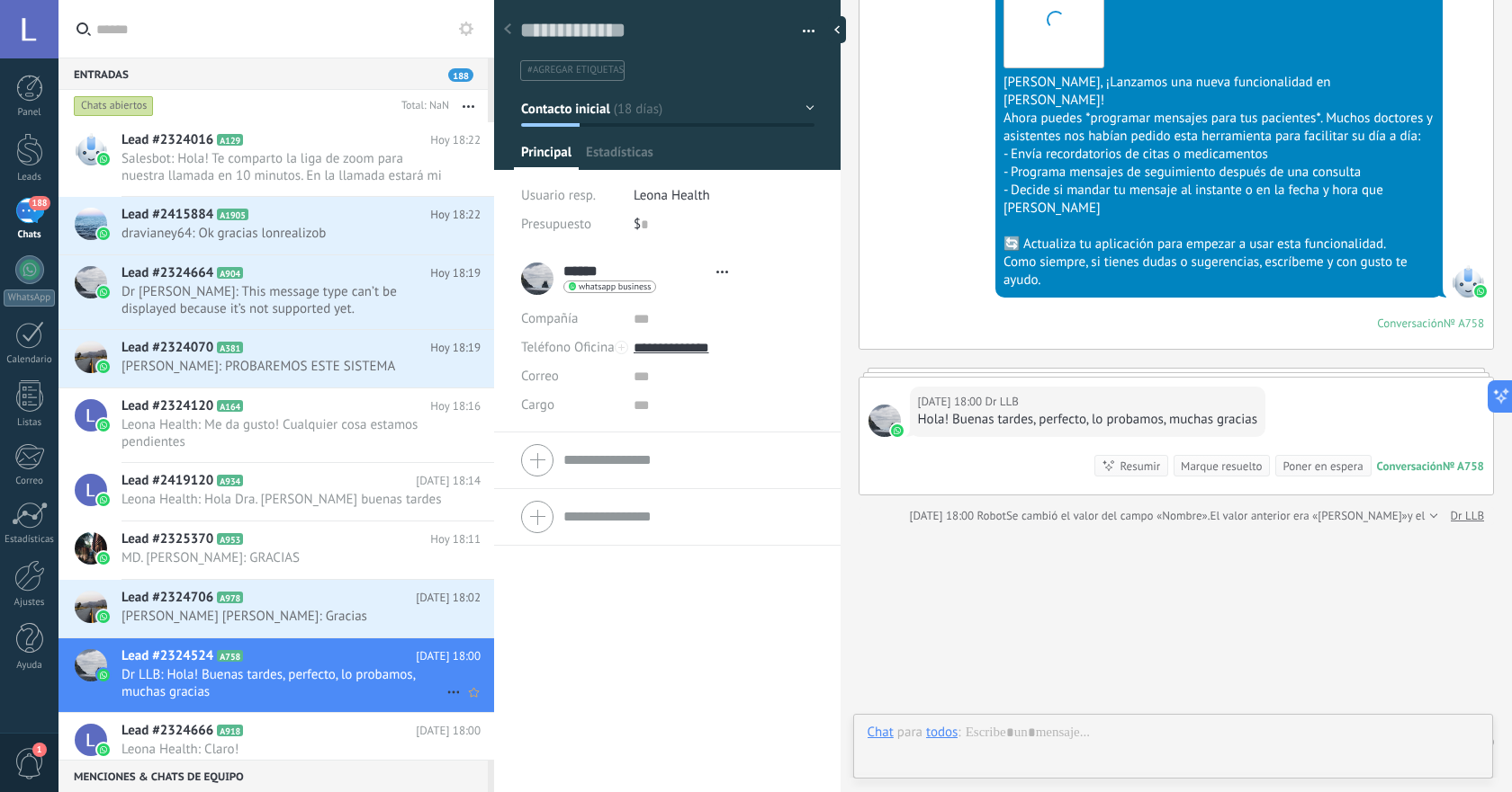
scroll to position [27, 0]
click at [450, 704] on icon at bounding box center [453, 693] width 22 height 22
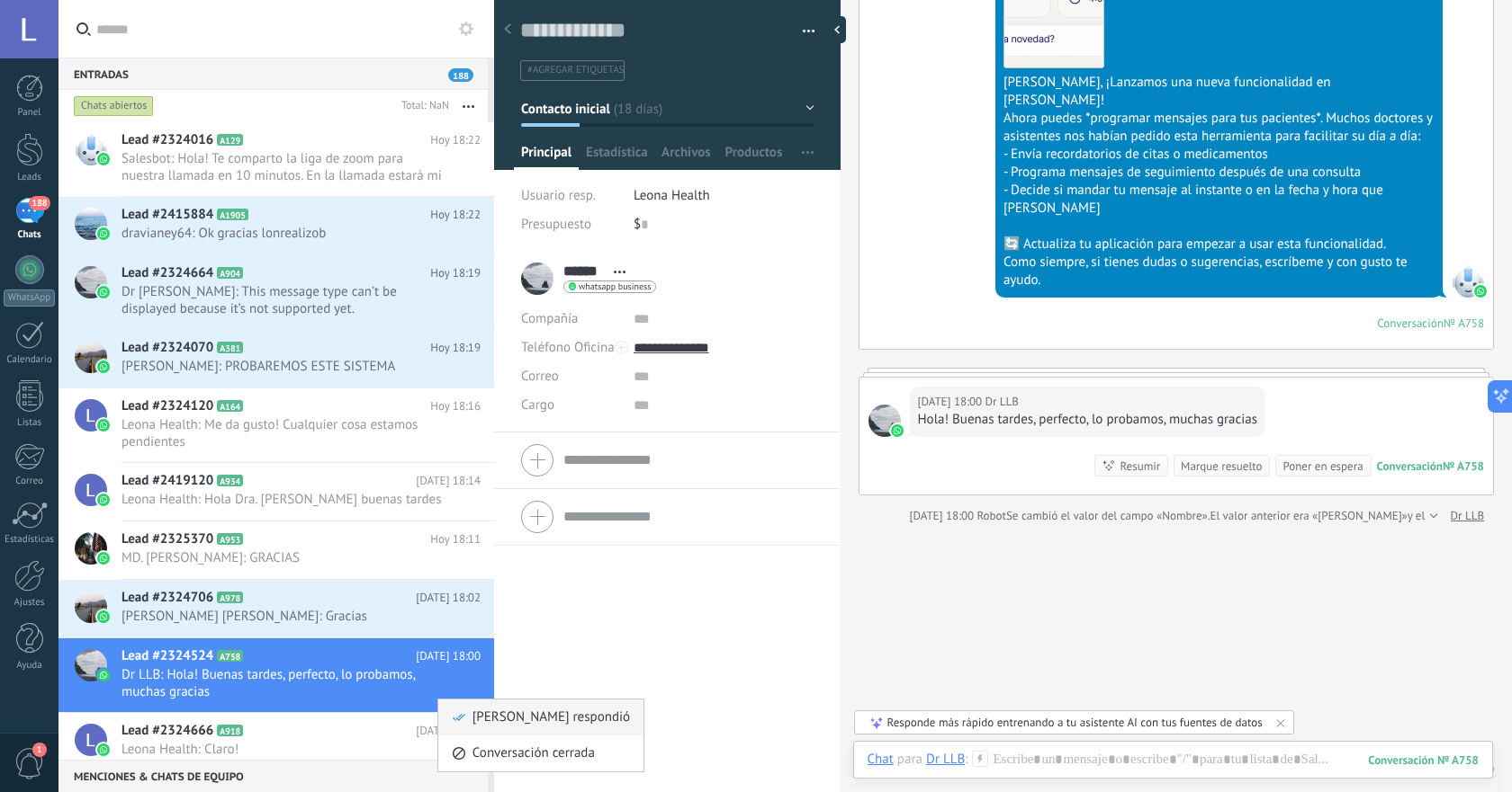
click at [531, 719] on span "[PERSON_NAME] respondió" at bounding box center [551, 717] width 158 height 36
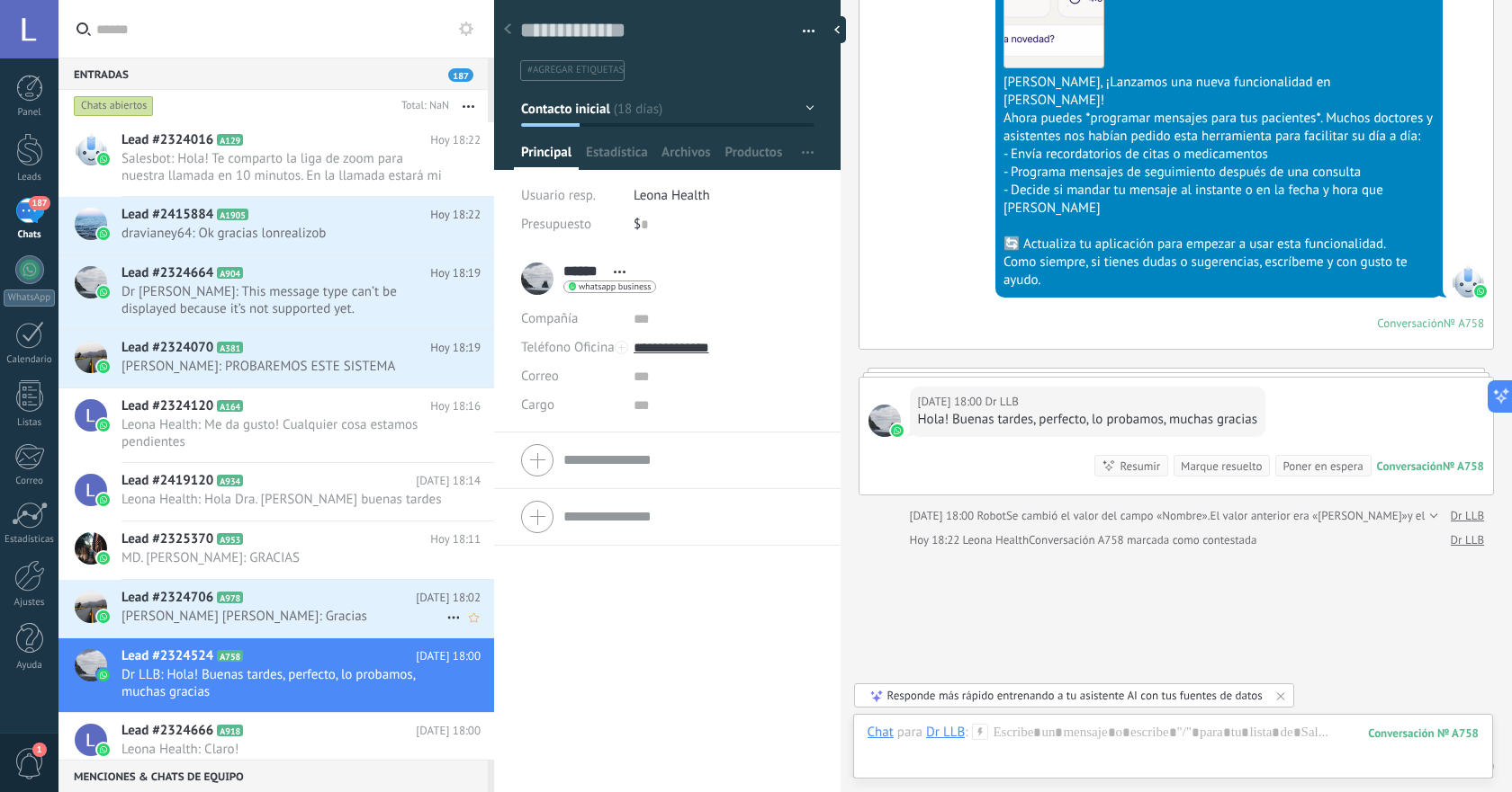
scroll to position [1930, 0]
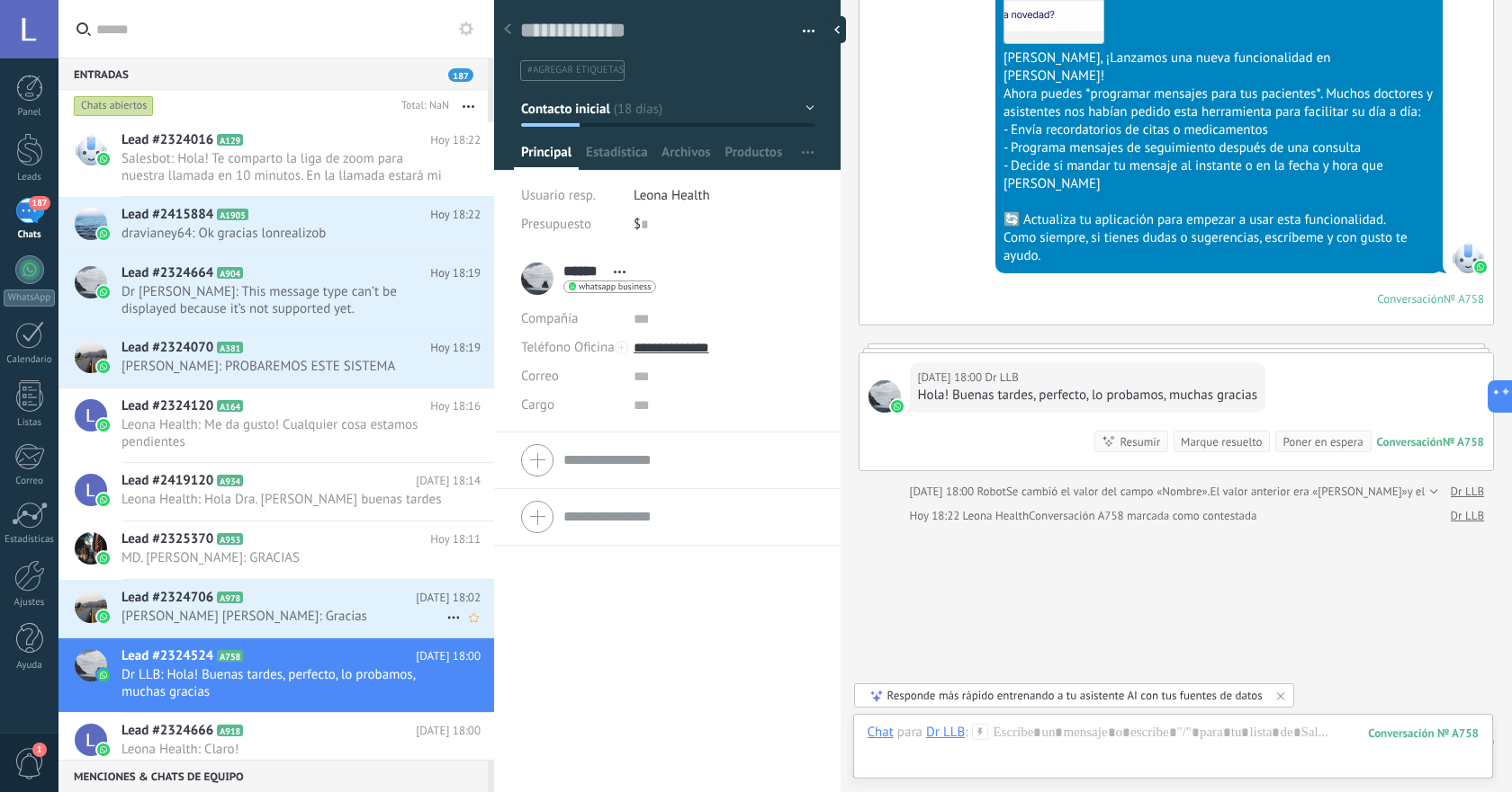
click at [444, 629] on icon at bounding box center [453, 618] width 22 height 22
click at [458, 641] on icon at bounding box center [459, 643] width 13 height 13
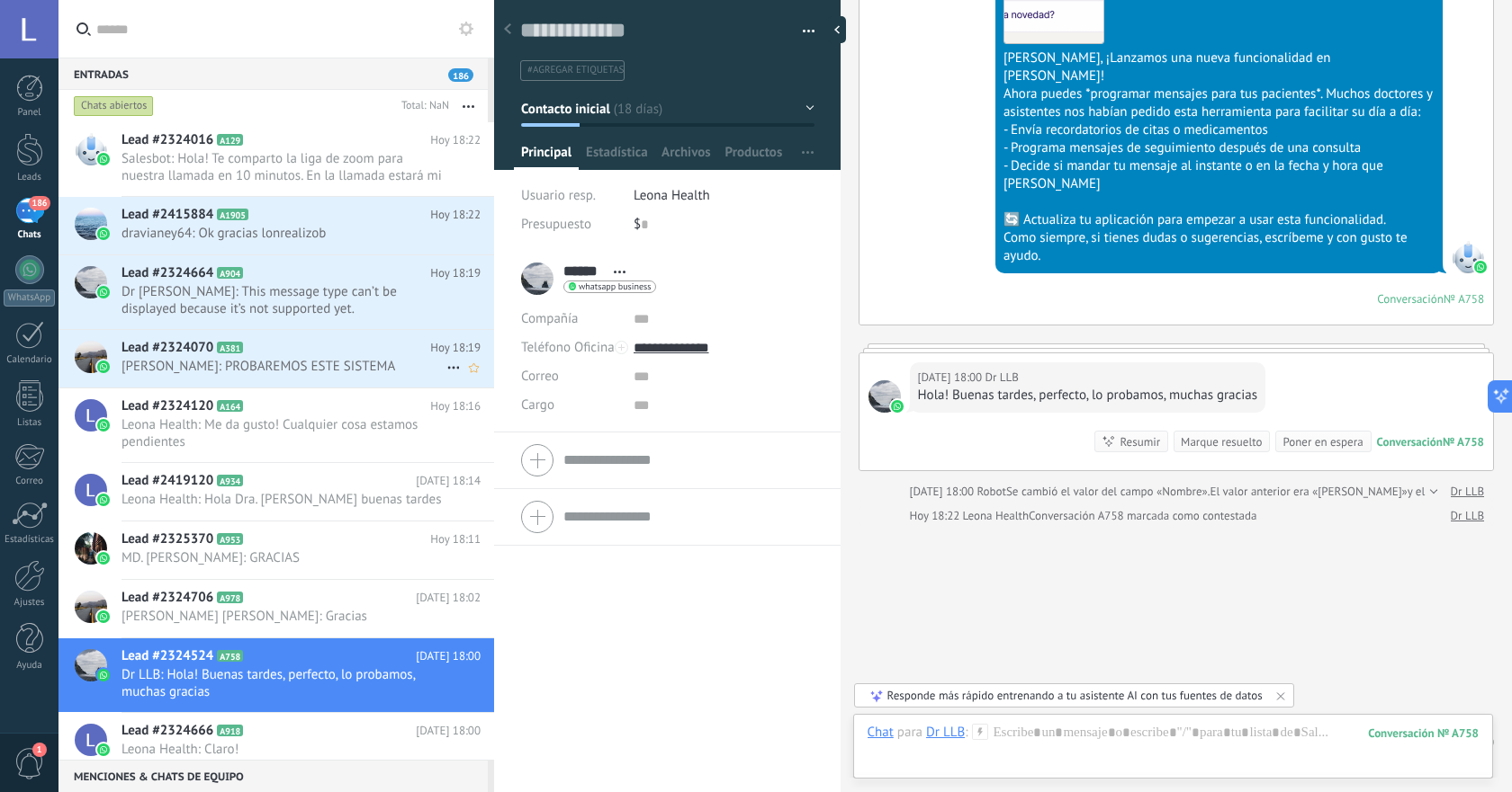
click at [317, 366] on span "[PERSON_NAME]: PROBAREMOS ESTE SISTEMA" at bounding box center [284, 366] width 325 height 17
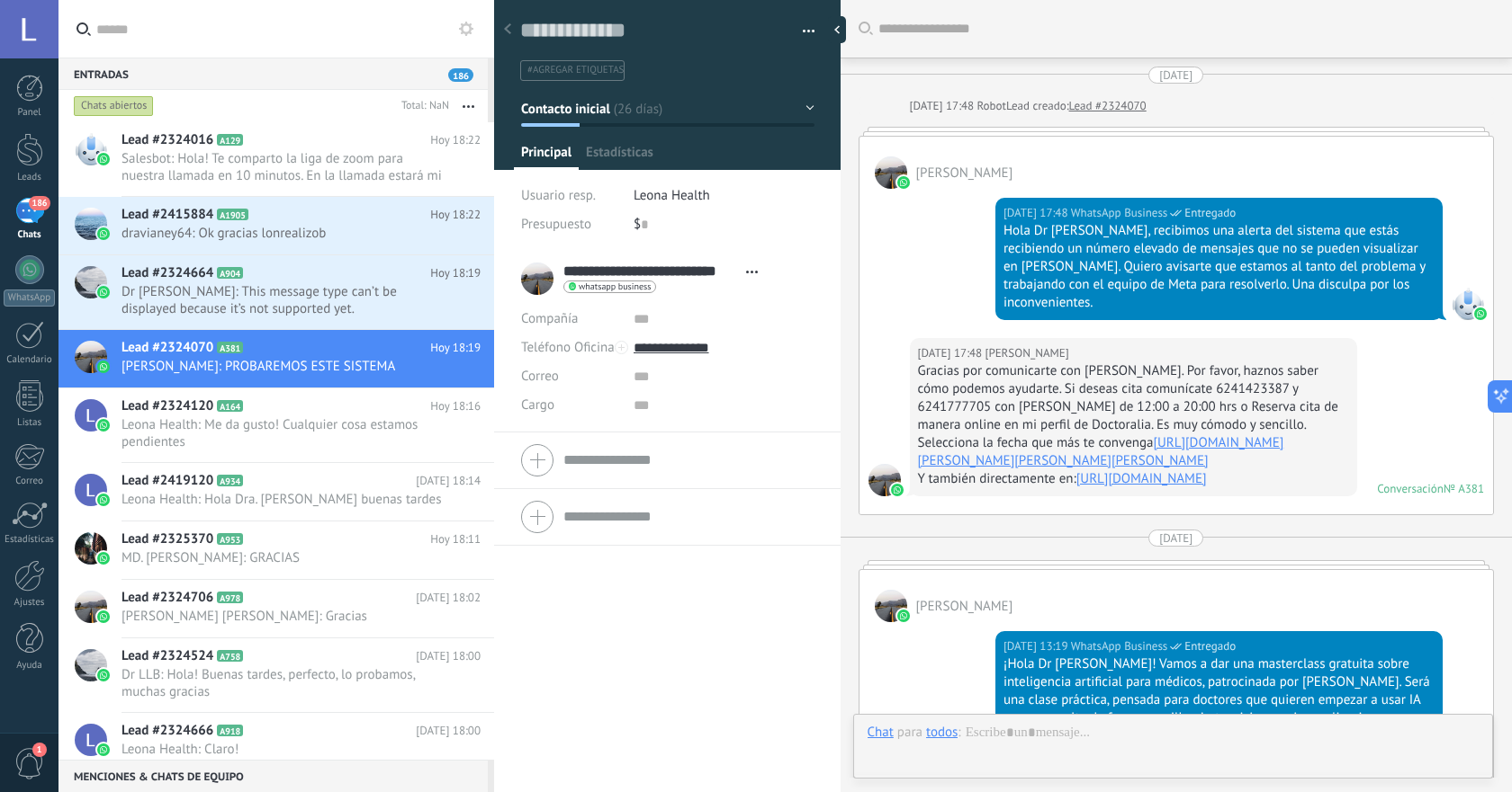
scroll to position [2340, 0]
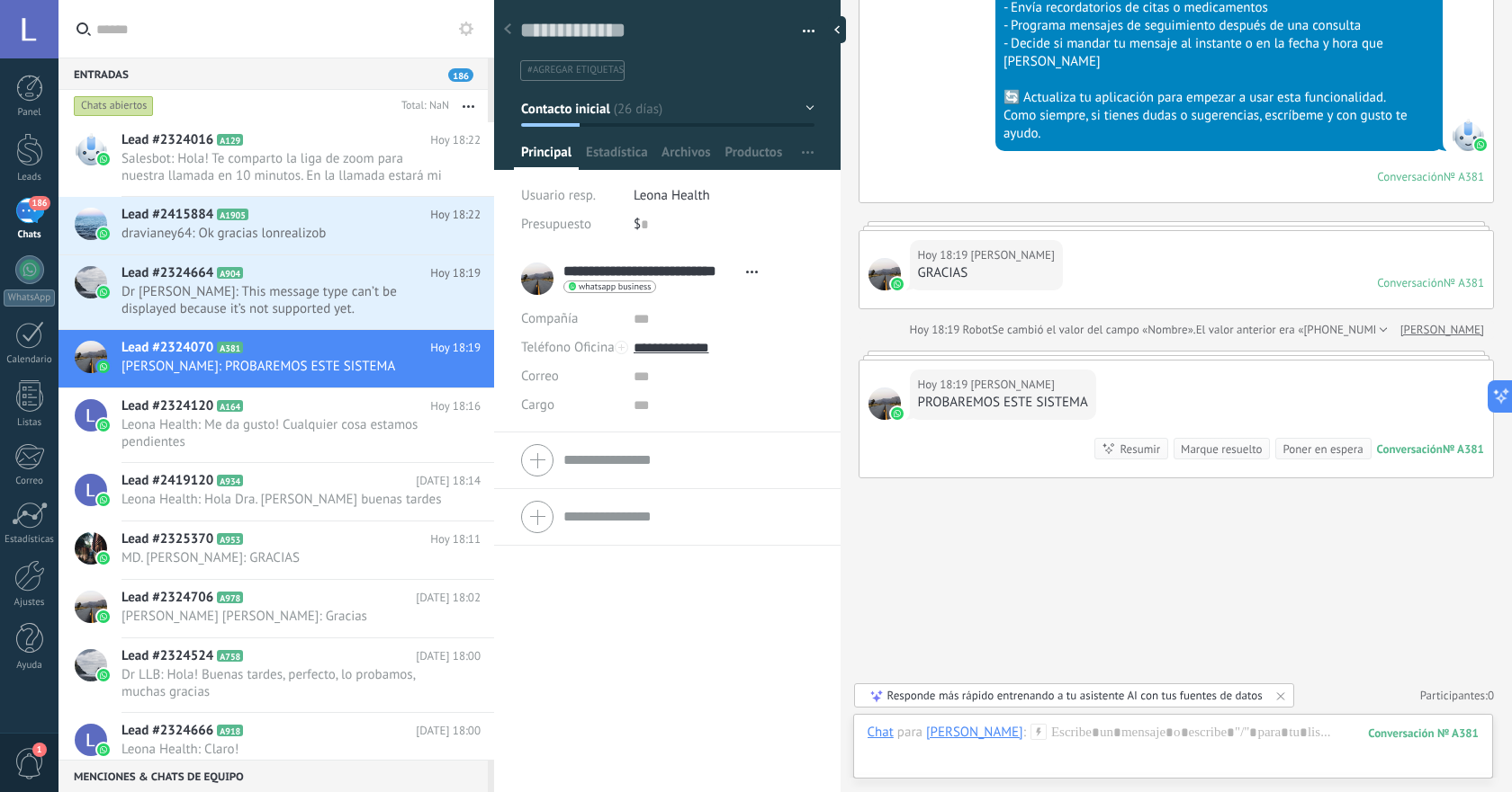
click at [1462, 237] on div "Hoy 18:19 Dr Cesar Antonio Piña Ibarra GRACIAS Conversación № A381 Conversación…" at bounding box center [1175, 270] width 634 height 77
click at [1451, 228] on div at bounding box center [1175, 226] width 636 height 9
drag, startPoint x: 1424, startPoint y: 223, endPoint x: 1346, endPoint y: 227, distance: 78.1
click at [1404, 225] on div at bounding box center [1175, 226] width 636 height 9
drag, startPoint x: 874, startPoint y: 224, endPoint x: 940, endPoint y: 251, distance: 71.3
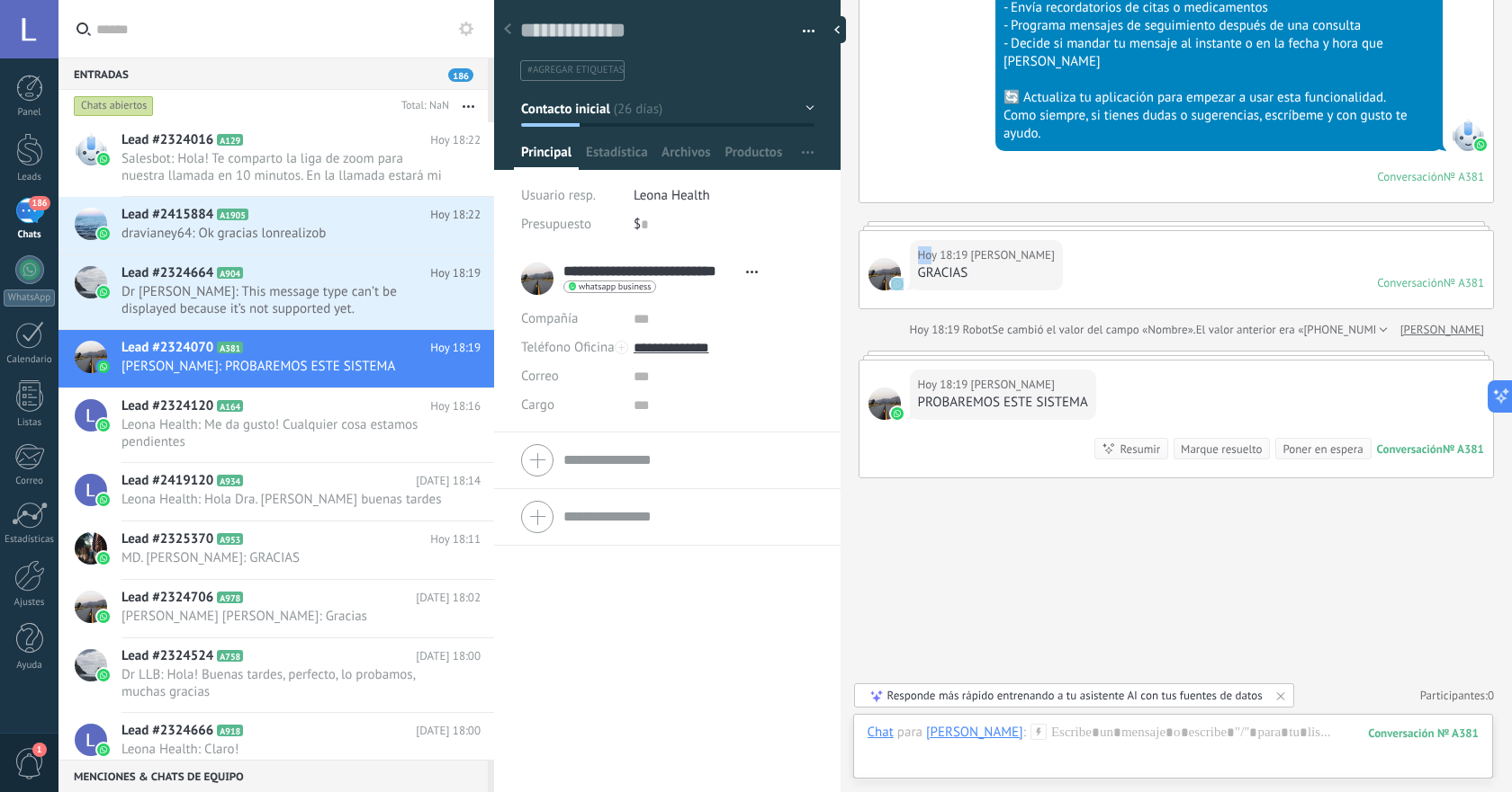
click at [931, 243] on div "Hoy 18:19 Dr Cesar Antonio Piña Ibarra GRACIAS Conversación № A381 Conversación…" at bounding box center [1175, 265] width 636 height 88
click at [925, 324] on body ".abccls-1,.abccls-2{fill-rule:evenodd}.abccls-2{fill:#fff} .abfcls-1{fill:none}…" at bounding box center [756, 396] width 1512 height 792
click at [1054, 377] on span "Dr Cesar Antonio Piña Ibarra" at bounding box center [1013, 385] width 84 height 18
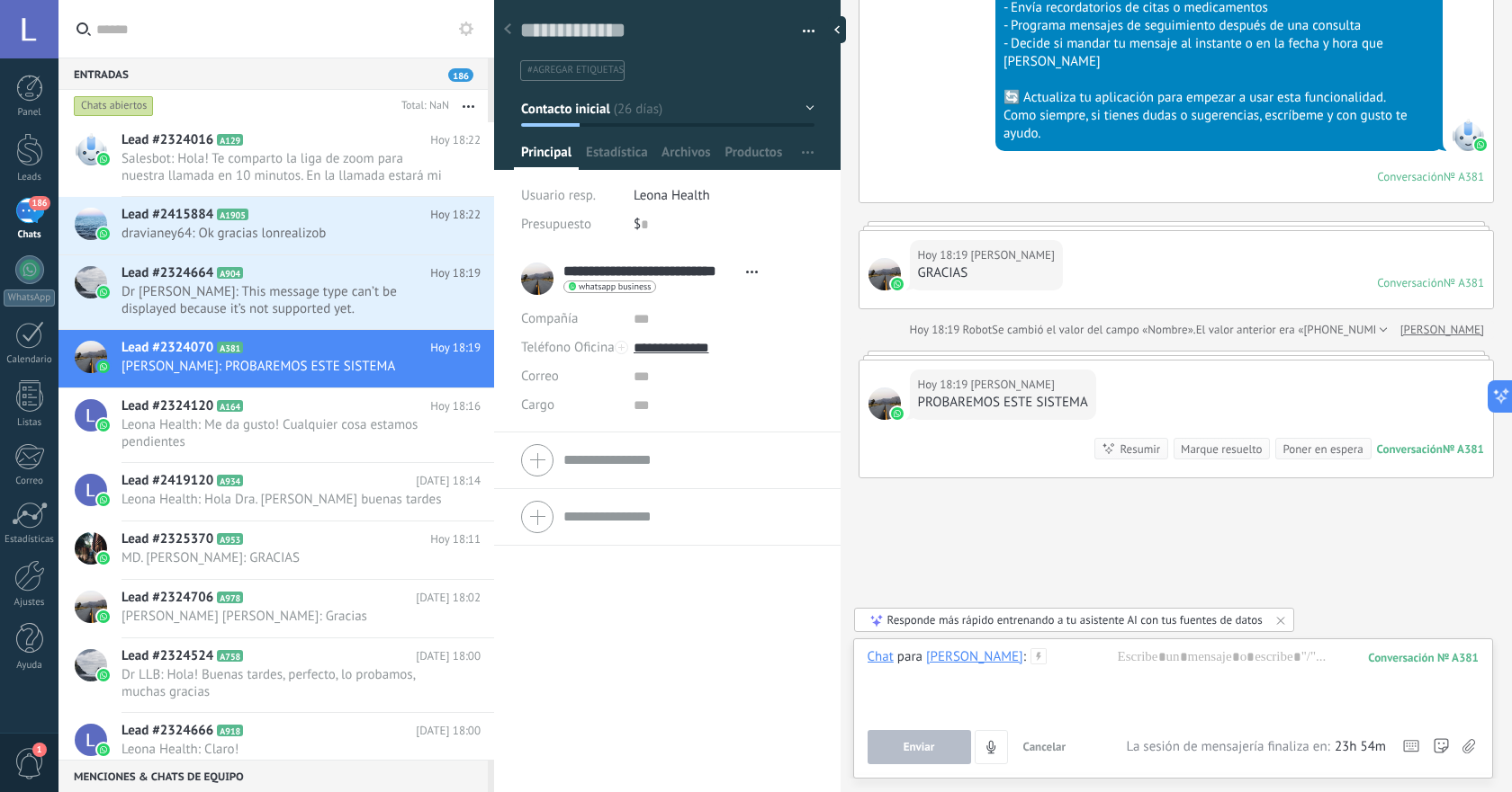
click at [1054, 377] on span "Dr Cesar Antonio Piña Ibarra" at bounding box center [1013, 385] width 84 height 18
click at [1256, 381] on div "Hoy 18:19 Dr Cesar Antonio Piña Ibarra PROBAREMOS ESTE SISTEMA Conversación № A…" at bounding box center [1175, 419] width 634 height 117
click at [1054, 252] on span "Dr Cesar Antonio Piña Ibarra" at bounding box center [1013, 255] width 84 height 18
click at [1289, 619] on div "Responde más rápido entrenando a tu asistente AI con tus fuentes de datos" at bounding box center [1073, 620] width 440 height 25
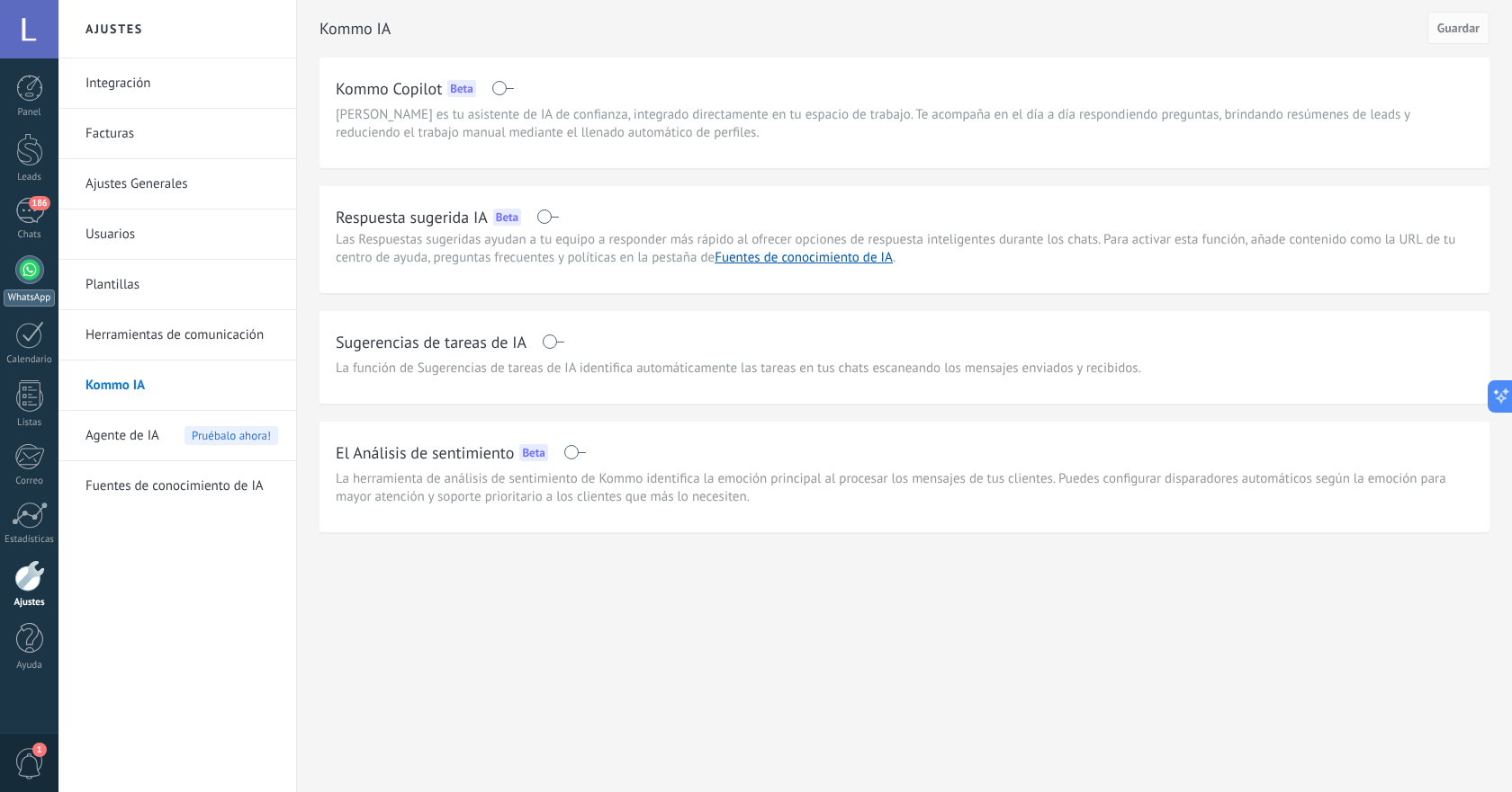
click at [7, 283] on link "WhatsApp" at bounding box center [29, 281] width 58 height 51
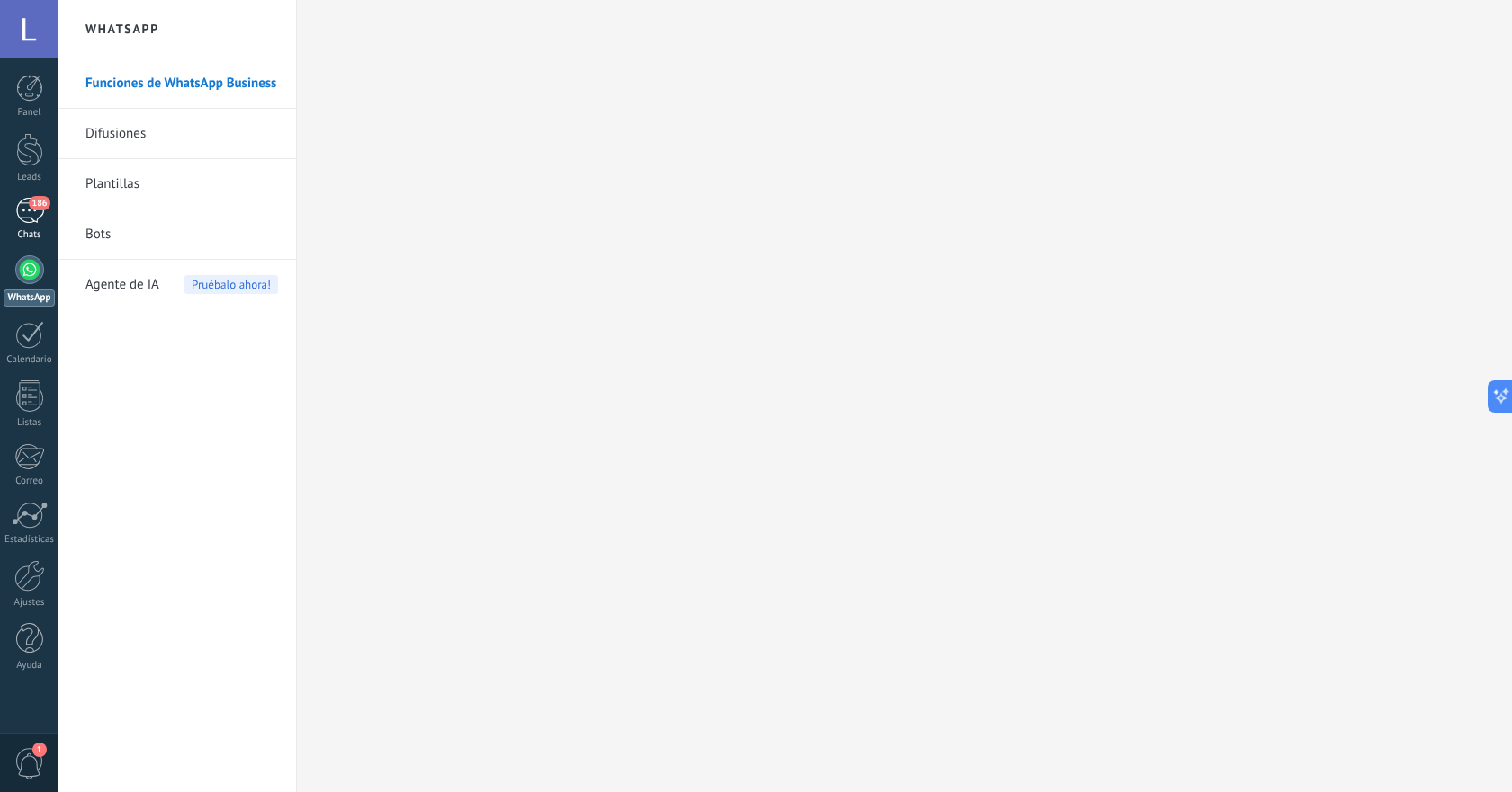
click at [17, 205] on div "186" at bounding box center [30, 211] width 29 height 26
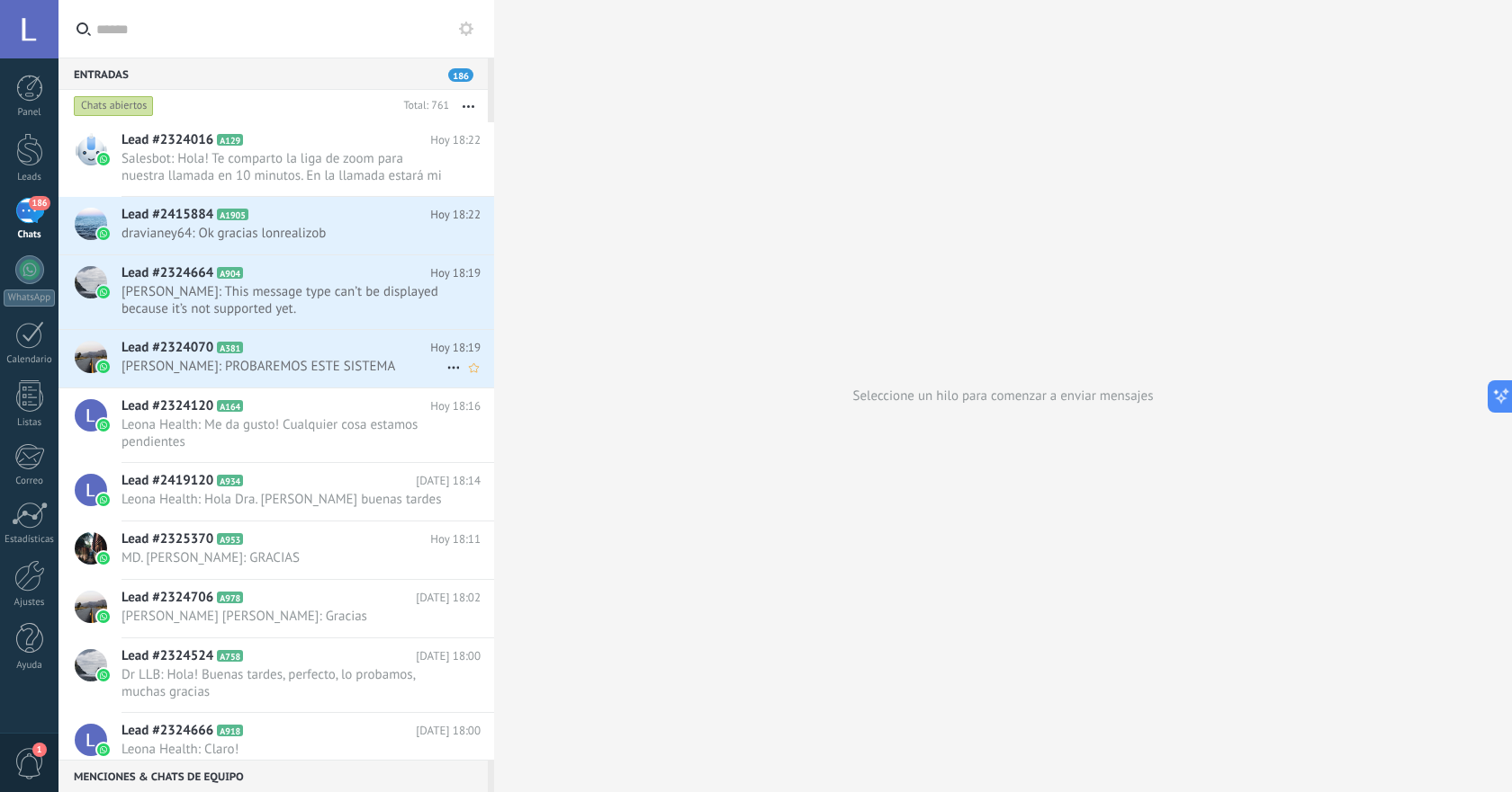
click at [323, 375] on span "[PERSON_NAME]: PROBAREMOS ESTE SISTEMA" at bounding box center [284, 366] width 325 height 17
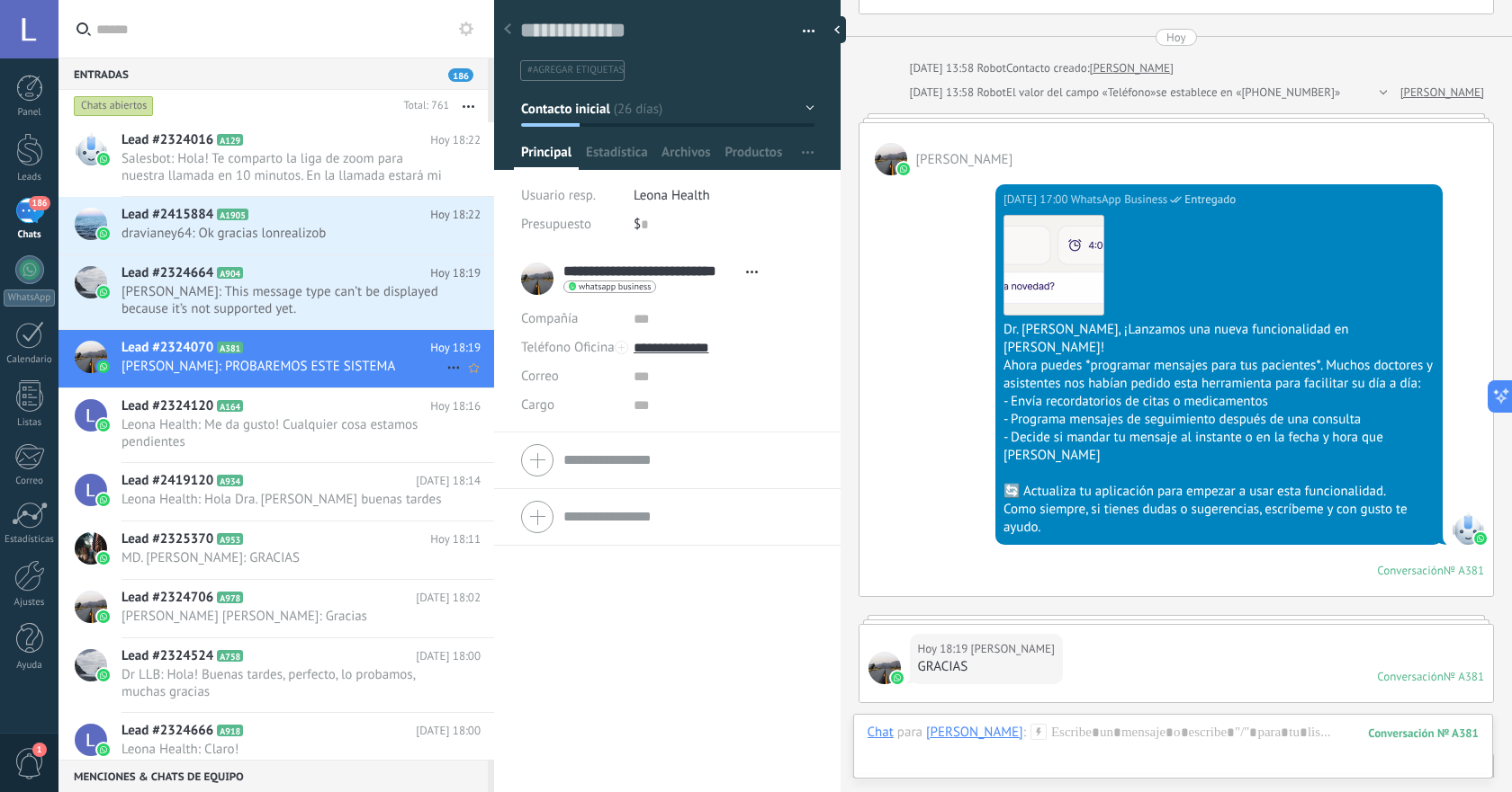
scroll to position [2734, 0]
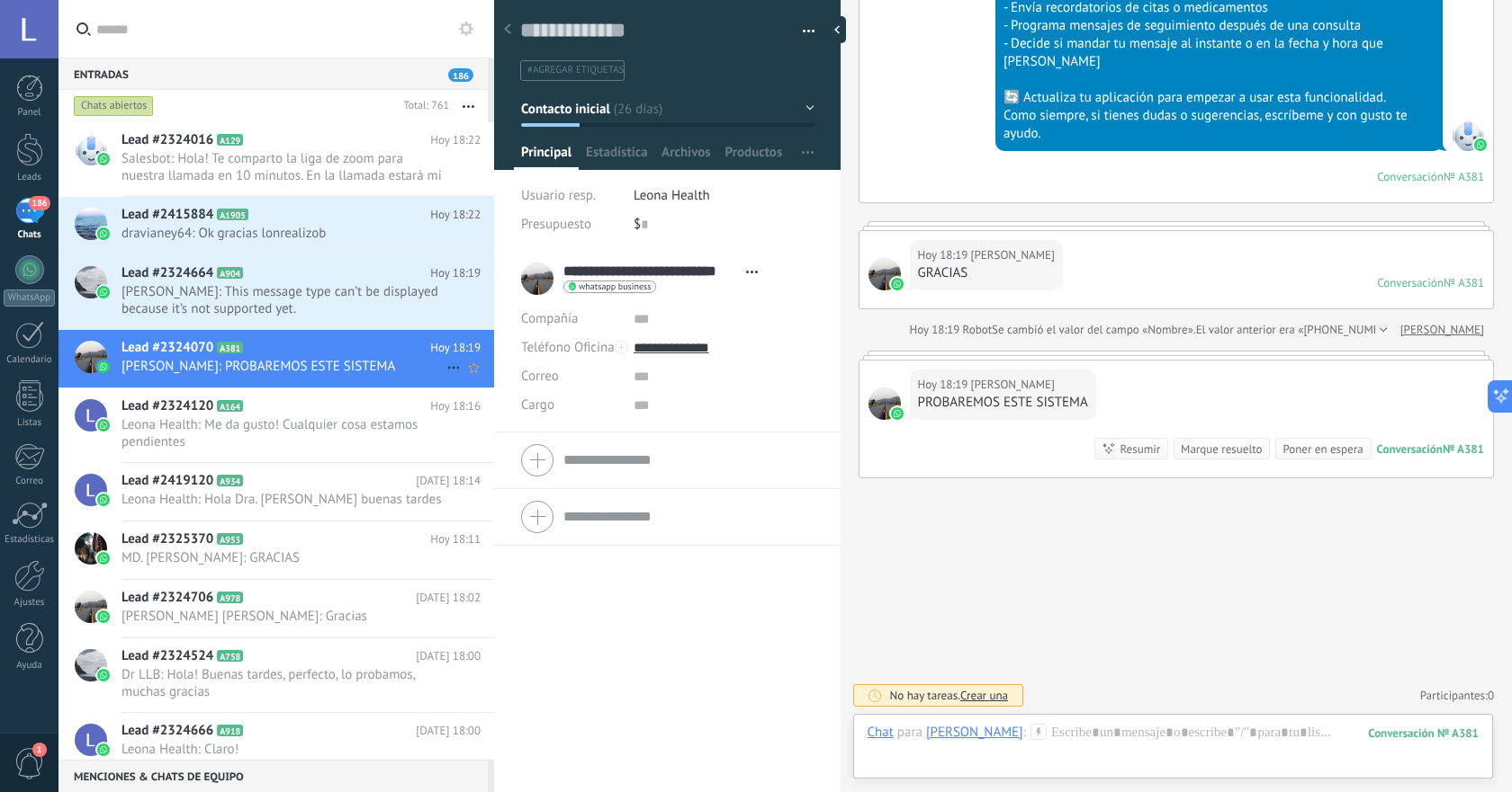
click at [450, 378] on icon at bounding box center [453, 368] width 22 height 22
click at [452, 386] on div "[PERSON_NAME] respondió" at bounding box center [540, 392] width 178 height 36
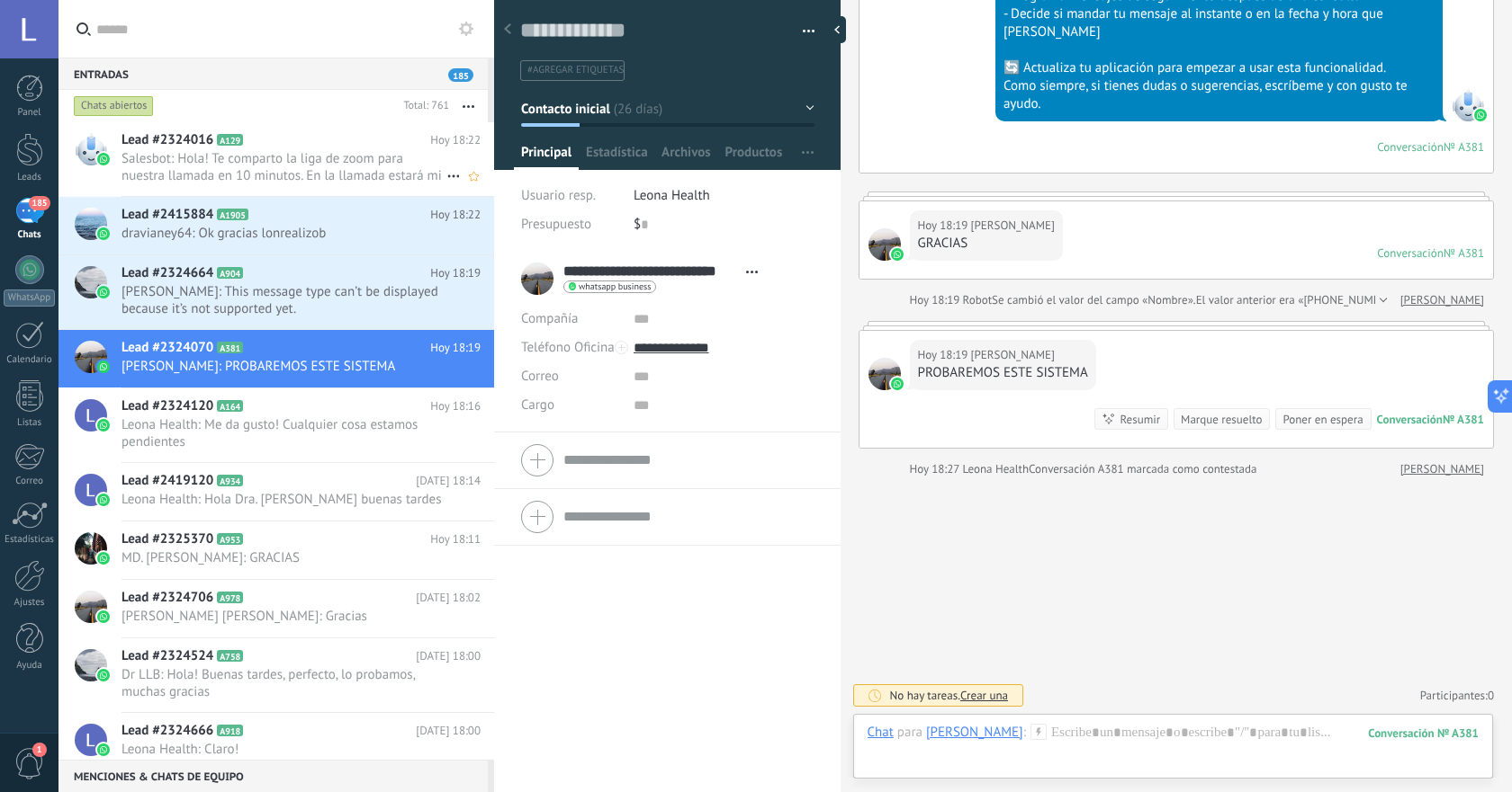
click at [368, 178] on span "Salesbot: Hola! Te comparto la liga de zoom para nuestra llamada en 10 minutos.…" at bounding box center [284, 167] width 325 height 34
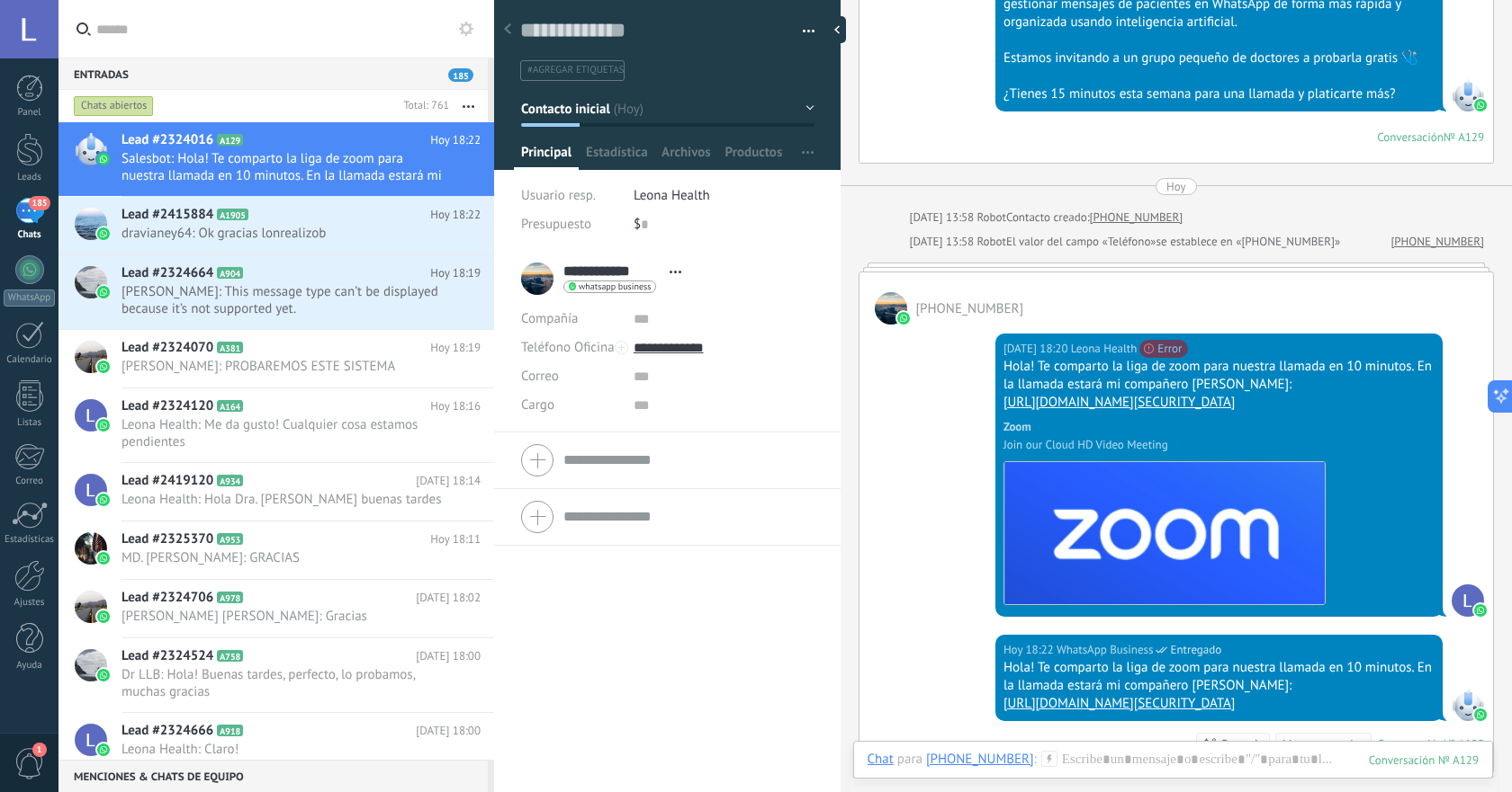
scroll to position [418, 0]
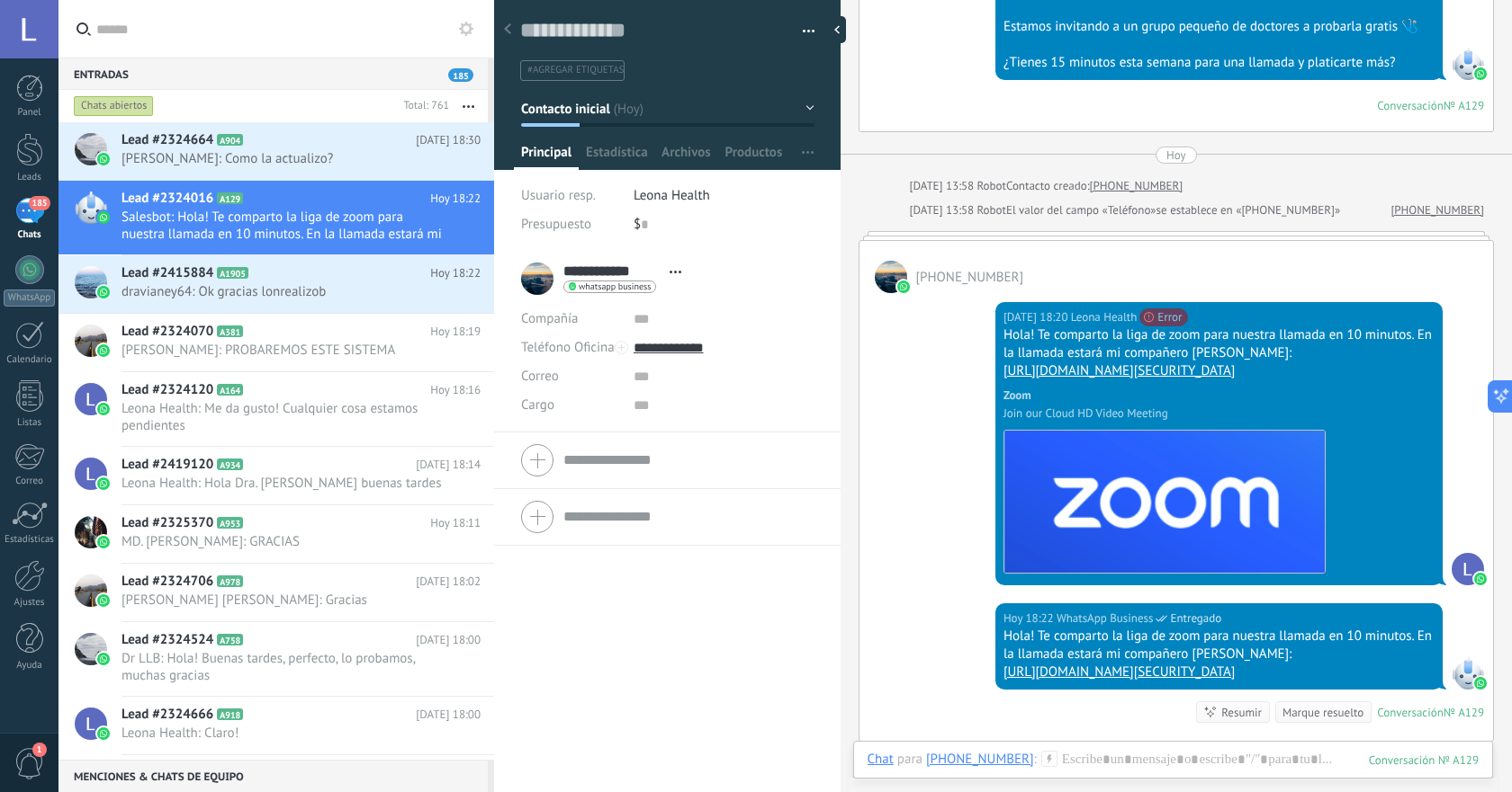
drag, startPoint x: 1279, startPoint y: 715, endPoint x: 989, endPoint y: 656, distance: 295.9
click at [989, 656] on div "Hoy 18:22 WhatsApp Business Entregado Hola! Te comparto la liga de zoom para nu…" at bounding box center [1175, 672] width 634 height 138
copy div "Hola! Te comparto la liga de zoom para nuestra llamada en 10 minutos. En la lla…"
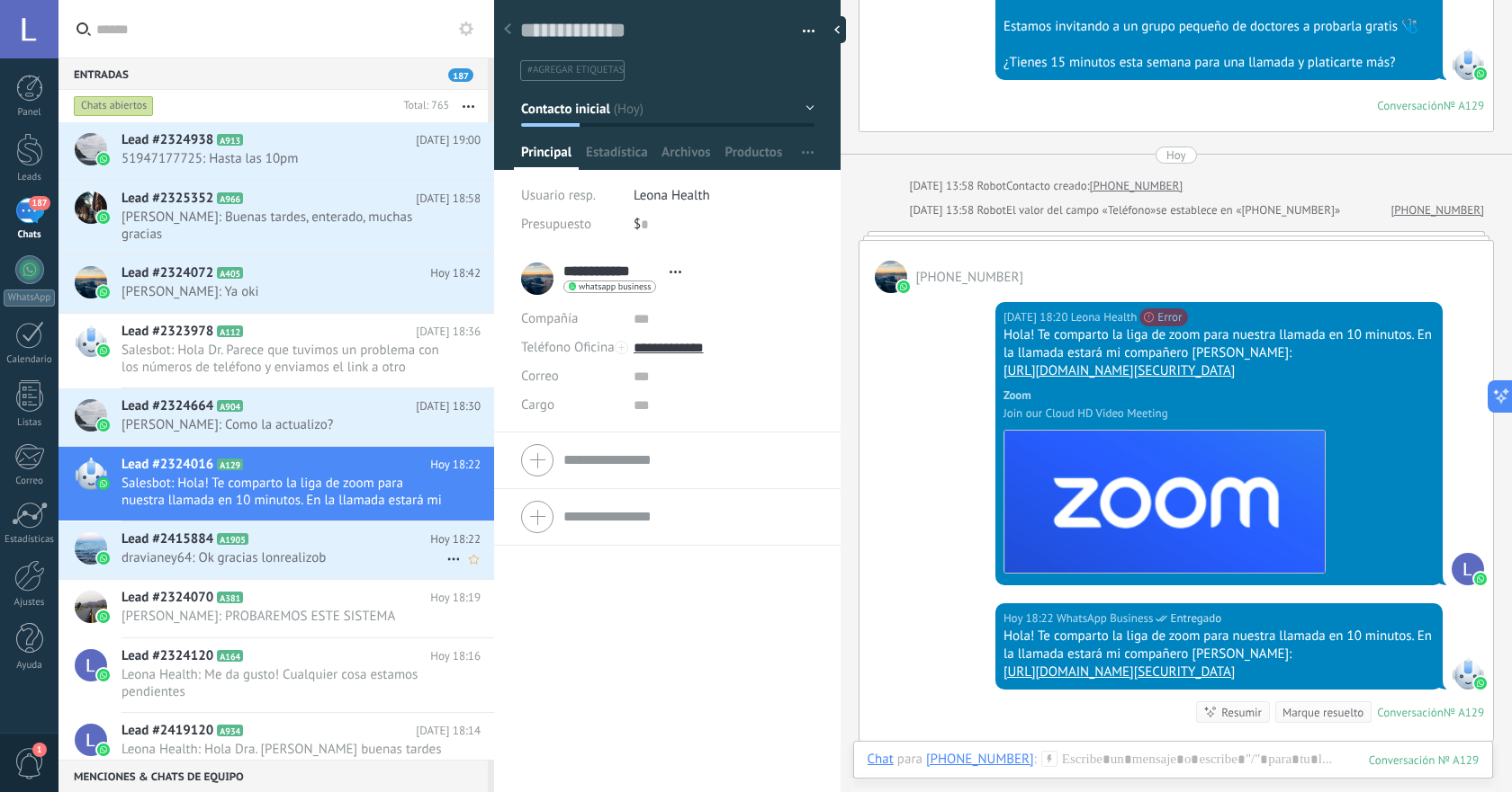
click at [334, 569] on div "Lead #2415884 A1905 Hoy 18:22 dravianey64: Ok gracias lonrealizob" at bounding box center [307, 550] width 373 height 57
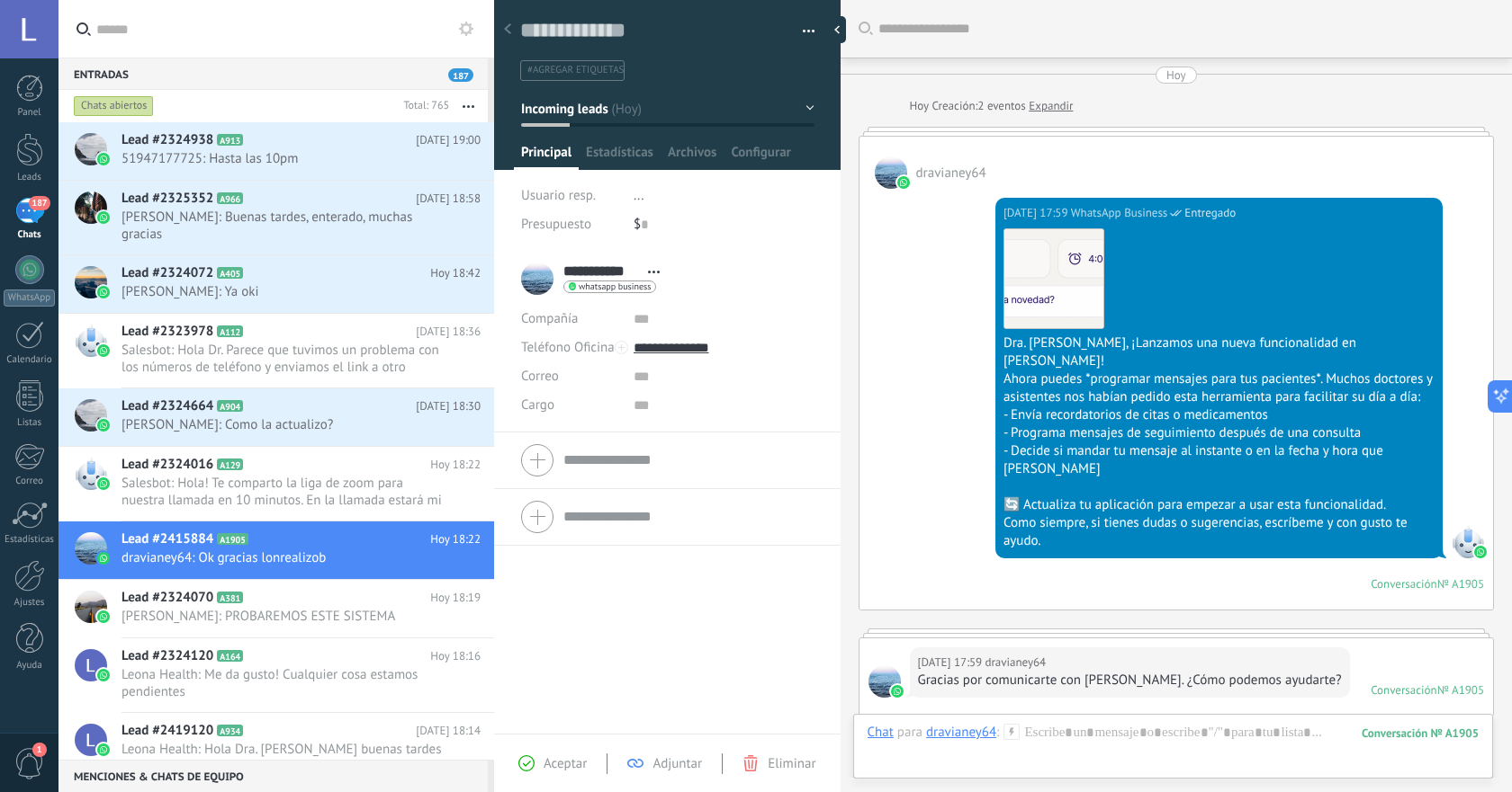
scroll to position [374, 0]
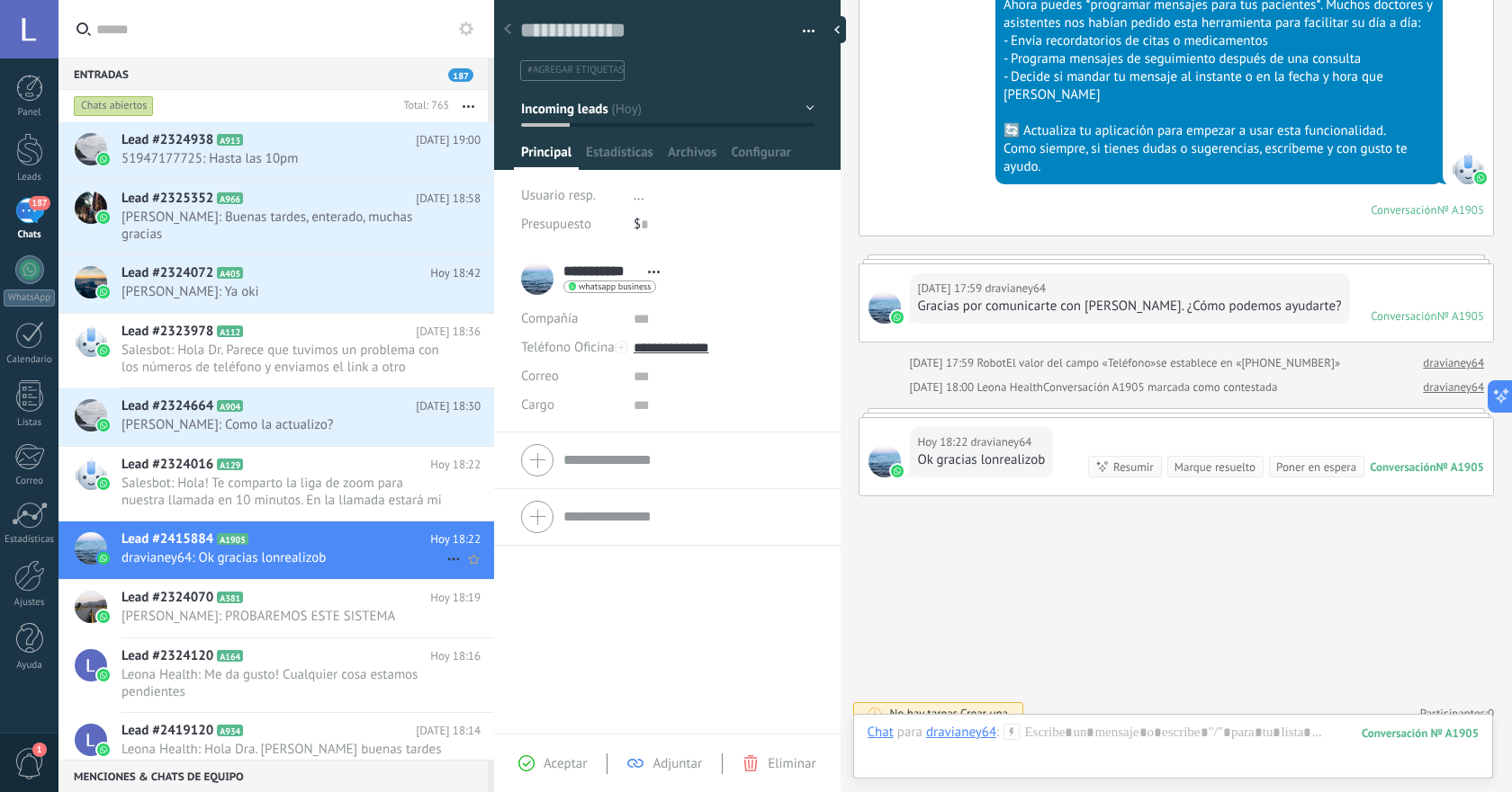
click at [447, 558] on icon at bounding box center [453, 560] width 22 height 22
click at [492, 573] on span "[PERSON_NAME] respondió" at bounding box center [551, 568] width 158 height 36
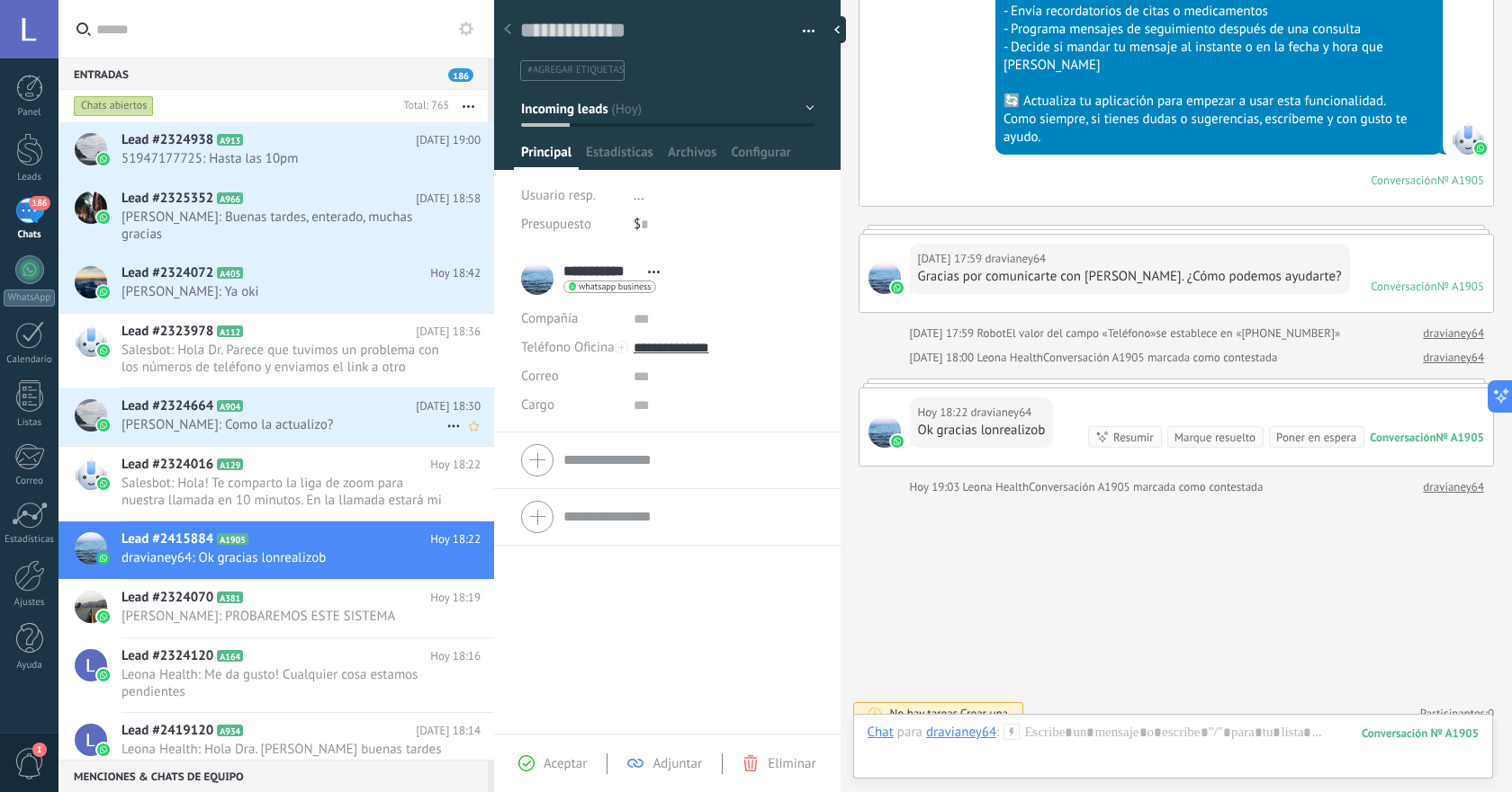
click at [340, 428] on span "Dr. Alain Becerra: Como la actualizo?" at bounding box center [284, 425] width 325 height 17
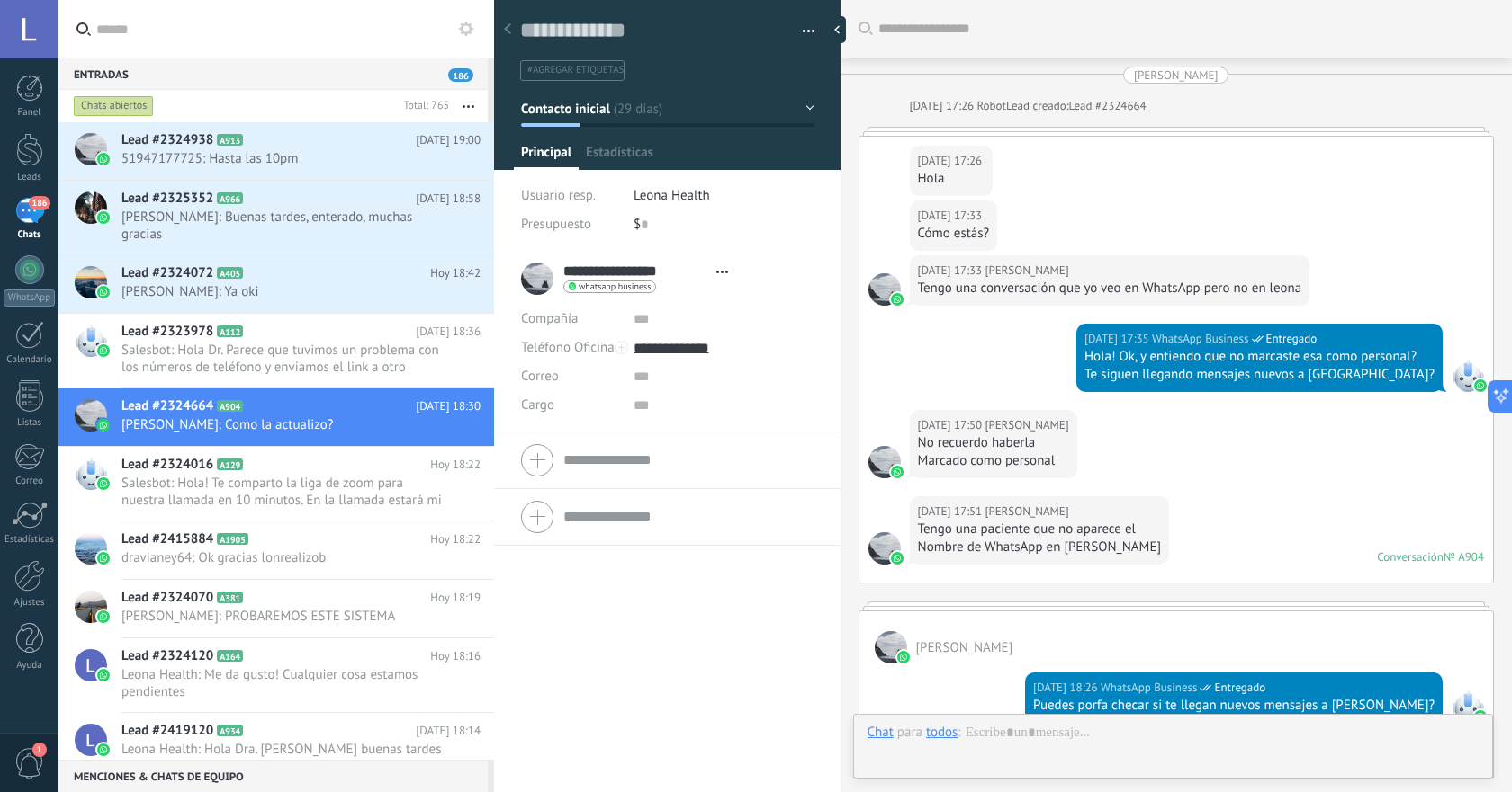
type textarea "**********"
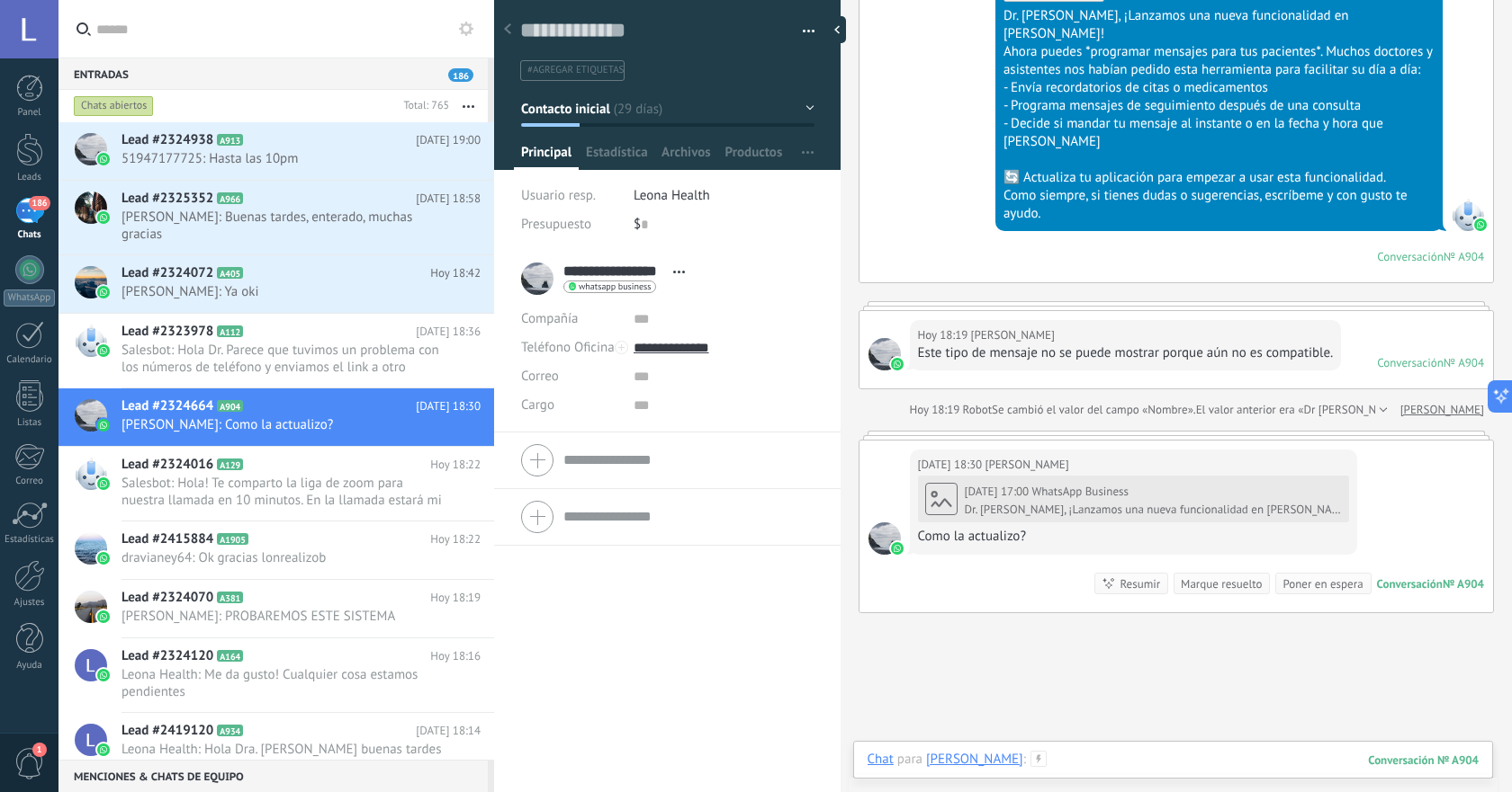
click at [1082, 760] on div at bounding box center [1173, 777] width 611 height 54
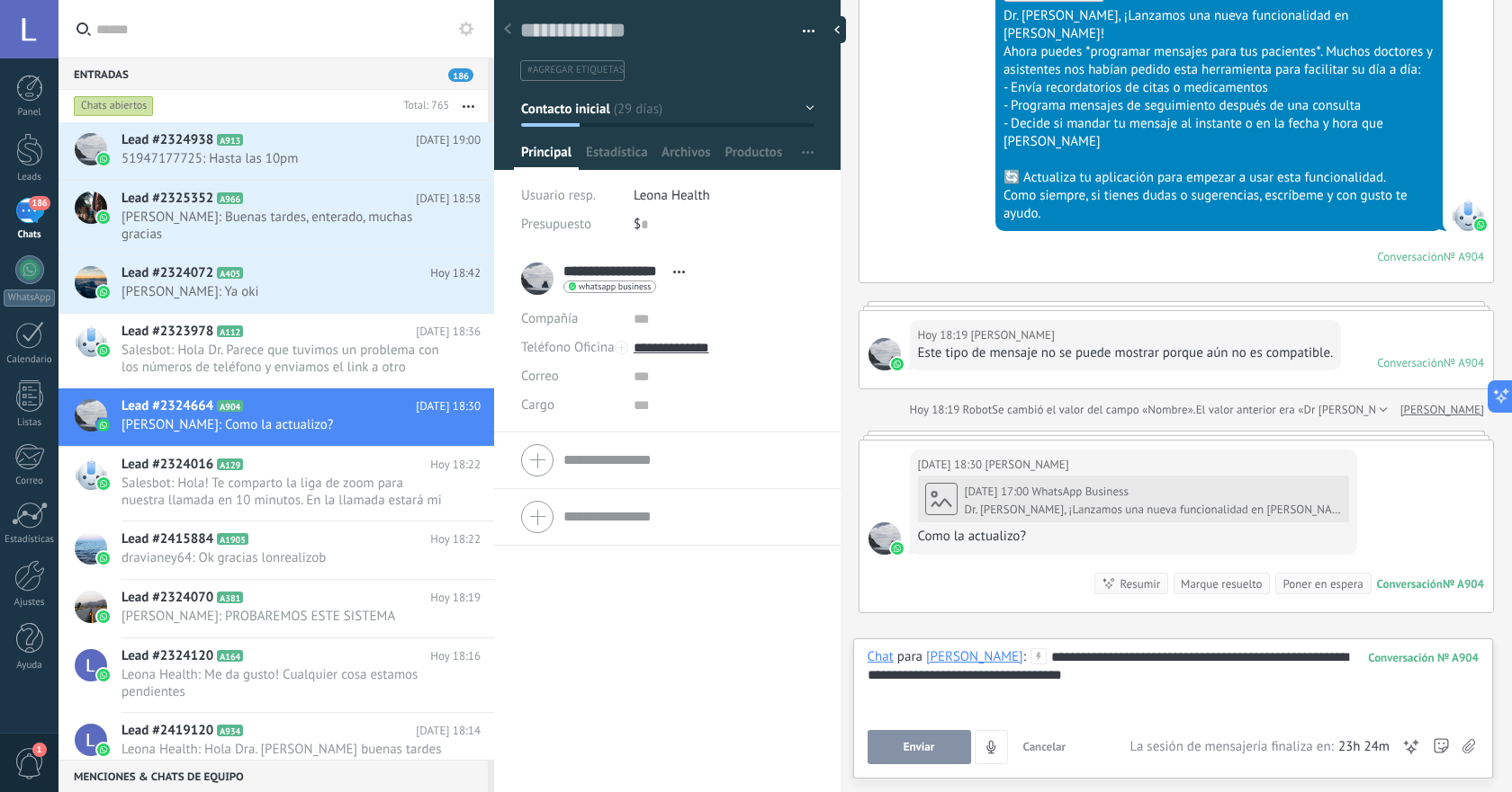
click at [1121, 681] on div "**********" at bounding box center [1173, 682] width 611 height 68
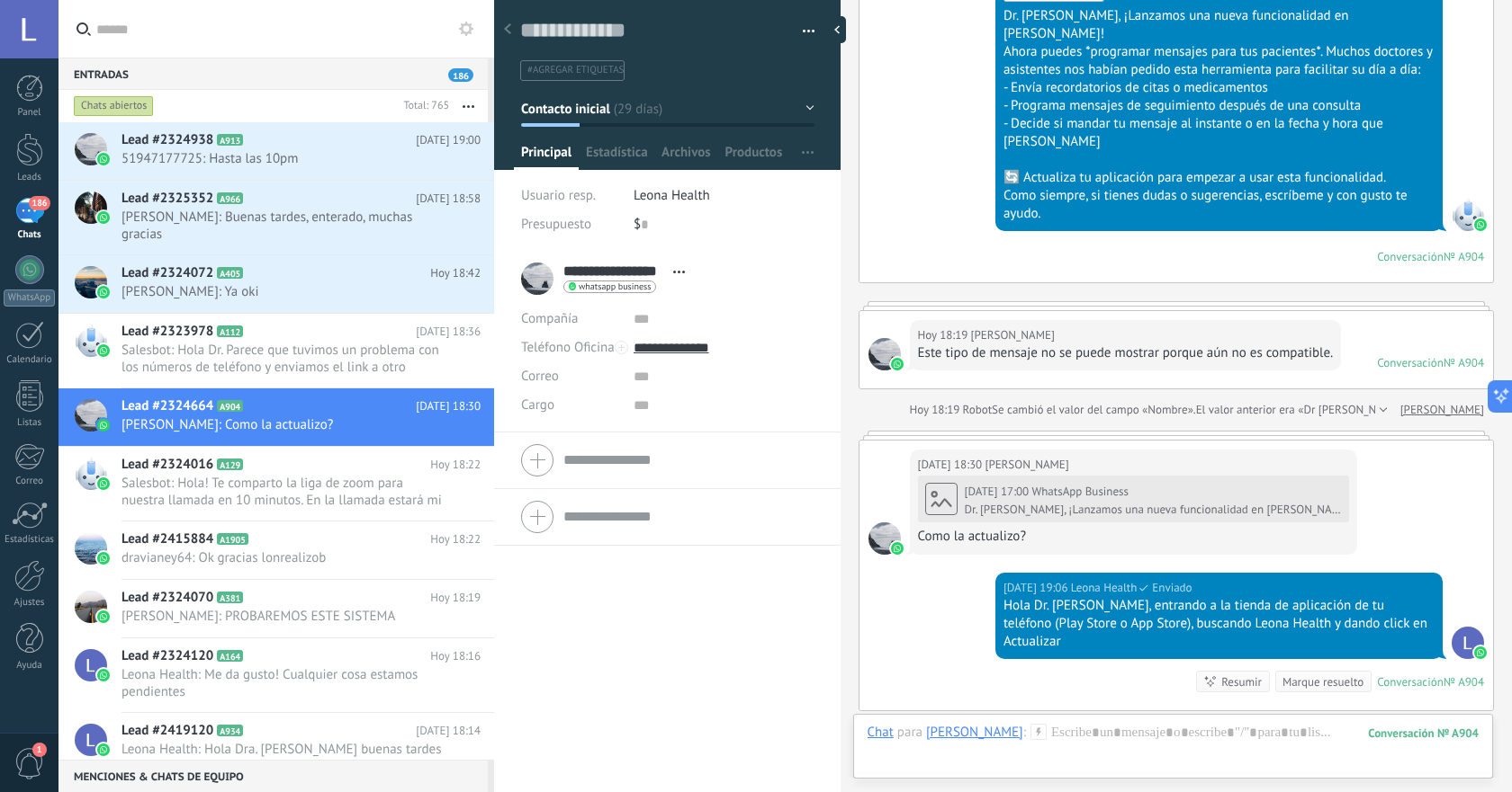
scroll to position [3744, 0]
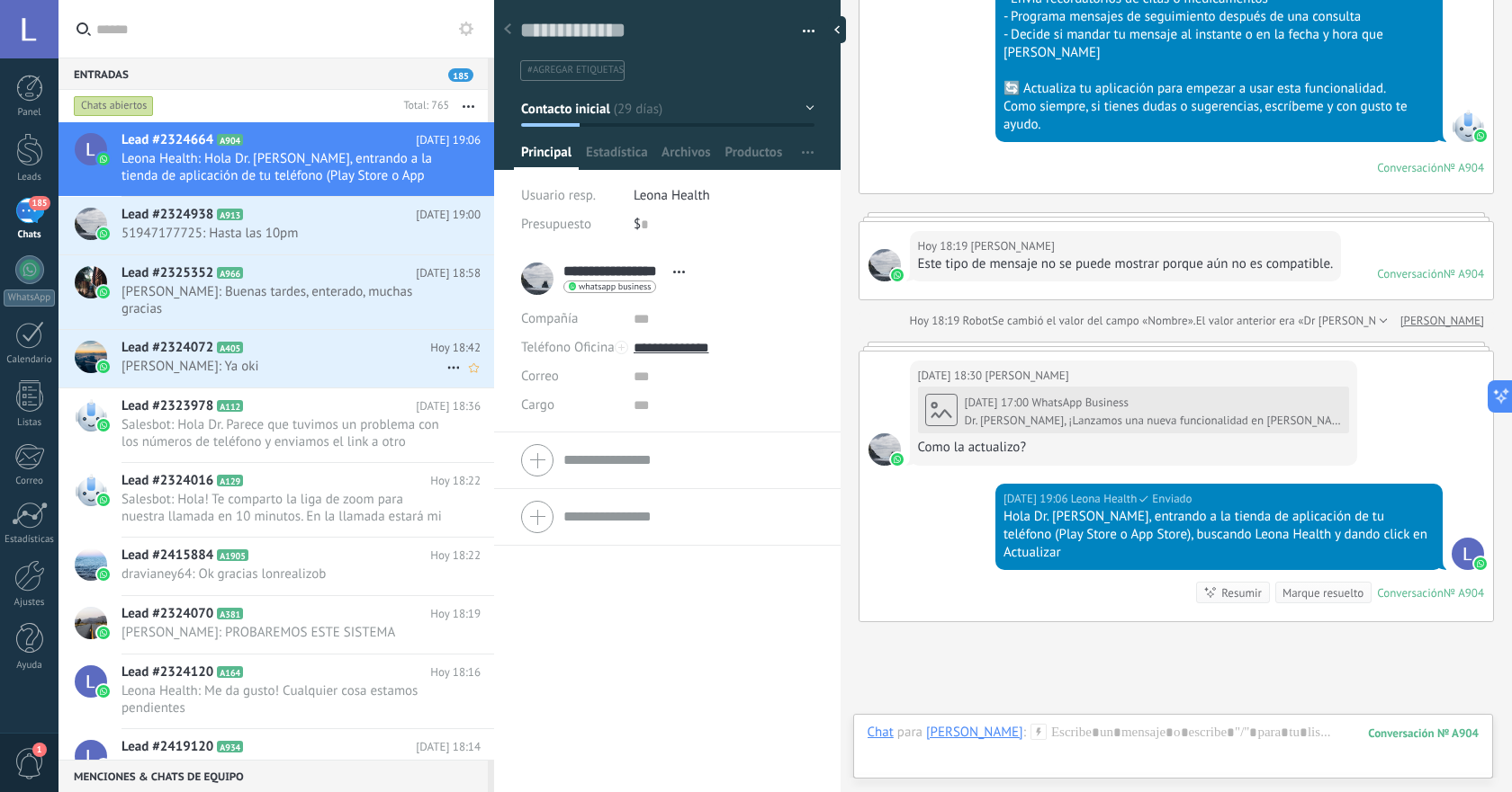
click at [330, 357] on div "Lead #2324072 A405 Hoy 18:42 Ursula Albites: Ya oki" at bounding box center [307, 358] width 373 height 57
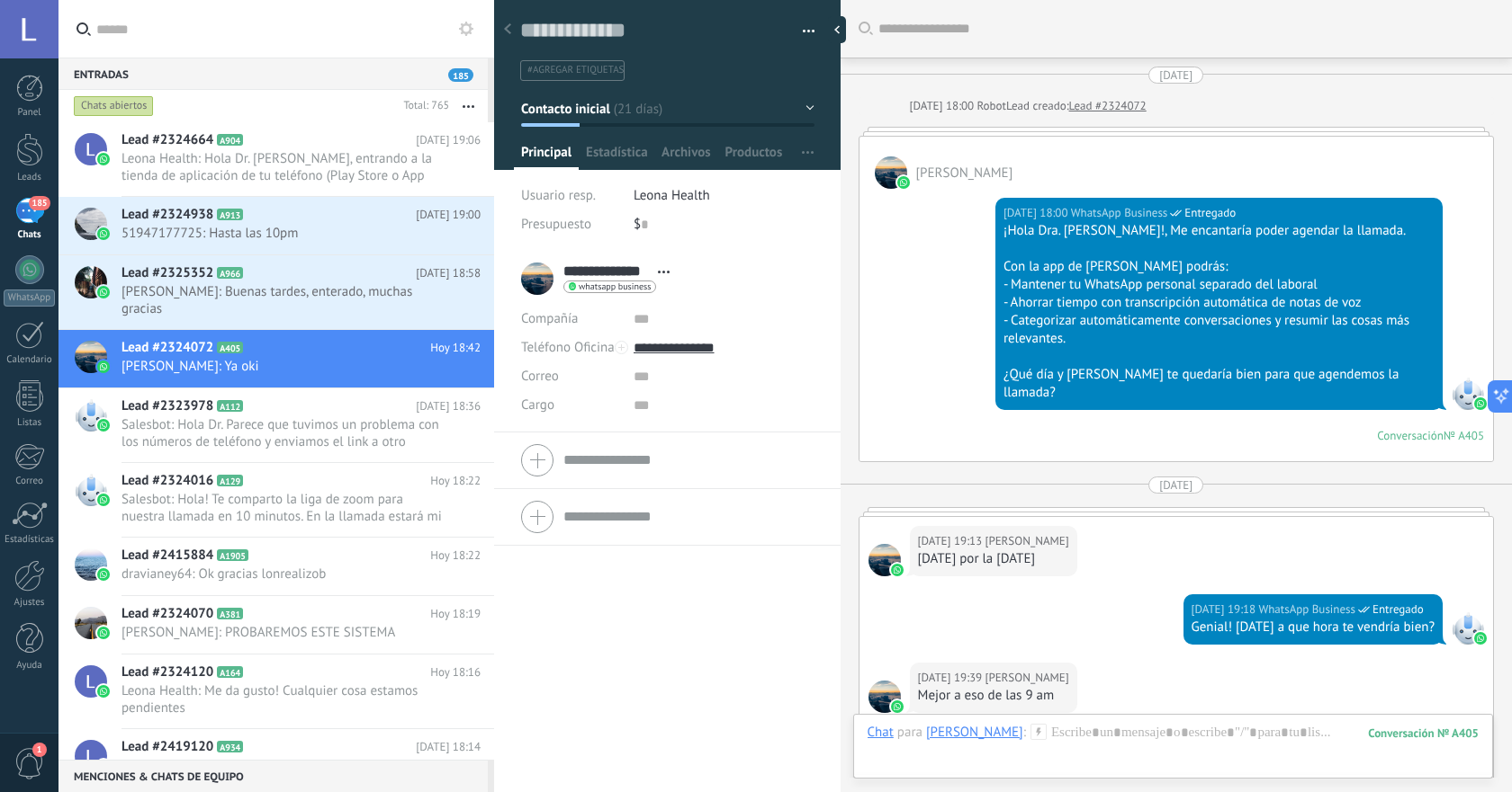
scroll to position [3573, 0]
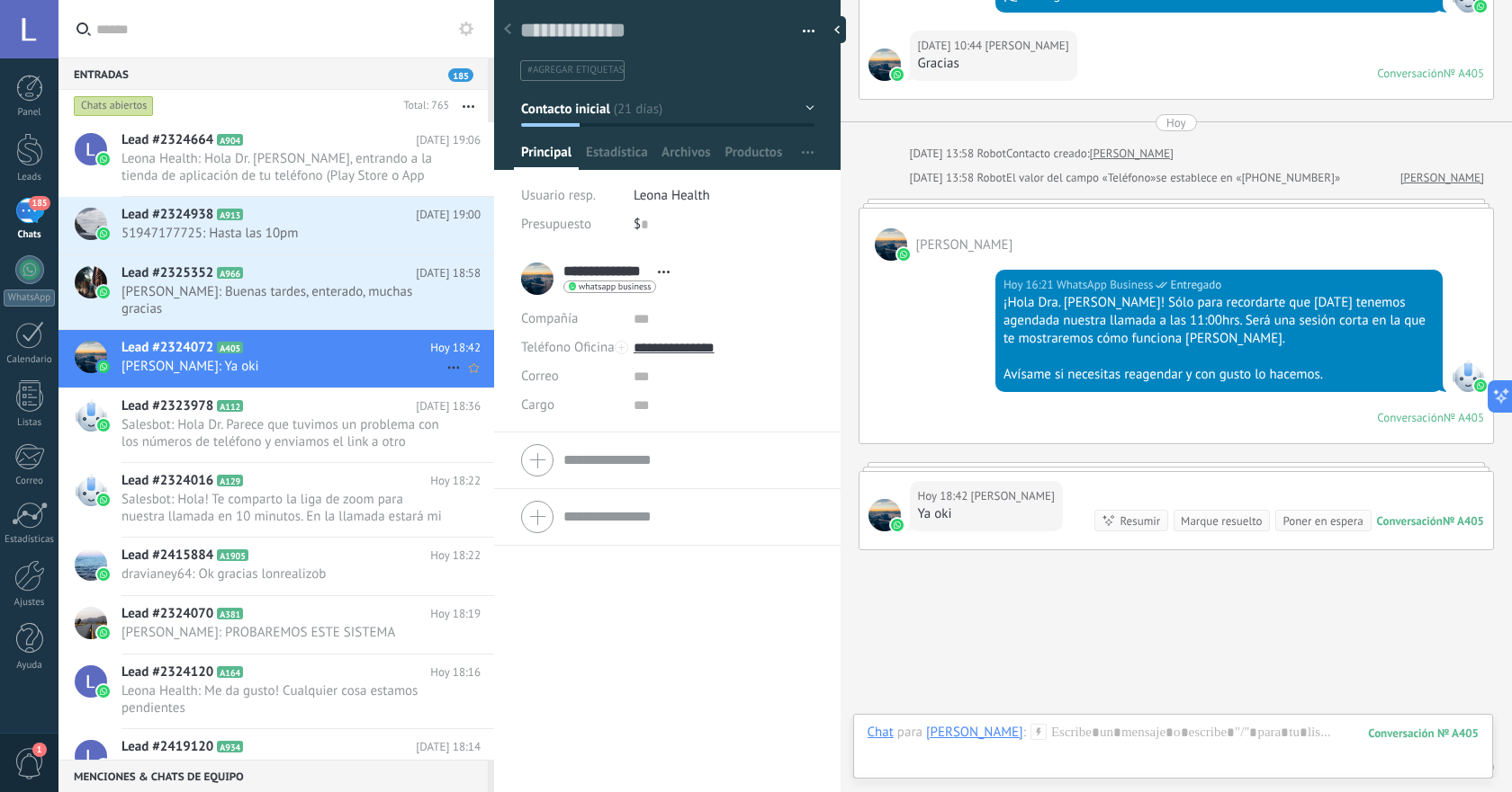
click at [442, 364] on icon at bounding box center [453, 368] width 22 height 22
click at [470, 386] on div "[PERSON_NAME] respondió" at bounding box center [540, 376] width 178 height 36
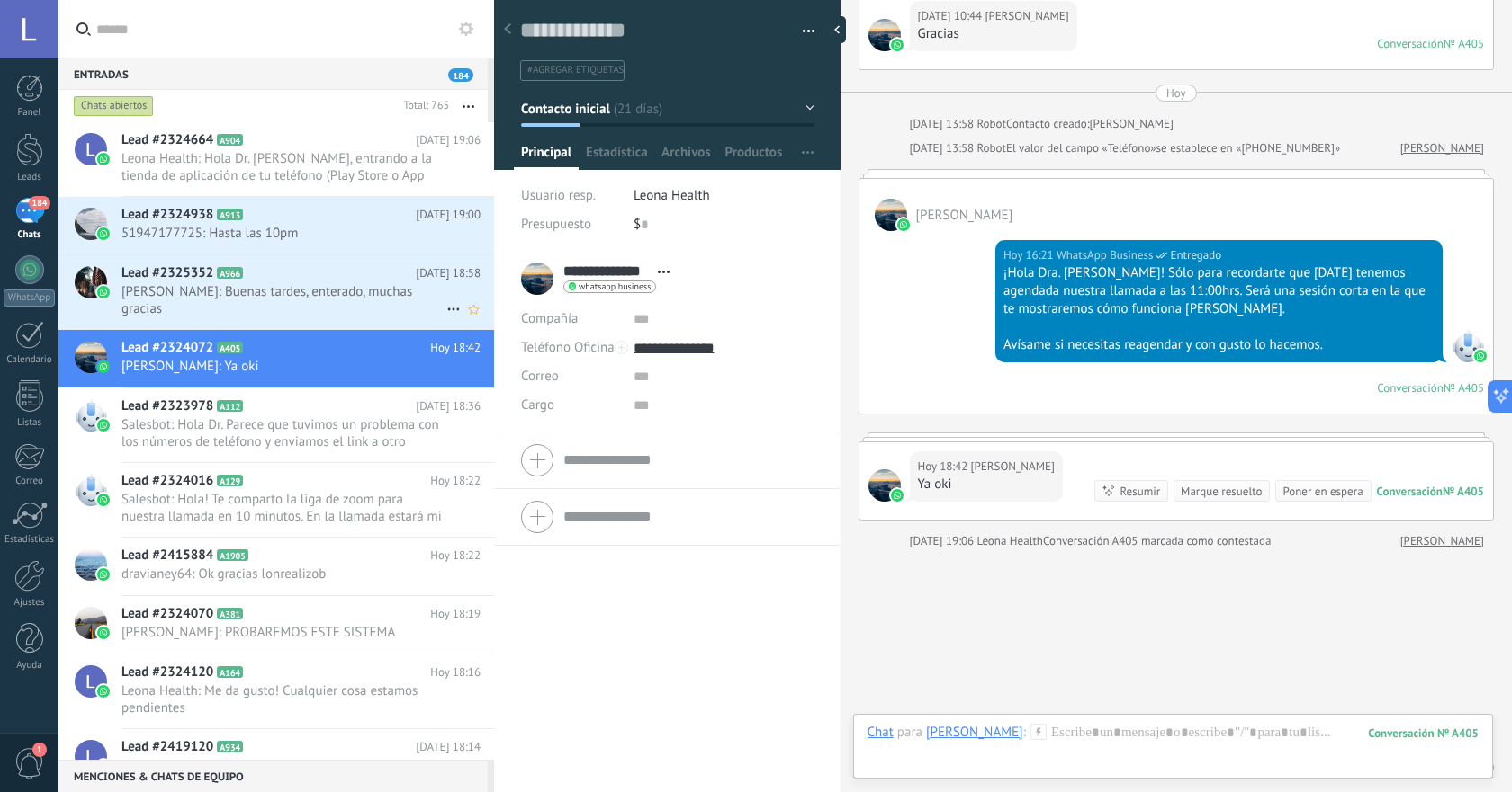
click at [335, 295] on span "Dr. Hiram Tenorio M.: Buenas tardes, enterado, muchas gracias" at bounding box center [284, 300] width 325 height 34
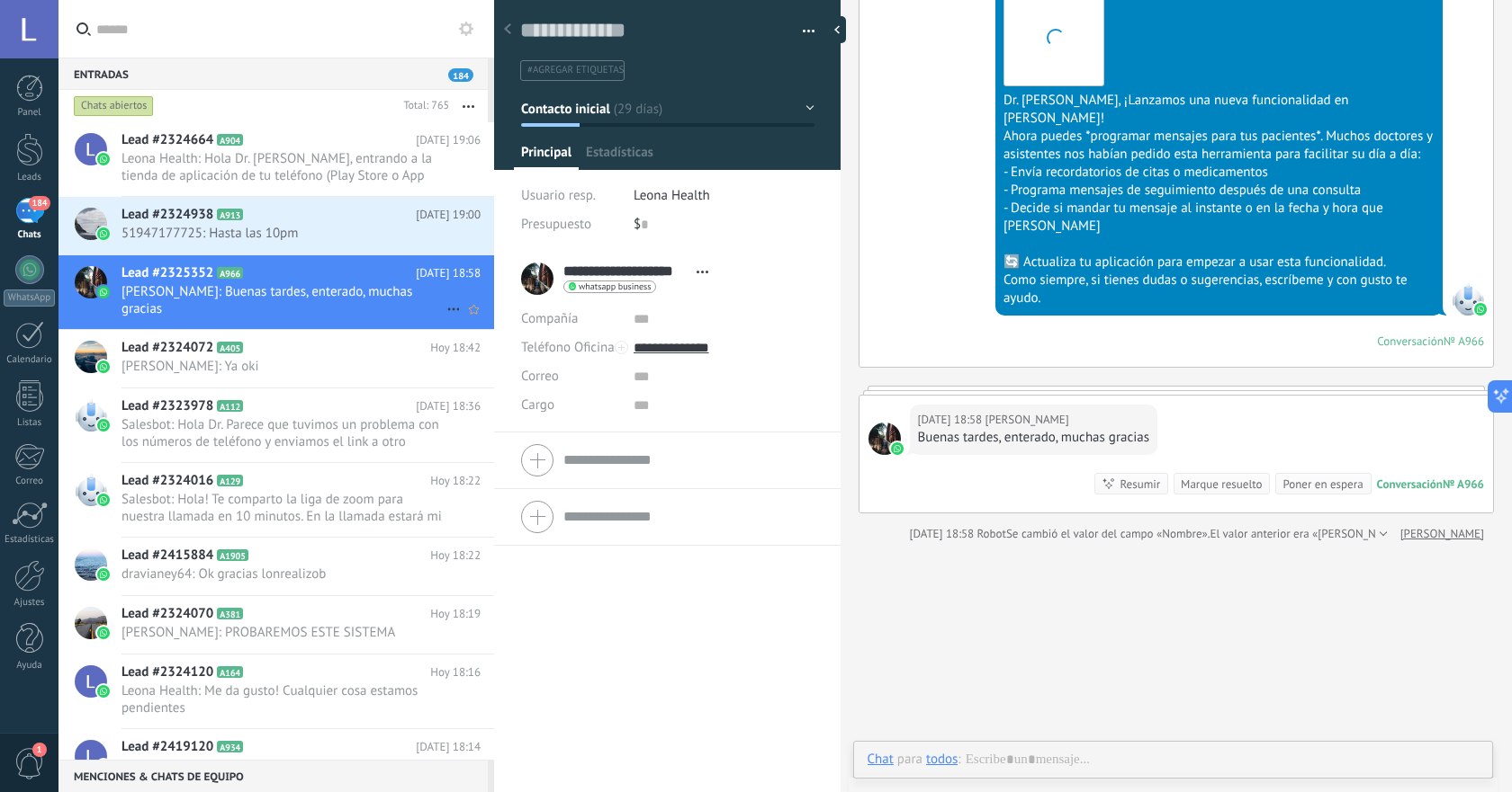
scroll to position [27, 0]
click at [442, 305] on icon at bounding box center [453, 310] width 22 height 22
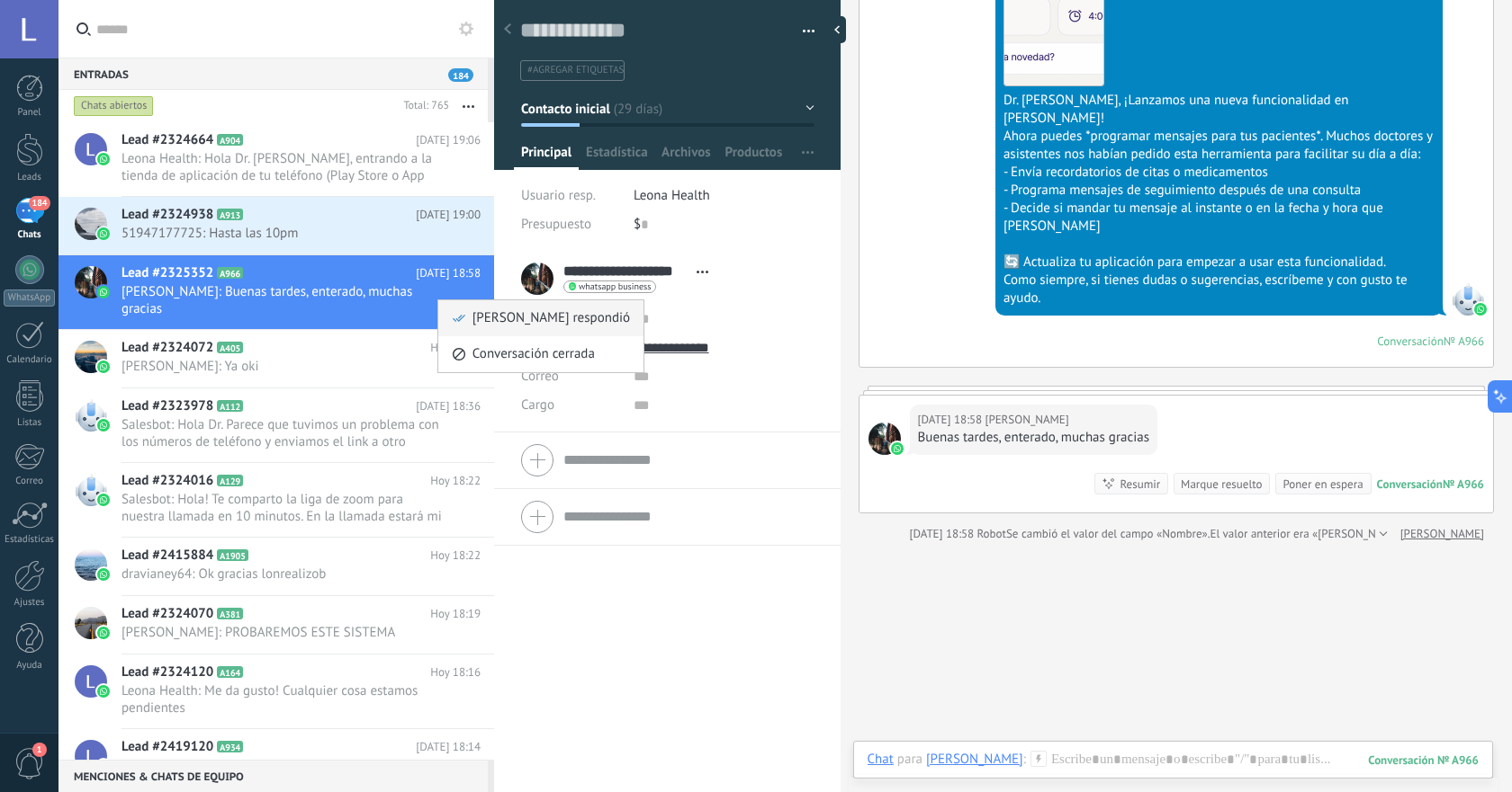
click at [482, 323] on span "[PERSON_NAME] respondió" at bounding box center [551, 318] width 158 height 36
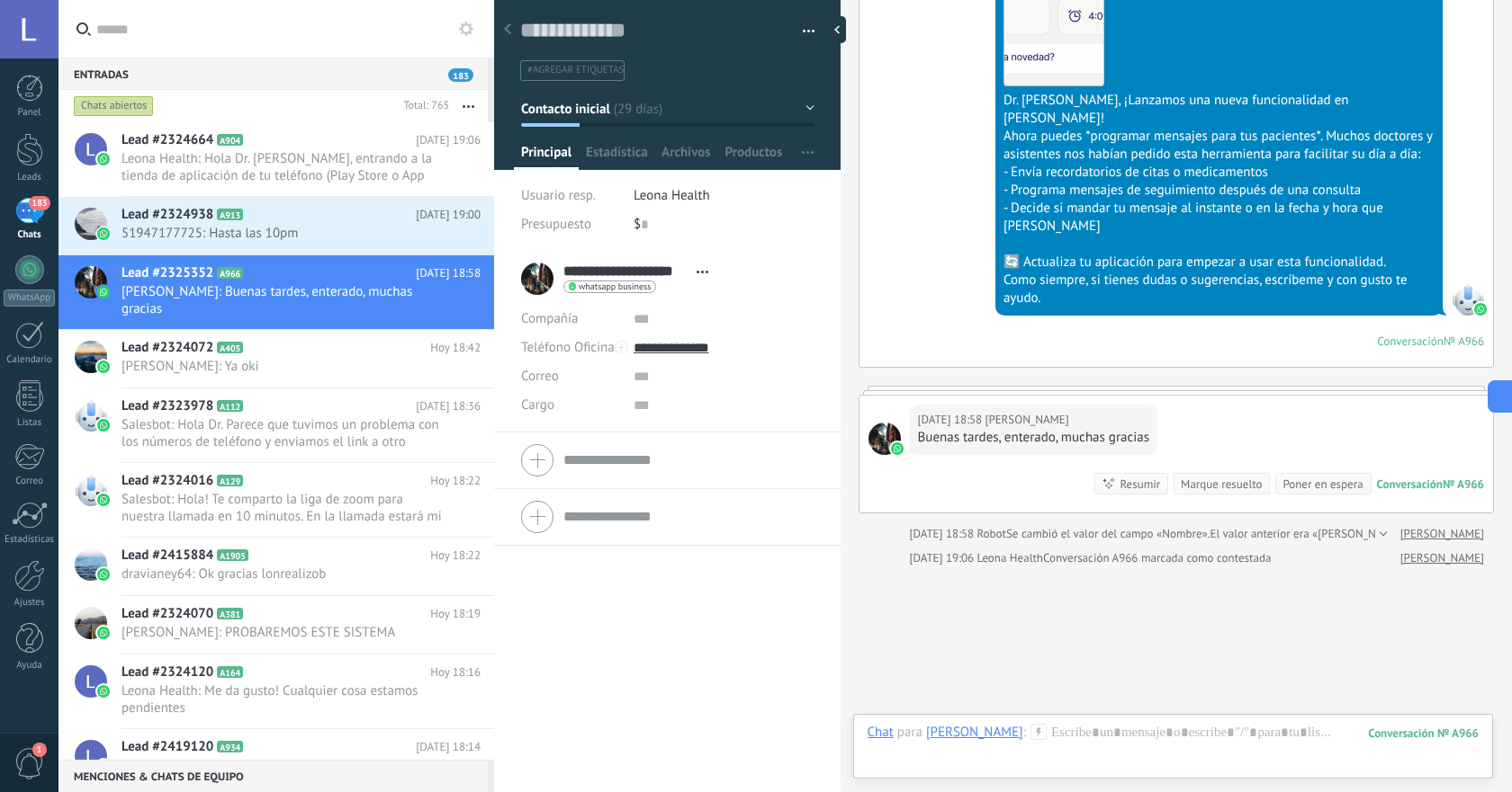
scroll to position [3409, 0]
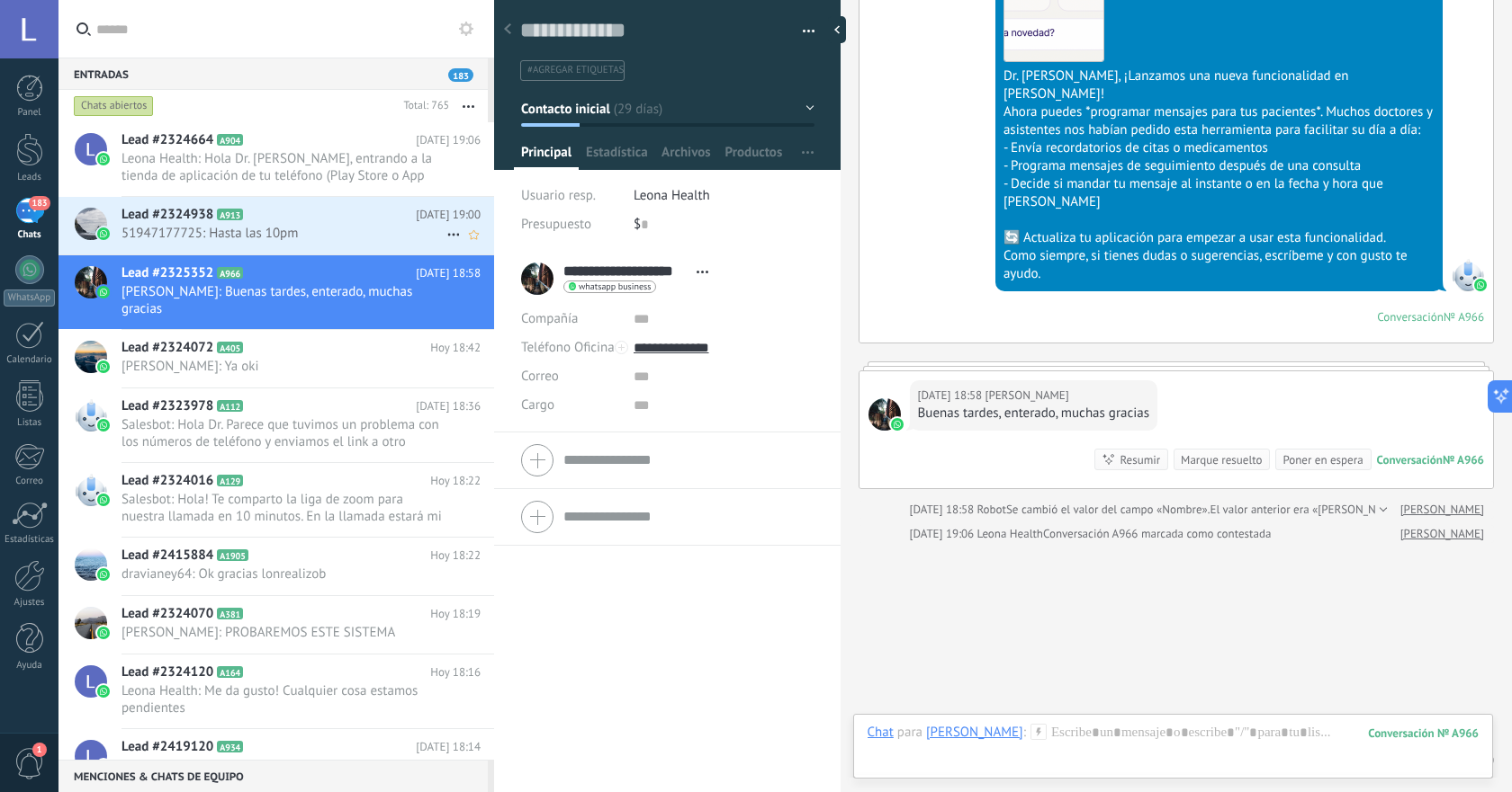
click at [372, 227] on span "51947177725: Hasta las 10pm" at bounding box center [284, 233] width 325 height 17
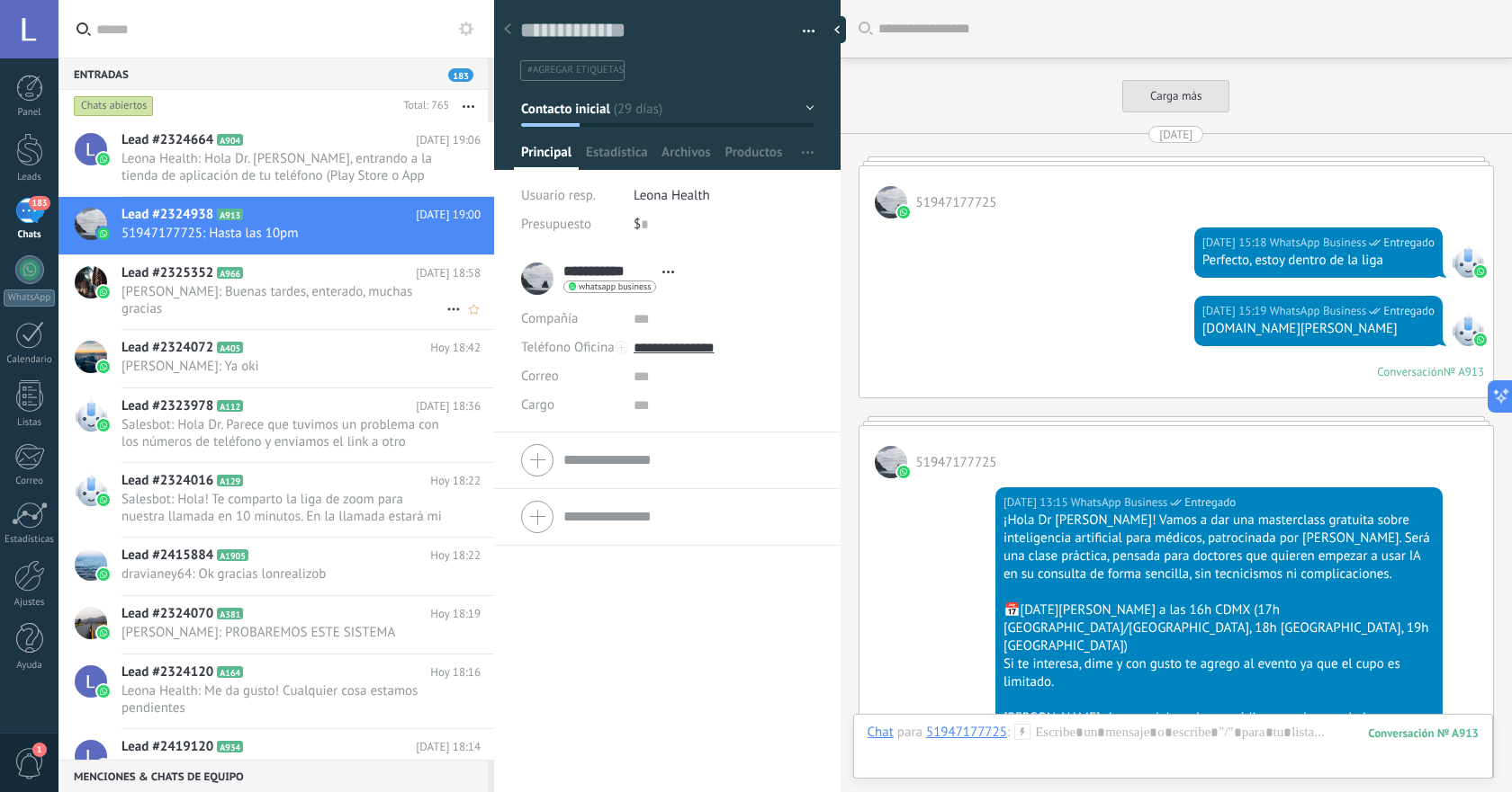
scroll to position [4846, 0]
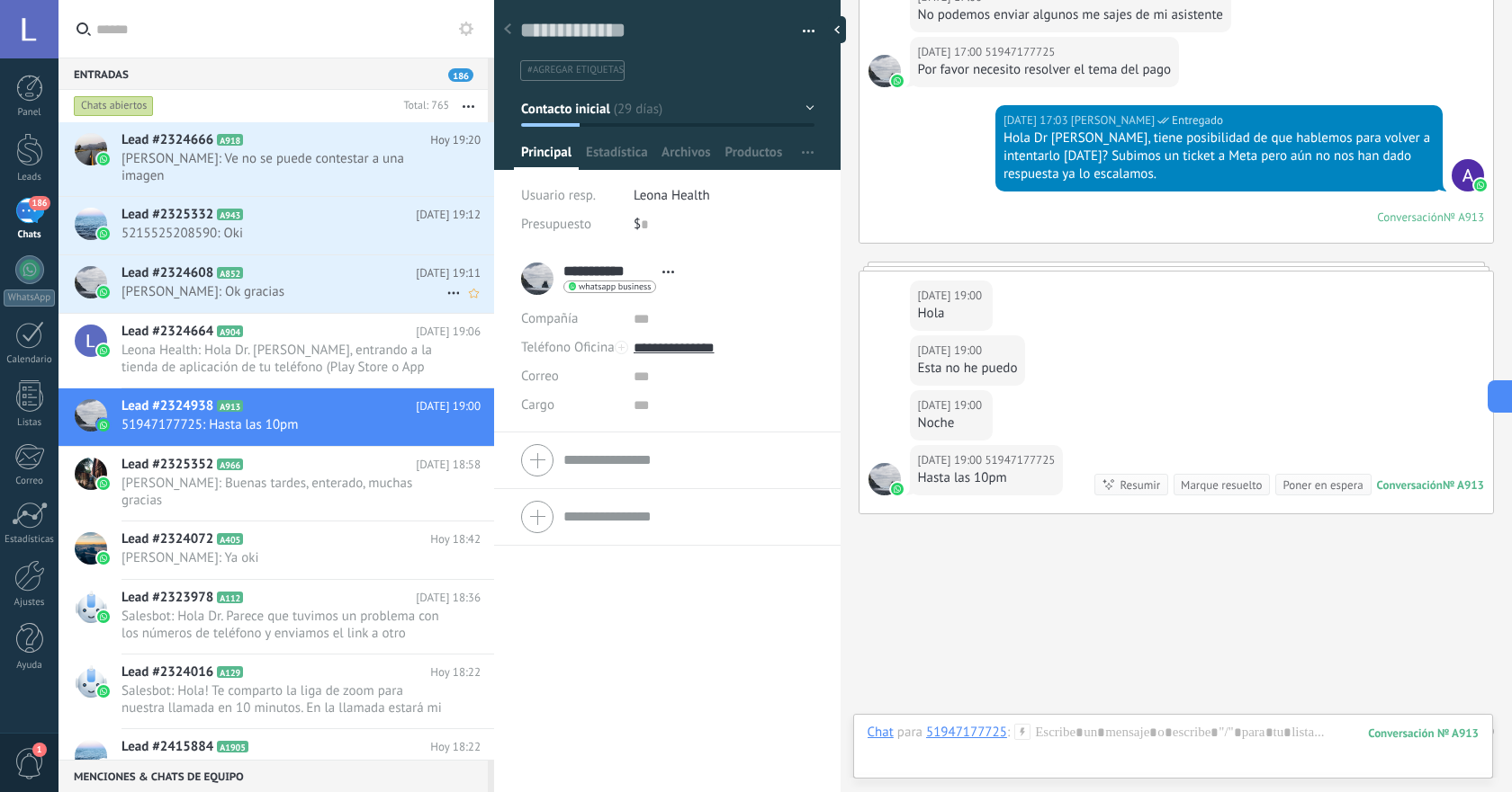
click at [286, 293] on span "Dr. Juan Bustamante Pediatra: Ok gracias" at bounding box center [284, 292] width 325 height 17
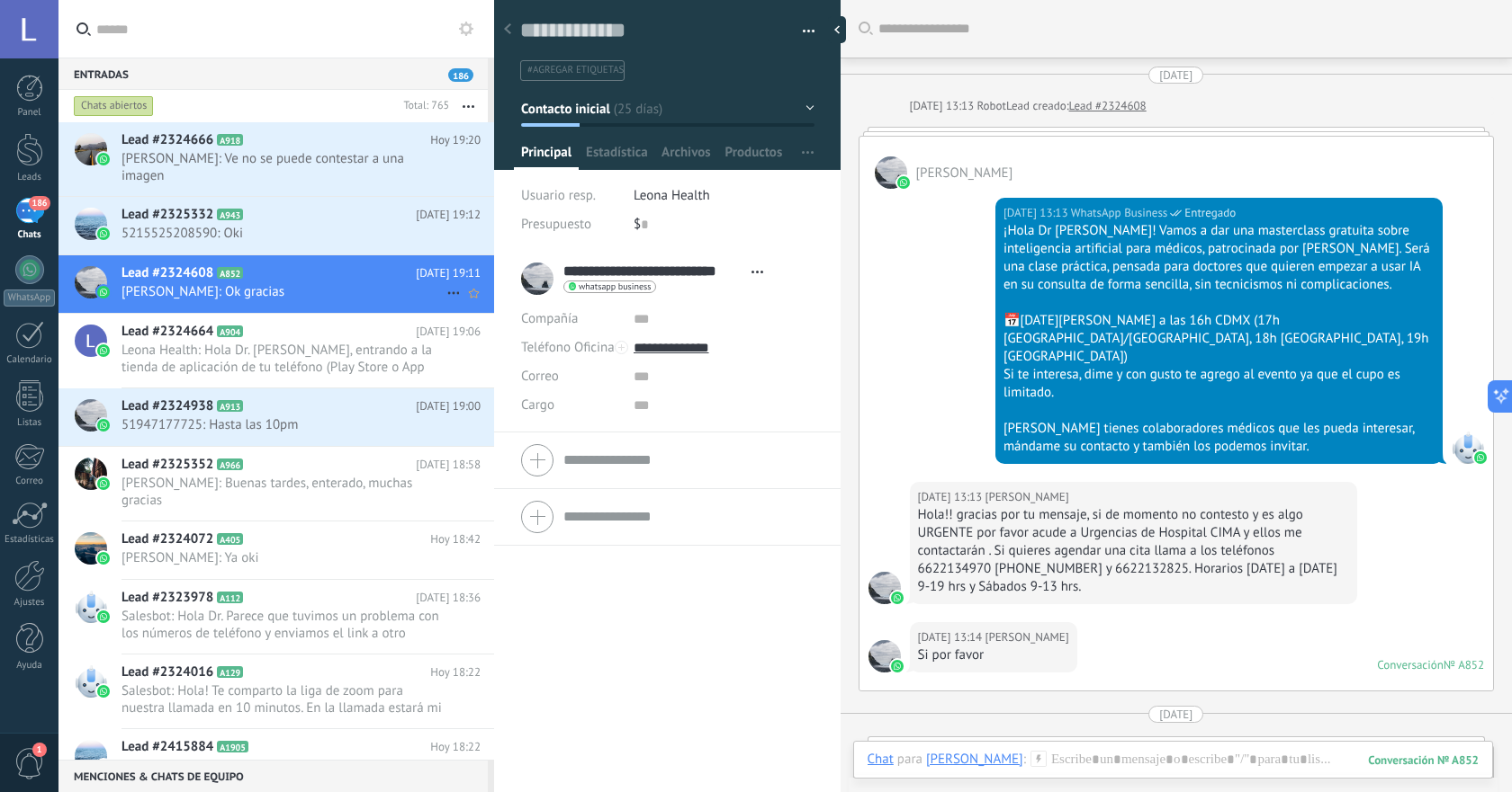
scroll to position [4715, 0]
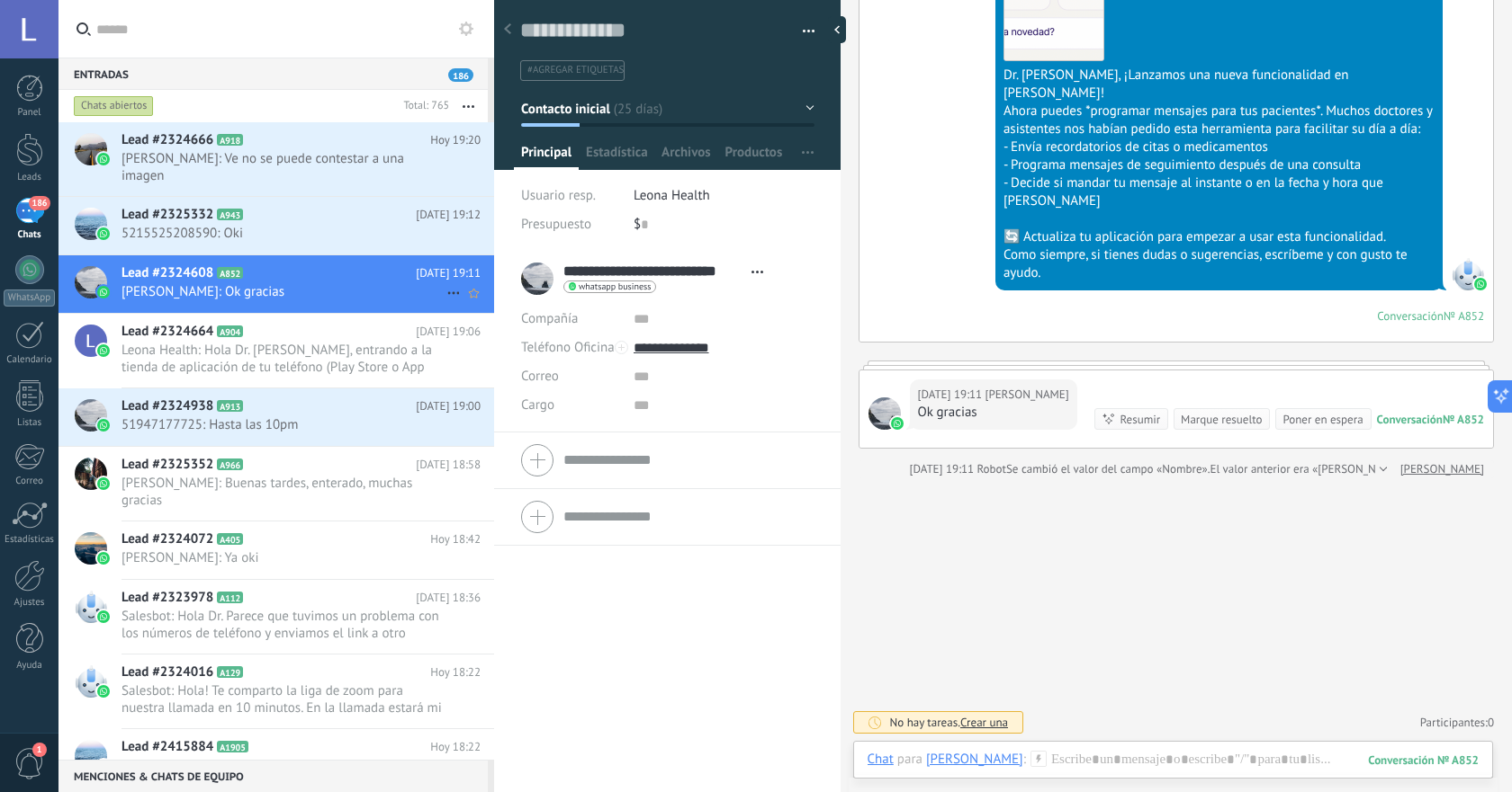
click at [450, 289] on icon at bounding box center [453, 293] width 22 height 22
click at [483, 341] on span "Conversación cerrada" at bounding box center [533, 337] width 122 height 36
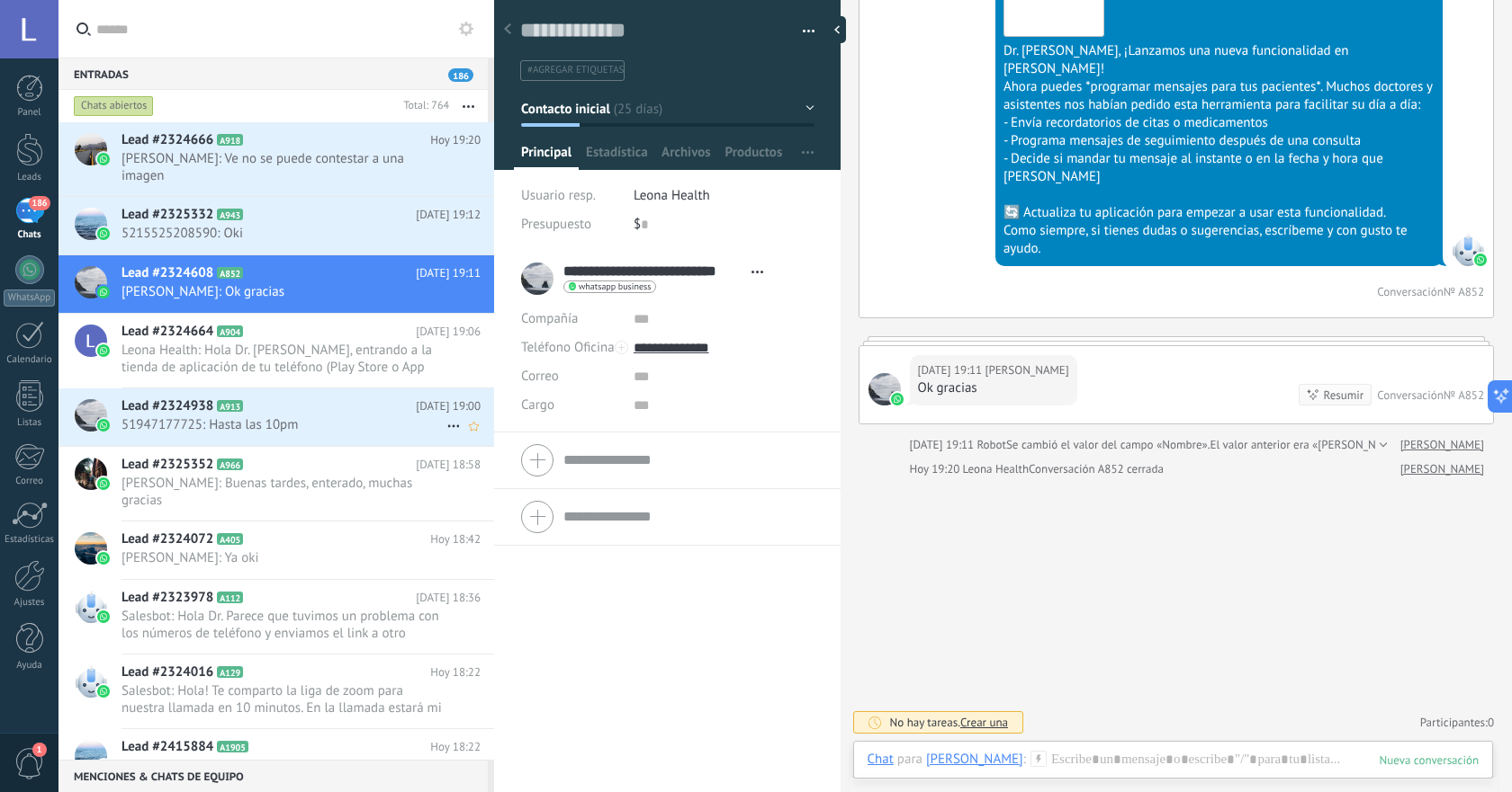
scroll to position [4710, 0]
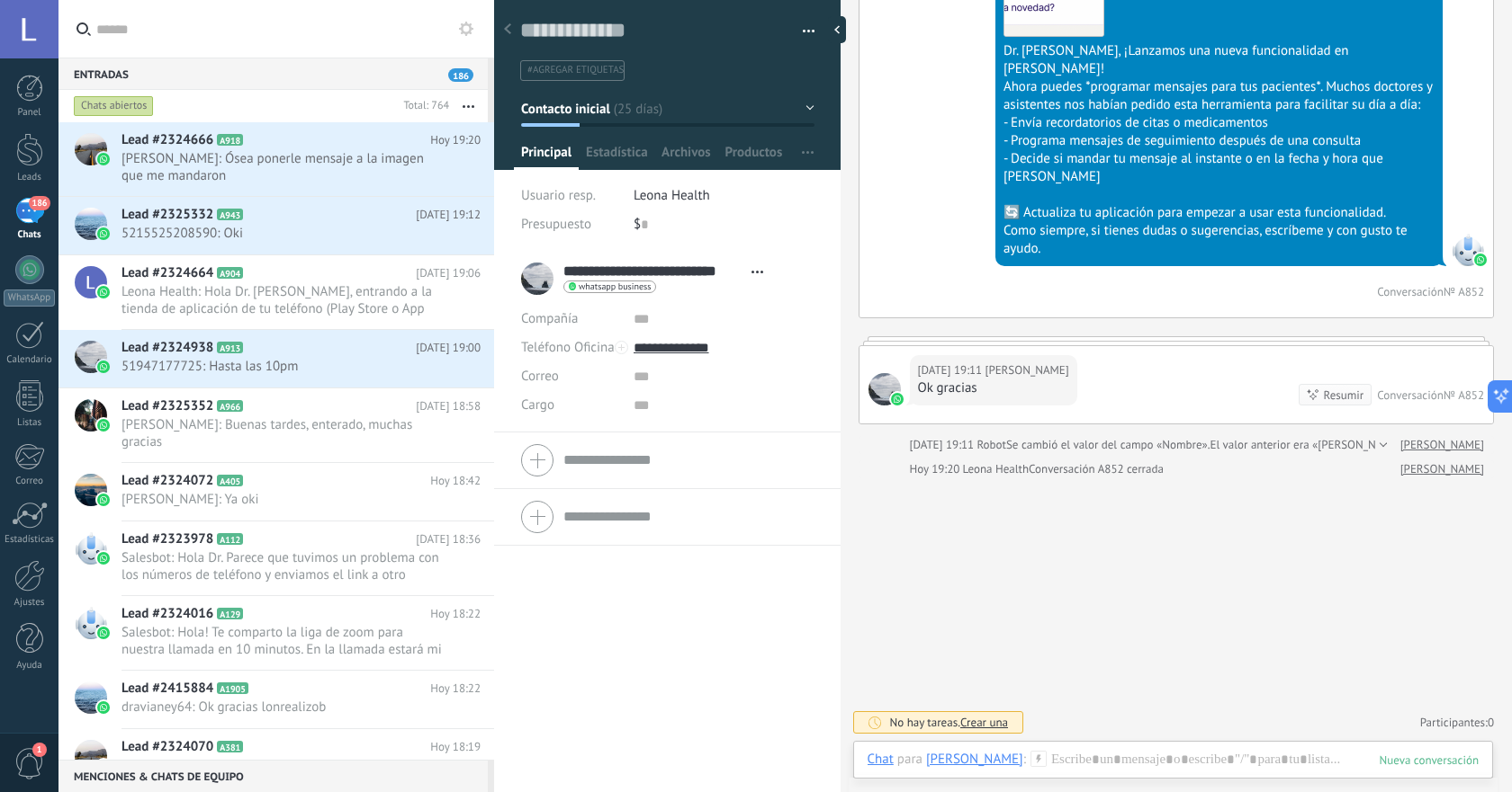
click at [803, 34] on span "button" at bounding box center [809, 35] width 13 height 4
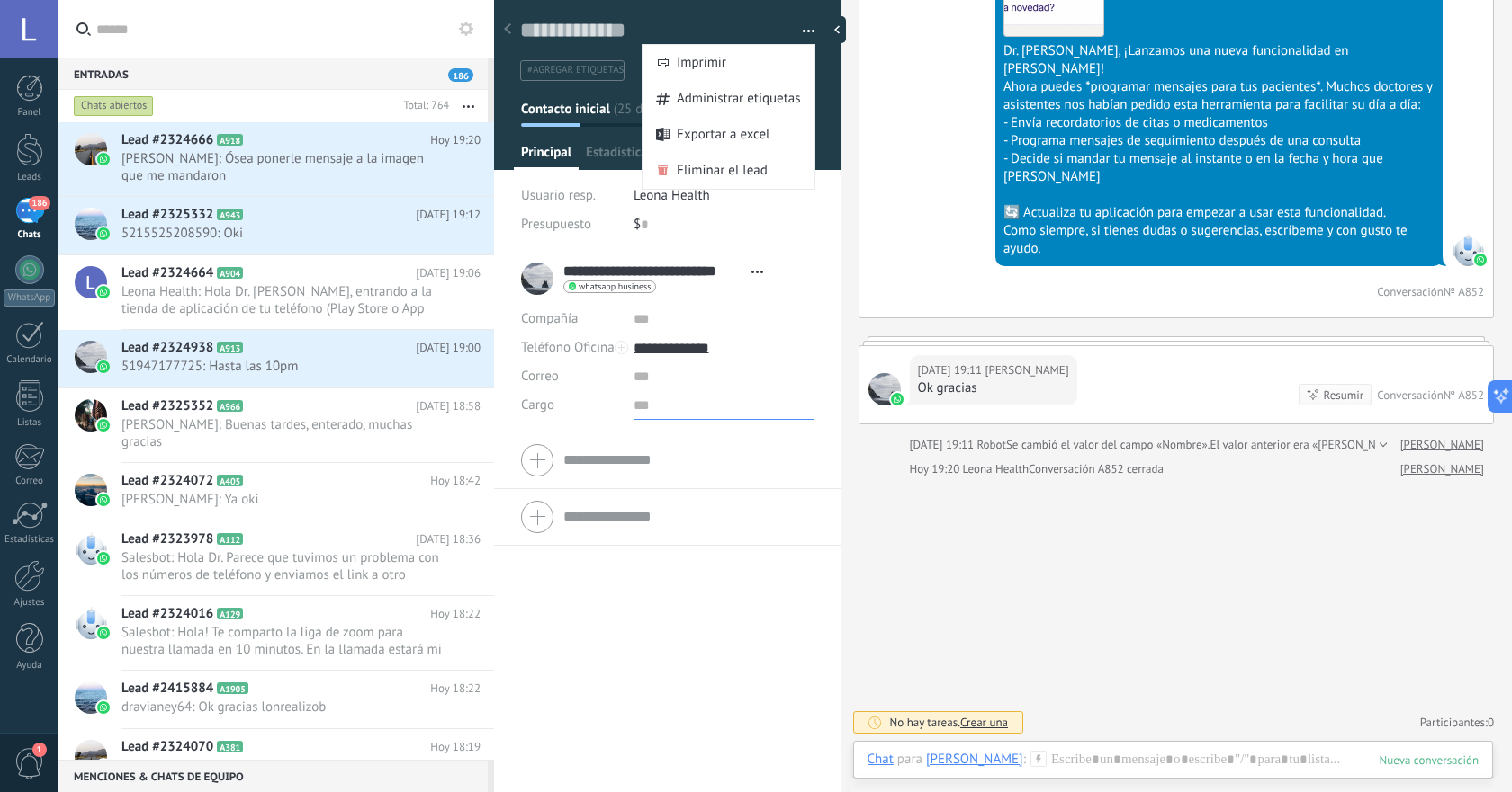
click at [786, 398] on input "text" at bounding box center [723, 406] width 180 height 29
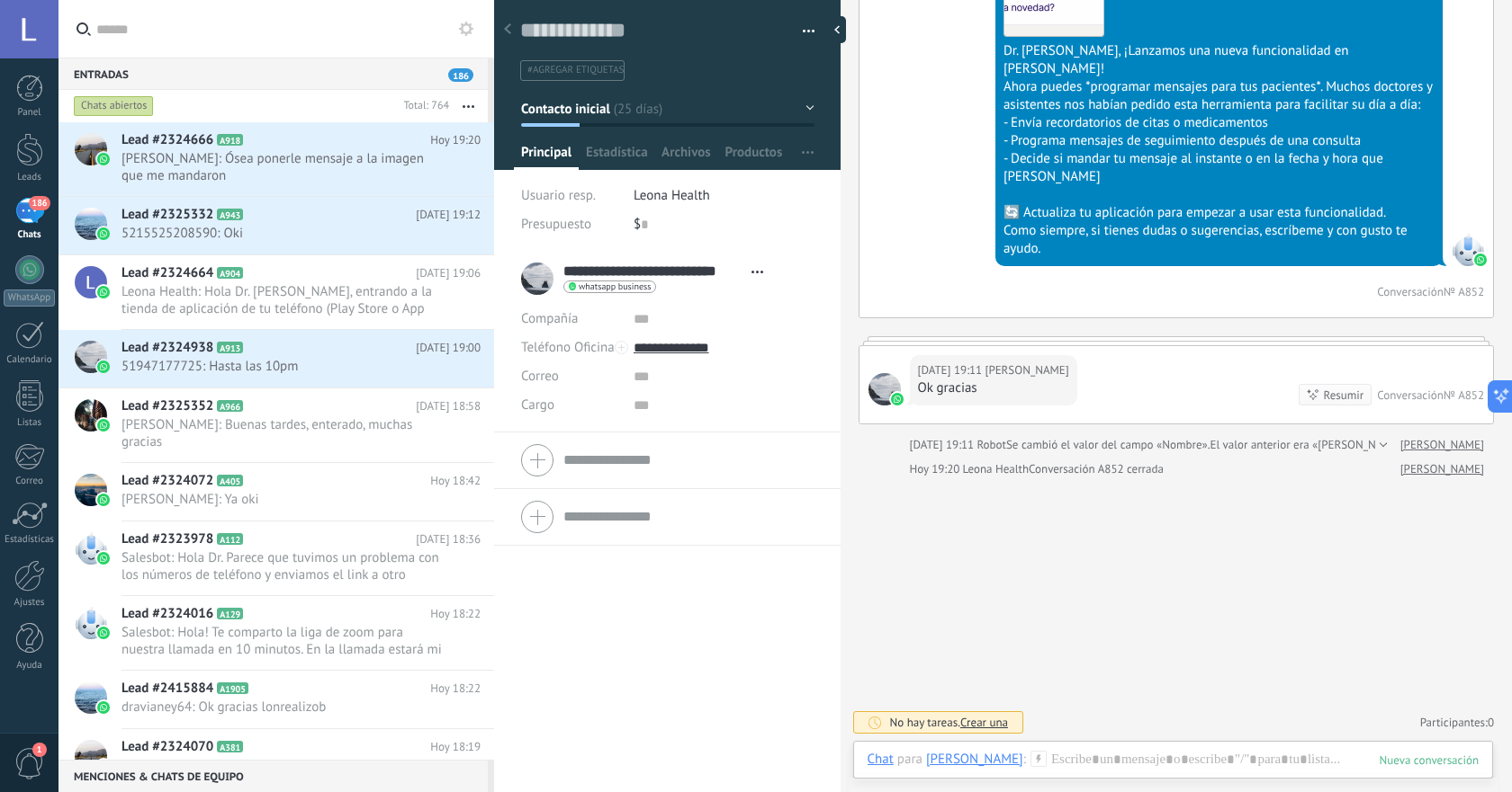
click at [1071, 470] on div "Conversación A852 cerrada" at bounding box center [1096, 469] width 135 height 18
drag, startPoint x: 1231, startPoint y: 475, endPoint x: 1300, endPoint y: 467, distance: 69.5
click at [1232, 475] on div "Hoy 19:20 Leona Health Conversación A852 cerrada" at bounding box center [1148, 469] width 477 height 18
click at [1400, 465] on link "Dr. Juan Bustamante Pediatra" at bounding box center [1442, 469] width 84 height 18
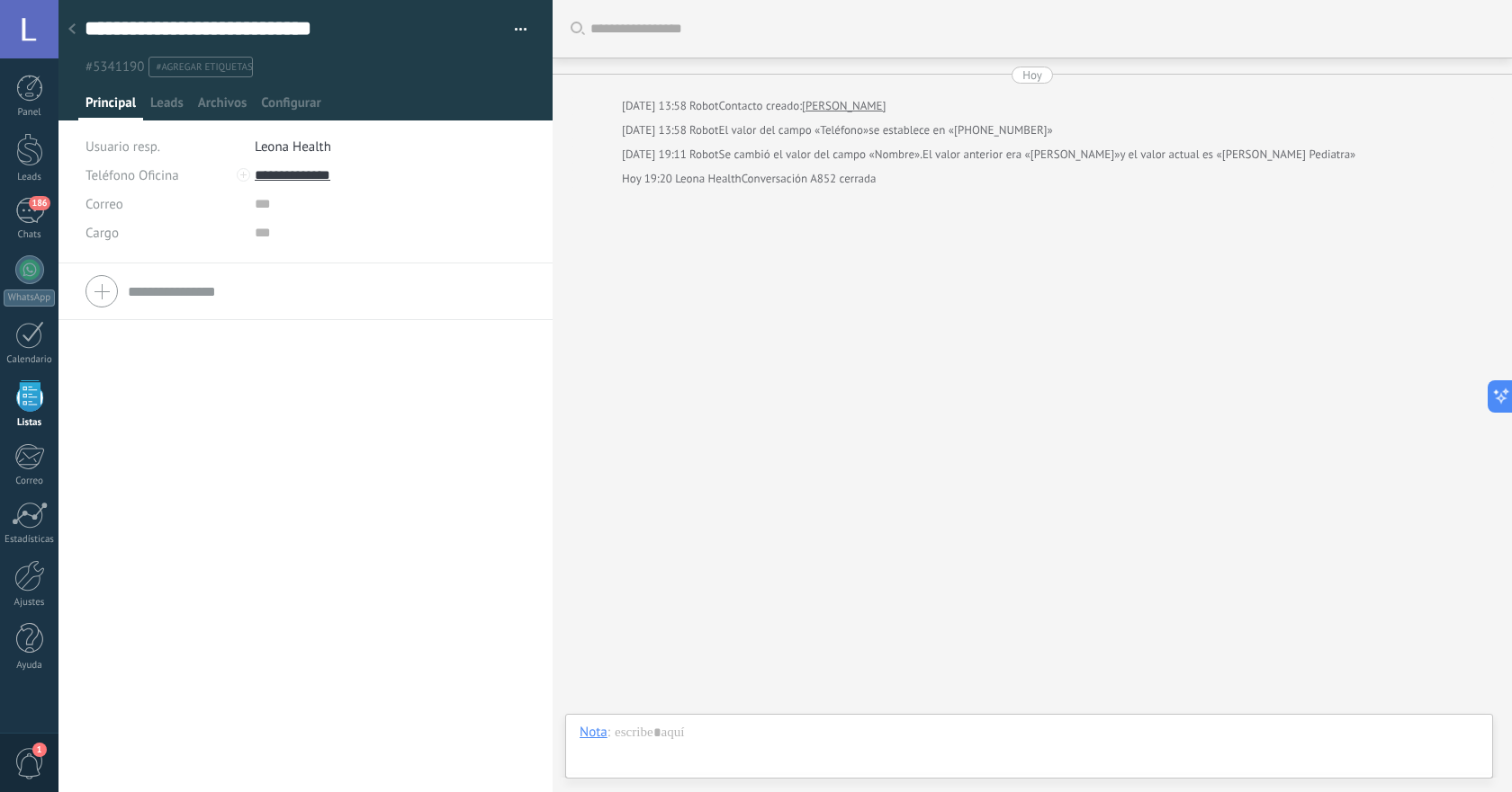
click at [851, 101] on link "Dr. Juan Bustamante Pediatra" at bounding box center [844, 107] width 84 height 18
click at [232, 37] on input "**********" at bounding box center [203, 29] width 237 height 27
click at [67, 33] on div at bounding box center [72, 30] width 26 height 35
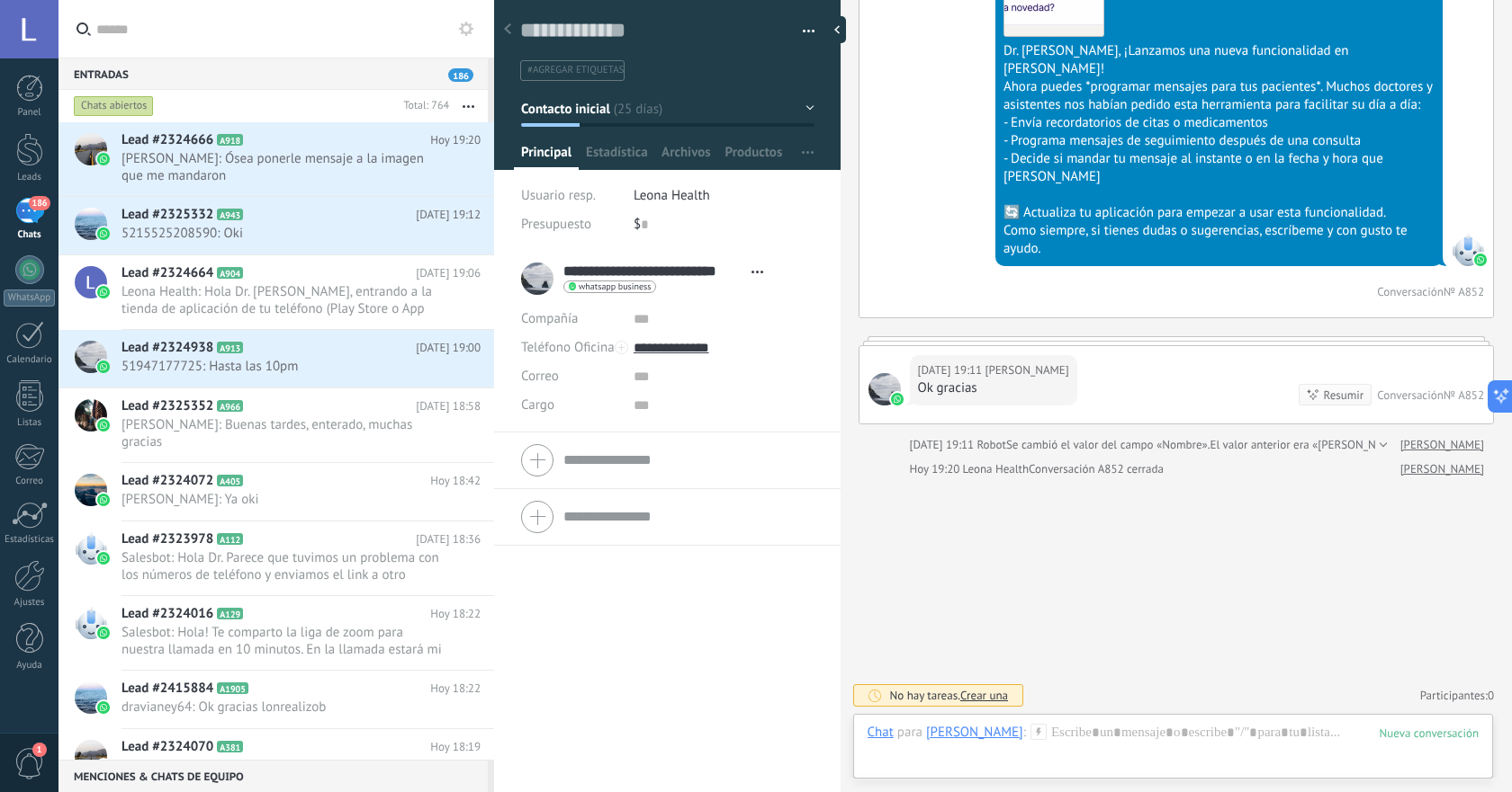
scroll to position [4781, 0]
click at [792, 30] on button "button" at bounding box center [802, 32] width 26 height 27
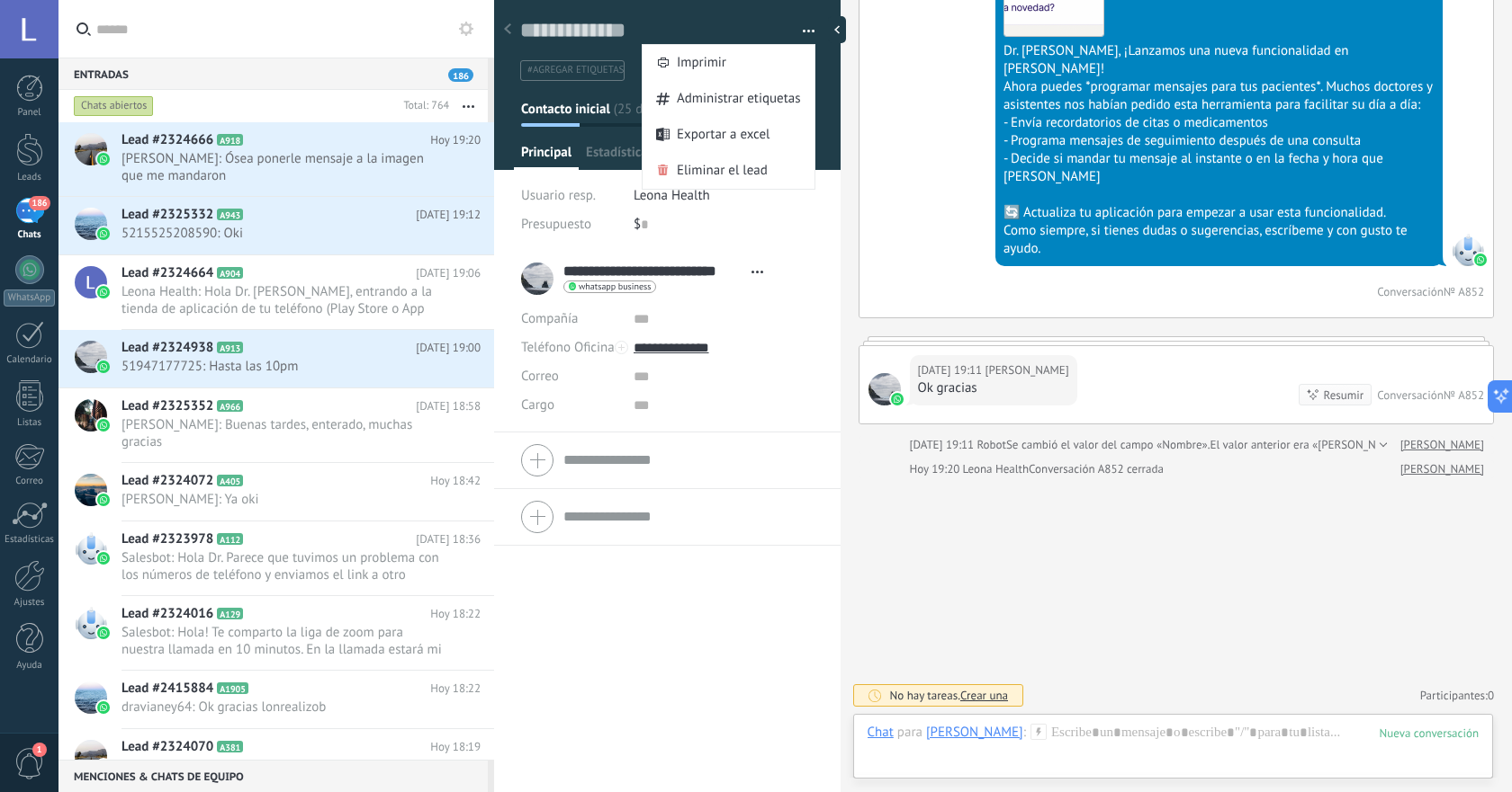
click at [792, 30] on button "button" at bounding box center [802, 32] width 26 height 27
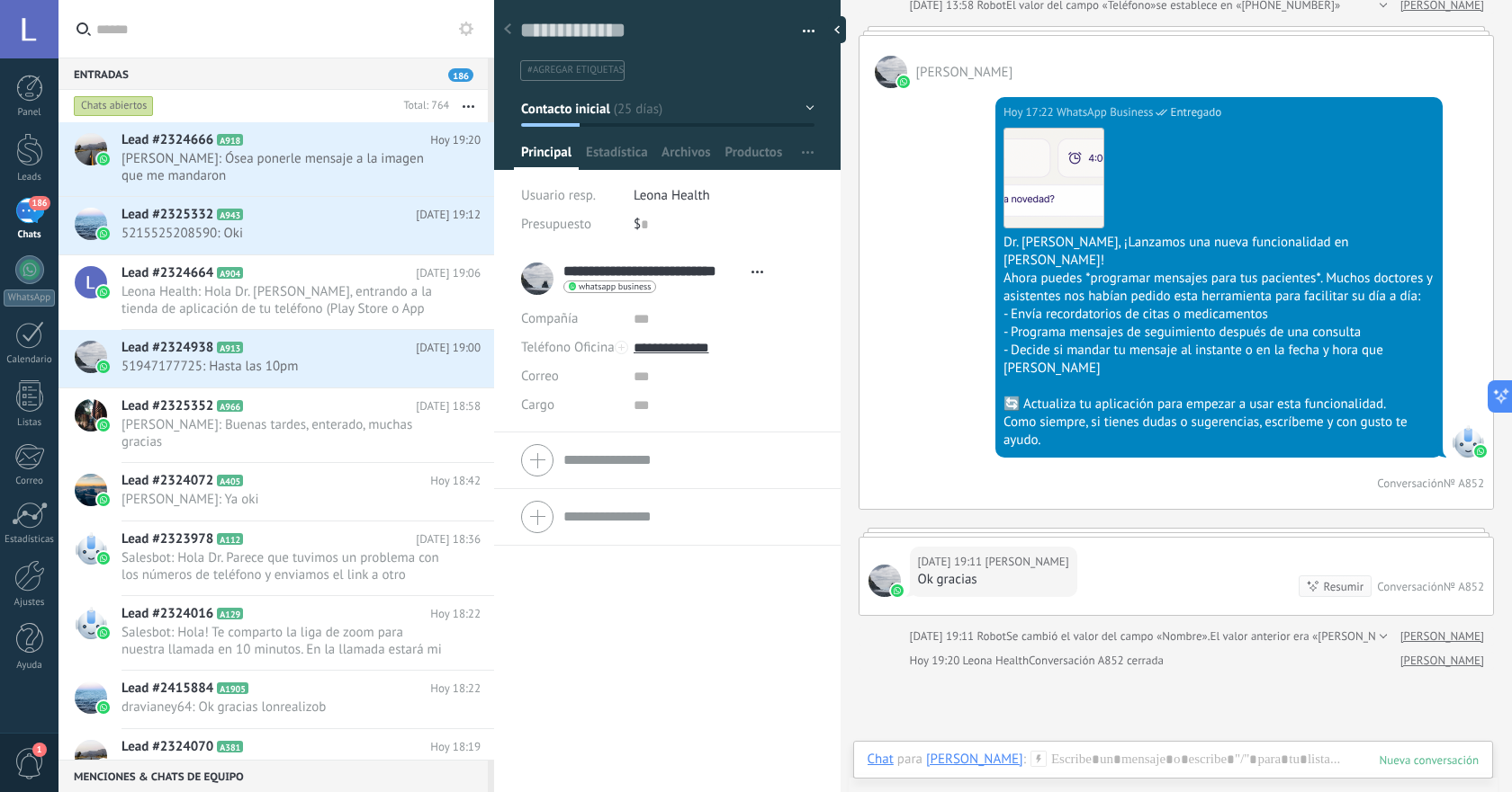
scroll to position [4631, 0]
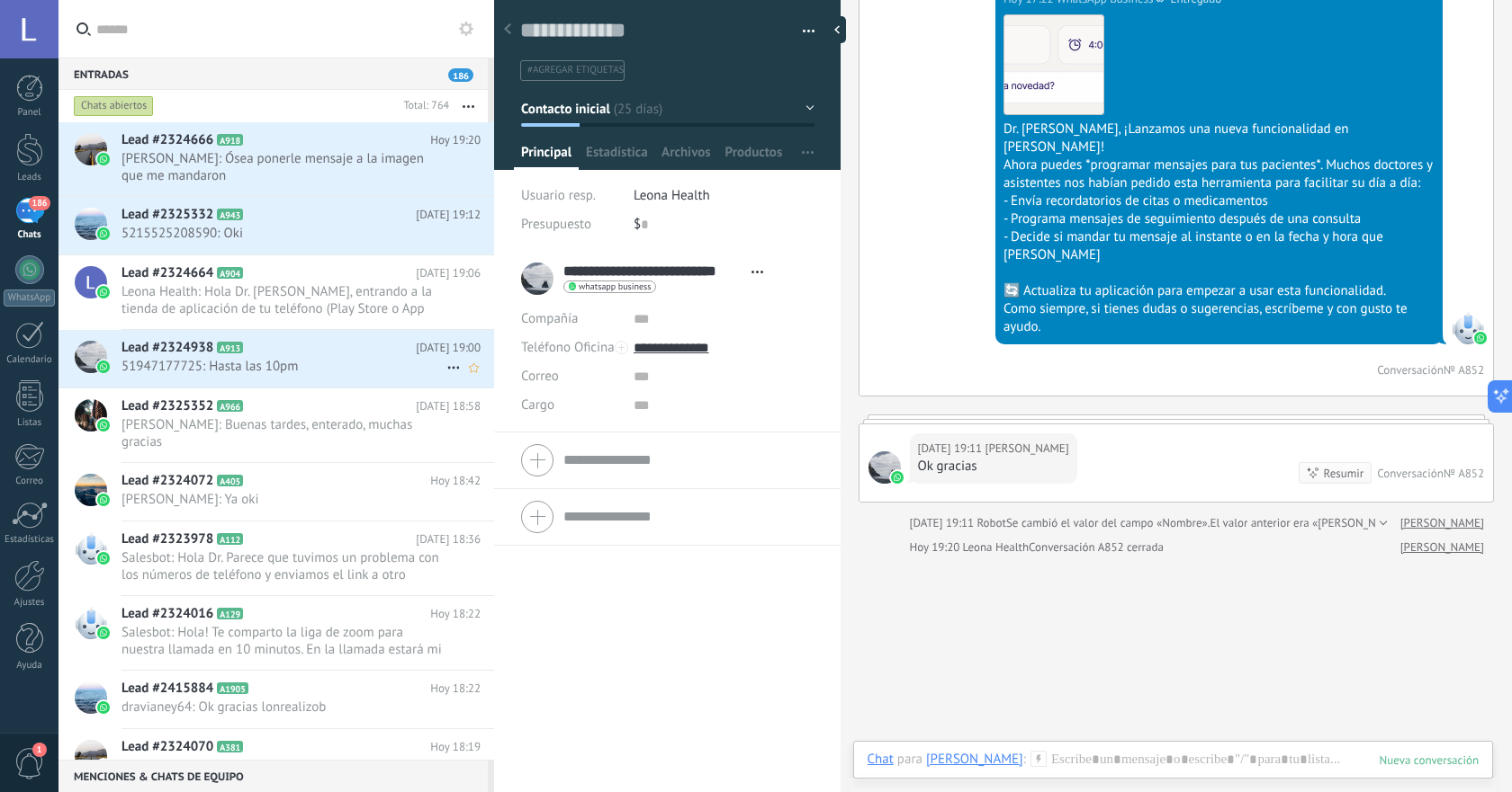
click at [340, 365] on span "51947177725: Hasta las 10pm" at bounding box center [284, 366] width 325 height 17
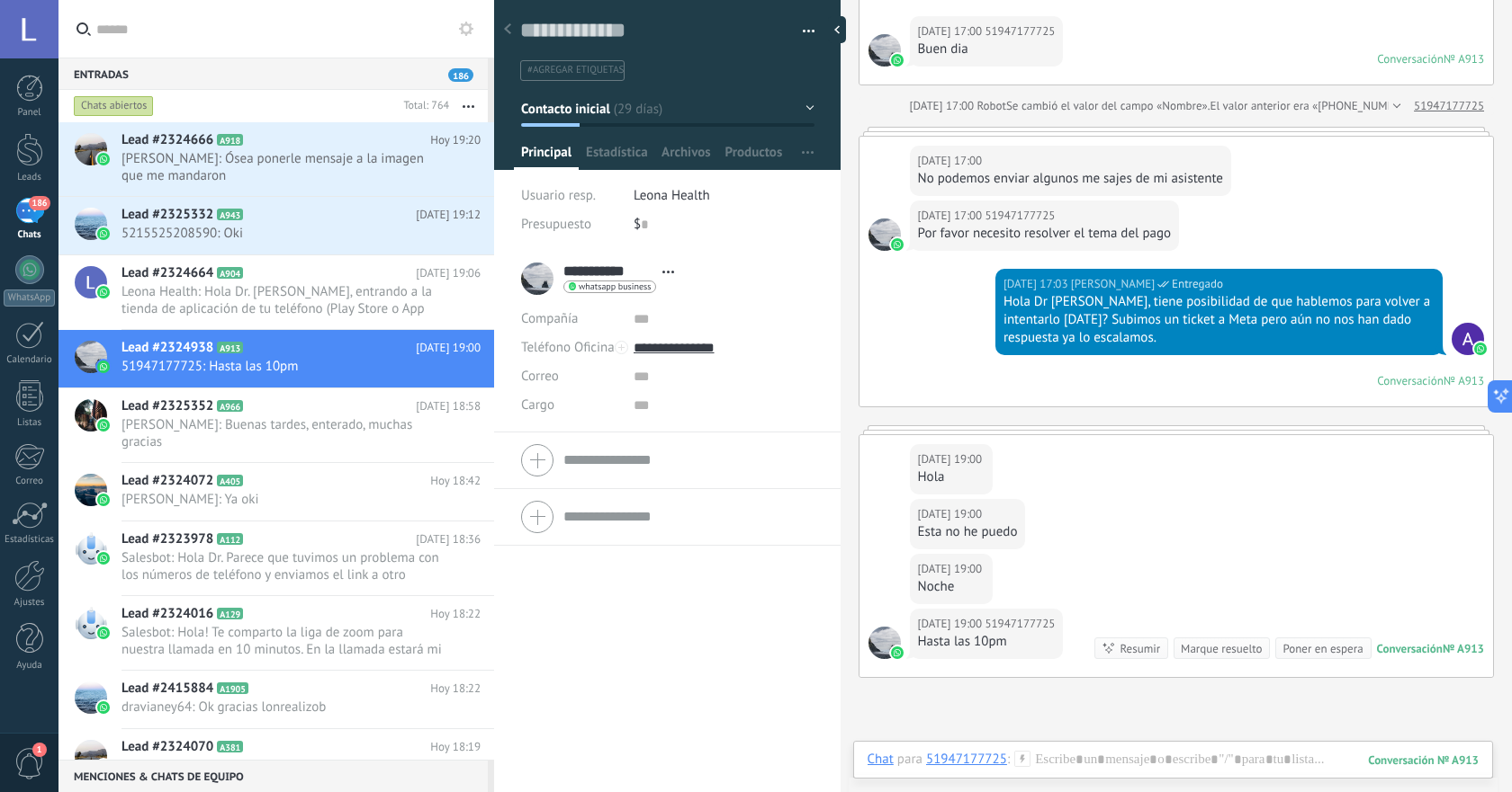
scroll to position [4695, 0]
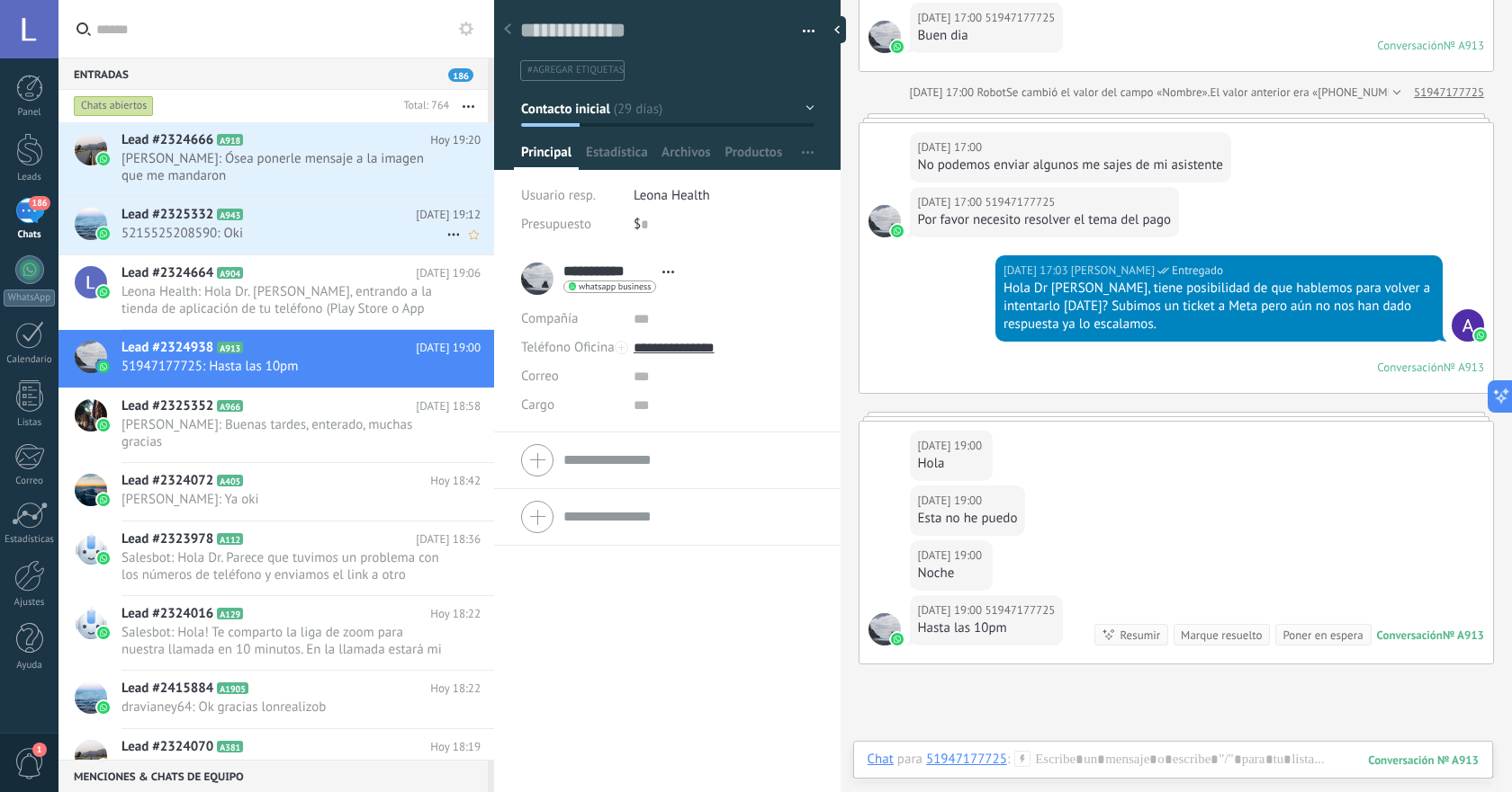
click at [343, 241] on span "5215525208590: Oki" at bounding box center [284, 233] width 325 height 17
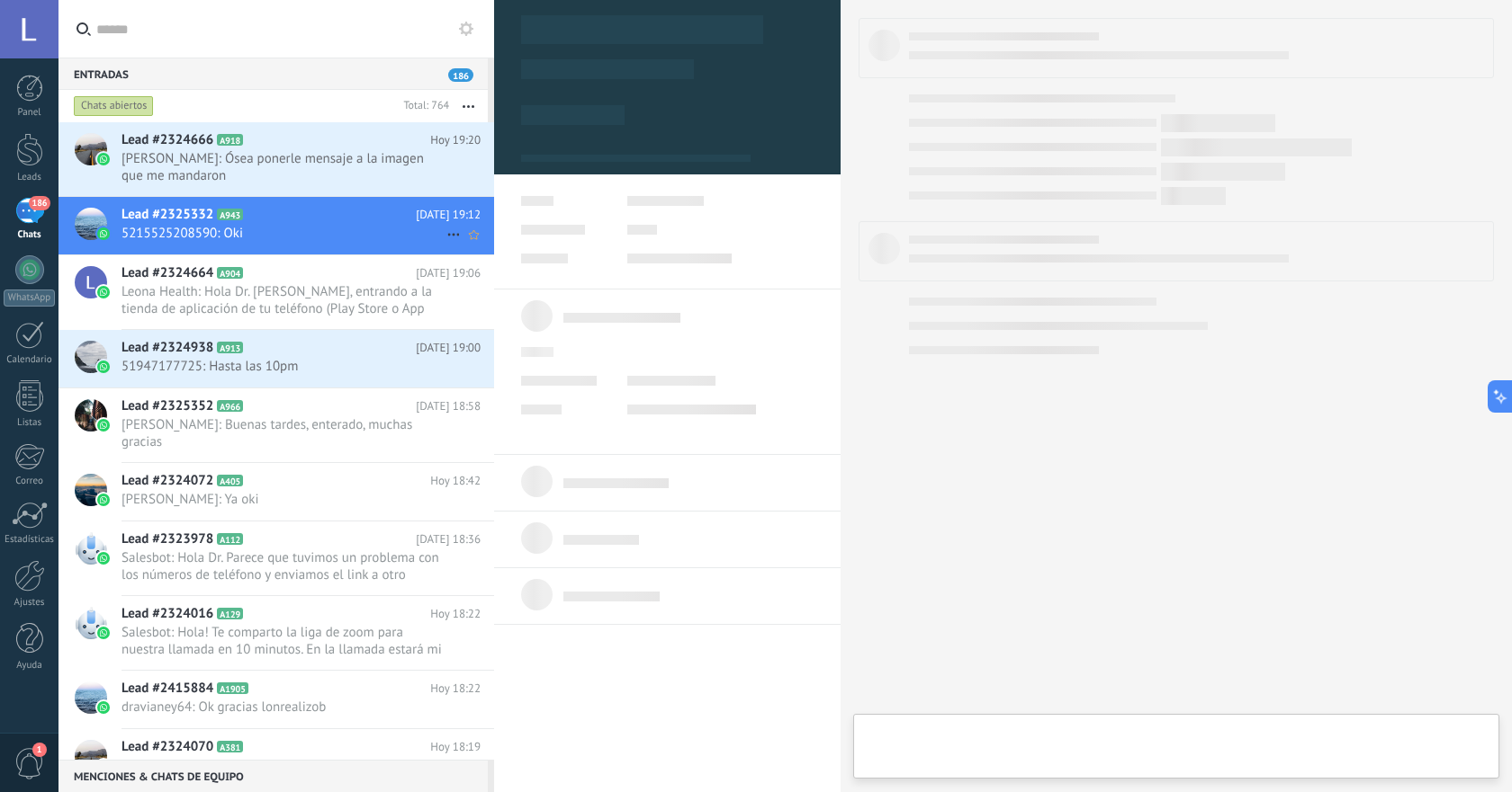
click at [449, 237] on icon at bounding box center [453, 235] width 22 height 22
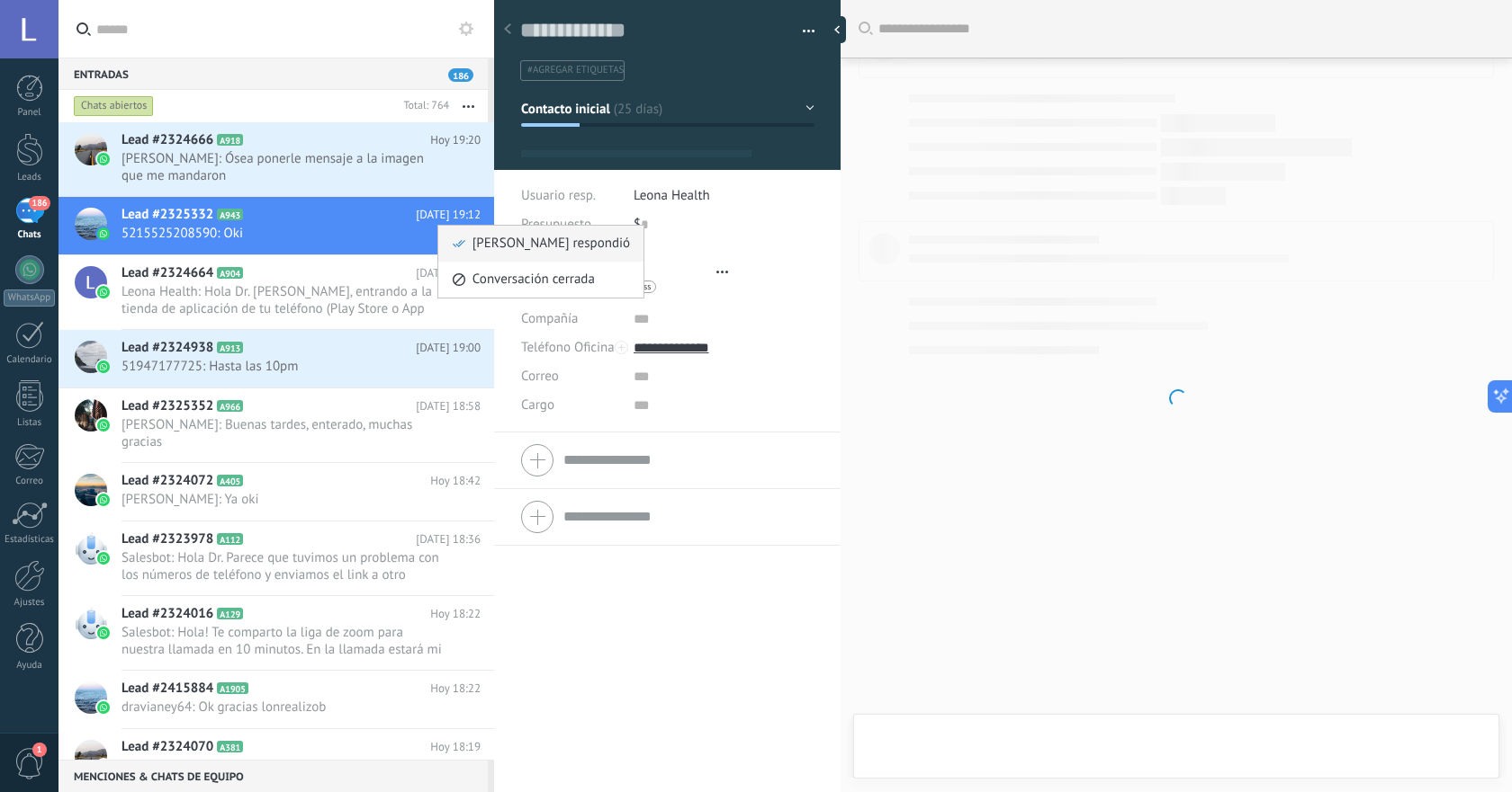
click at [527, 243] on span "[PERSON_NAME] respondió" at bounding box center [551, 243] width 158 height 36
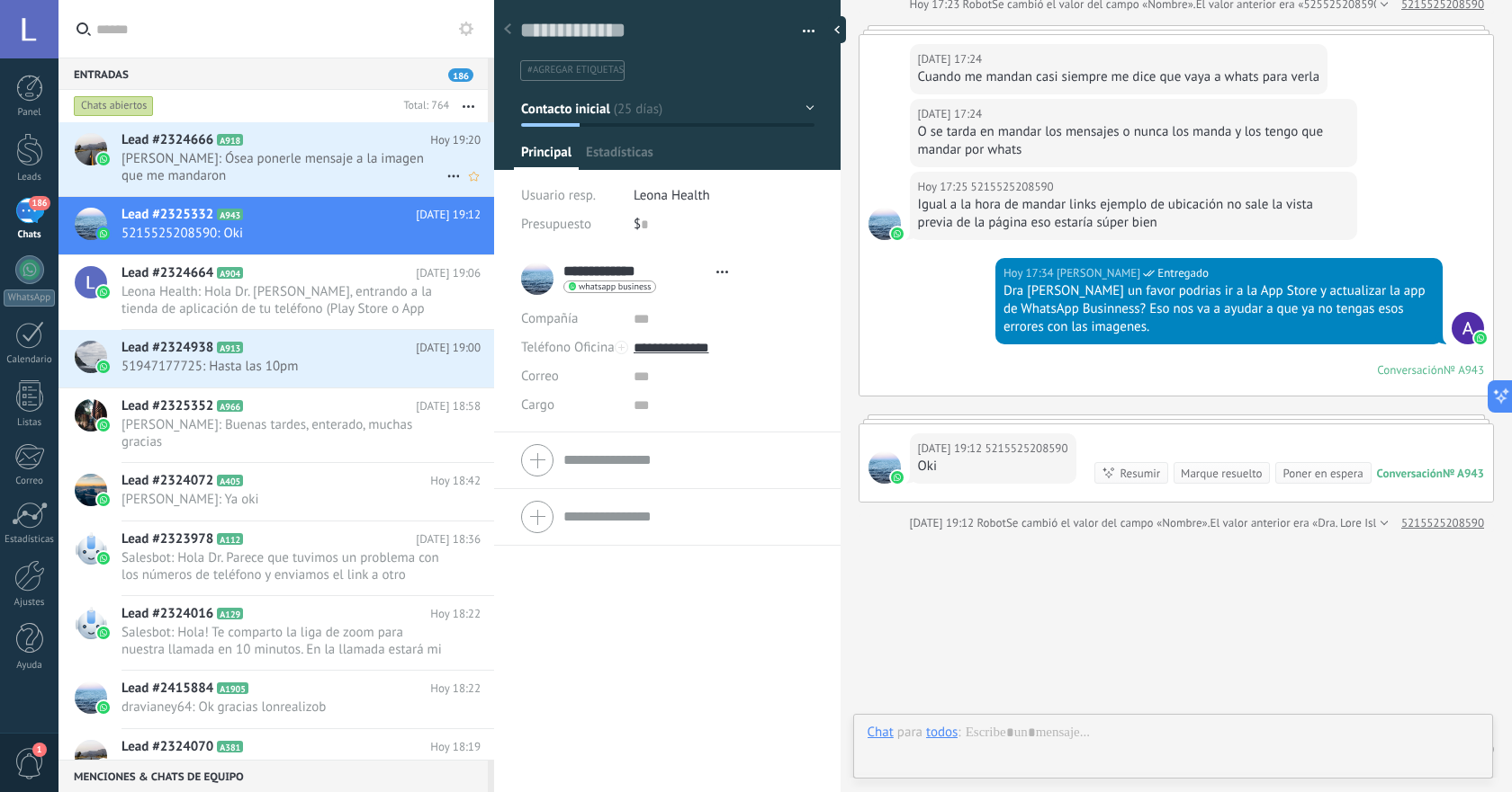
scroll to position [27, 0]
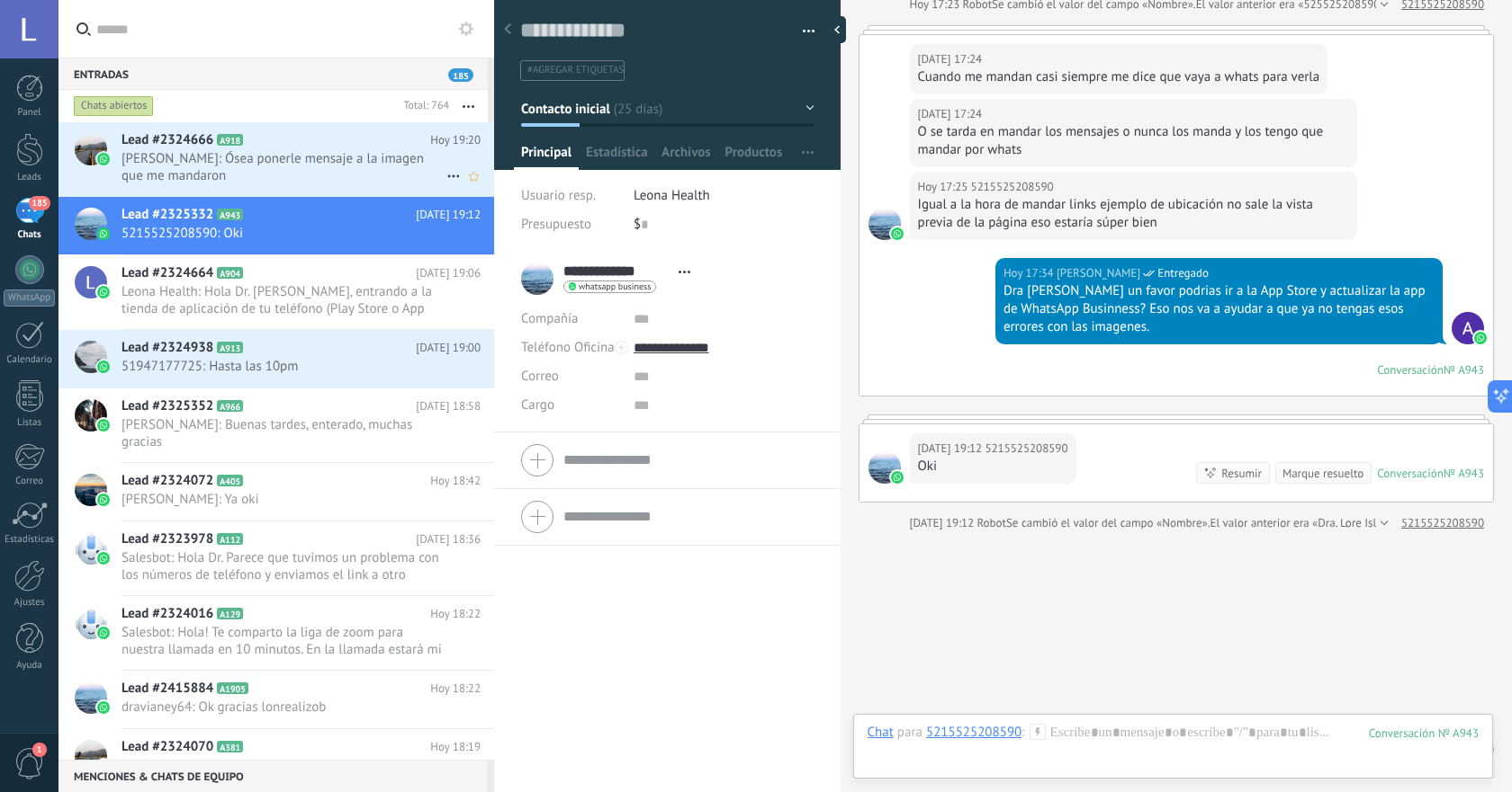
click at [329, 173] on span "Lorena Matienzo: Ósea ponerle mensaje a la imagen que me mandaron" at bounding box center [284, 167] width 325 height 34
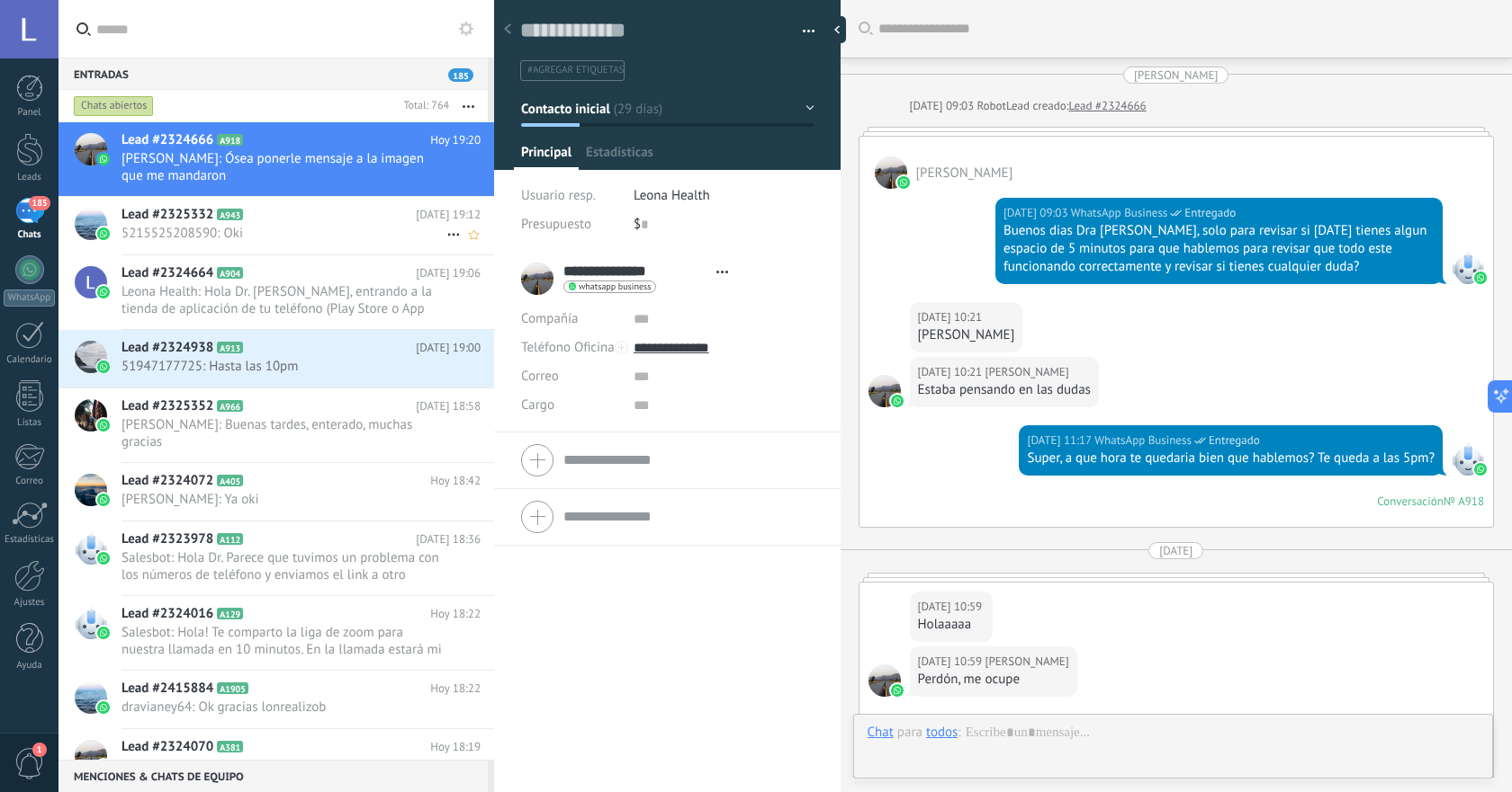
scroll to position [3389, 0]
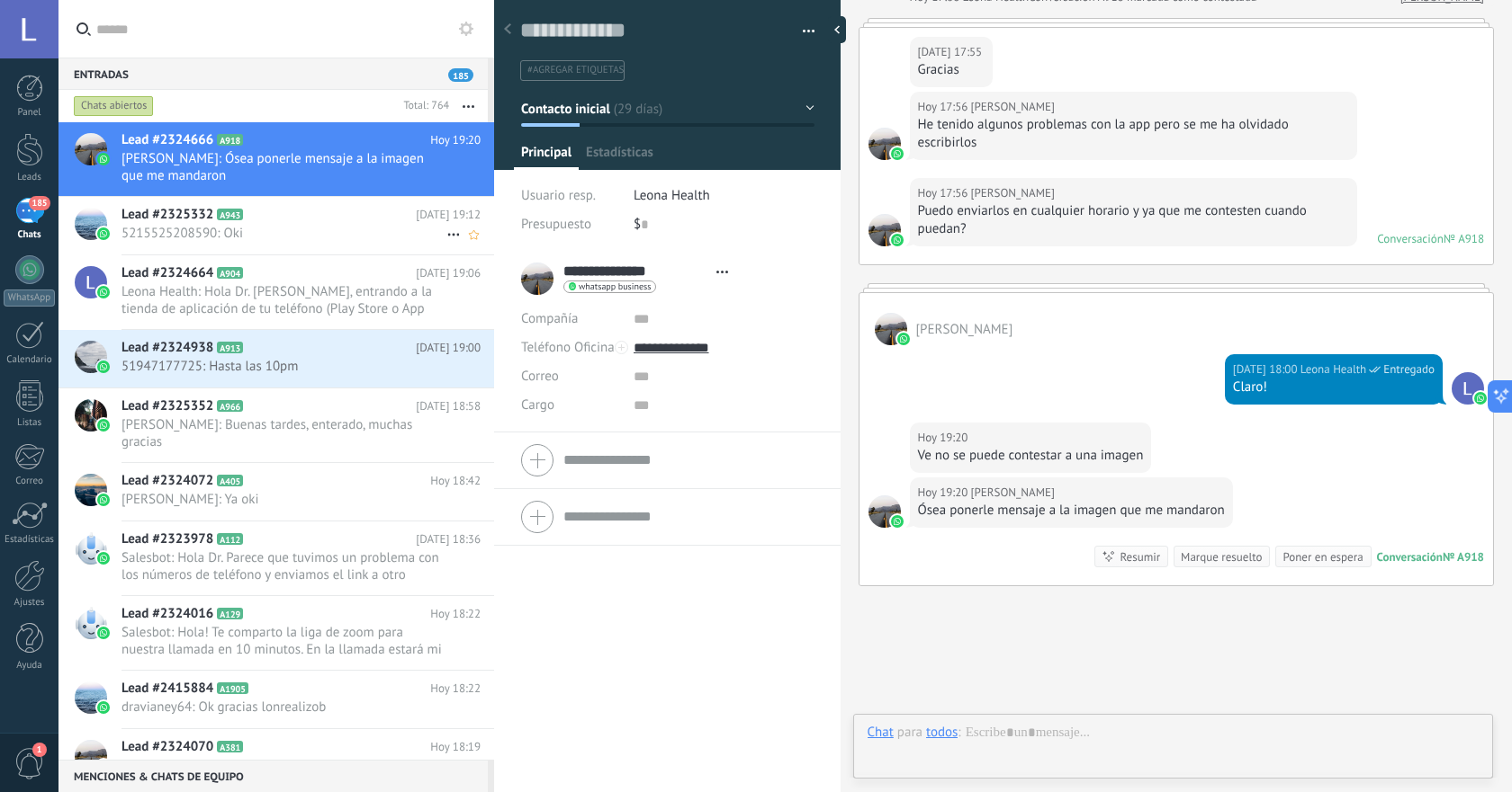
click at [340, 234] on span "5215525208590: Oki" at bounding box center [284, 233] width 325 height 17
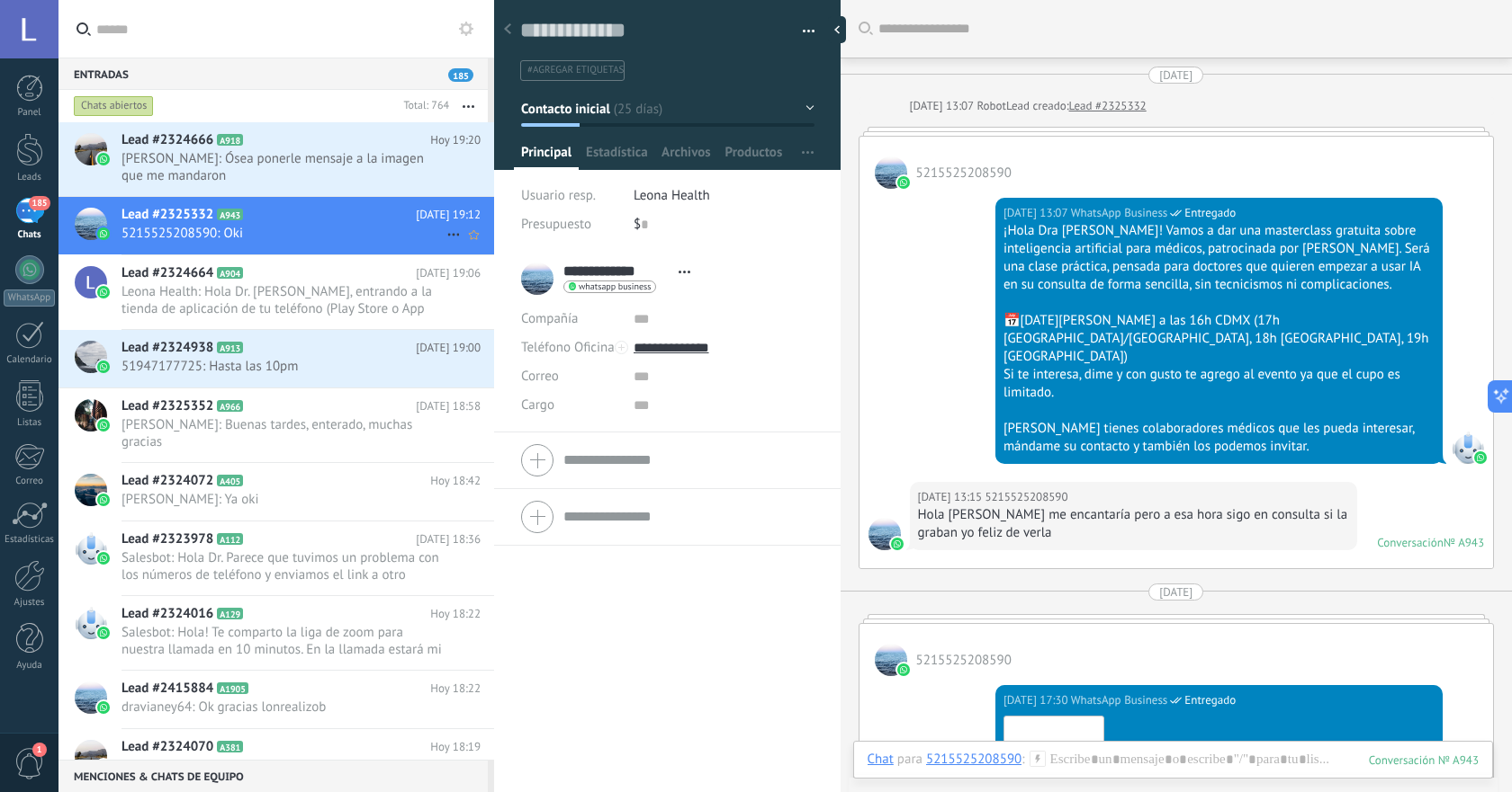
scroll to position [1795, 0]
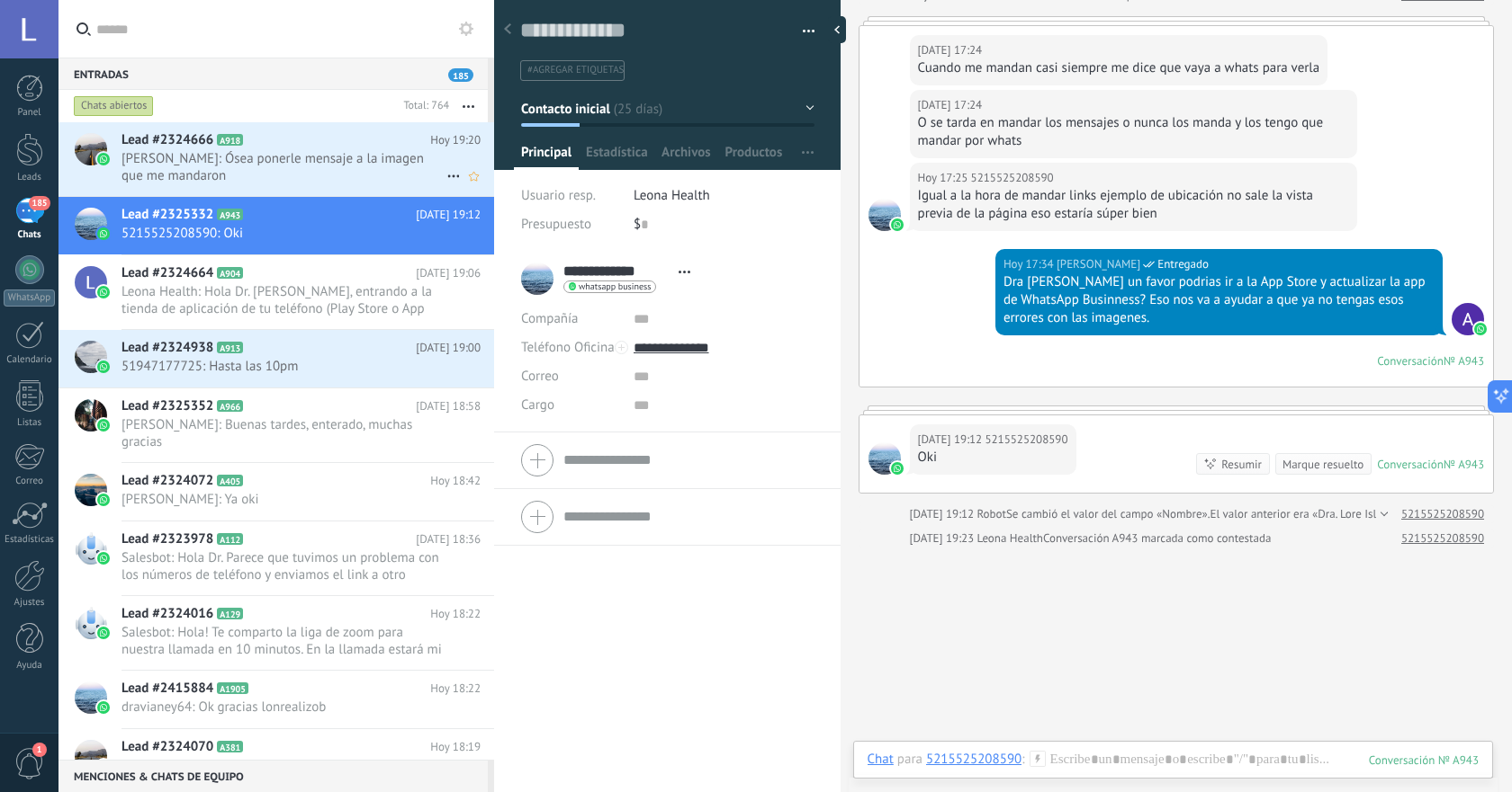
click at [306, 167] on span "Lorena Matienzo: Ósea ponerle mensaje a la imagen que me mandaron" at bounding box center [284, 167] width 325 height 34
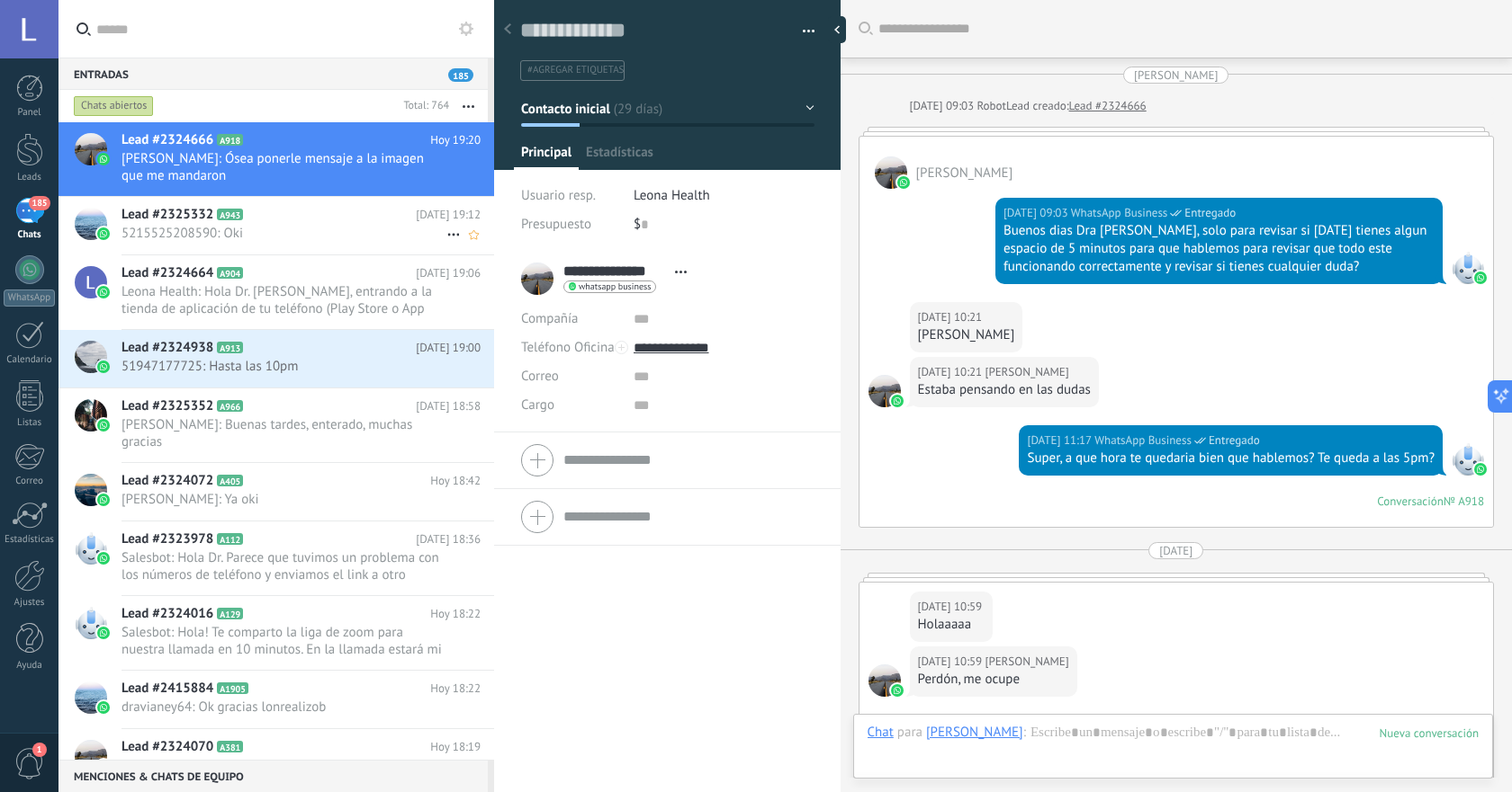
scroll to position [27, 0]
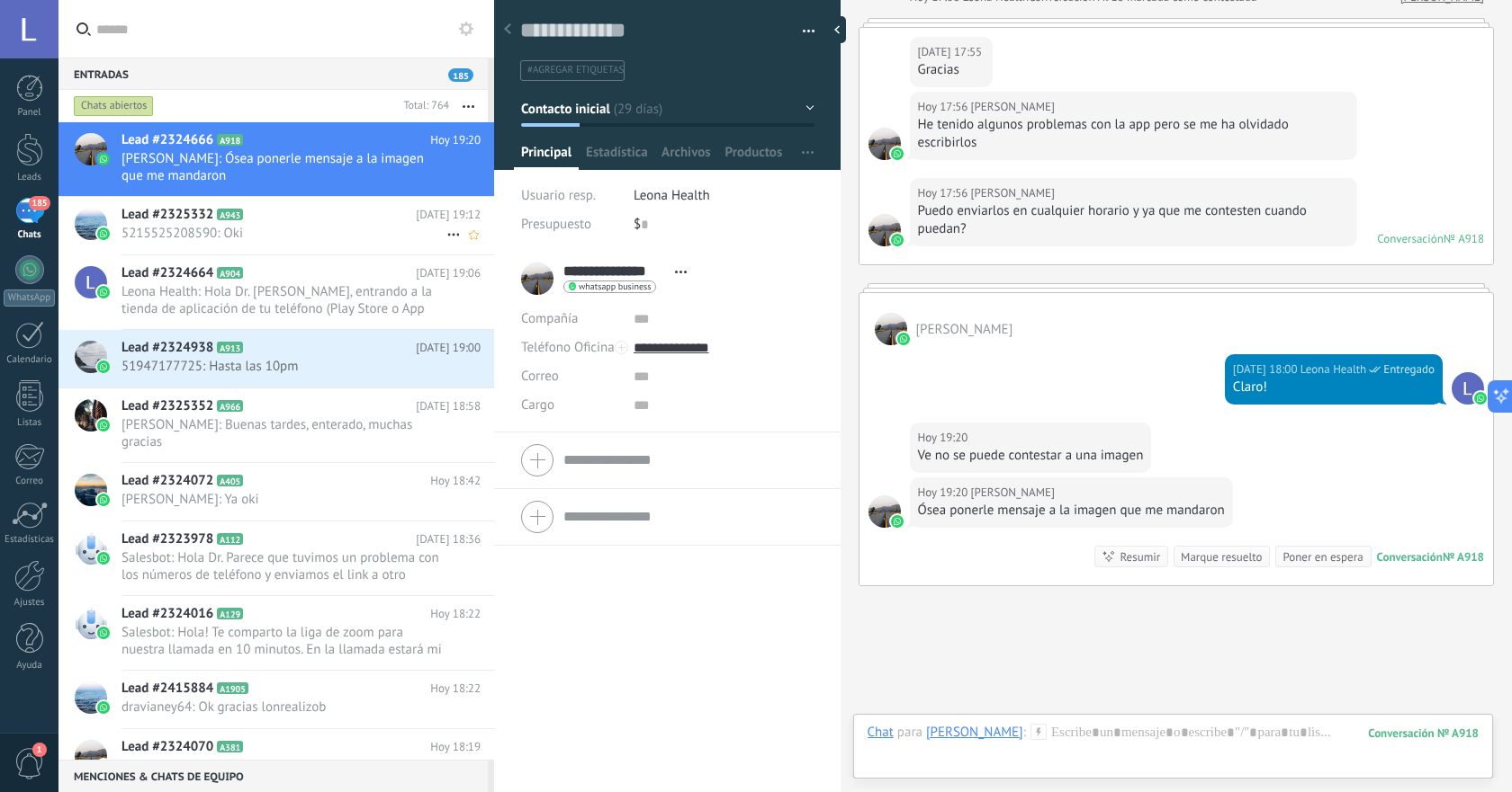
click at [290, 233] on span "5215525208590: Oki" at bounding box center [284, 233] width 325 height 17
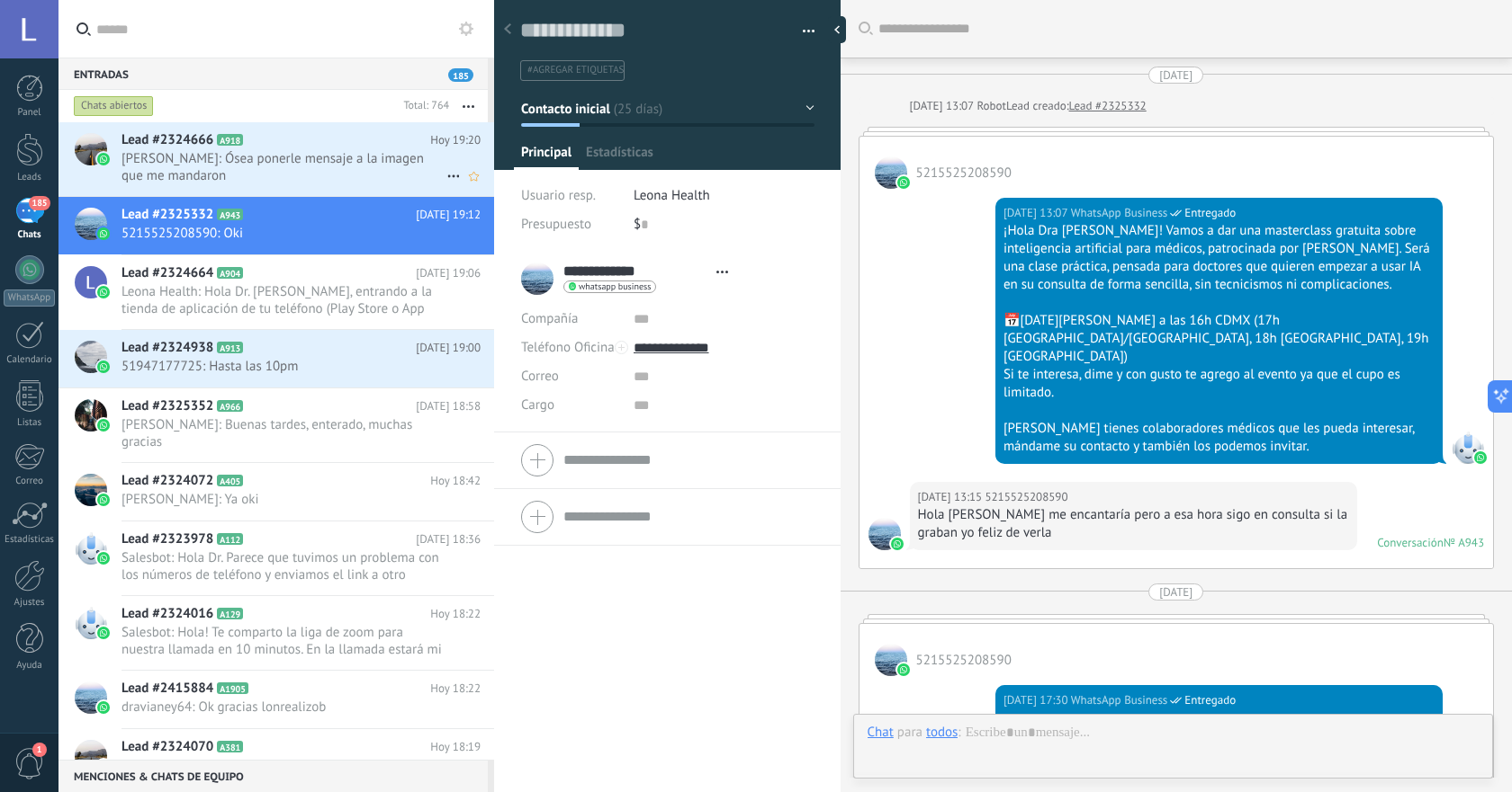
scroll to position [1795, 0]
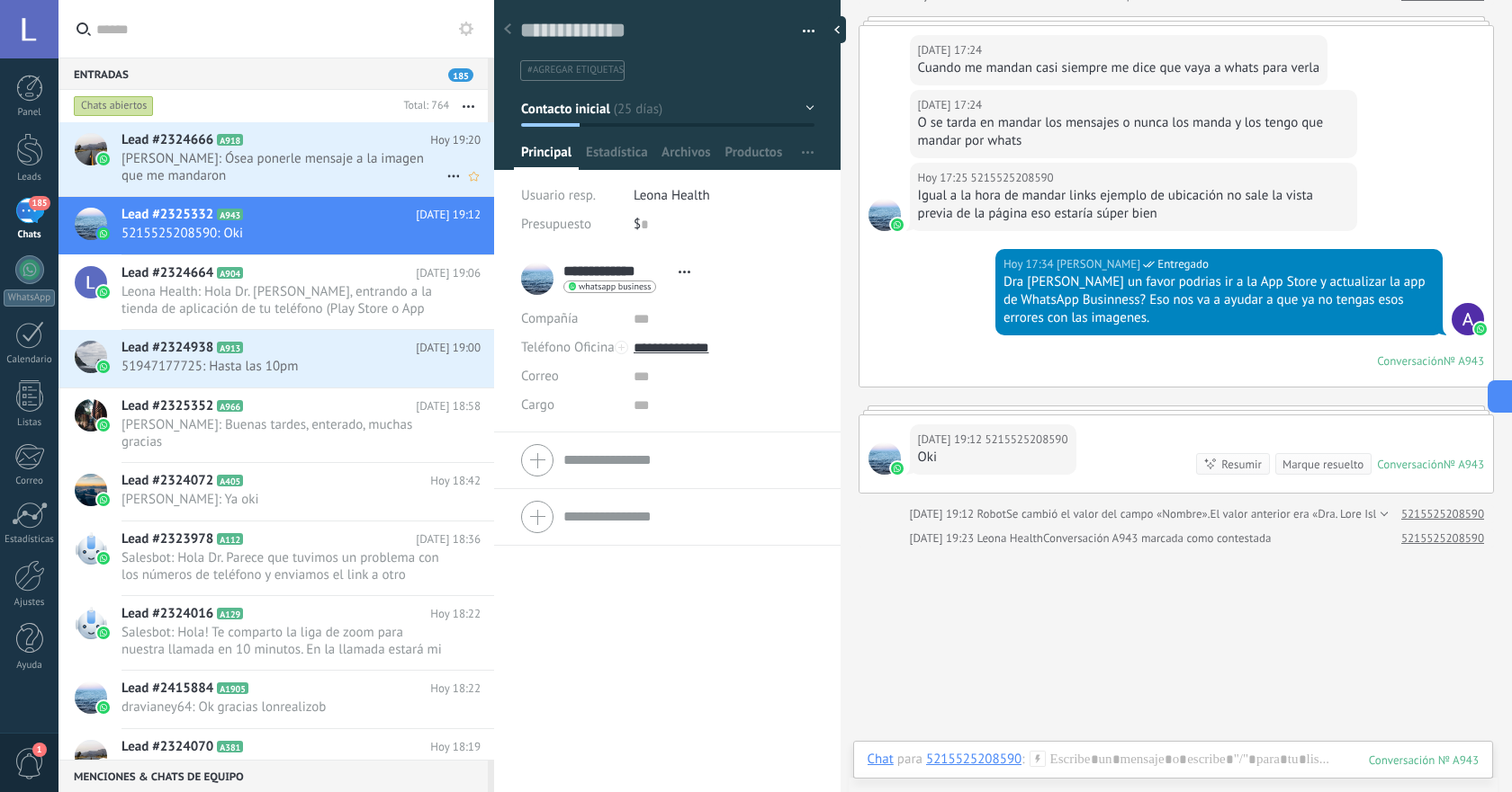
click at [309, 173] on span "Lorena Matienzo: Ósea ponerle mensaje a la imagen que me mandaron" at bounding box center [284, 167] width 325 height 34
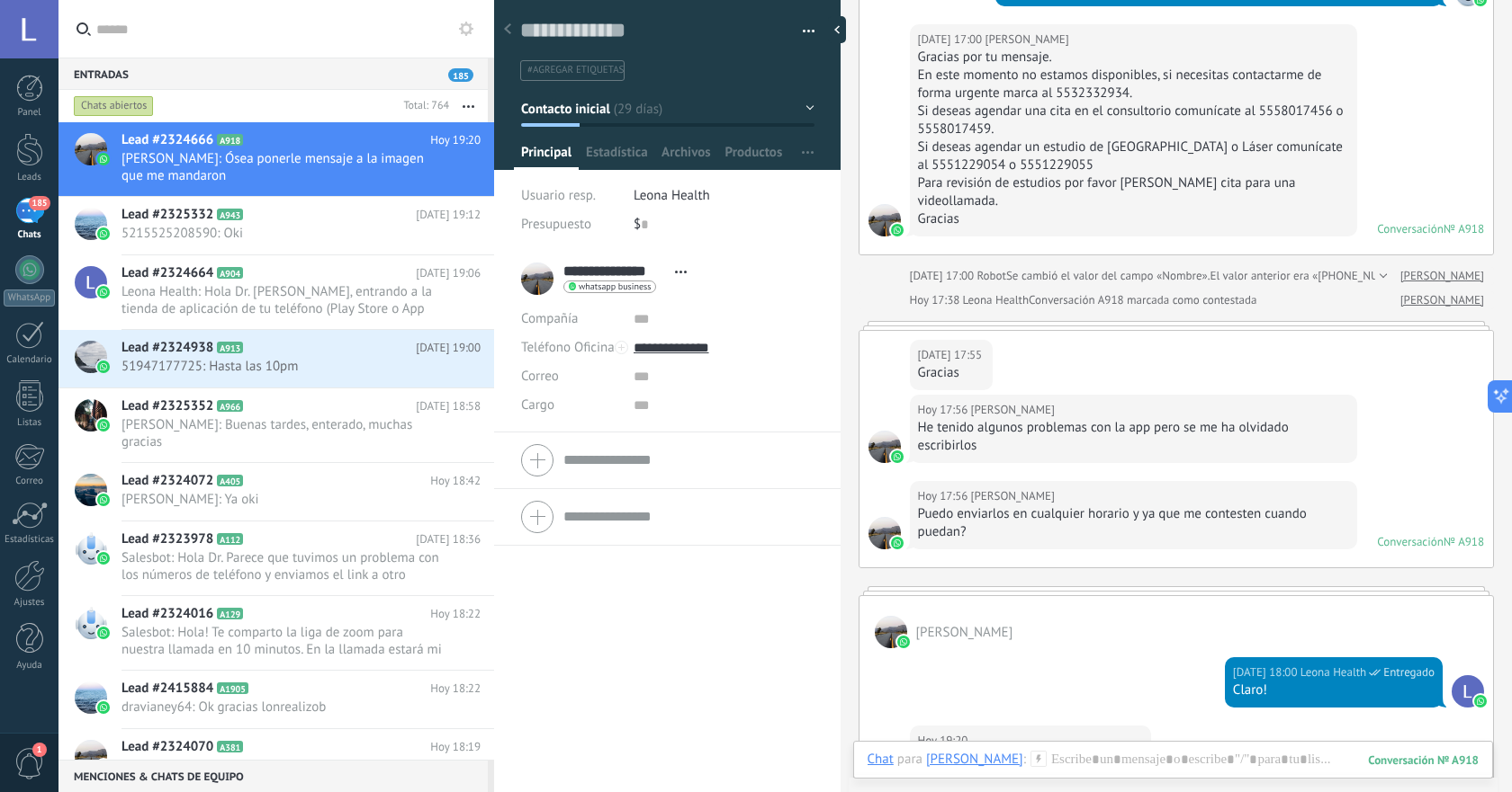
scroll to position [3239, 0]
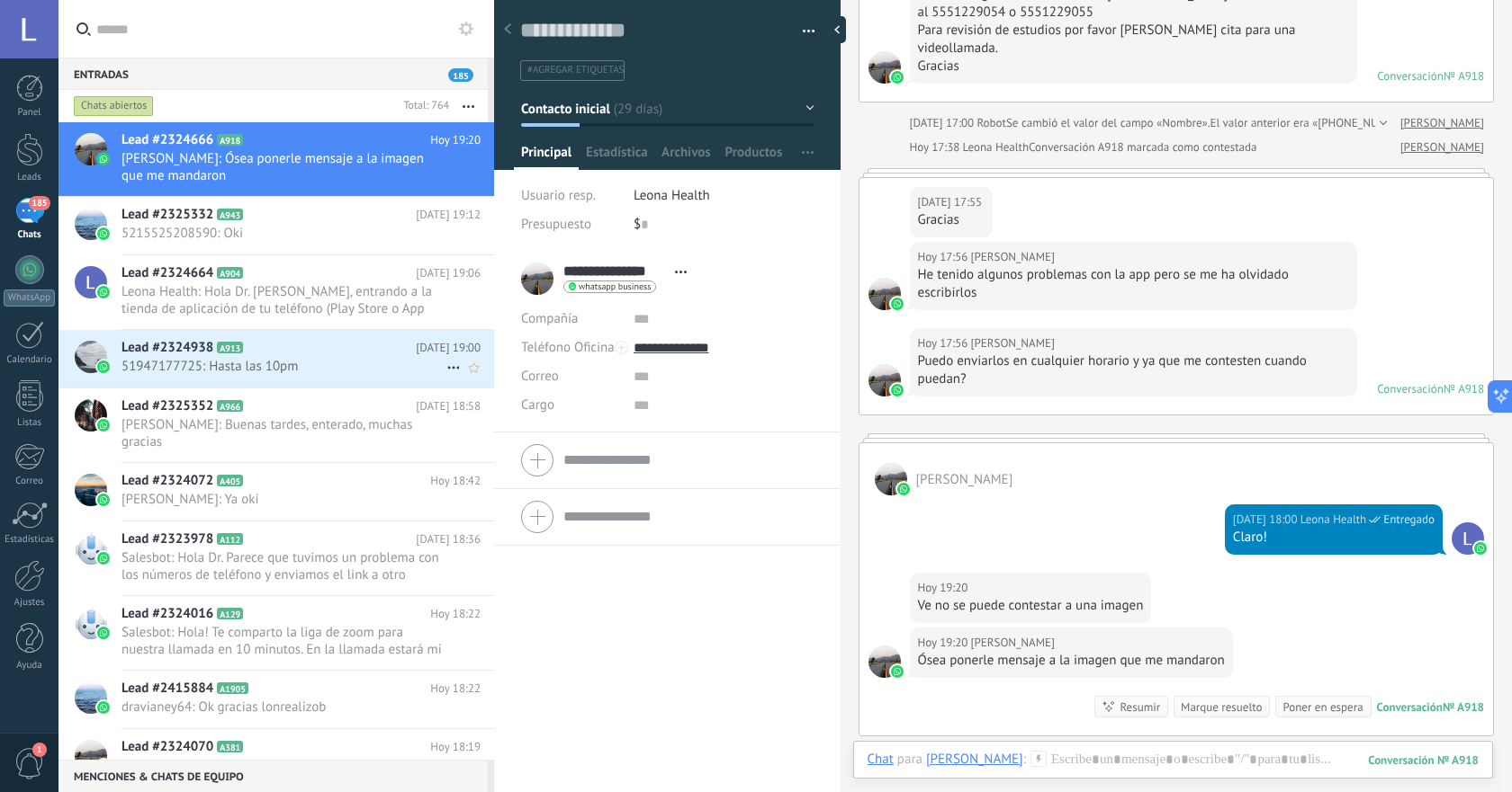
click at [301, 365] on span "51947177725: Hasta las 10pm" at bounding box center [284, 366] width 325 height 17
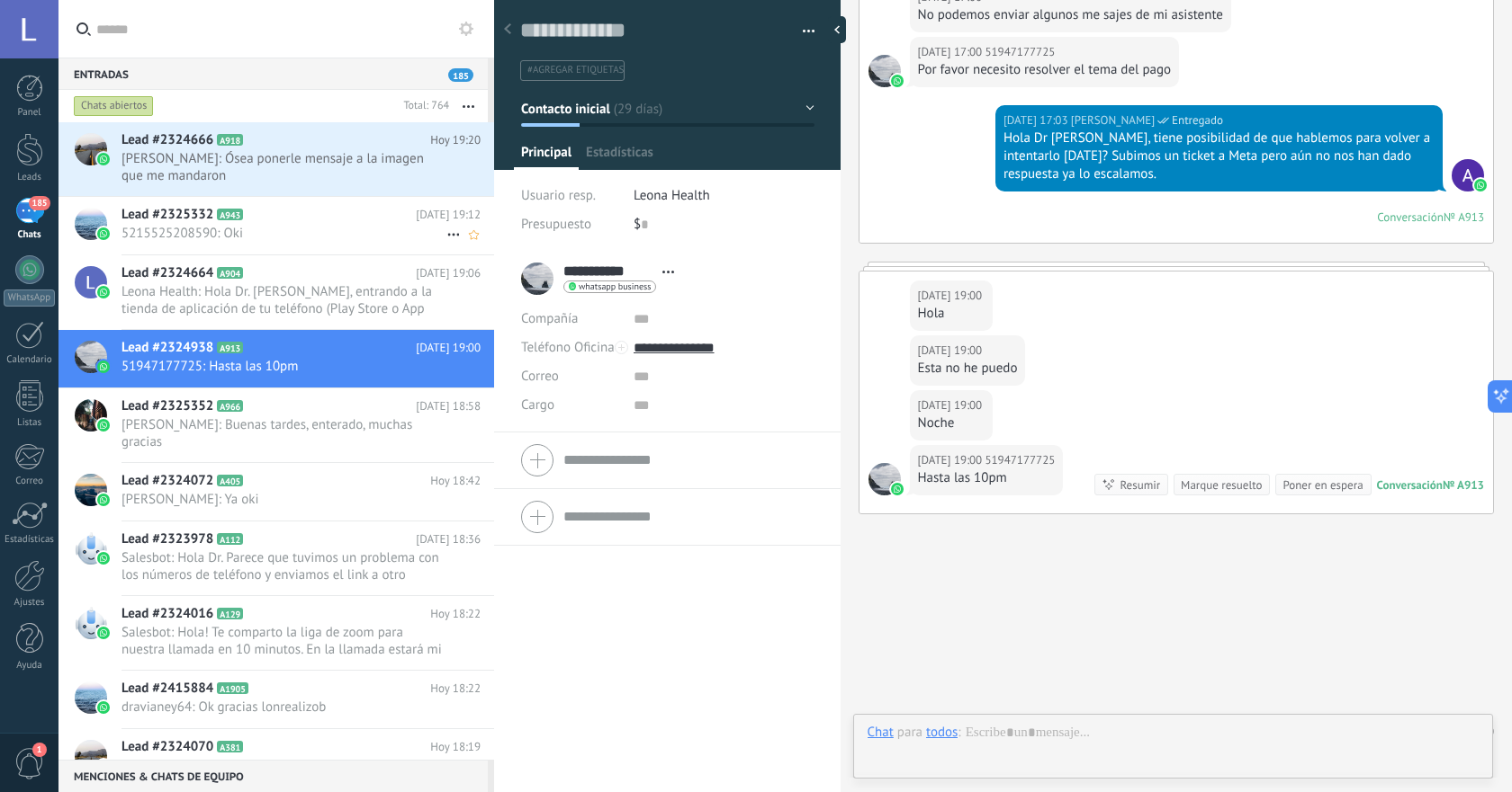
scroll to position [27, 0]
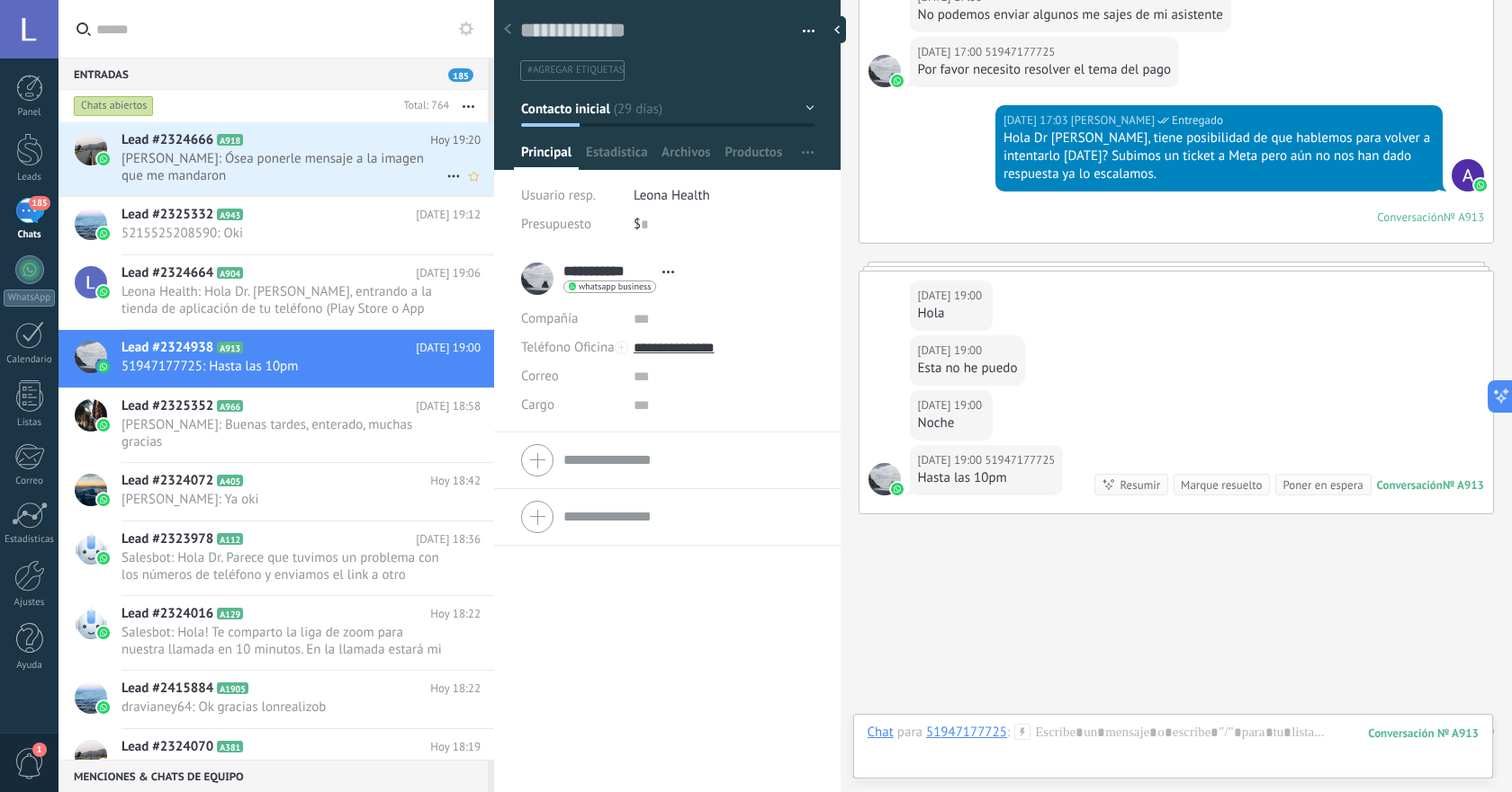
click at [301, 178] on span "Lorena Matienzo: Ósea ponerle mensaje a la imagen que me mandaron" at bounding box center [284, 167] width 325 height 34
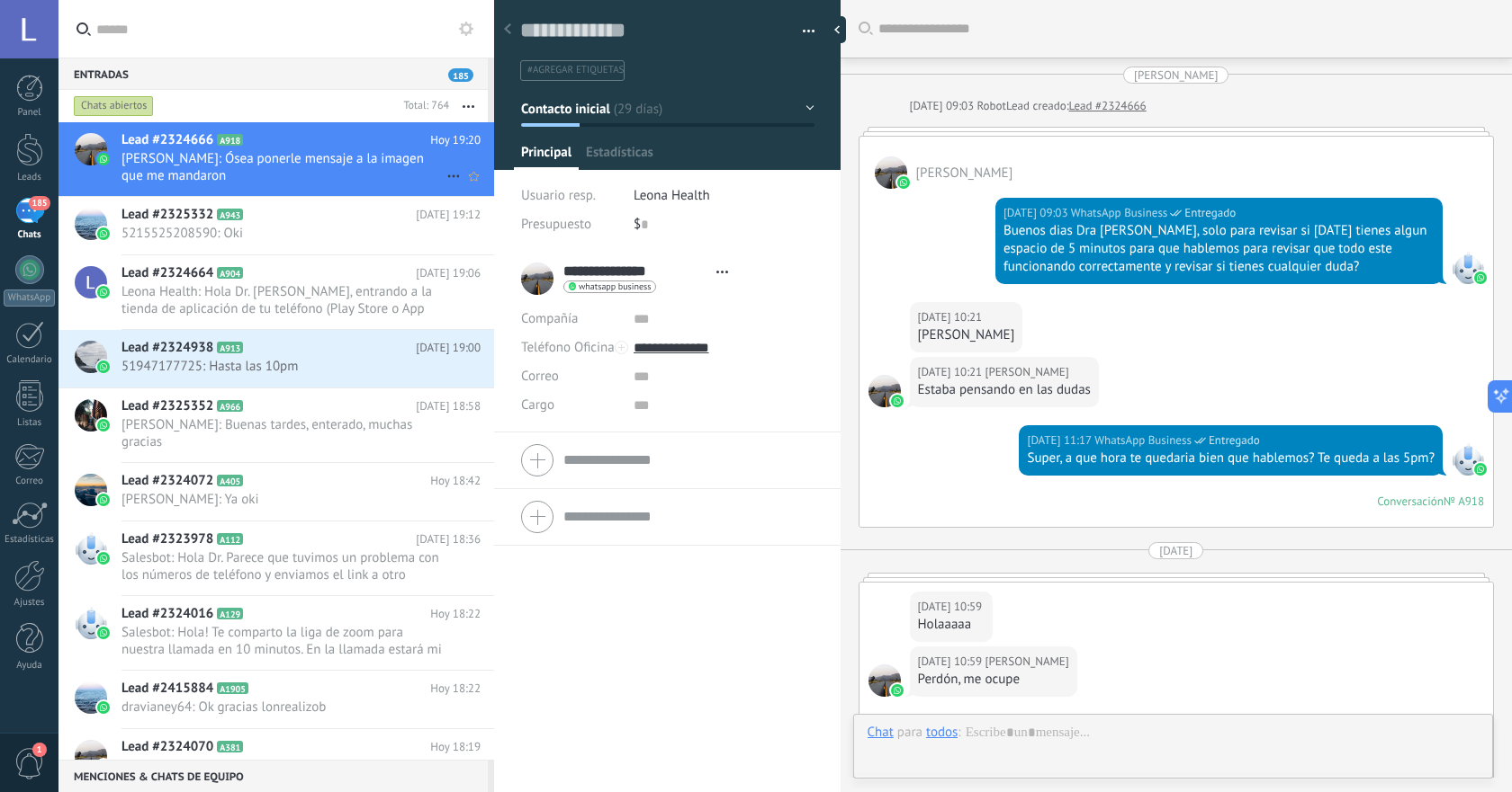
type textarea "**********"
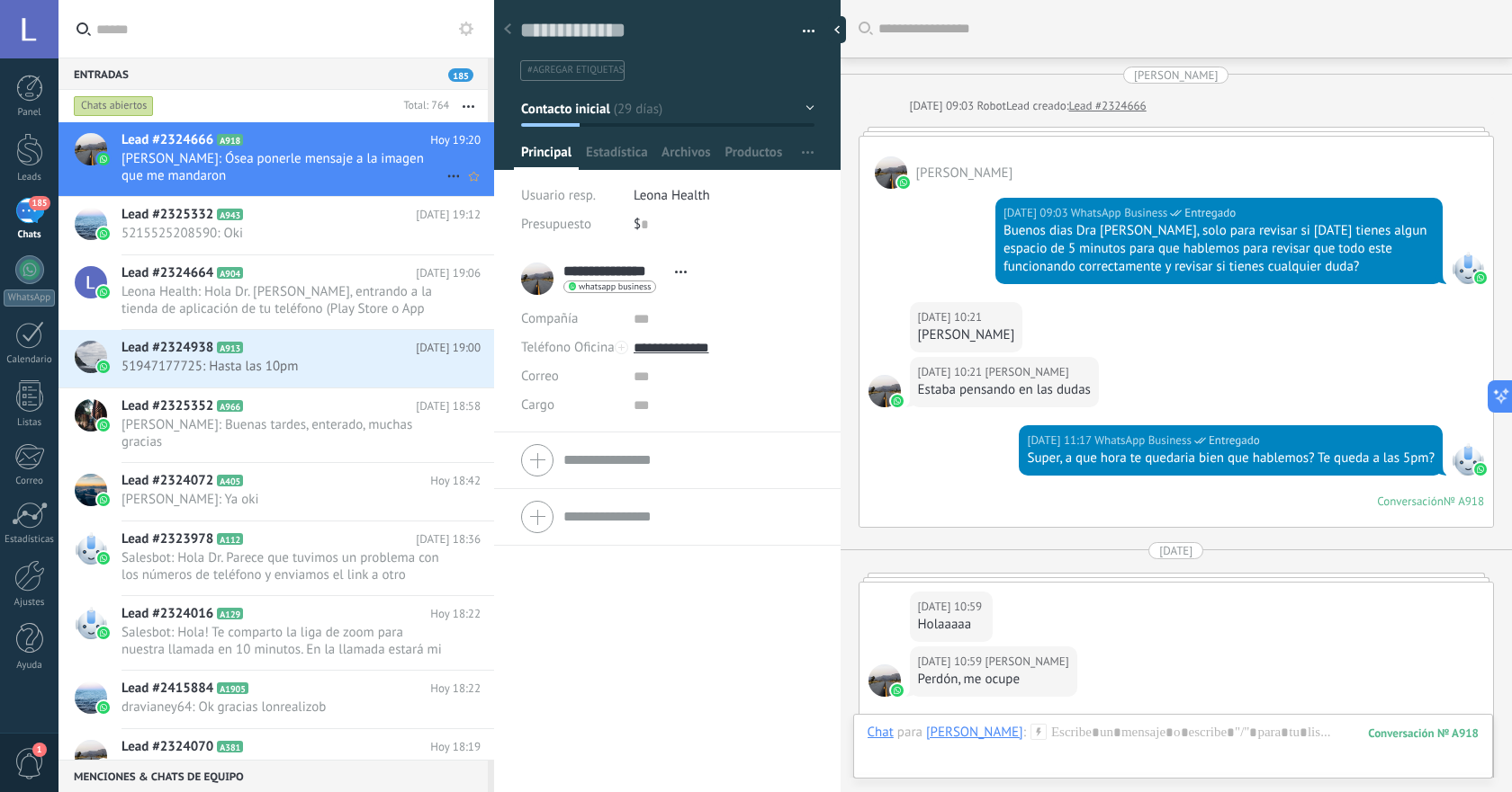
scroll to position [3389, 0]
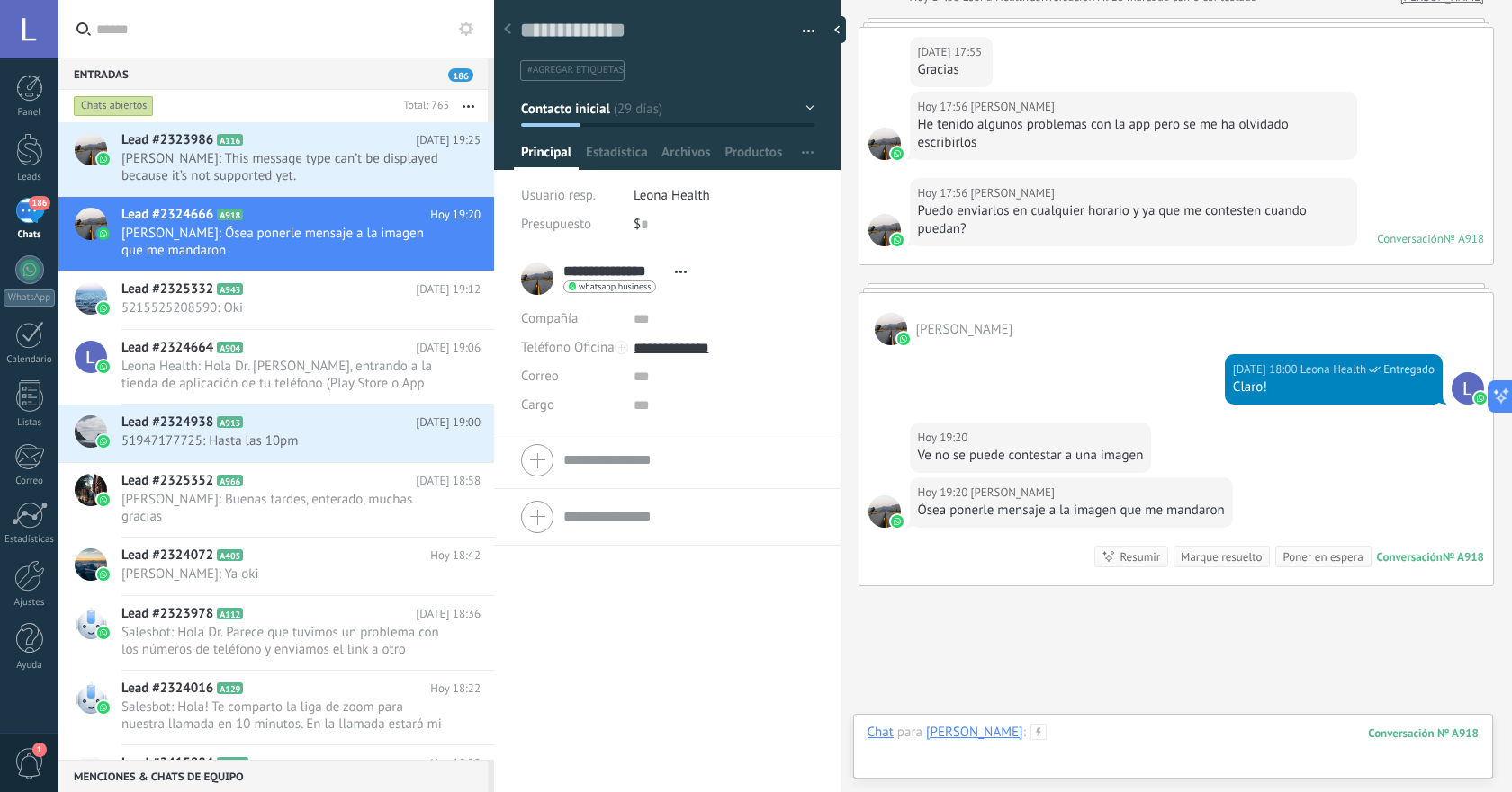
click at [968, 748] on div at bounding box center [1173, 750] width 611 height 54
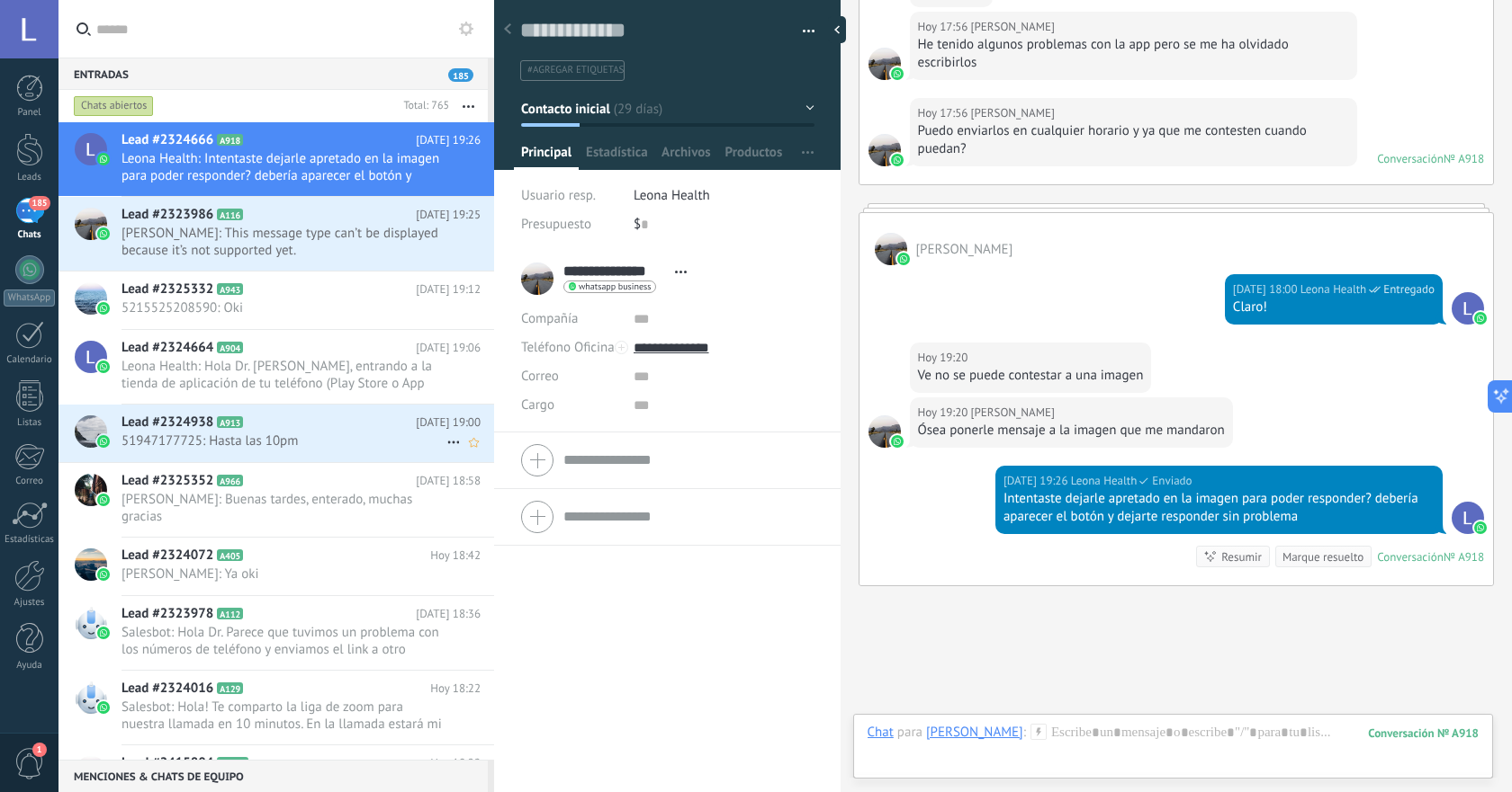
click at [354, 445] on span "51947177725: Hasta las 10pm" at bounding box center [284, 441] width 325 height 17
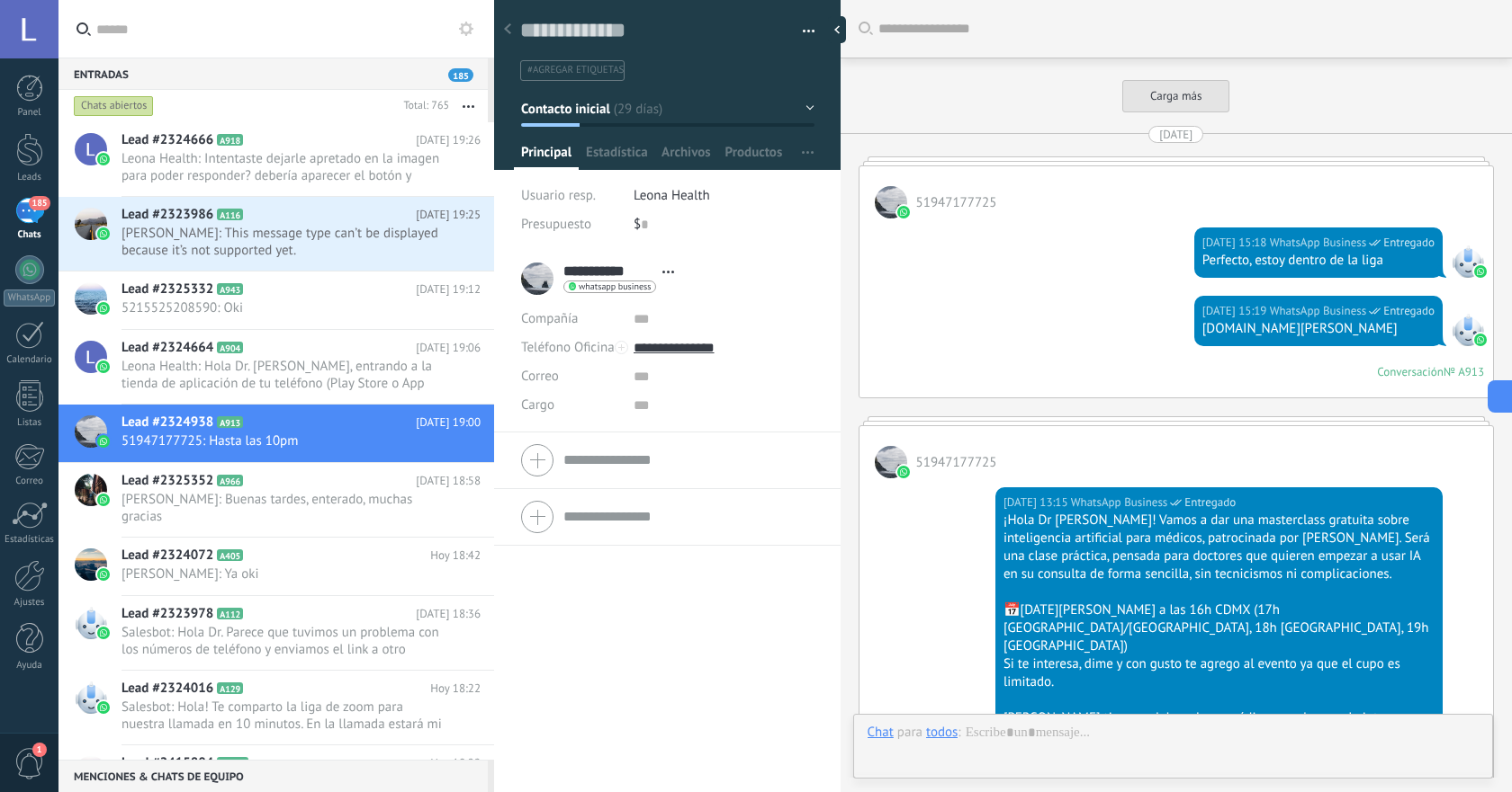
scroll to position [4846, 0]
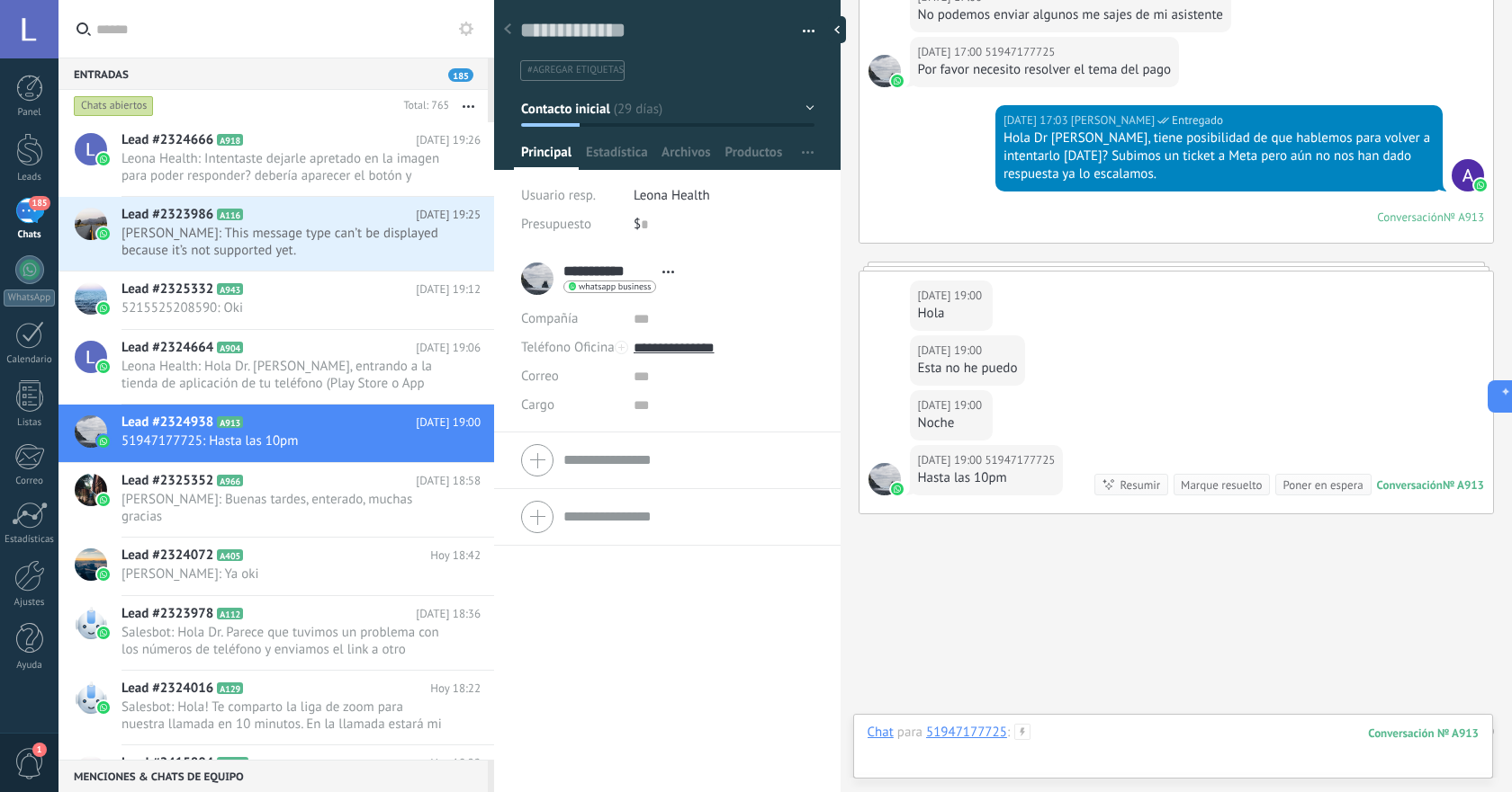
click at [1045, 725] on div at bounding box center [1173, 750] width 611 height 54
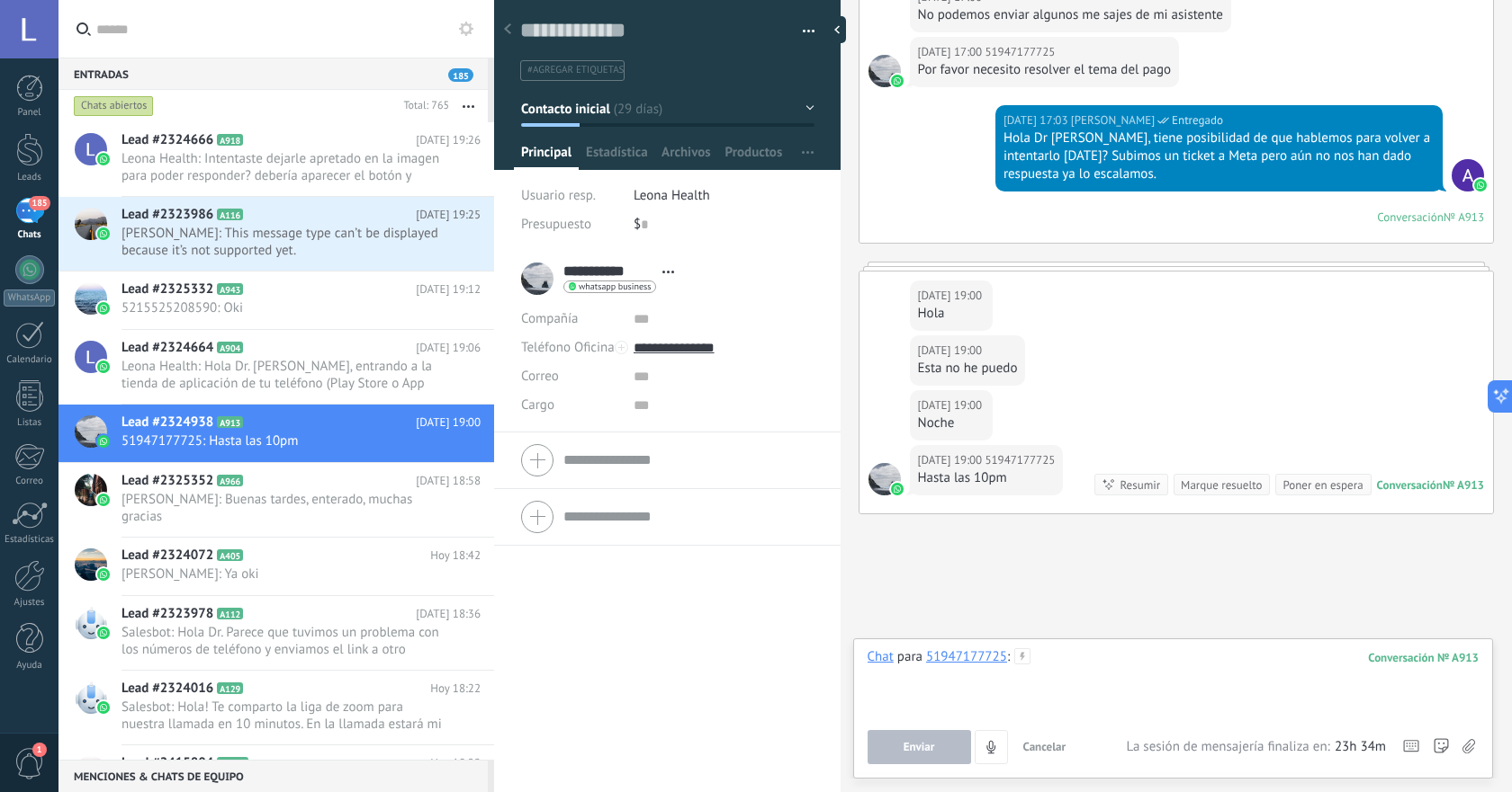
click at [1066, 680] on div at bounding box center [1173, 682] width 611 height 68
click at [374, 260] on div "Lead #2323986 A116 Hoy 19:25 Carlos: This message type can’t be displayed becau…" at bounding box center [307, 233] width 373 height 74
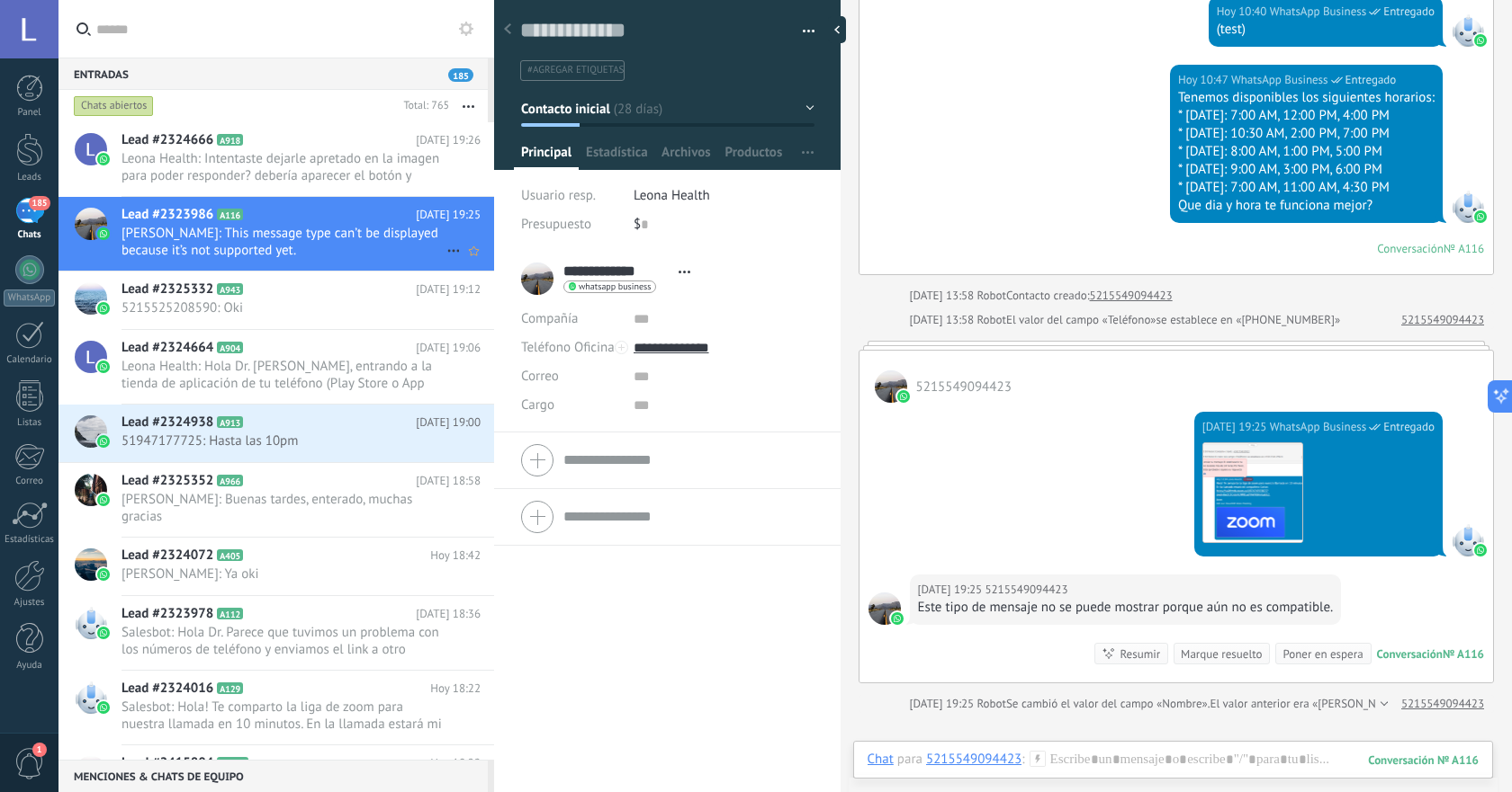
scroll to position [3316, 0]
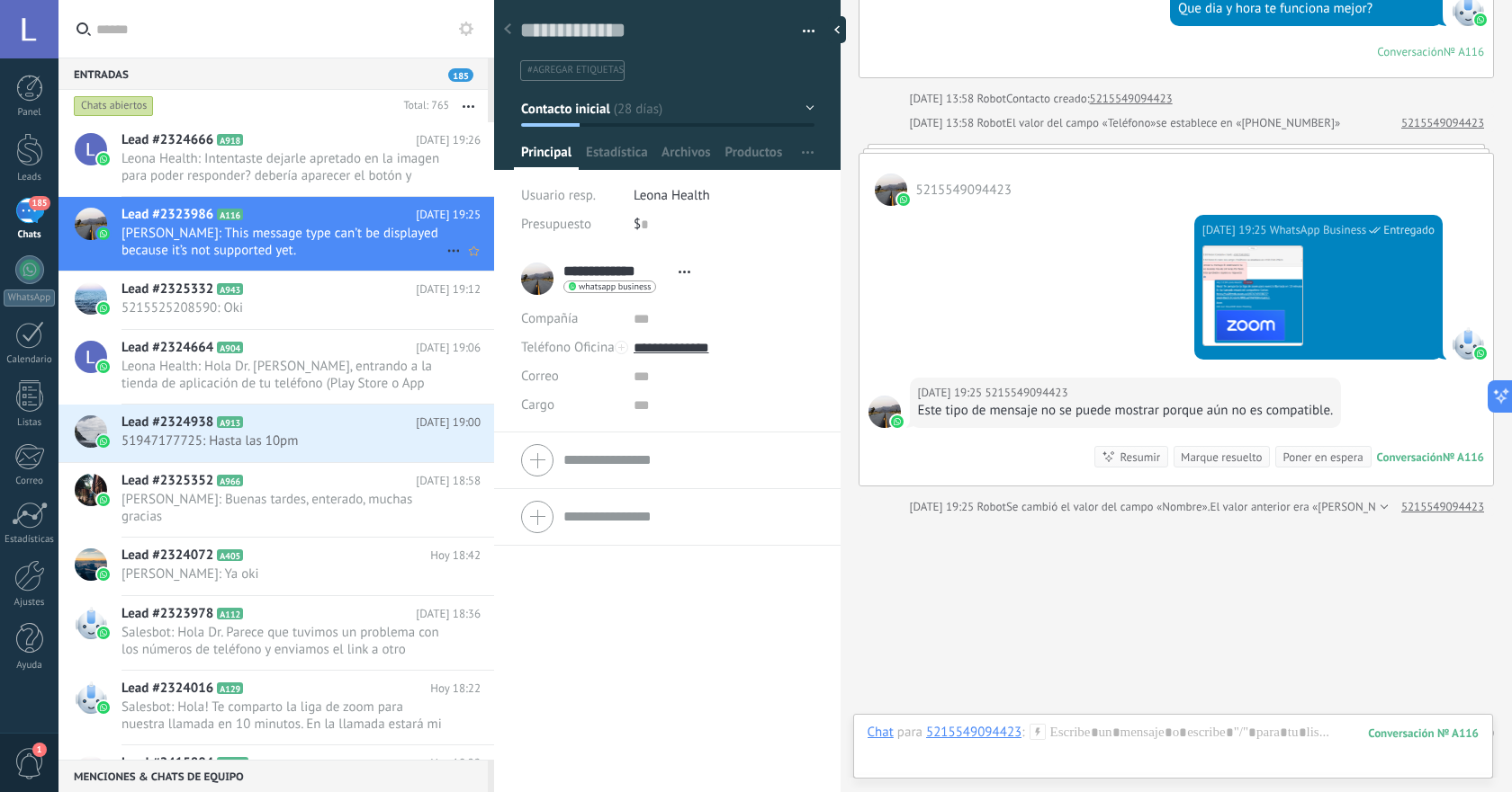
click at [449, 249] on icon at bounding box center [453, 251] width 22 height 22
click at [559, 264] on span "[PERSON_NAME] respondió" at bounding box center [551, 259] width 158 height 36
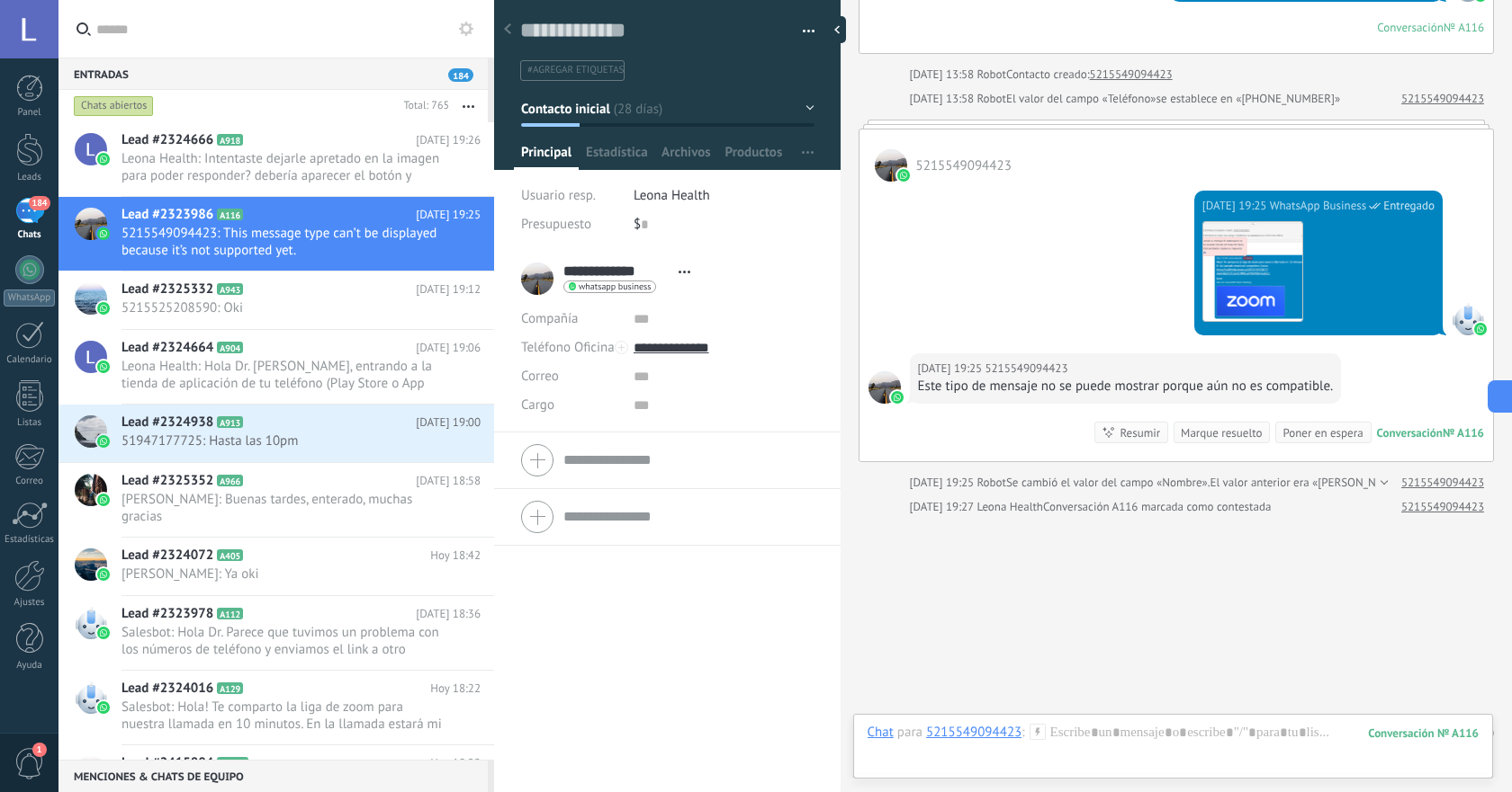
click at [1109, 718] on div "No hay tareas. Crear una Participantes: 0 Agregar usuario Bots: 0" at bounding box center [1175, 733] width 636 height 30
click at [305, 446] on span "51947177725: Hasta las 10pm" at bounding box center [284, 441] width 325 height 17
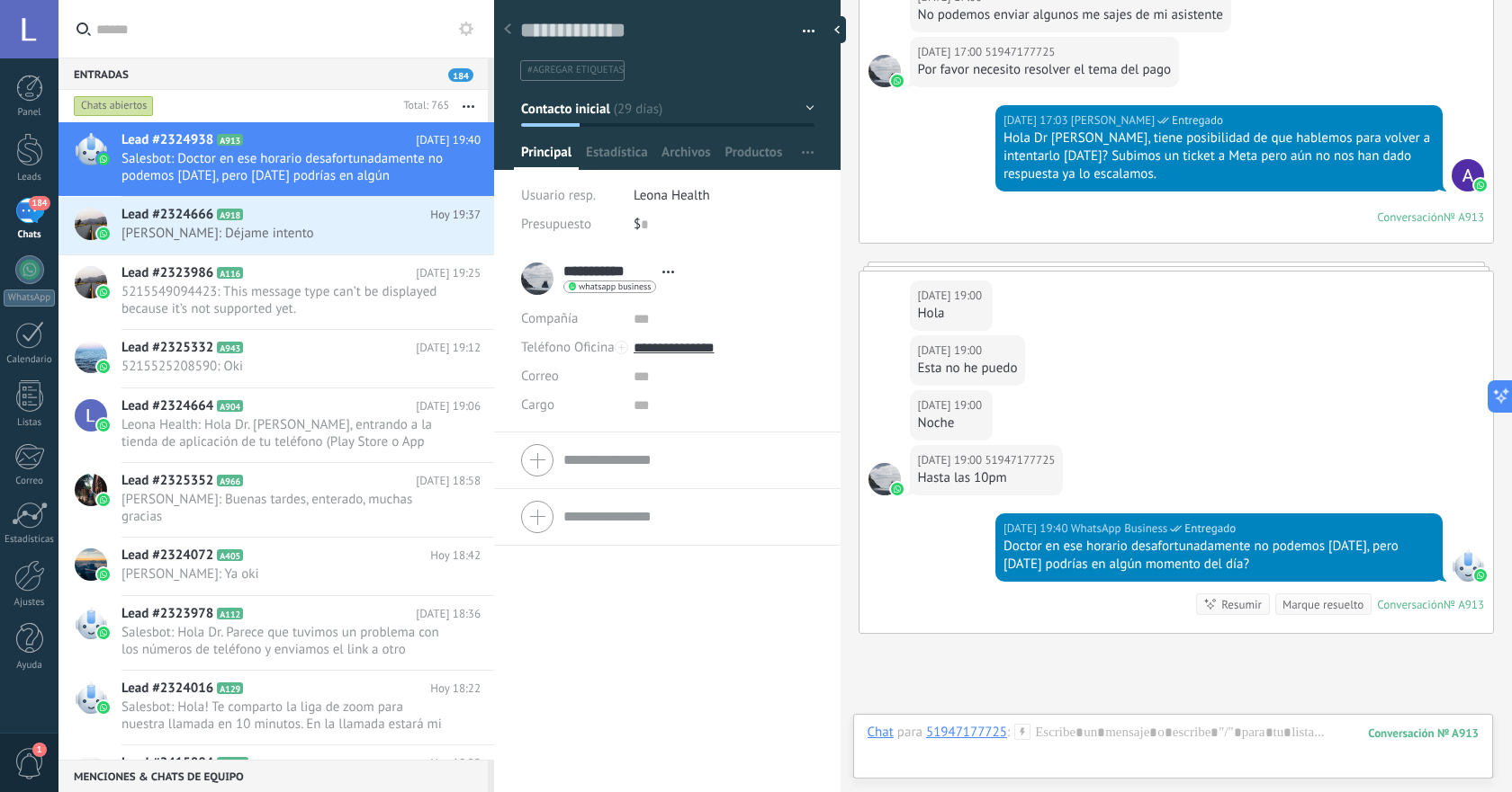
scroll to position [4965, 0]
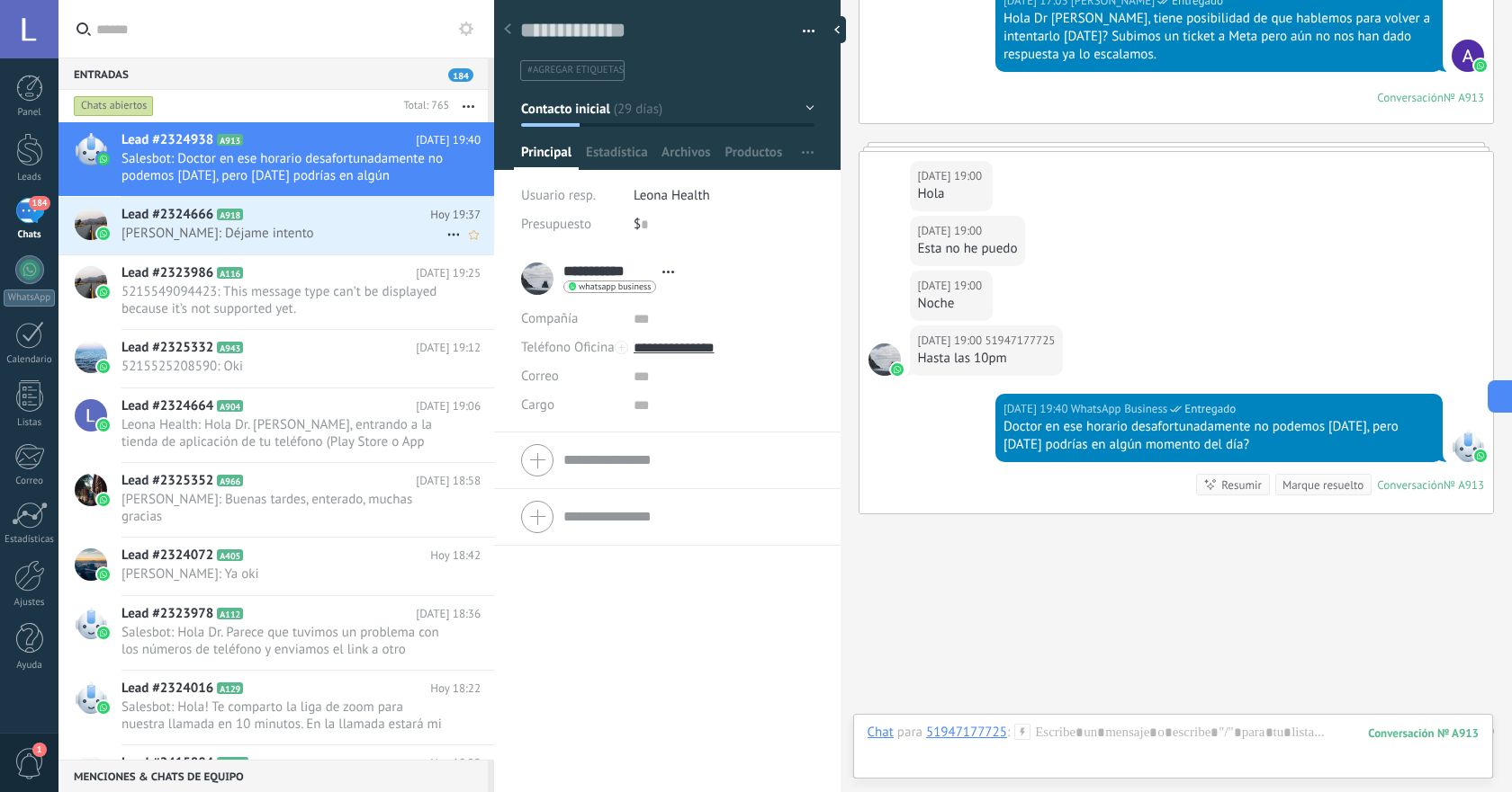
click at [307, 238] on span "Lorena Matienzo: Déjame intento" at bounding box center [284, 233] width 325 height 17
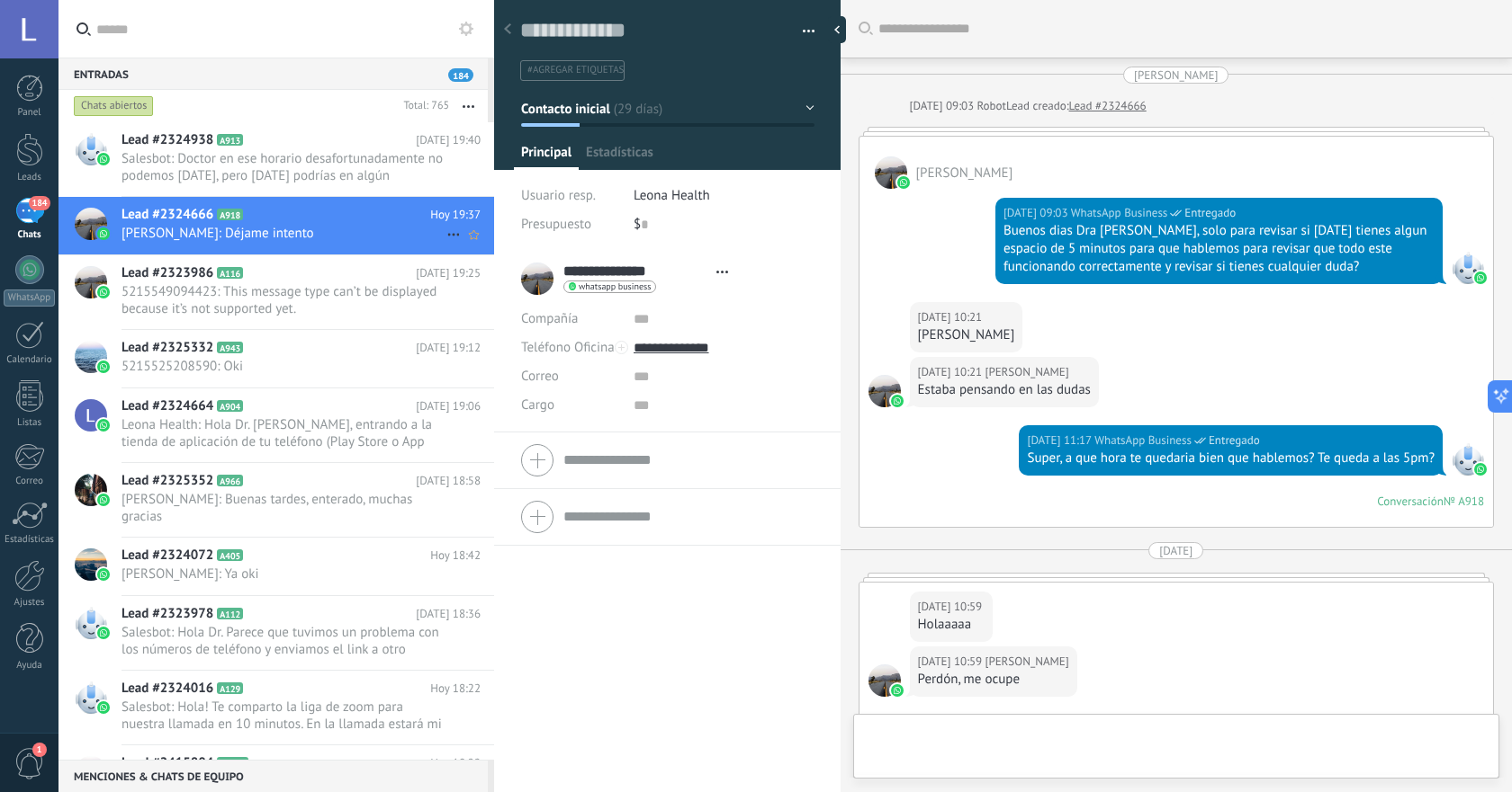
type textarea "**********"
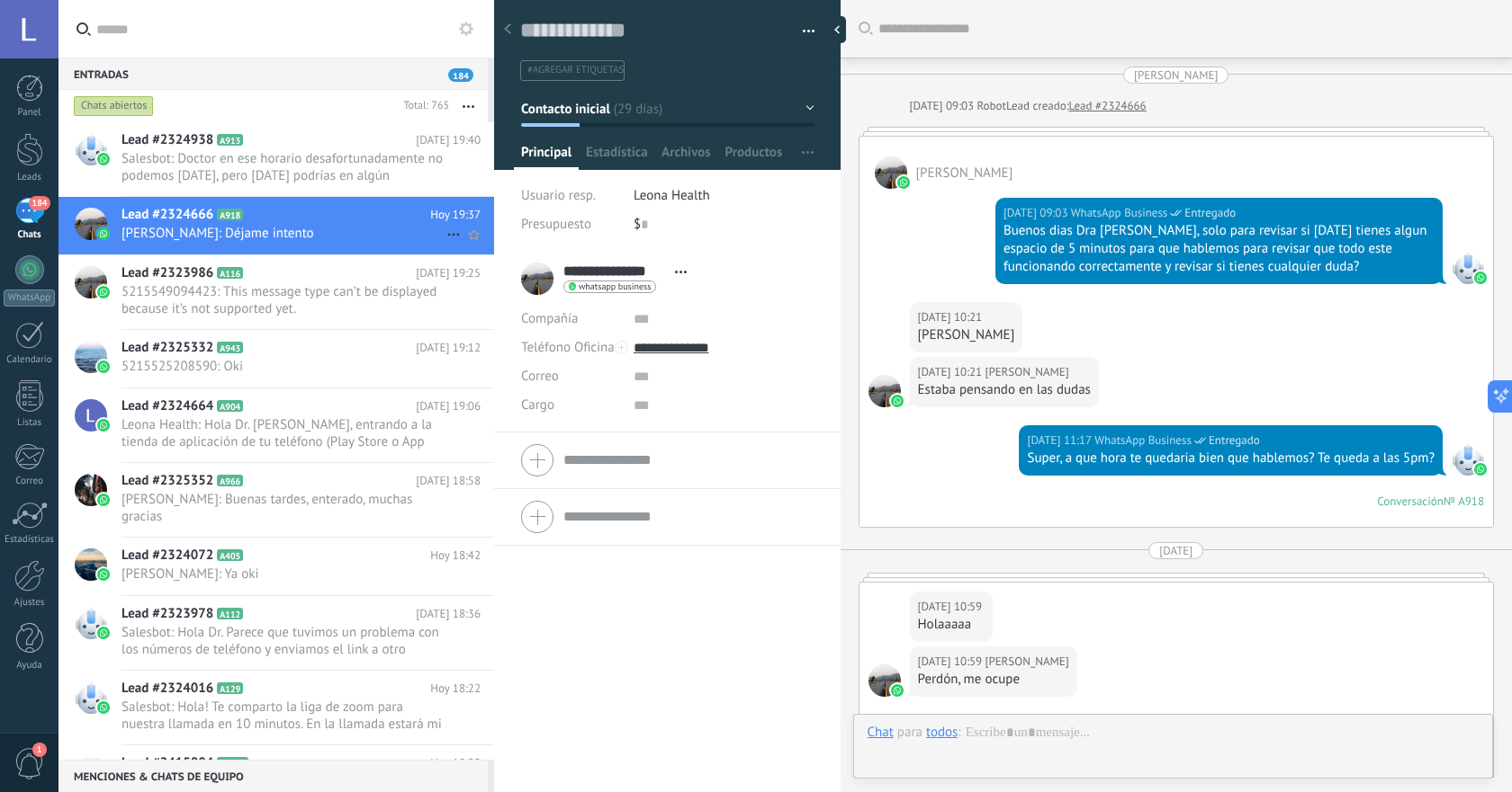
scroll to position [3504, 0]
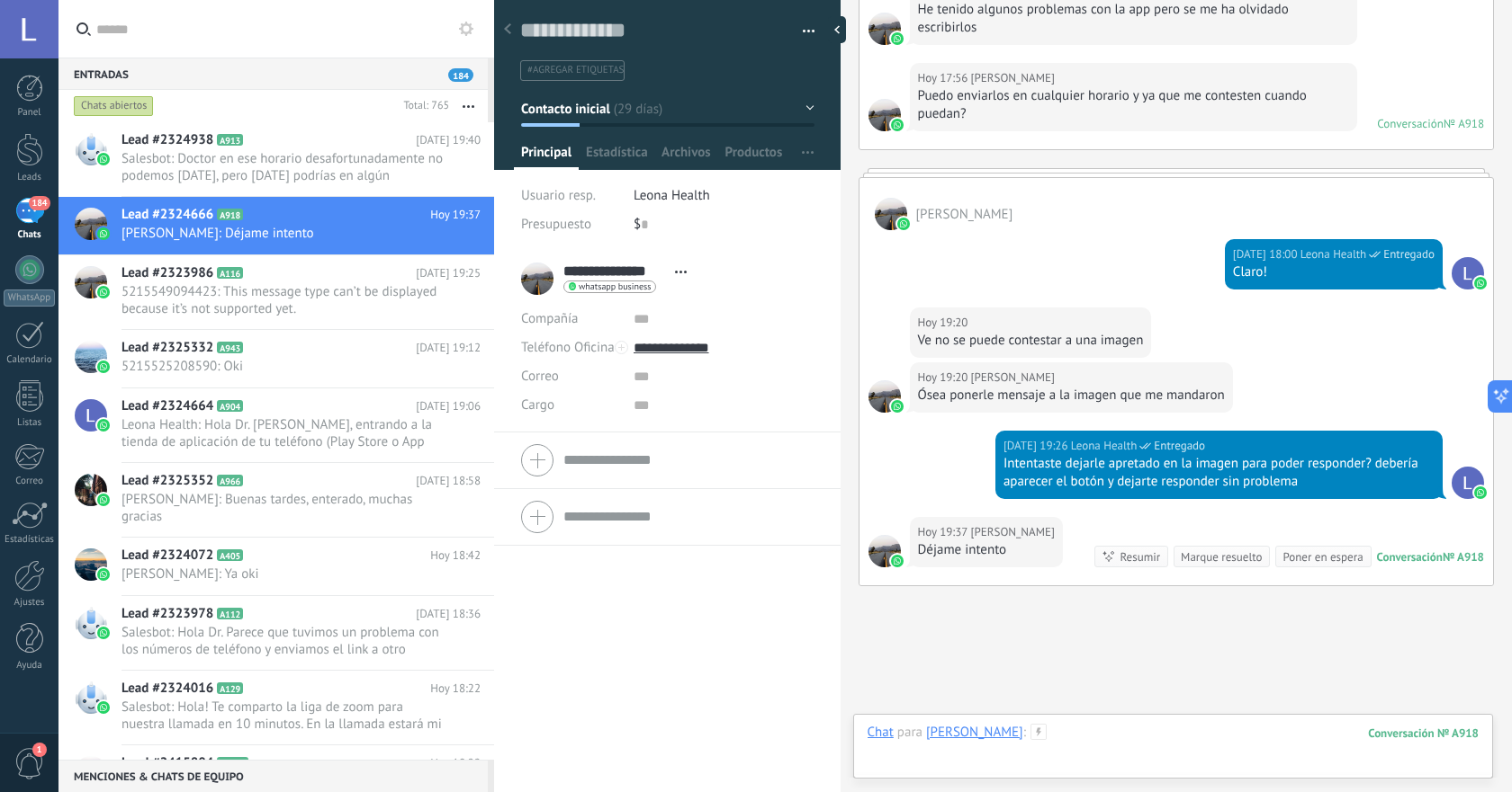
click at [1207, 736] on div at bounding box center [1173, 750] width 611 height 54
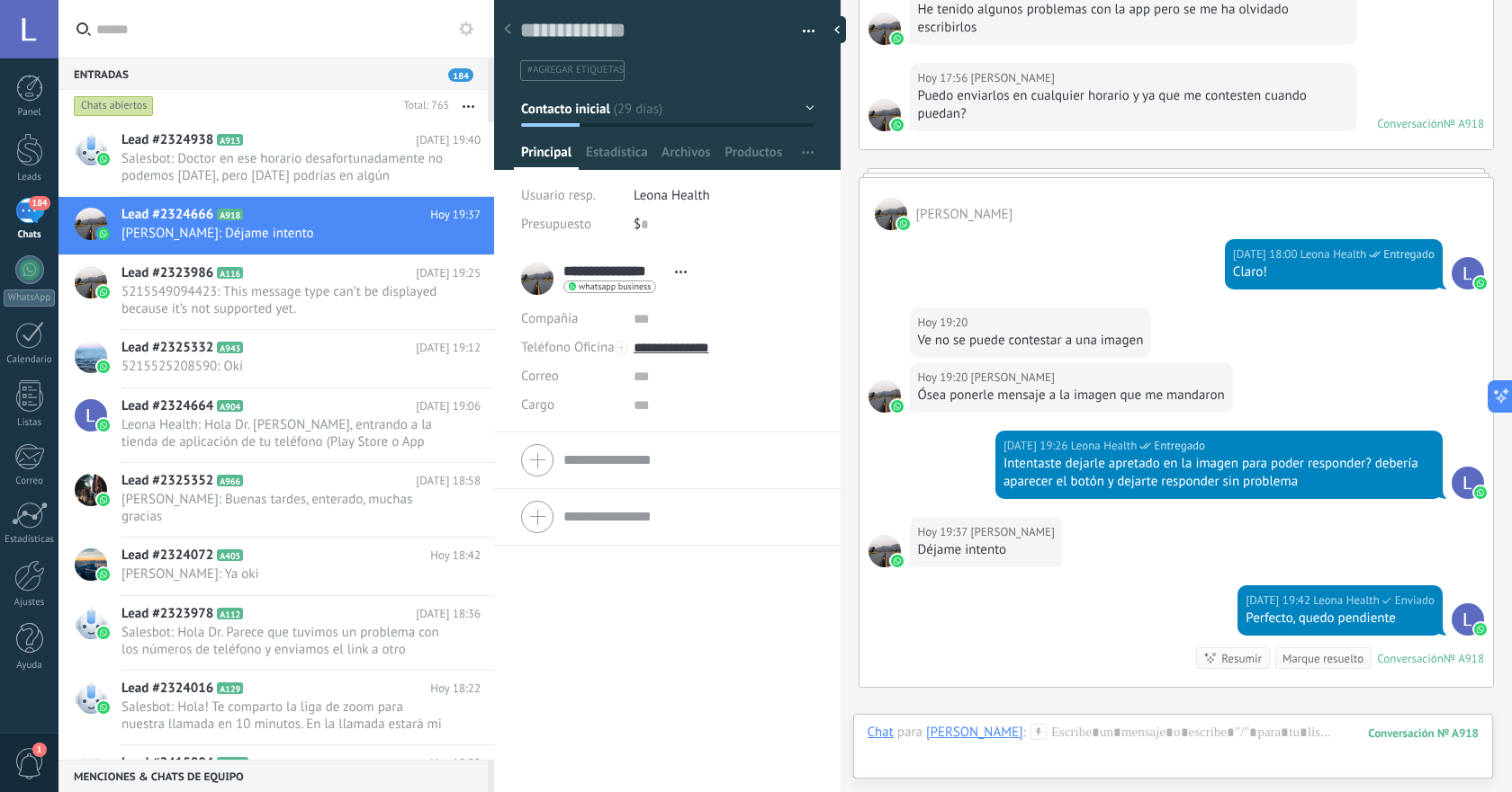
scroll to position [3606, 0]
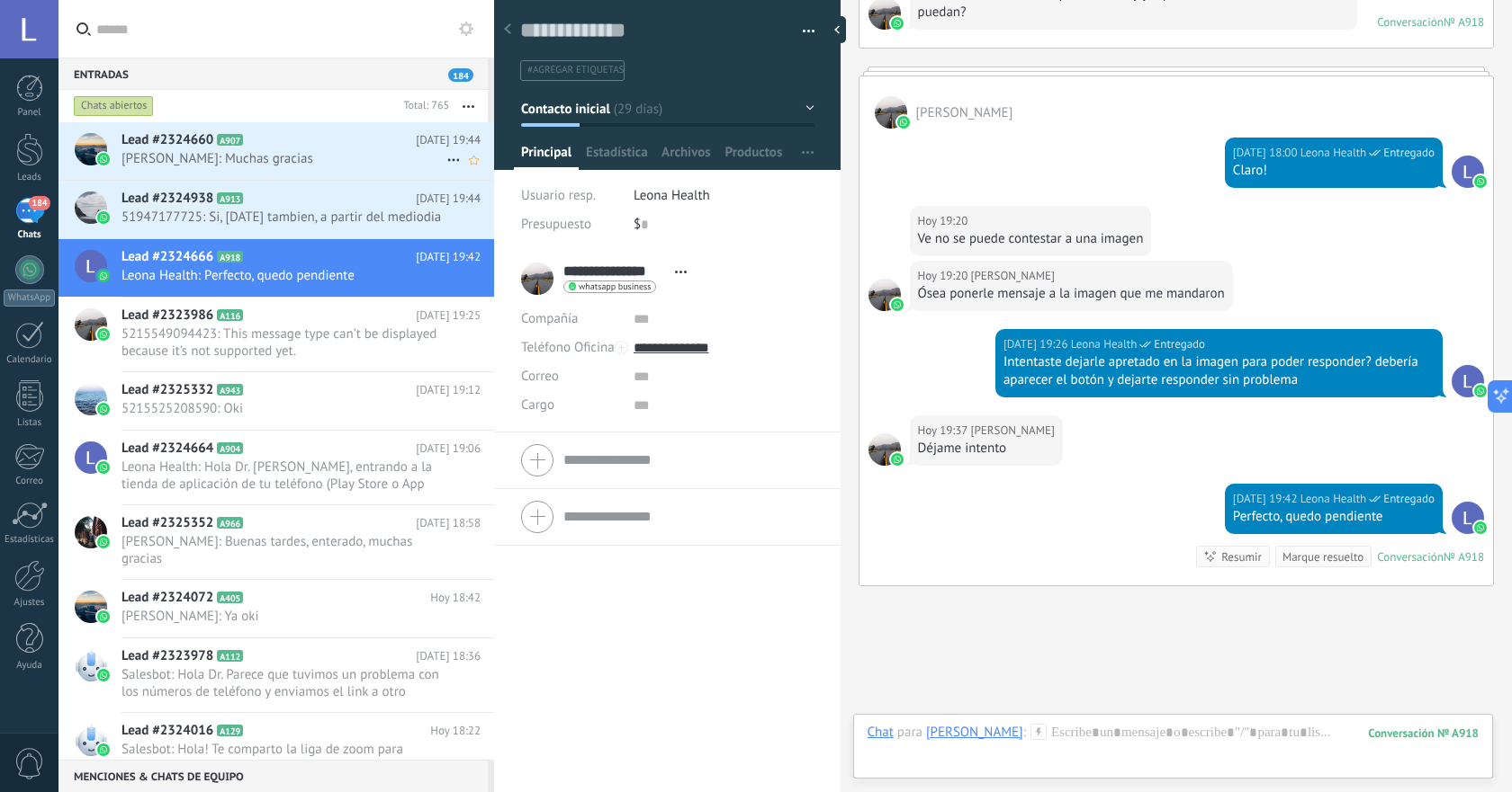
click at [388, 154] on span "Mao: Muchas gracias" at bounding box center [284, 159] width 325 height 17
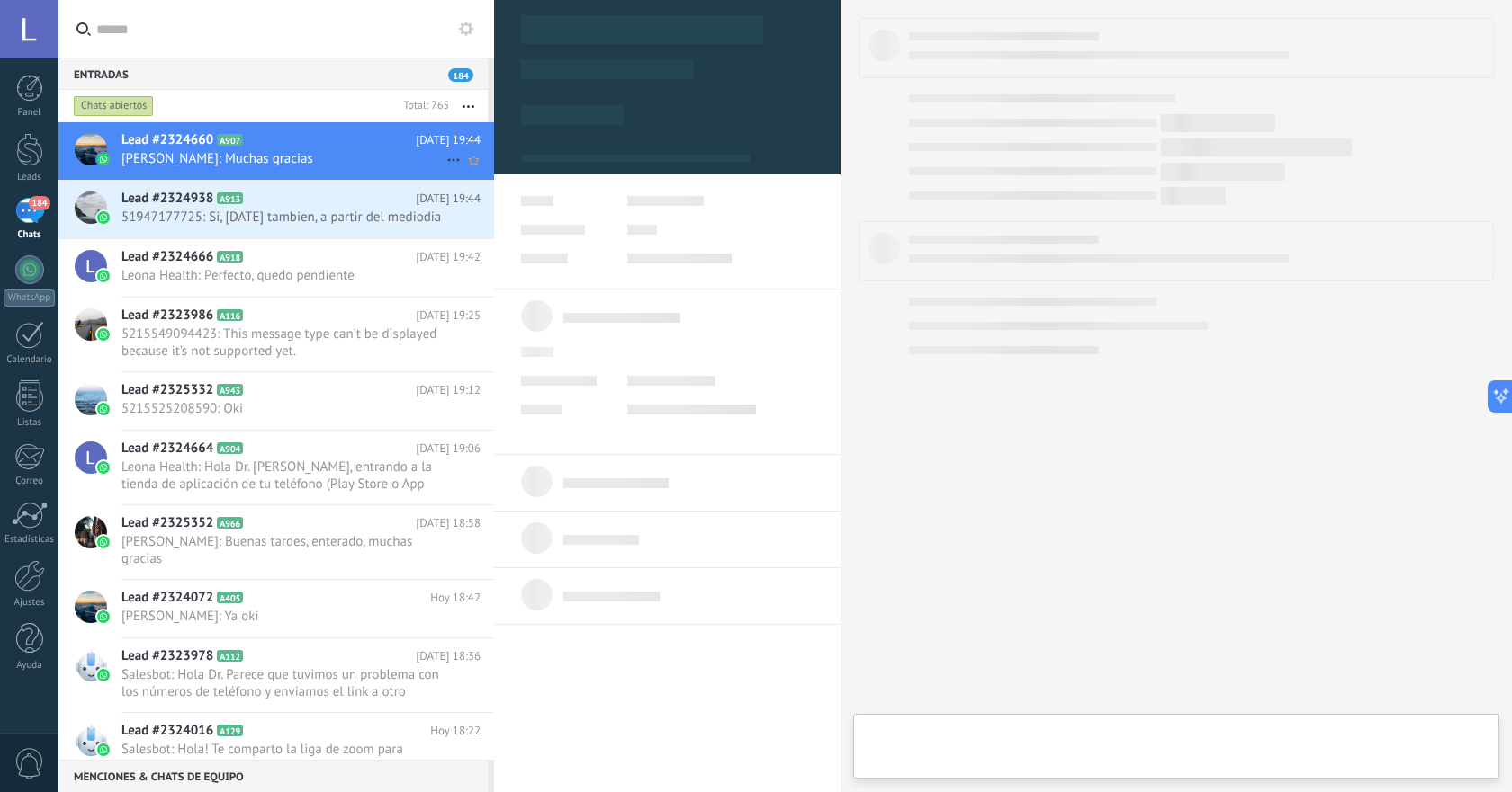
type textarea "**********"
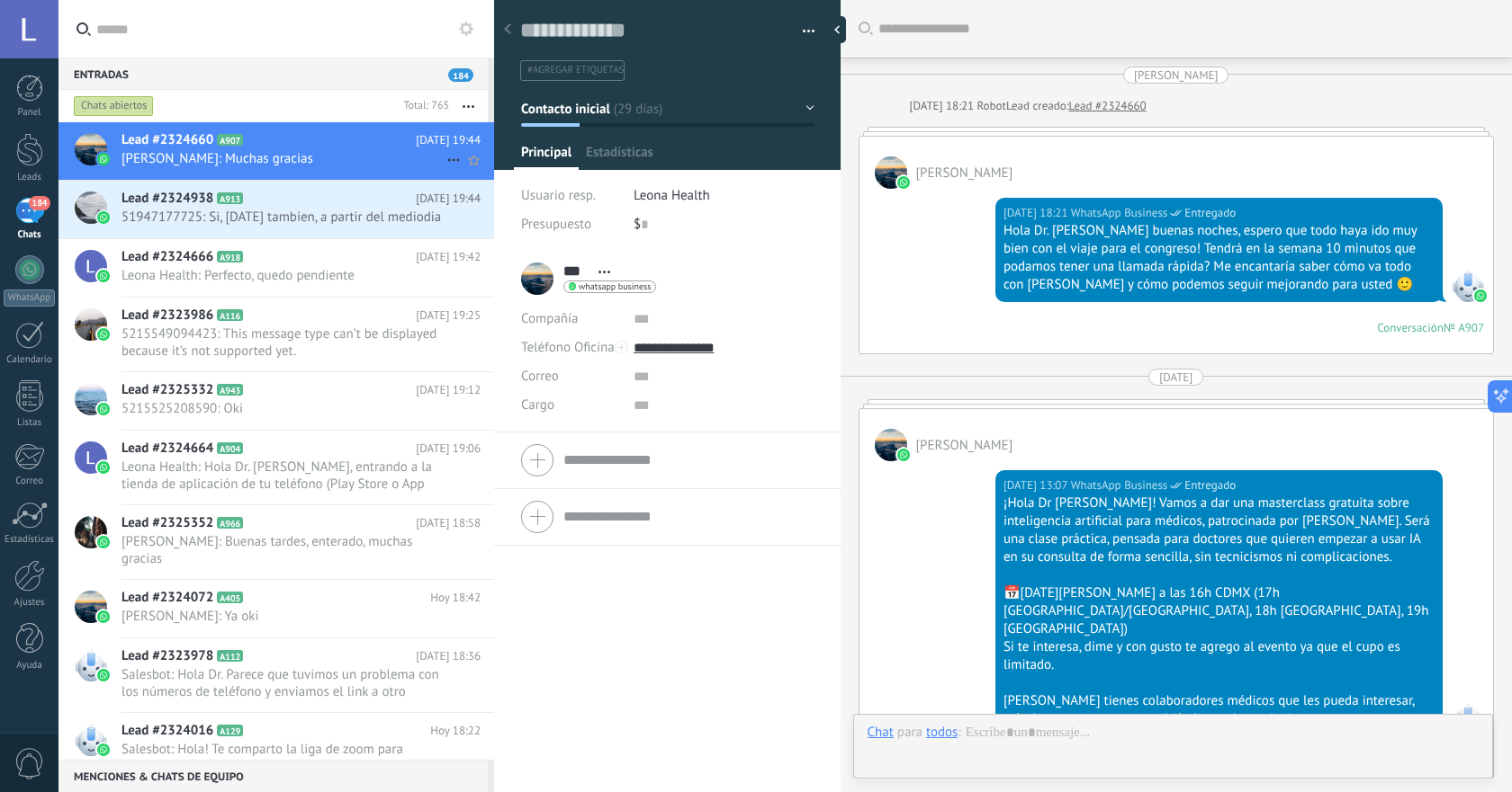
scroll to position [1663, 0]
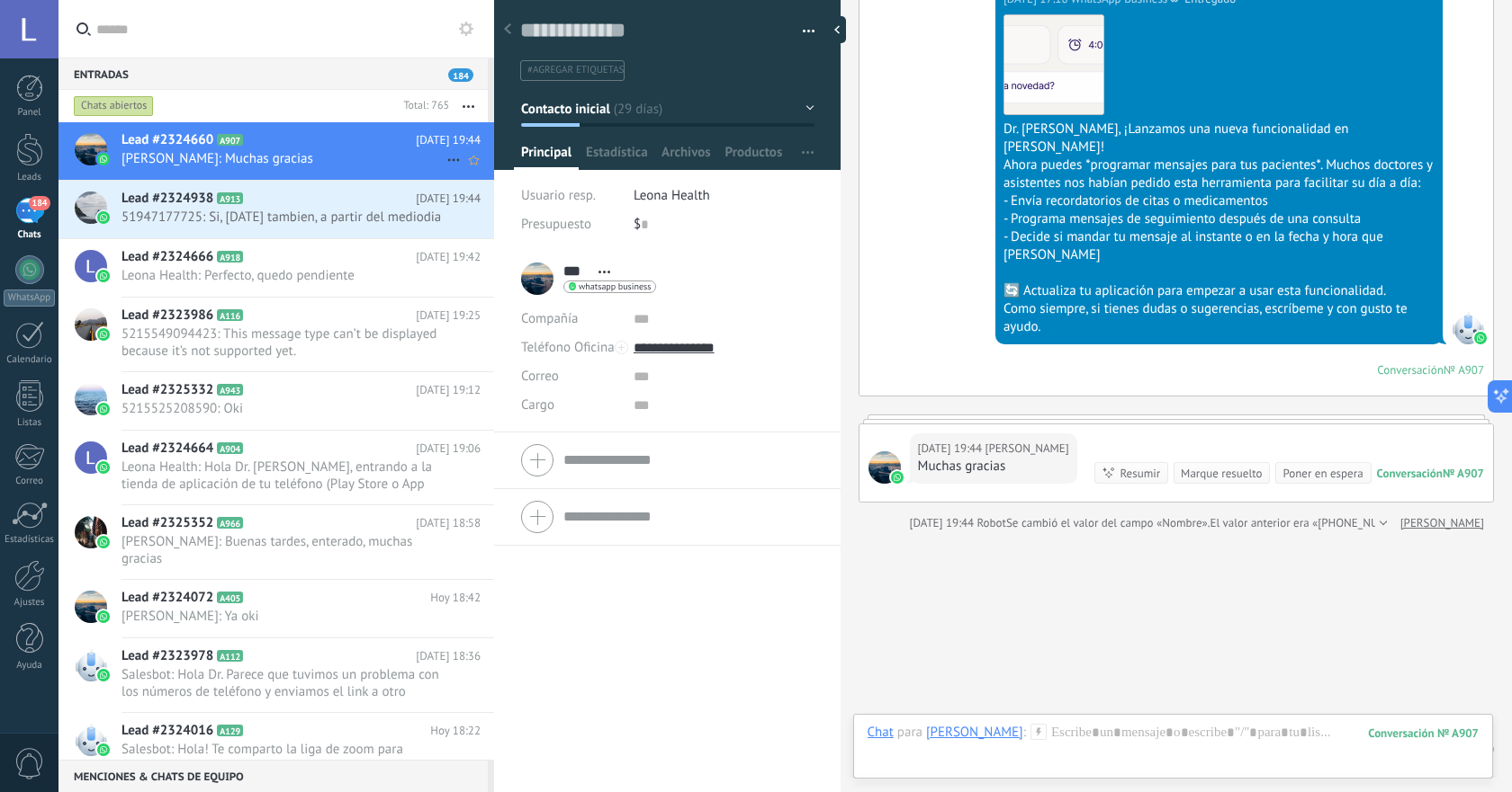
click at [444, 158] on icon at bounding box center [453, 160] width 22 height 22
click at [501, 162] on span "[PERSON_NAME] respondió" at bounding box center [551, 169] width 158 height 36
